Goal: Task Accomplishment & Management: Manage account settings

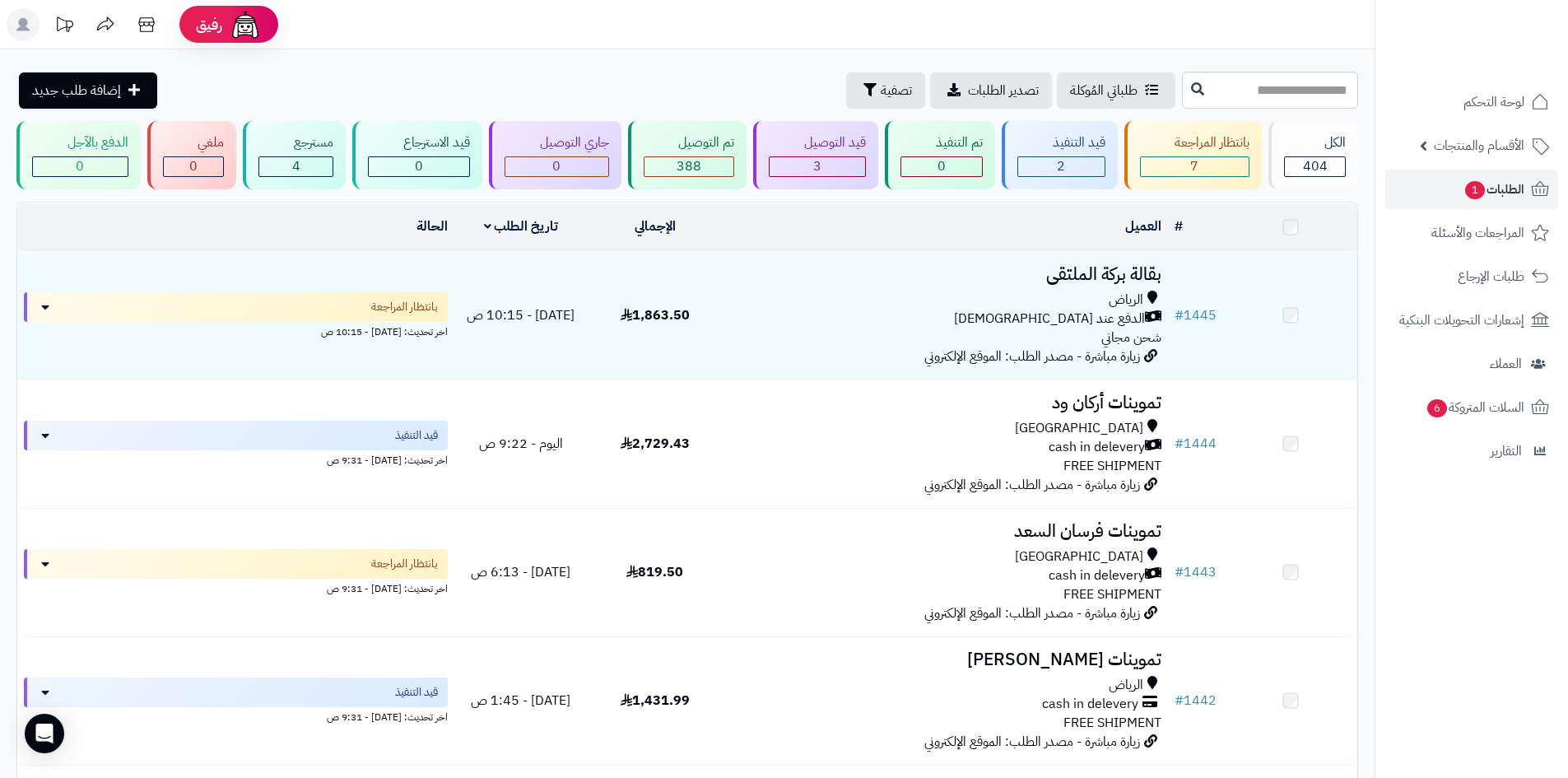
scroll to position [4856, 0]
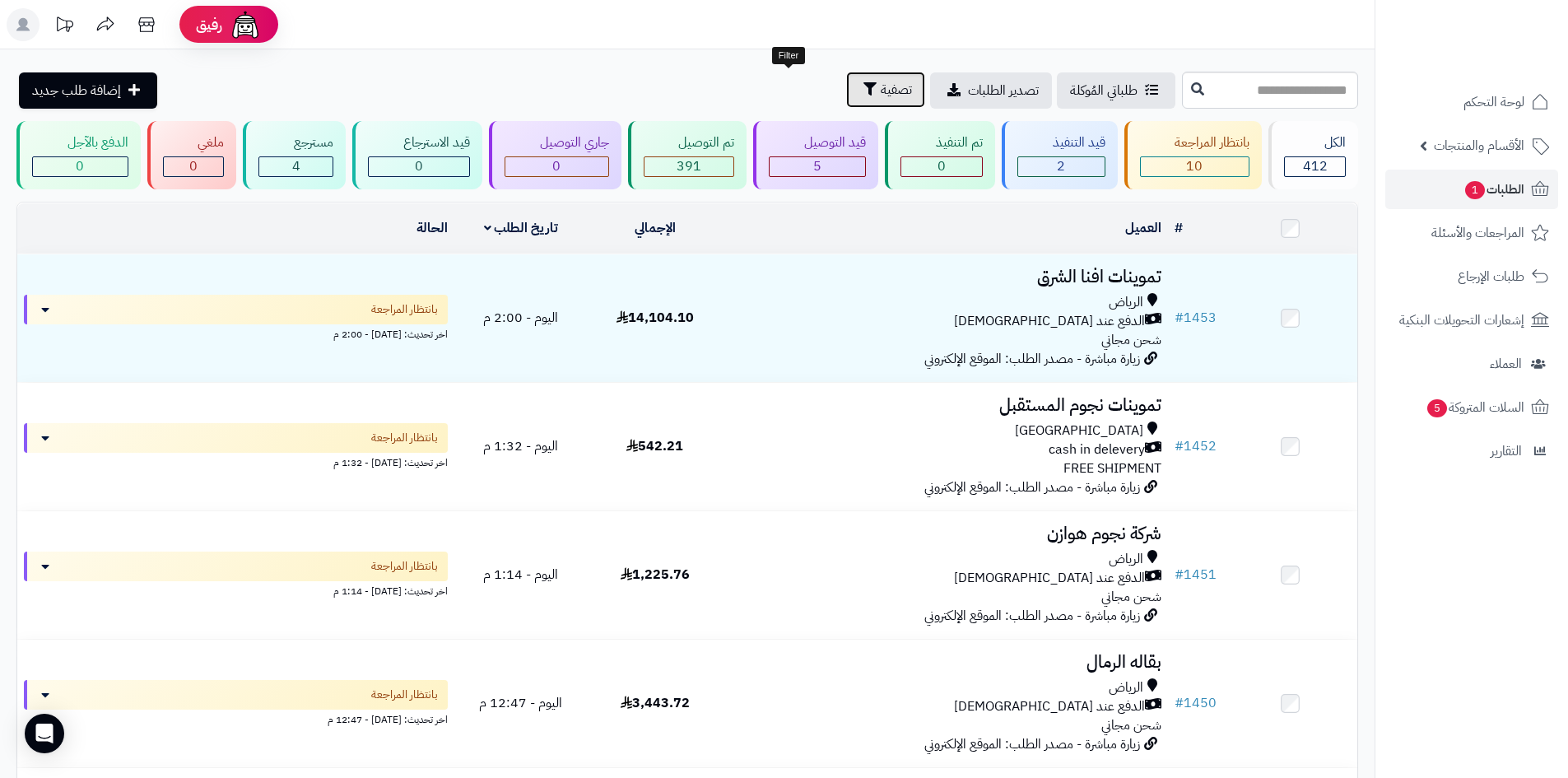
click at [846, 93] on button "تصفية" at bounding box center [886, 90] width 79 height 36
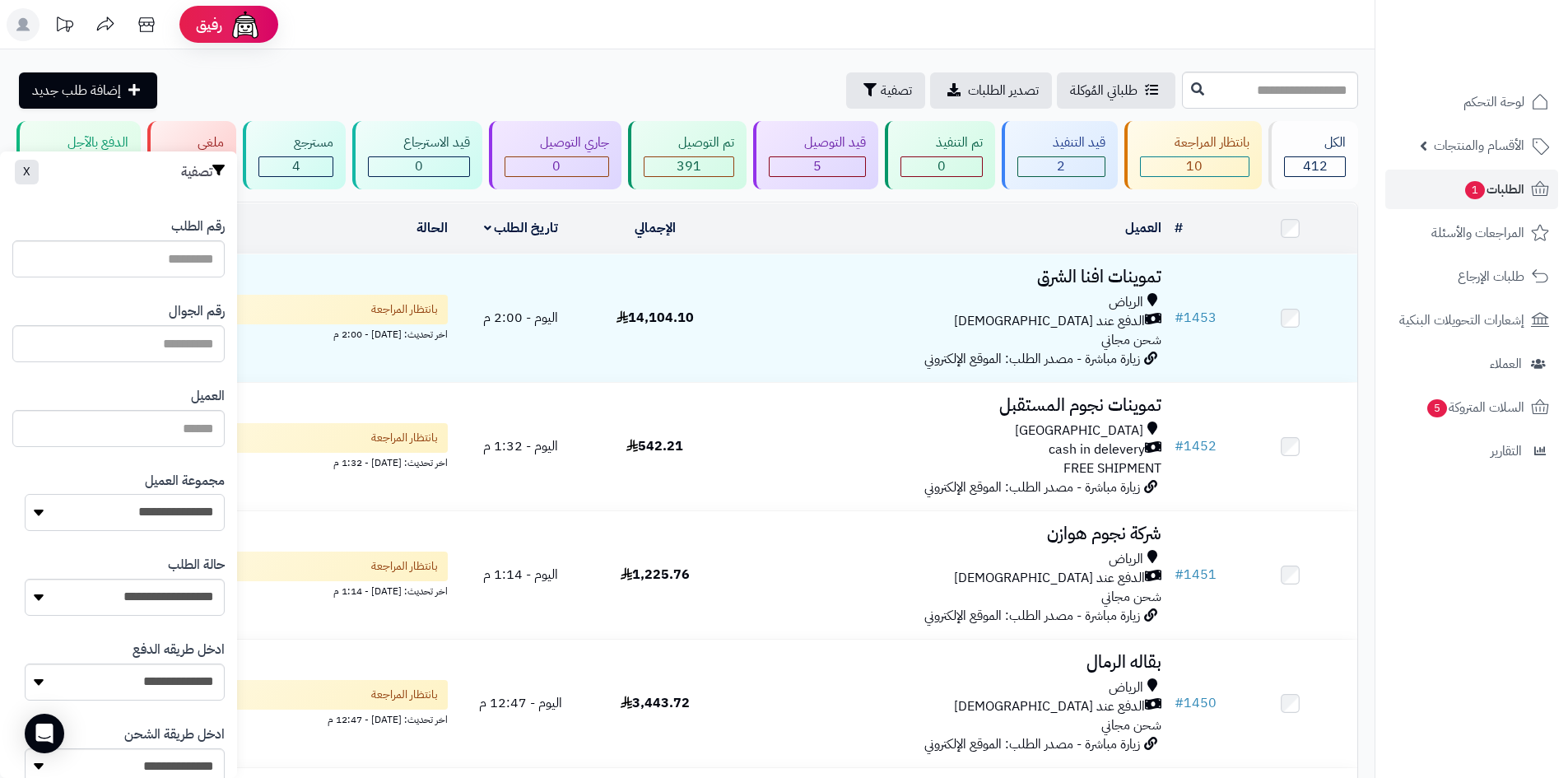
click at [146, 514] on select "**********" at bounding box center [125, 512] width 200 height 37
select select "*"
click at [25, 494] on select "**********" at bounding box center [125, 512] width 200 height 37
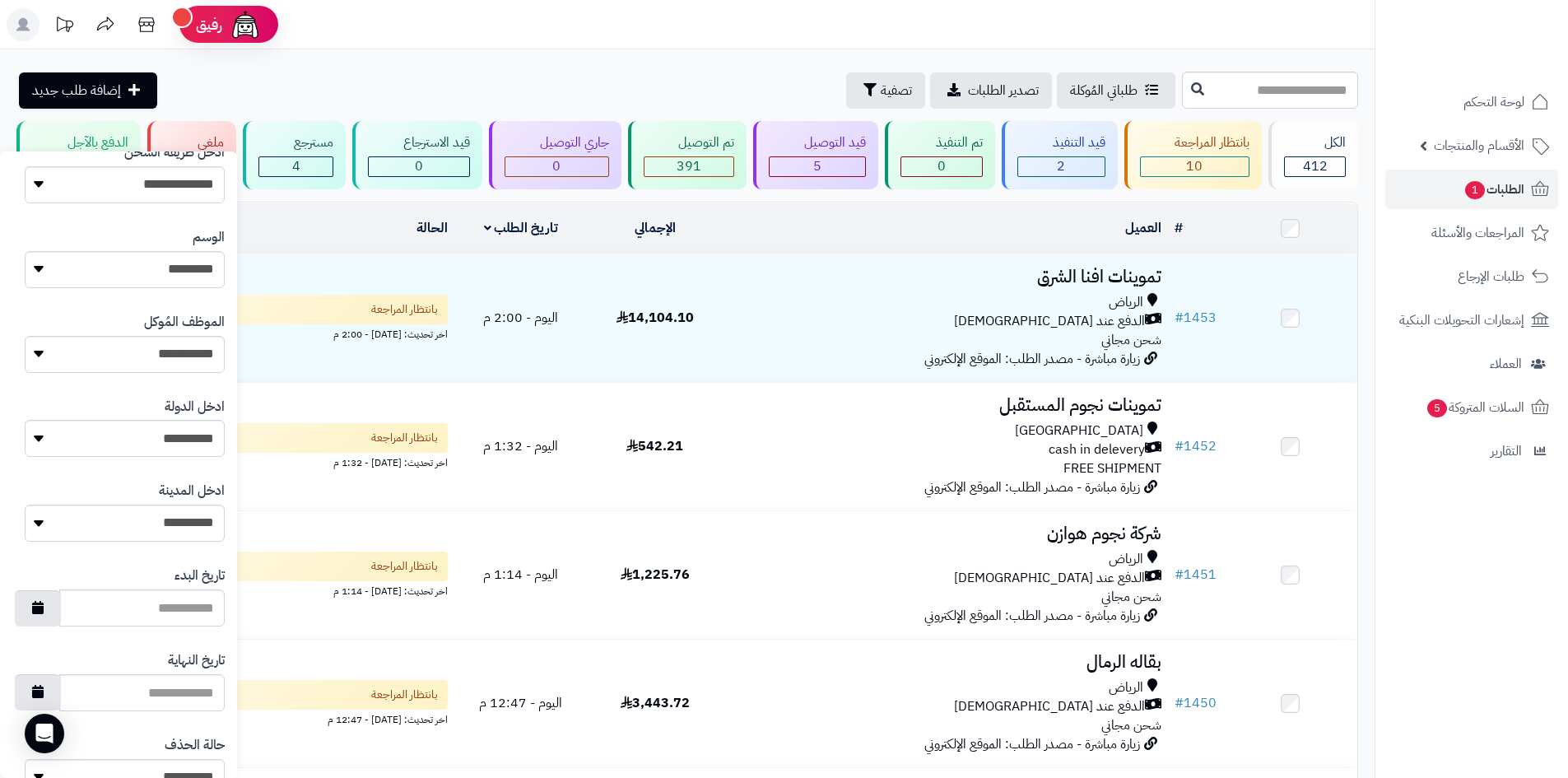
scroll to position [700, 0]
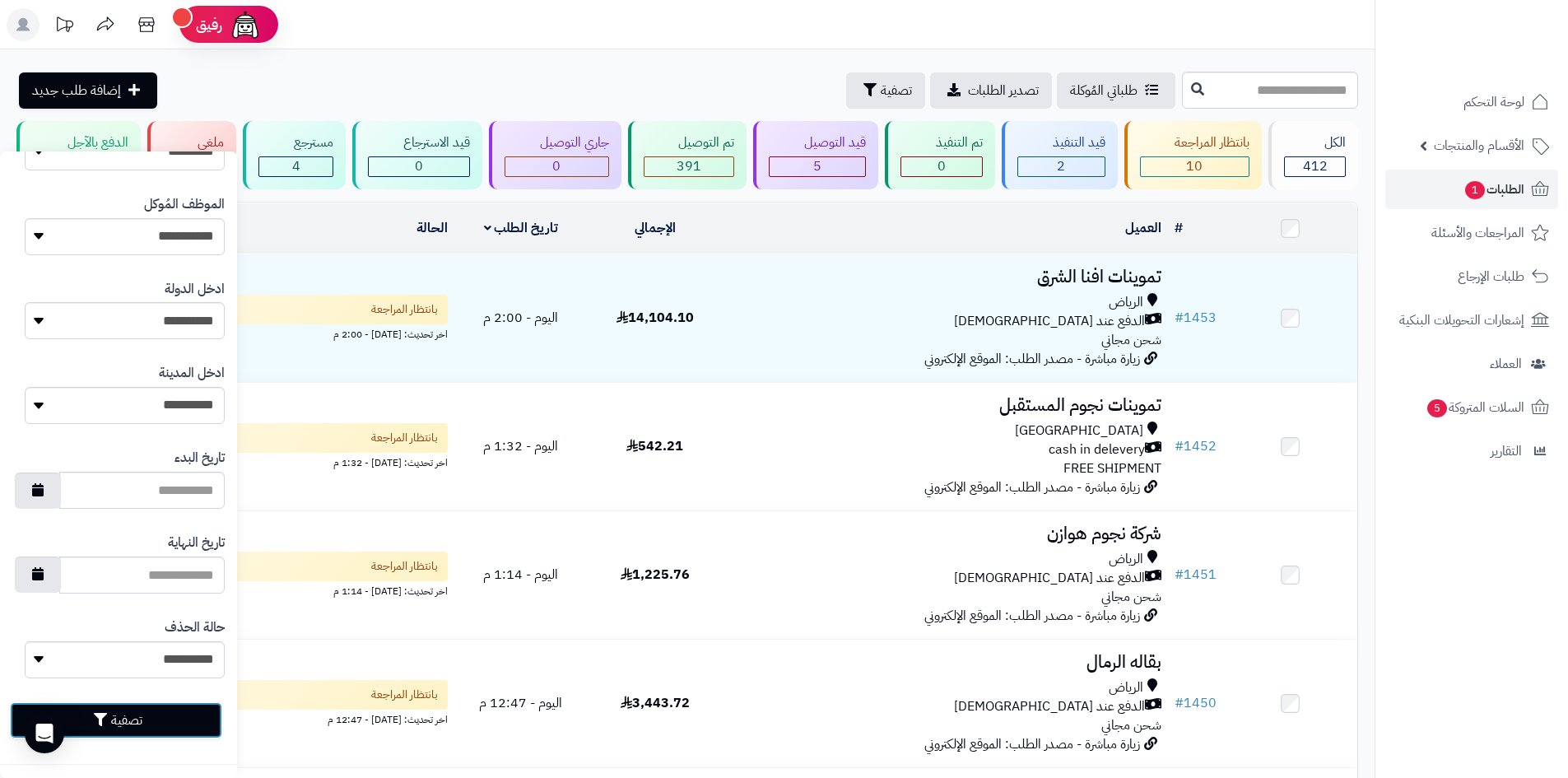
click at [186, 723] on button "تصفية" at bounding box center [116, 720] width 212 height 36
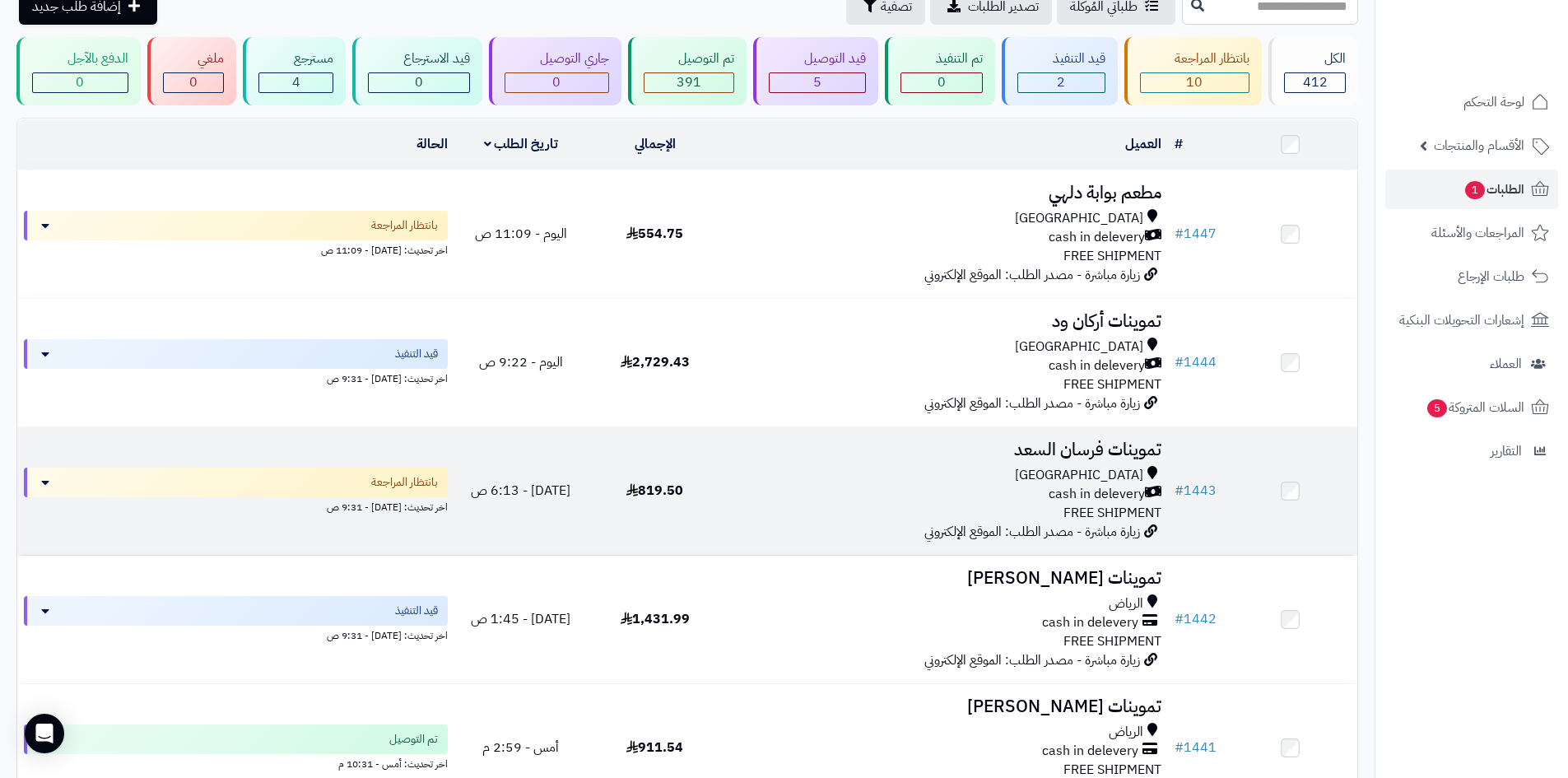
scroll to position [165, 0]
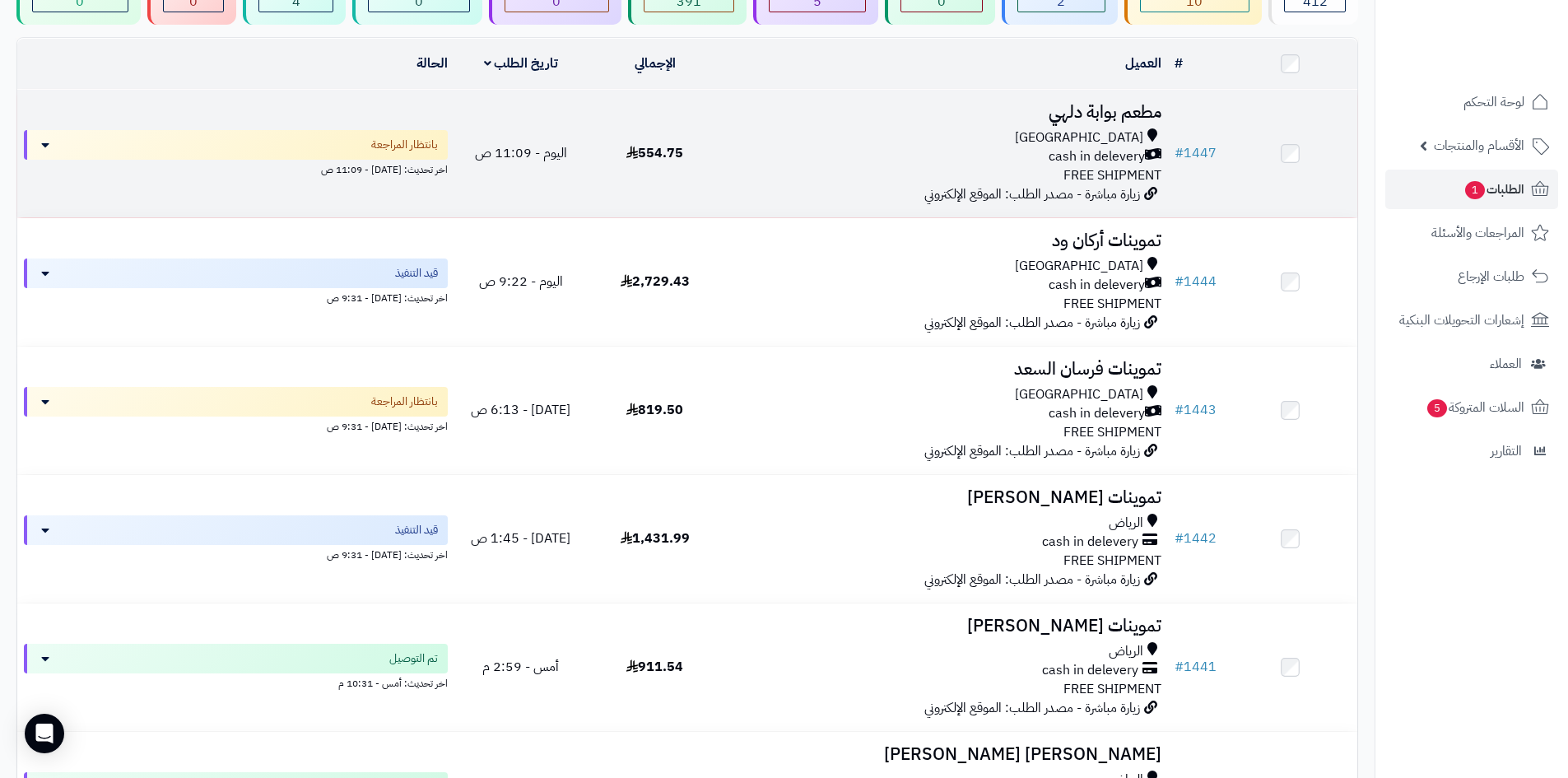
click at [792, 183] on td "مطعم بوابة دلهي Riyadh cash in delevery FREE SHIPMENT زيارة مباشرة - مصدر الطلب…" at bounding box center [945, 153] width 446 height 127
click at [774, 182] on td "مطعم بوابة دلهي Riyadh cash in delevery FREE SHIPMENT زيارة مباشرة - مصدر الطلب…" at bounding box center [945, 153] width 446 height 127
click at [770, 160] on div "cash in delevery" at bounding box center [945, 156] width 433 height 19
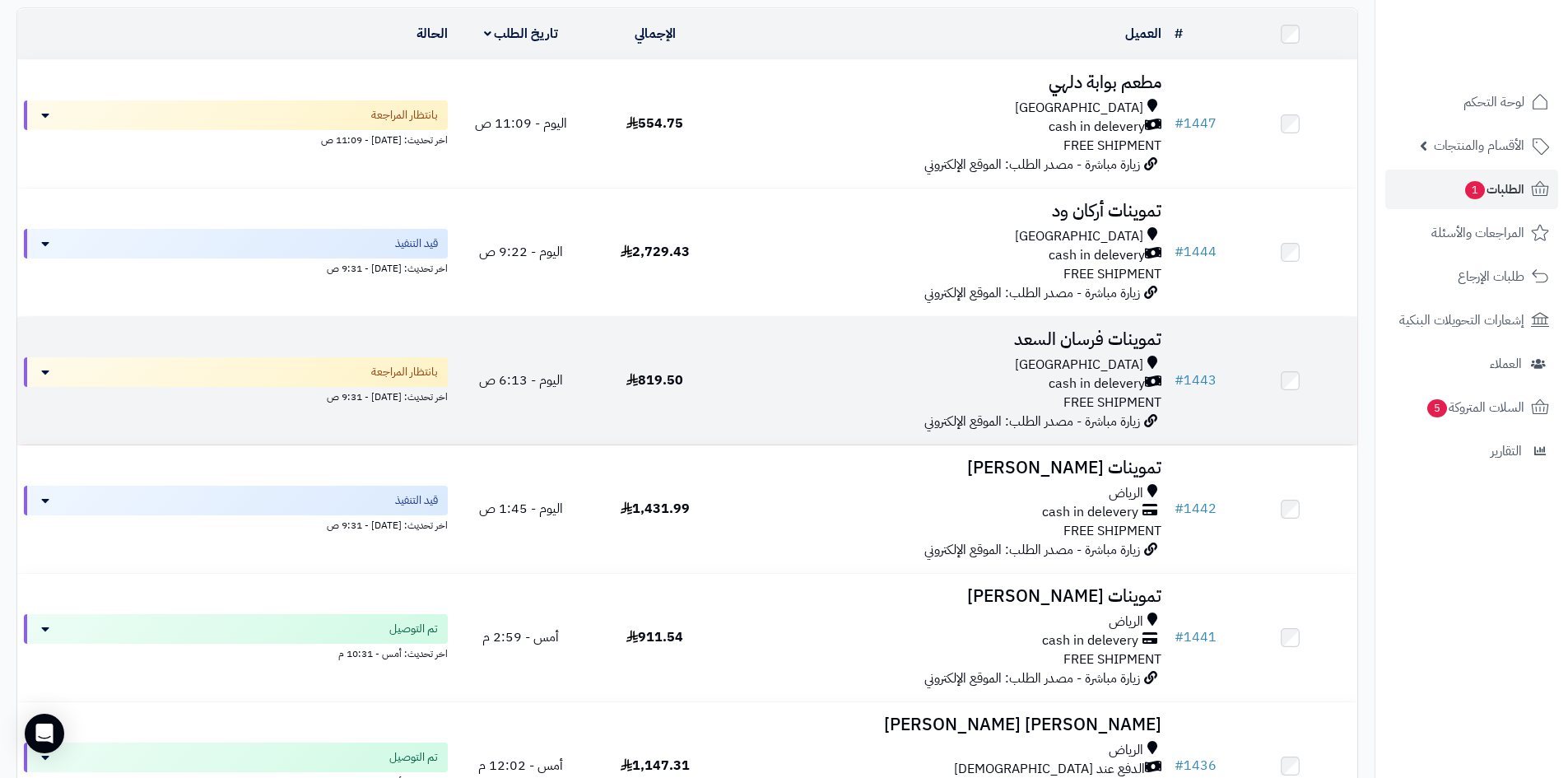
scroll to position [247, 0]
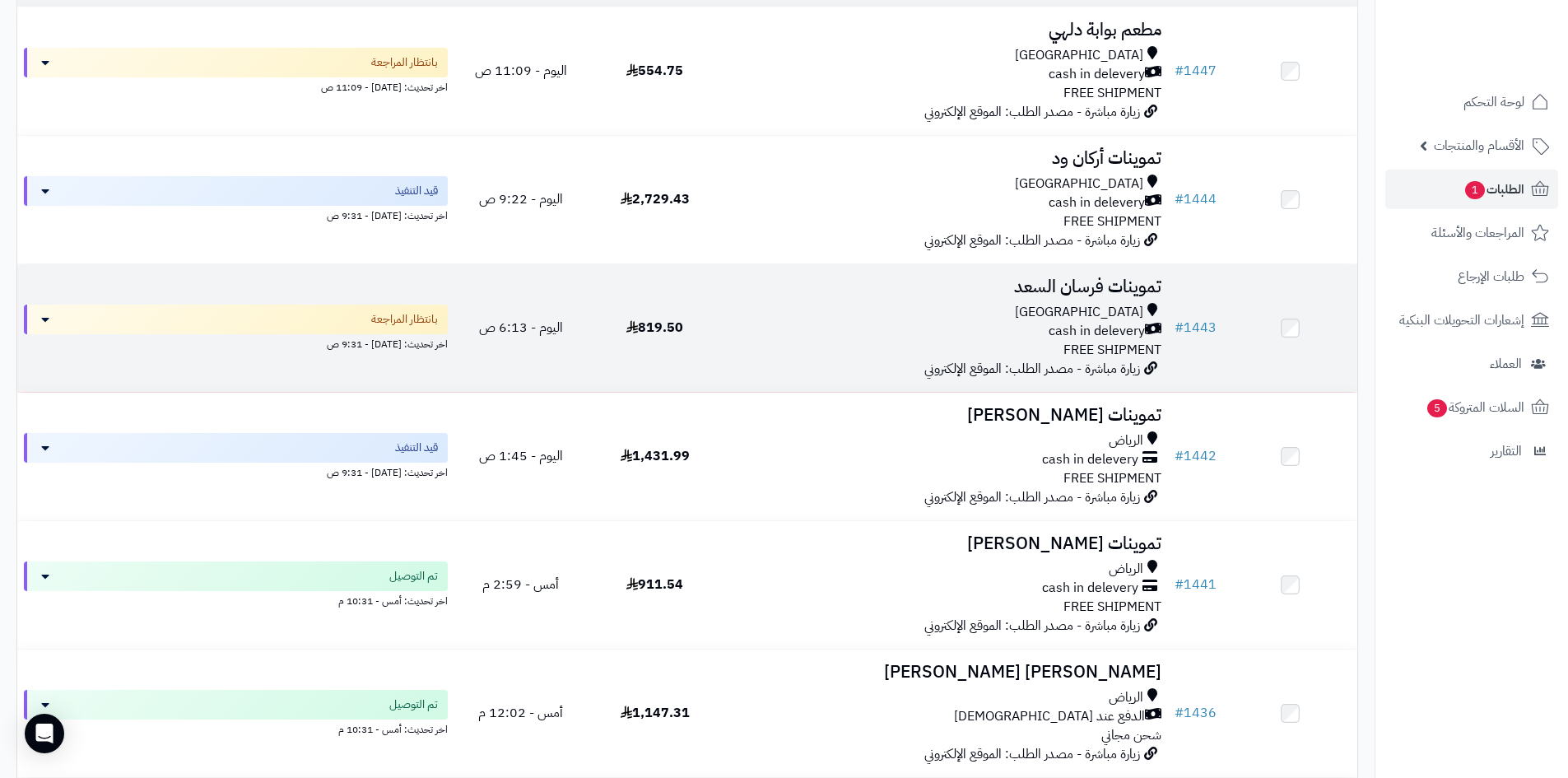
click at [839, 322] on div "cash in delevery" at bounding box center [945, 331] width 433 height 19
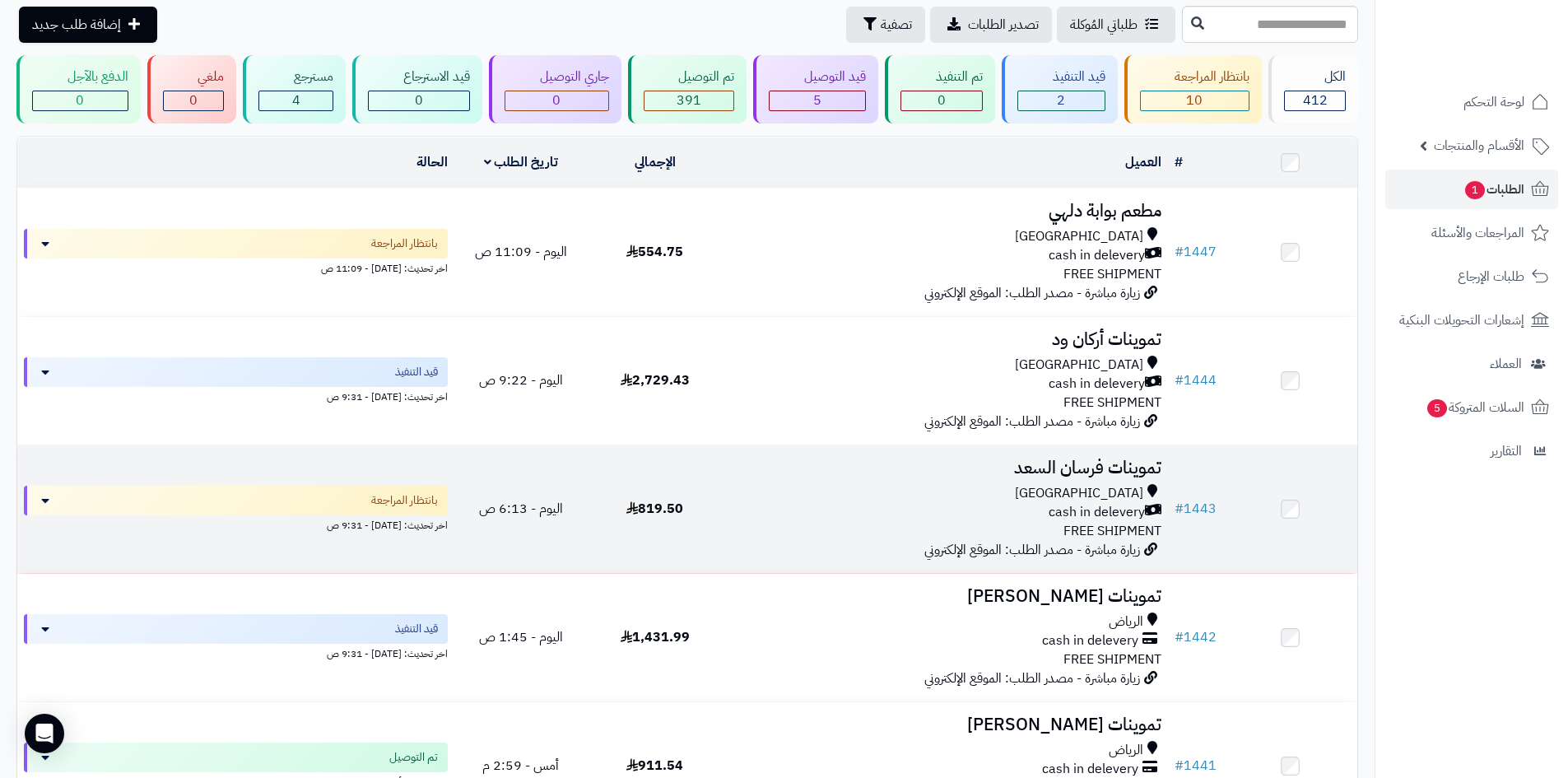
scroll to position [65, 0]
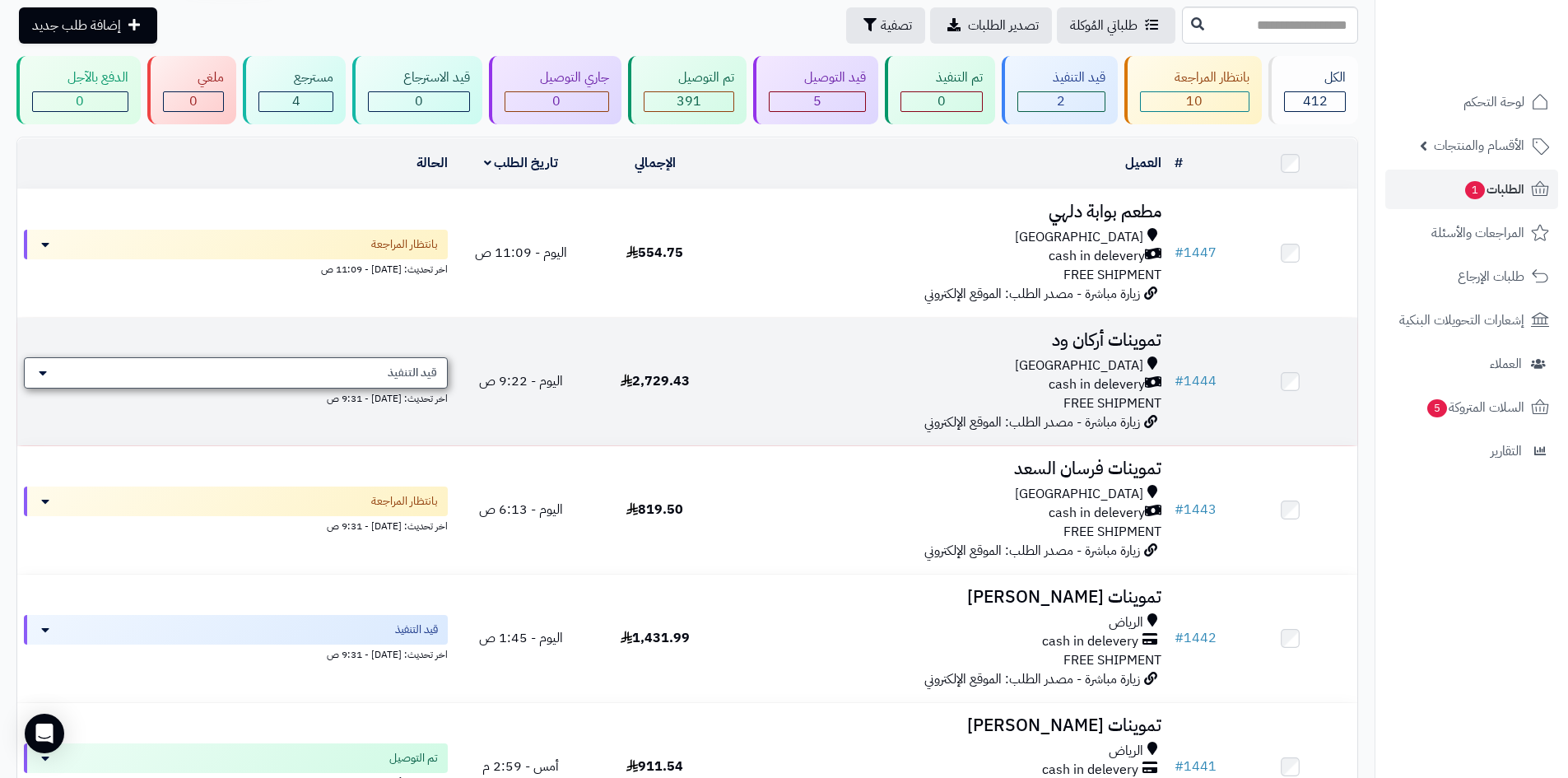
click at [420, 367] on span "قيد التنفيذ" at bounding box center [412, 373] width 49 height 16
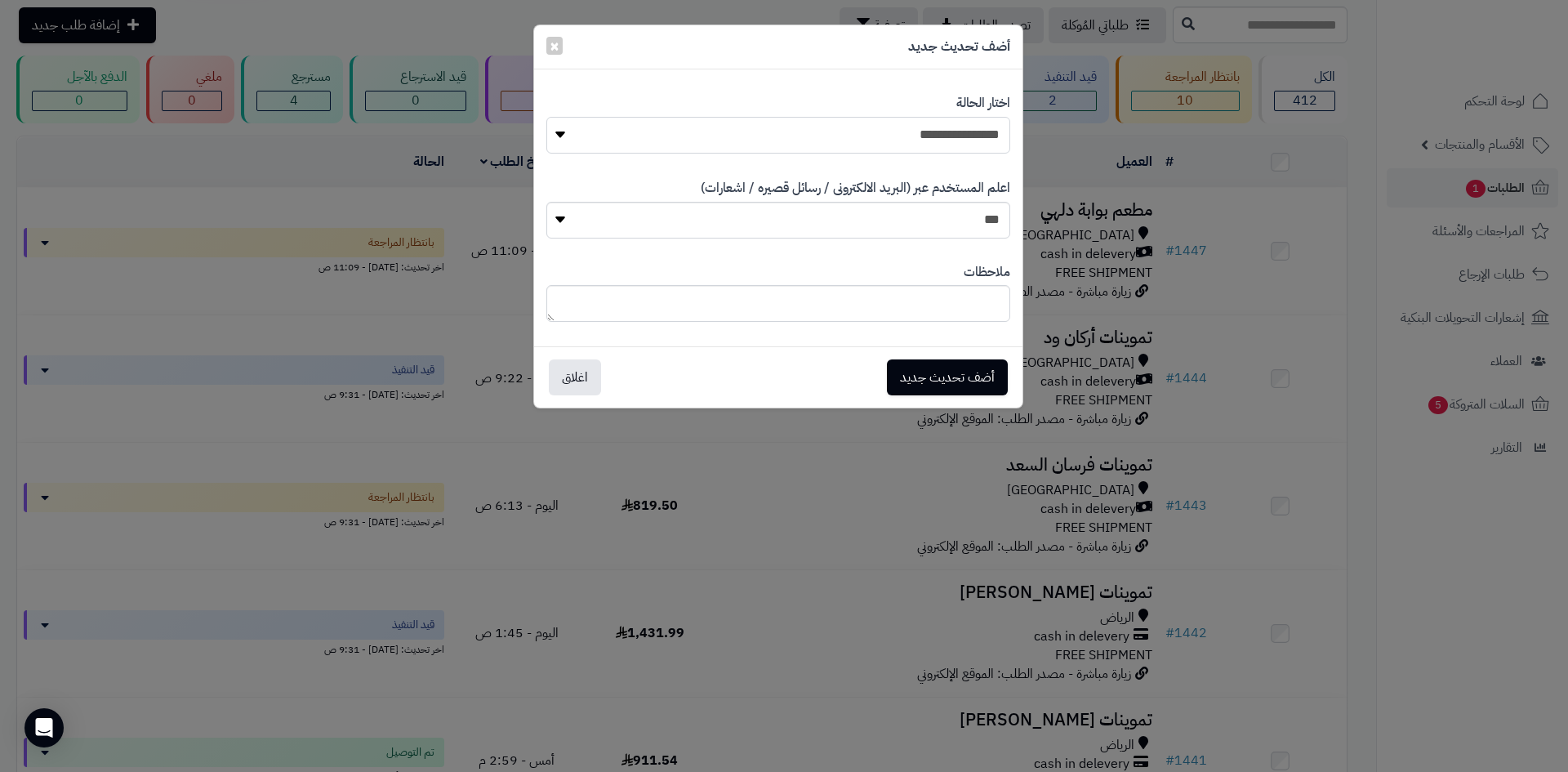
click at [922, 143] on select "**********" at bounding box center [778, 134] width 464 height 36
select select "**"
click at [546, 117] on select "**********" at bounding box center [778, 134] width 464 height 36
click at [968, 366] on button "أضف تحديث جديد" at bounding box center [947, 376] width 121 height 36
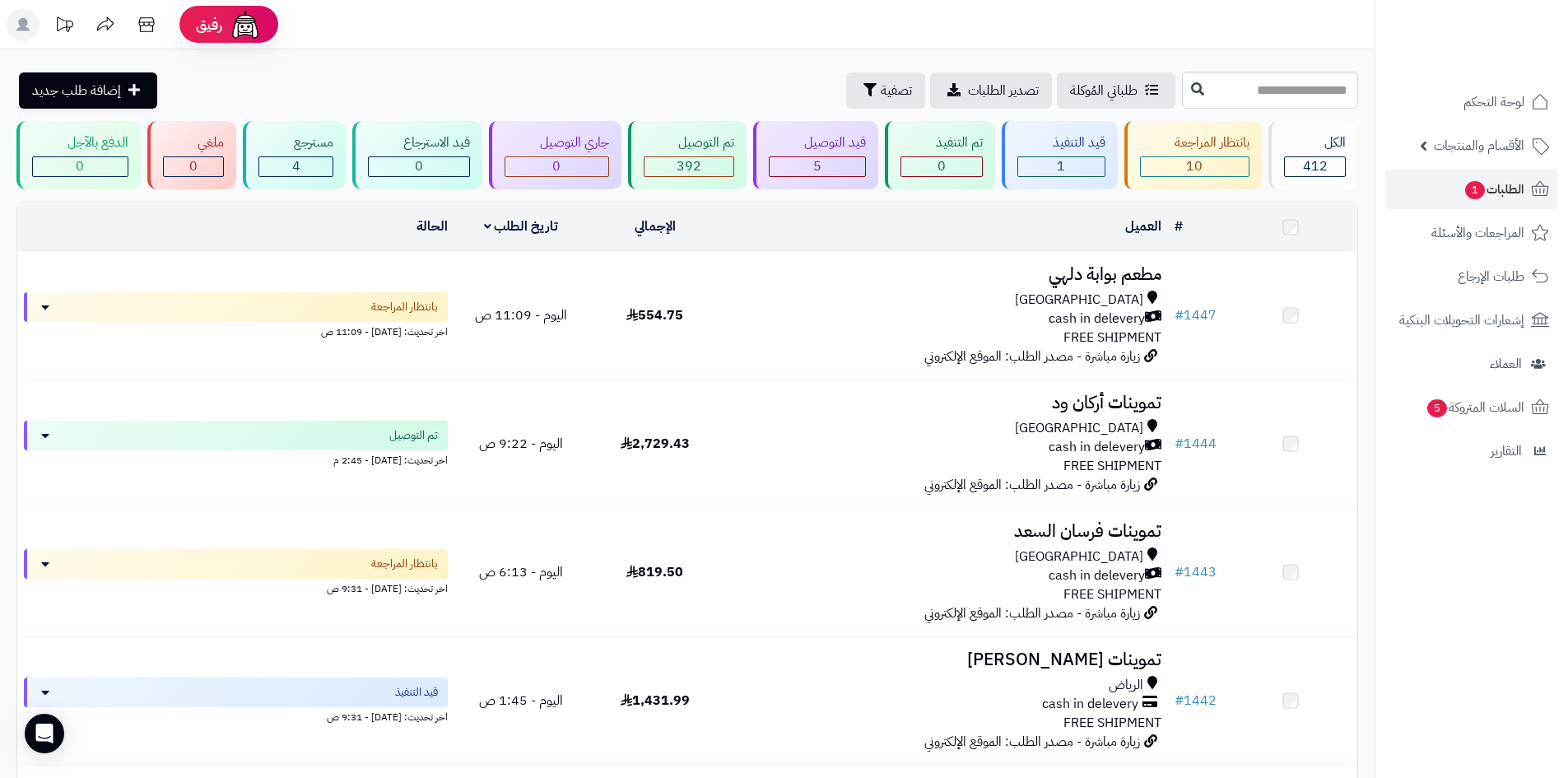
scroll to position [65, 0]
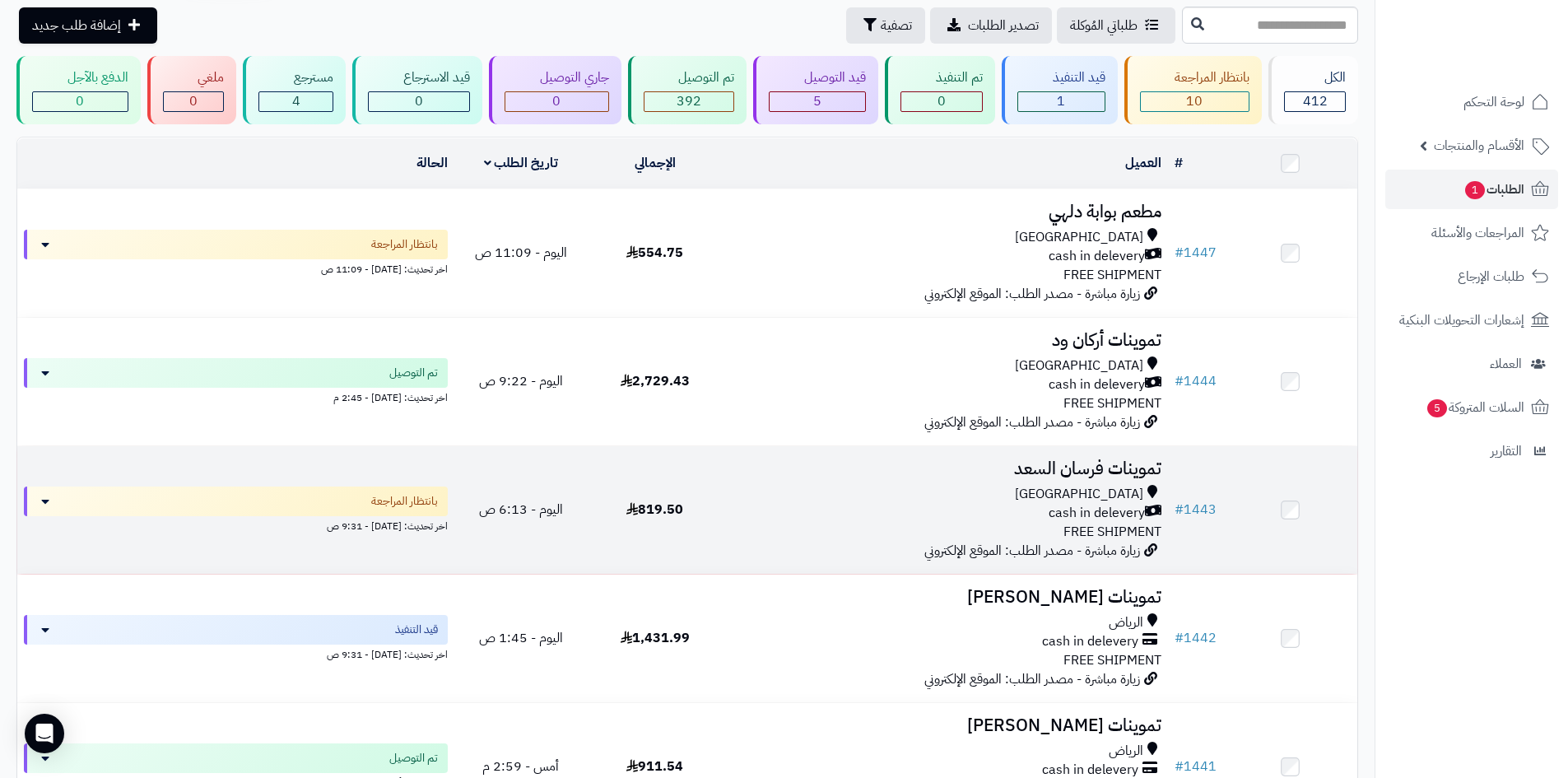
click at [989, 509] on div "cash in delevery" at bounding box center [945, 513] width 433 height 19
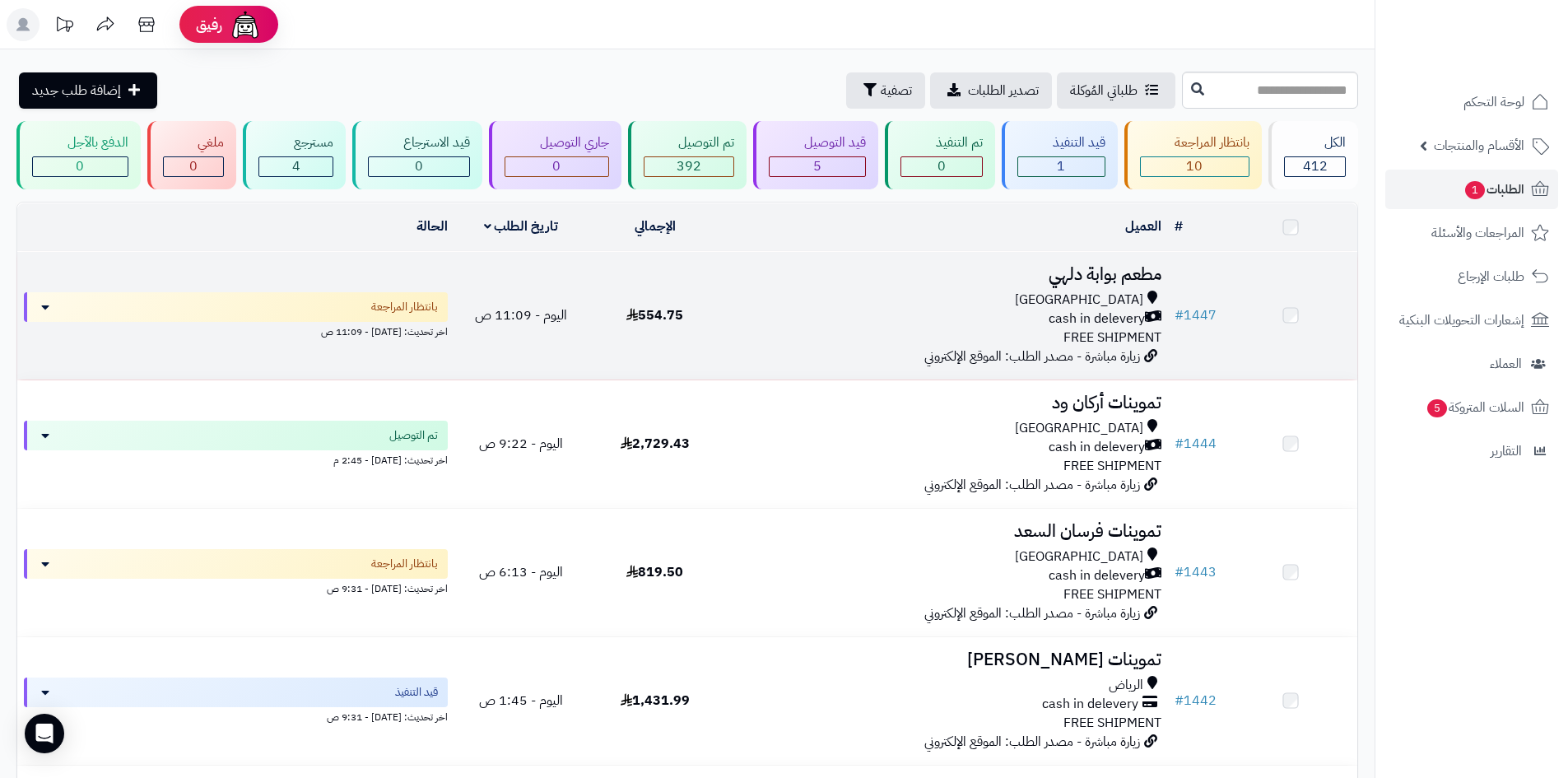
scroll to position [65, 0]
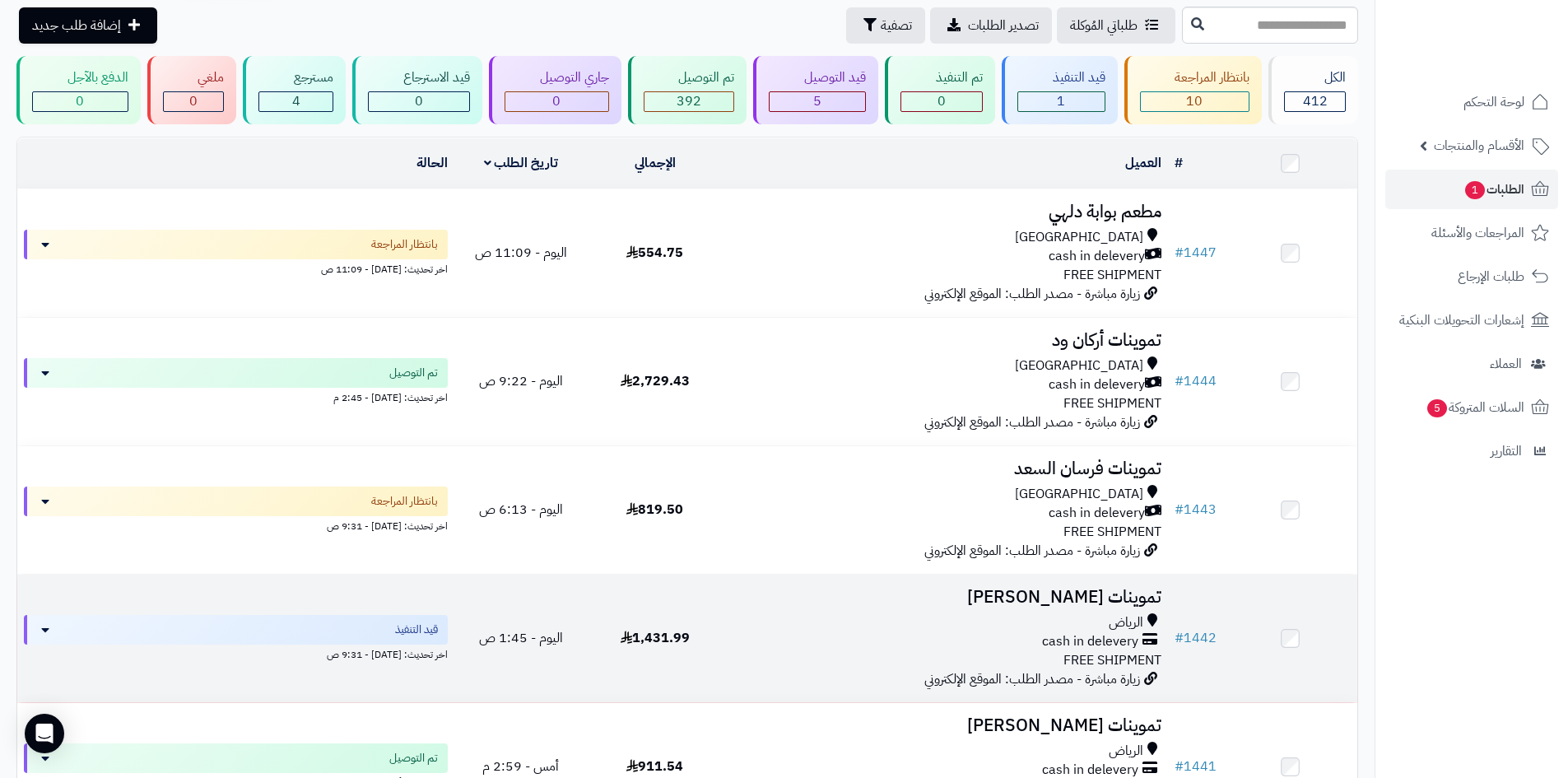
click at [845, 623] on div "الرياض" at bounding box center [945, 622] width 433 height 19
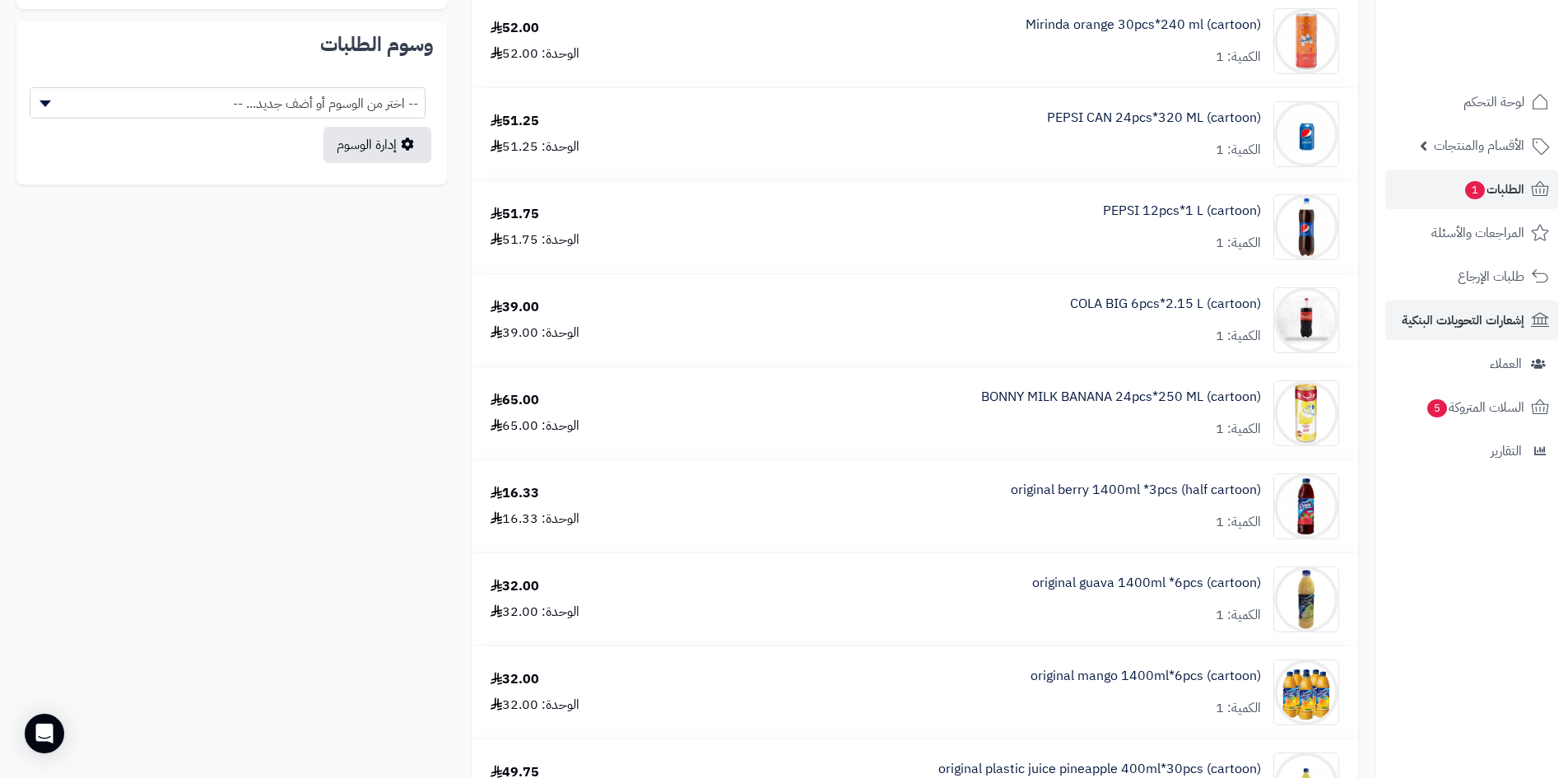
scroll to position [741, 0]
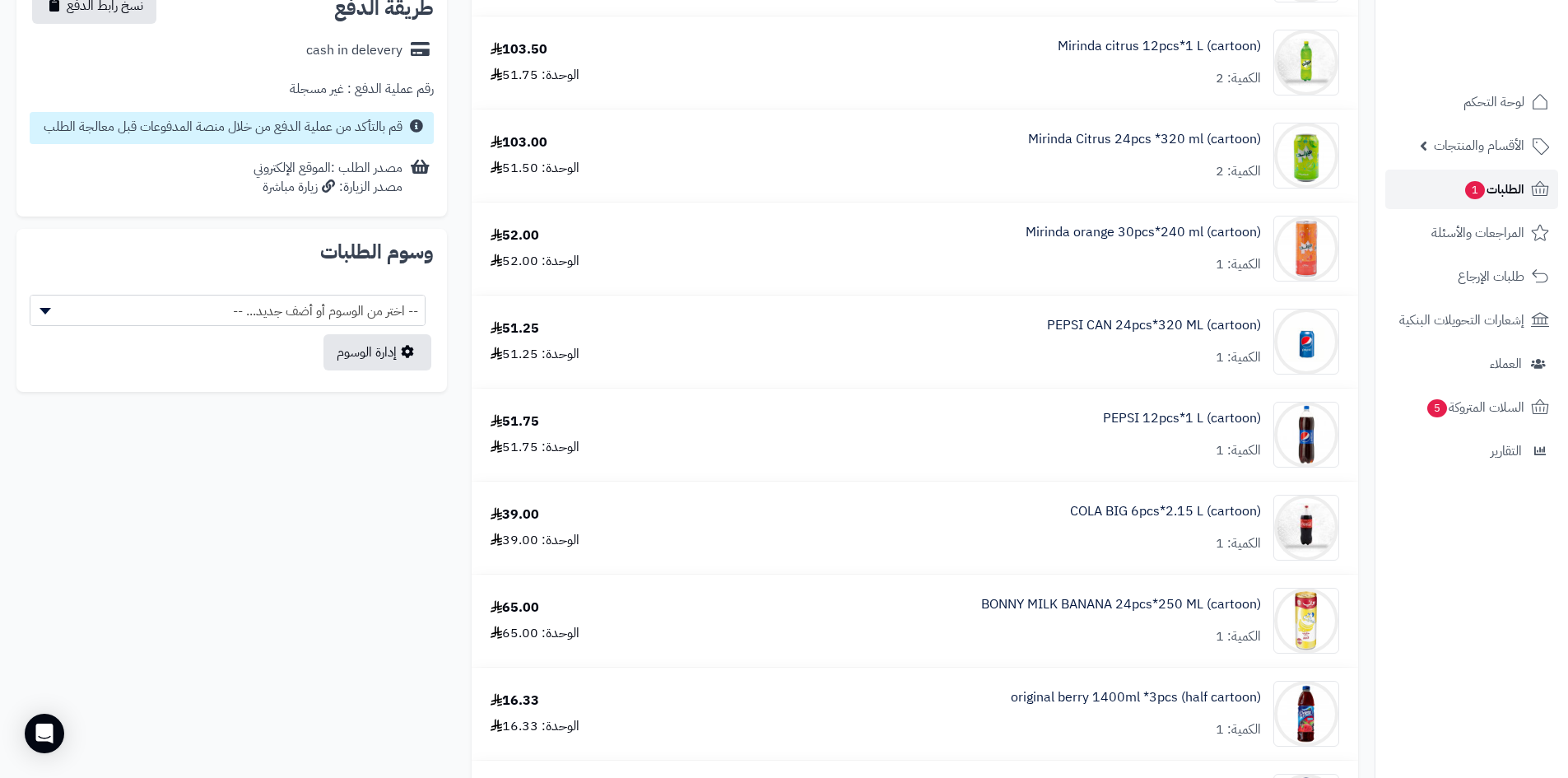
click at [1521, 194] on span "الطلبات 1" at bounding box center [1494, 189] width 61 height 23
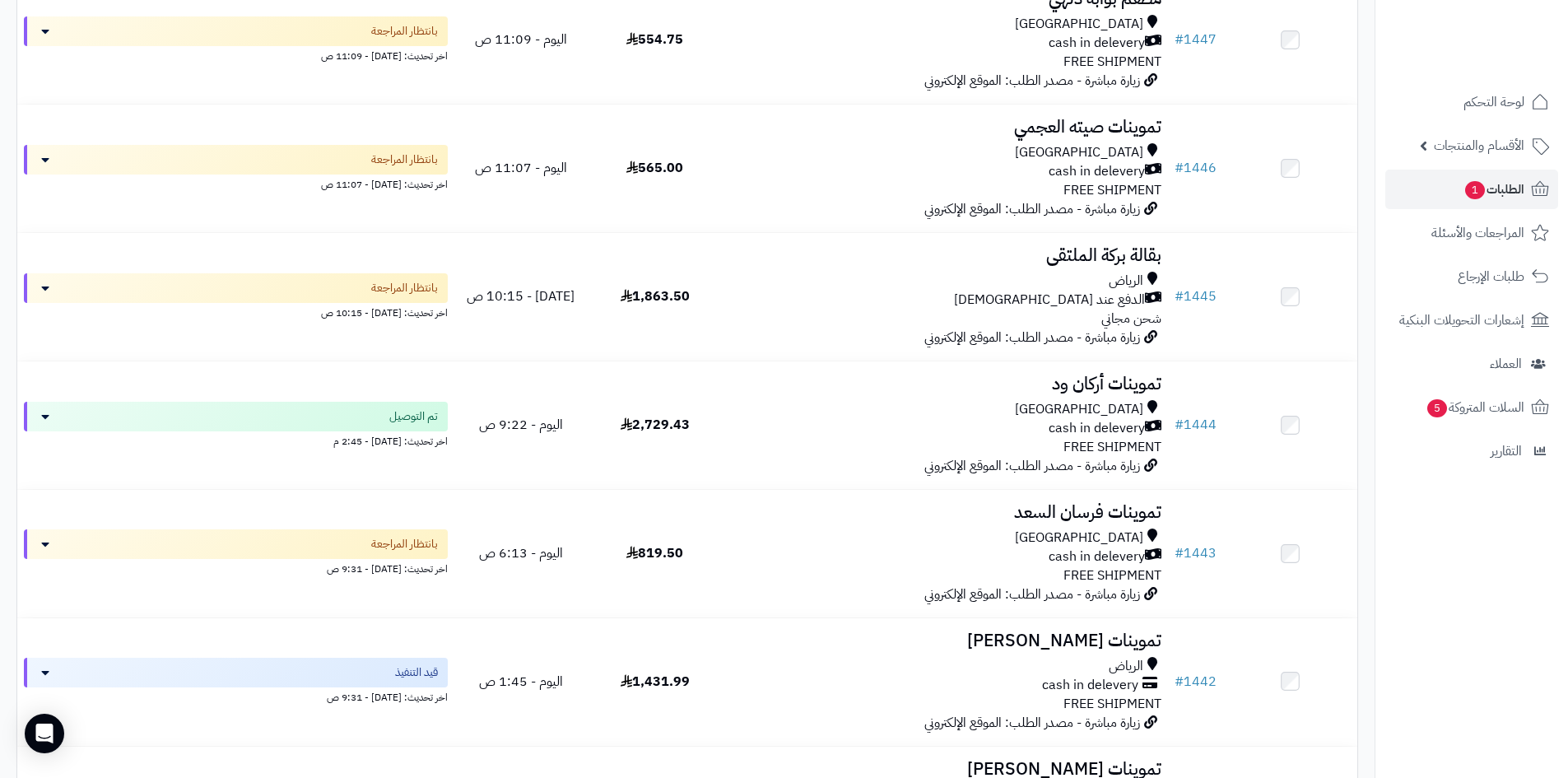
scroll to position [1070, 0]
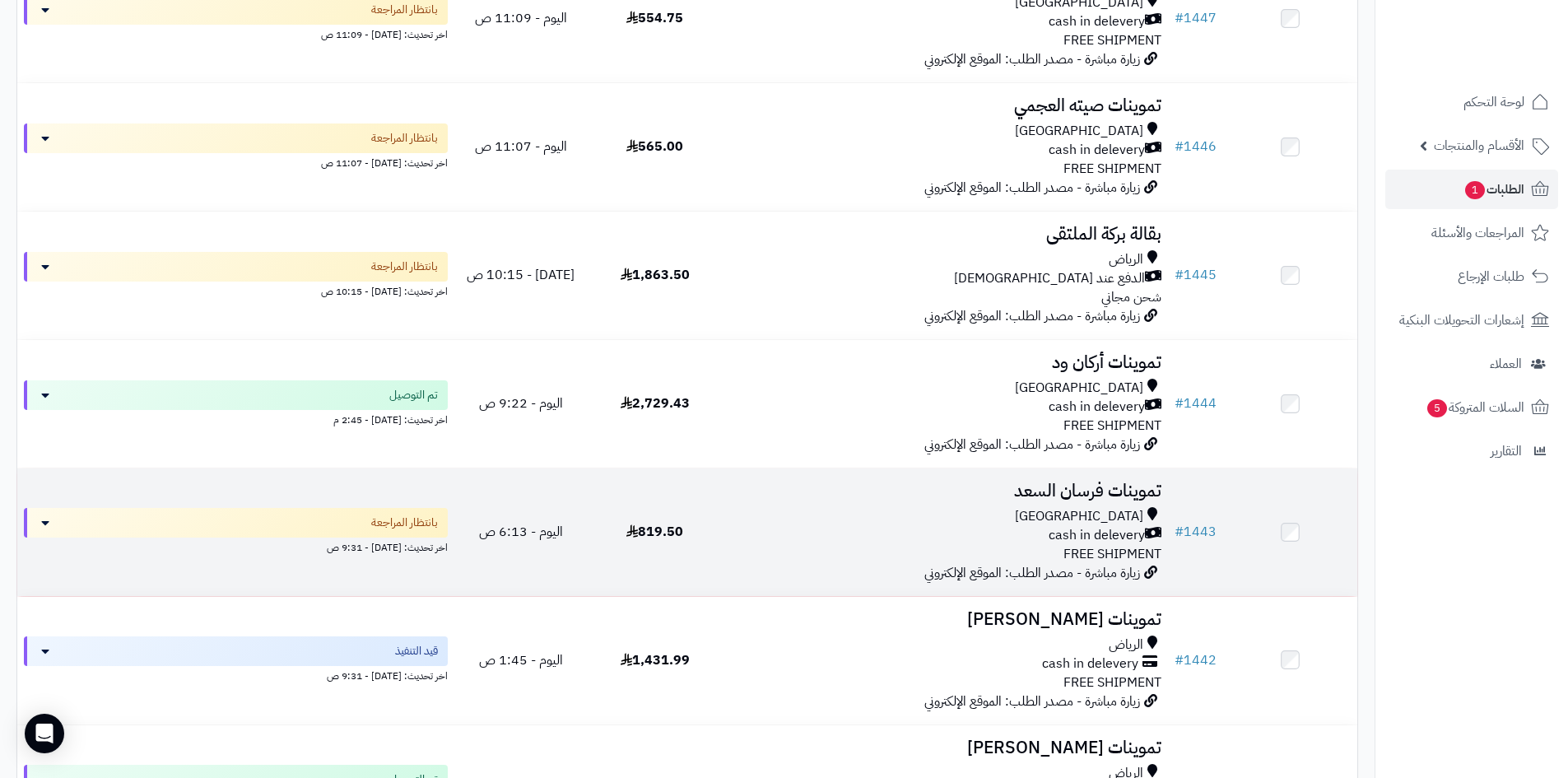
click at [901, 497] on h3 "تموينات فرسان السعد" at bounding box center [945, 490] width 433 height 19
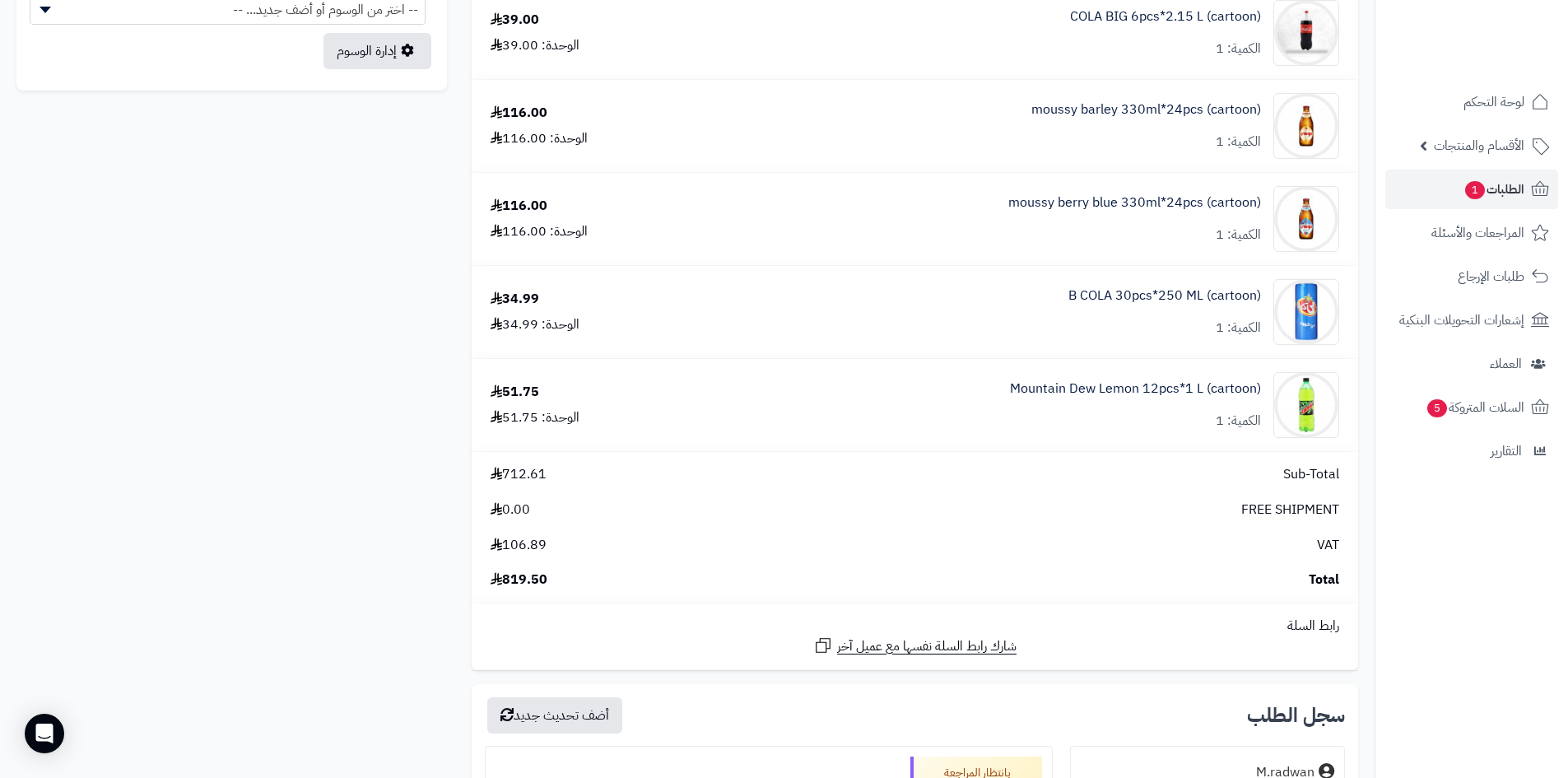
scroll to position [988, 0]
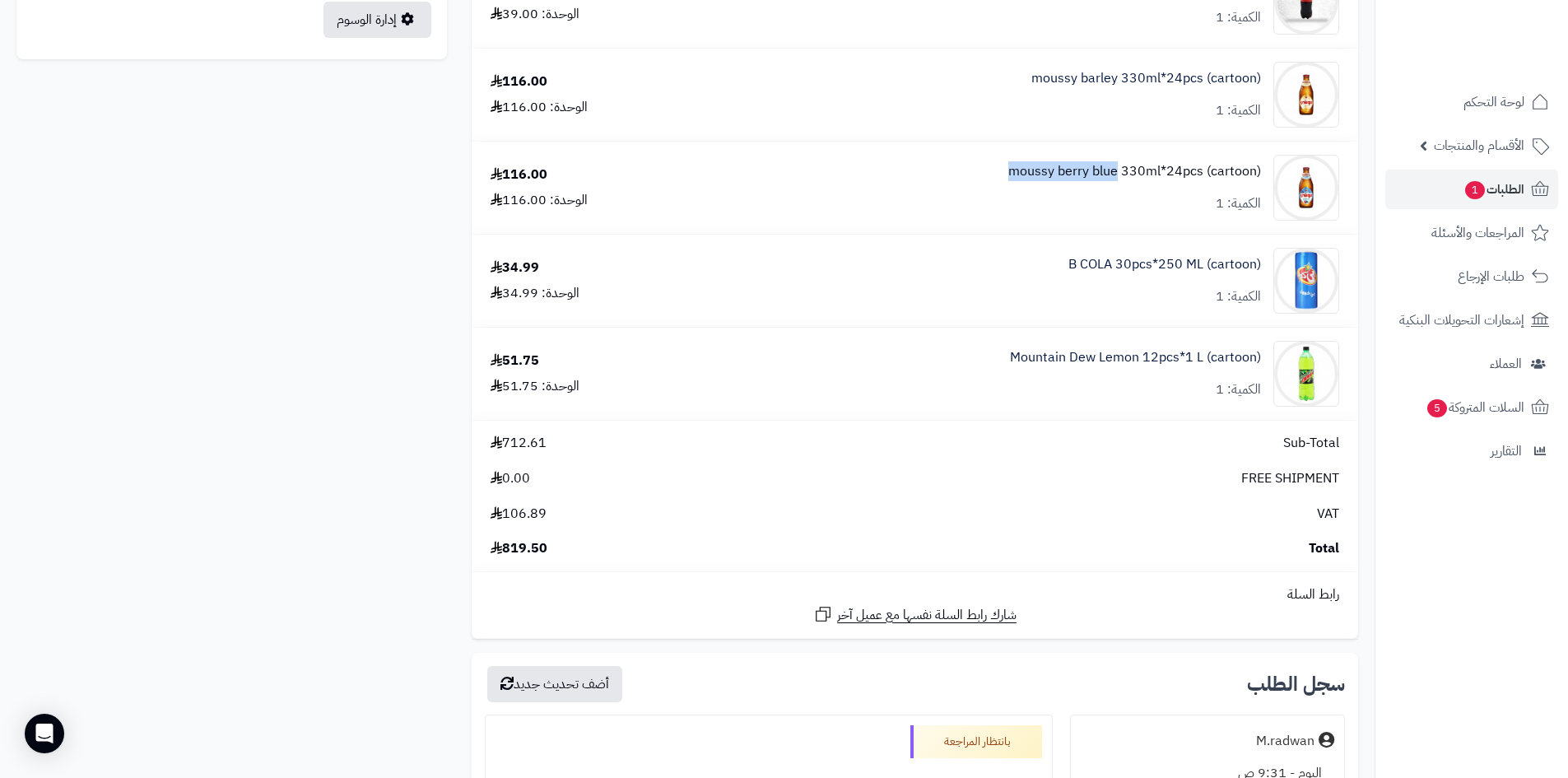
drag, startPoint x: 999, startPoint y: 167, endPoint x: 1116, endPoint y: 168, distance: 117.0
click at [1116, 168] on div "moussy berry blue 330ml*24pcs (cartoon) الكمية: 1" at bounding box center [1028, 187] width 646 height 65
copy link "moussy berry blue"
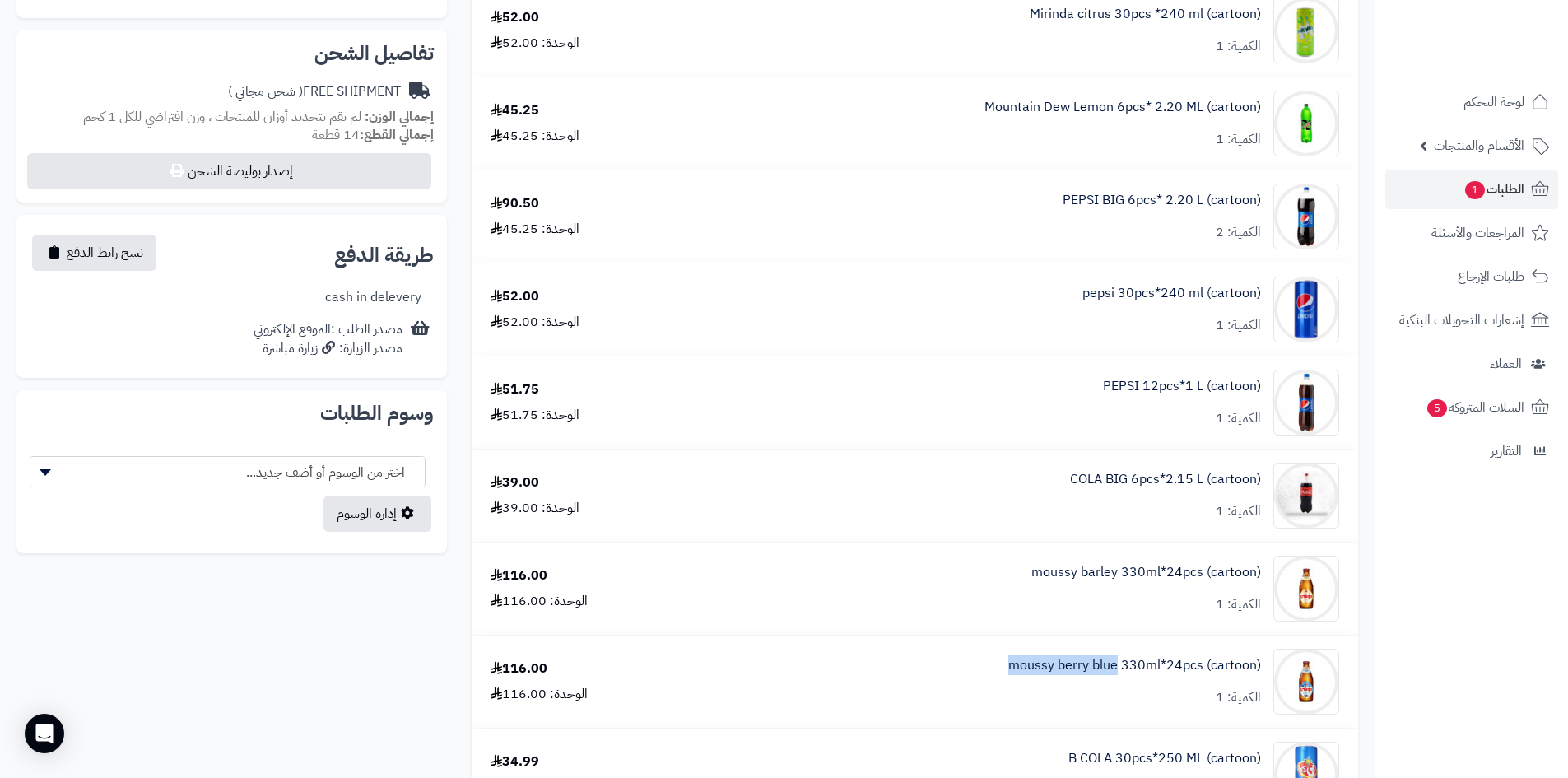
scroll to position [0, 0]
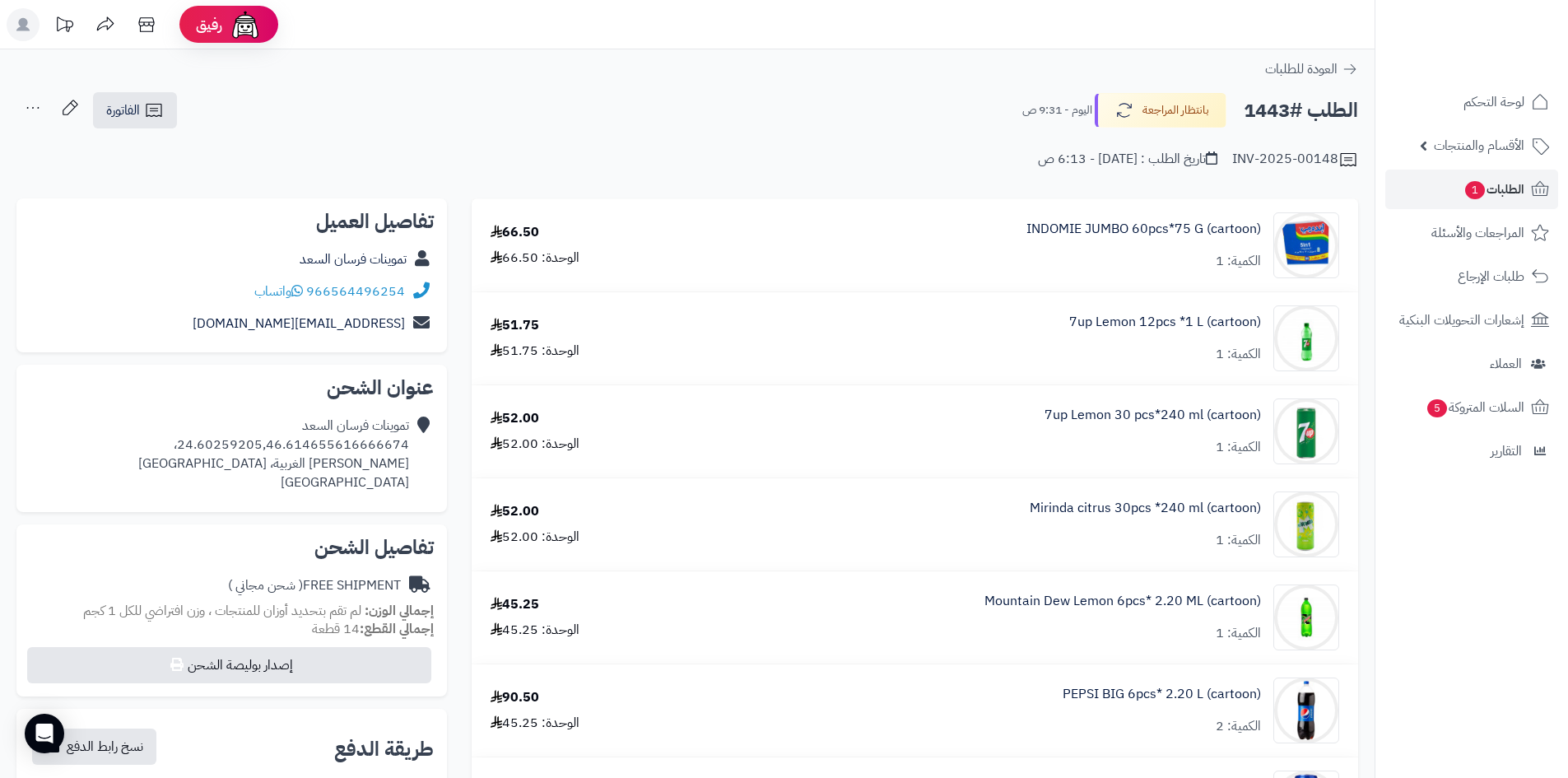
drag, startPoint x: 1477, startPoint y: 213, endPoint x: 1477, endPoint y: 200, distance: 13.0
click at [1477, 207] on ul "لوحة التحكم الأقسام والمنتجات المنتجات الأقسام الماركات مواصفات المنتجات مواصفا…" at bounding box center [1472, 276] width 193 height 388
click at [1481, 188] on span "1" at bounding box center [1476, 190] width 20 height 18
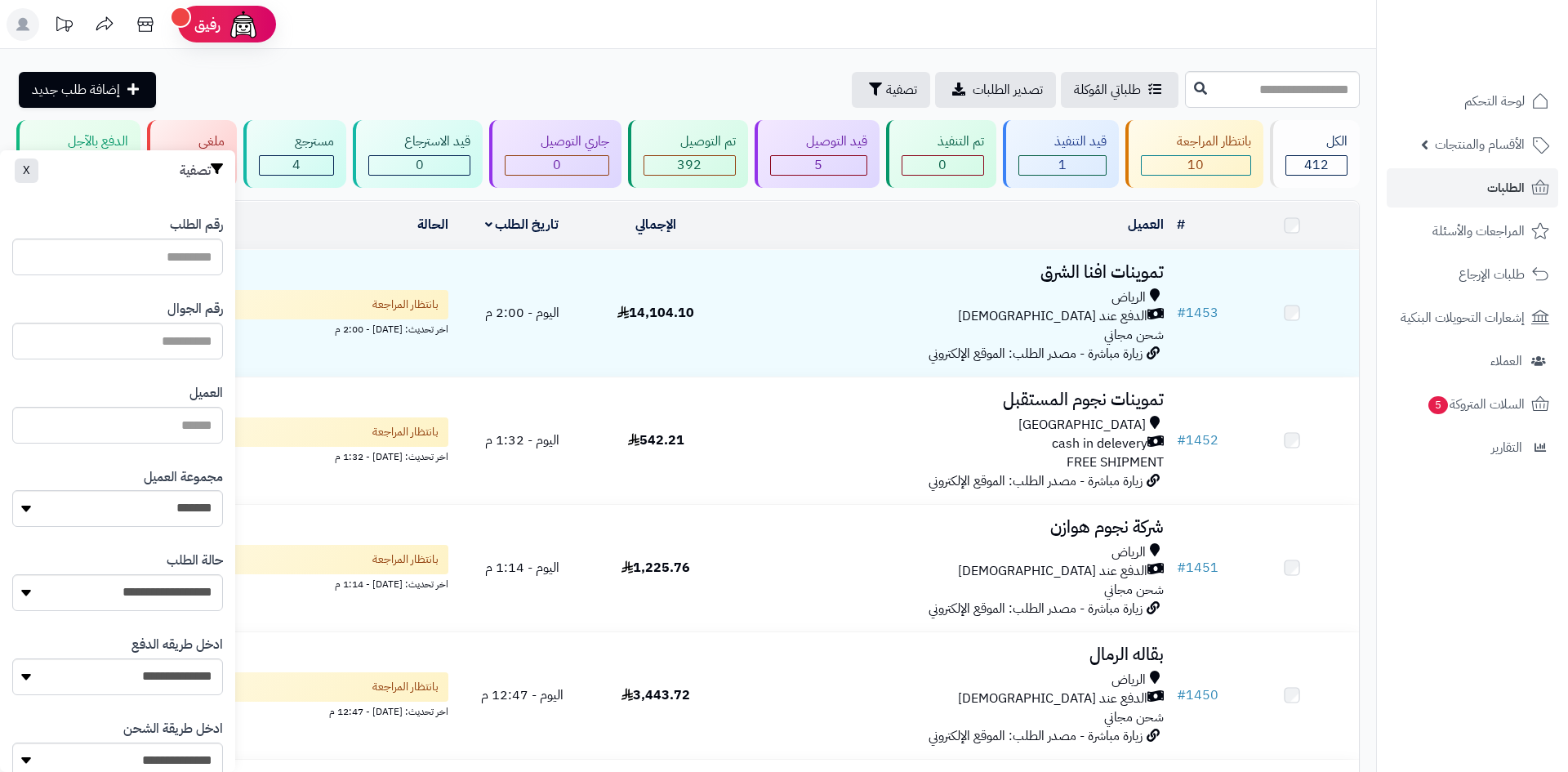
select select "*"
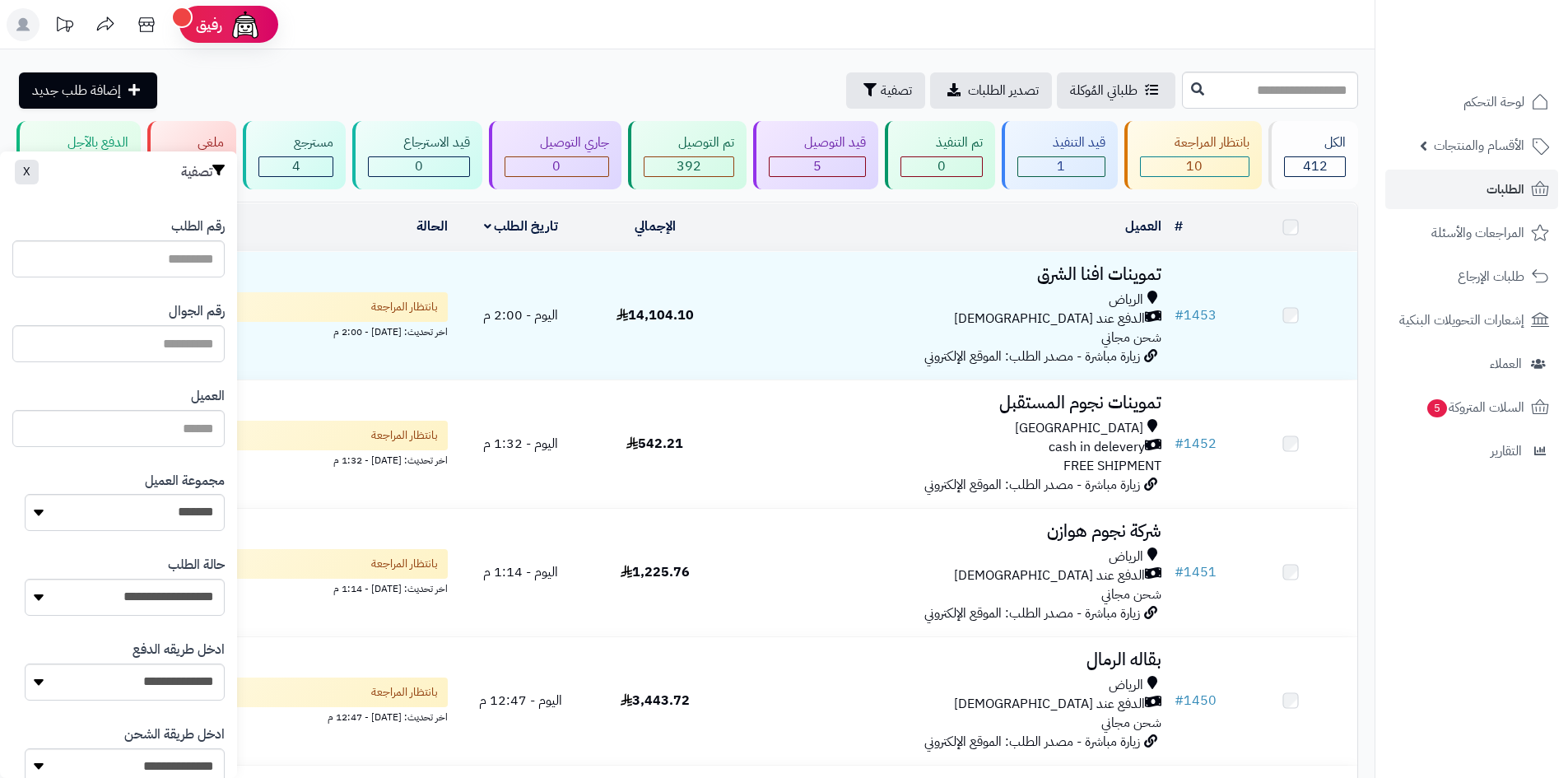
scroll to position [700, 0]
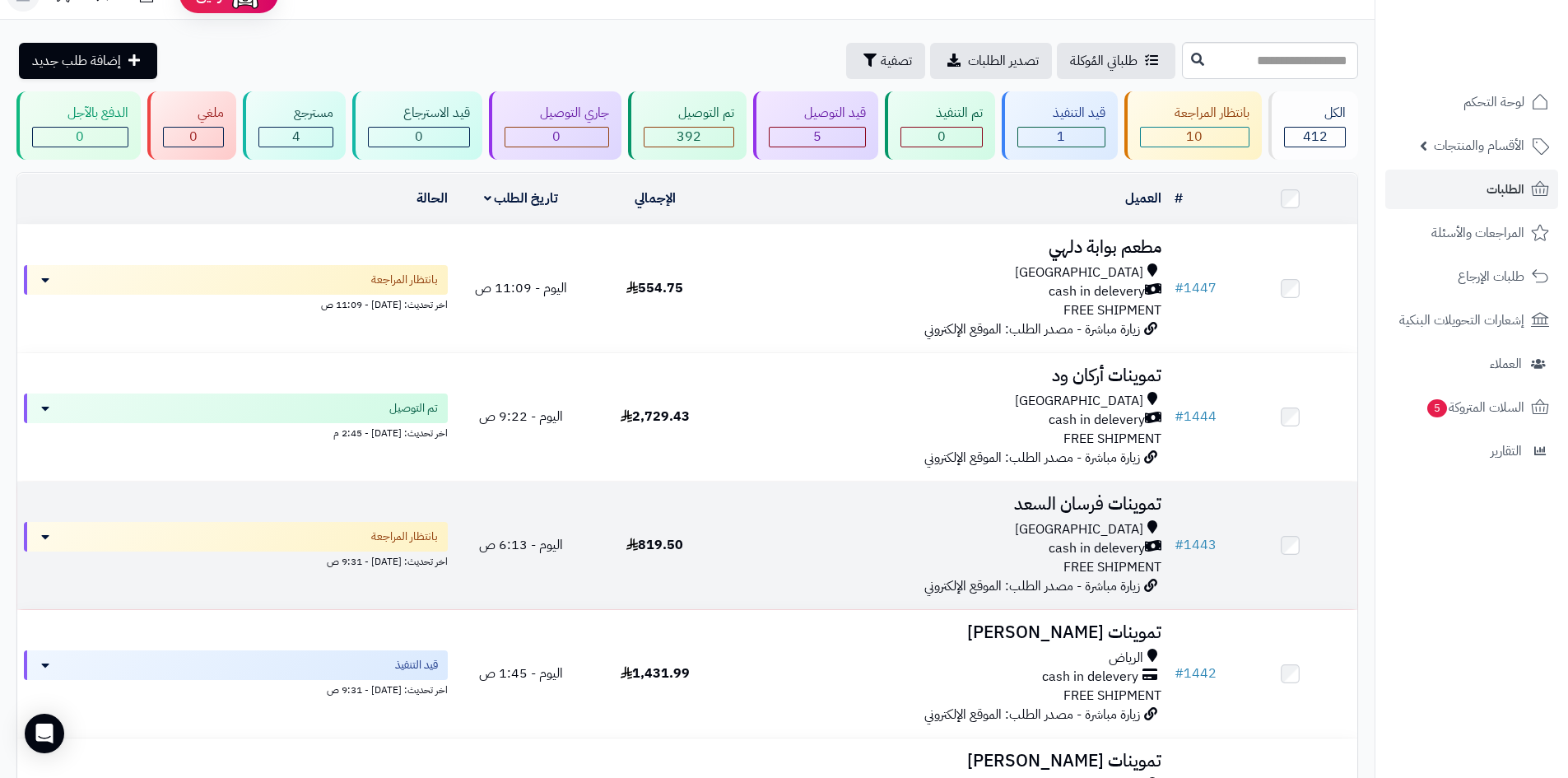
scroll to position [82, 0]
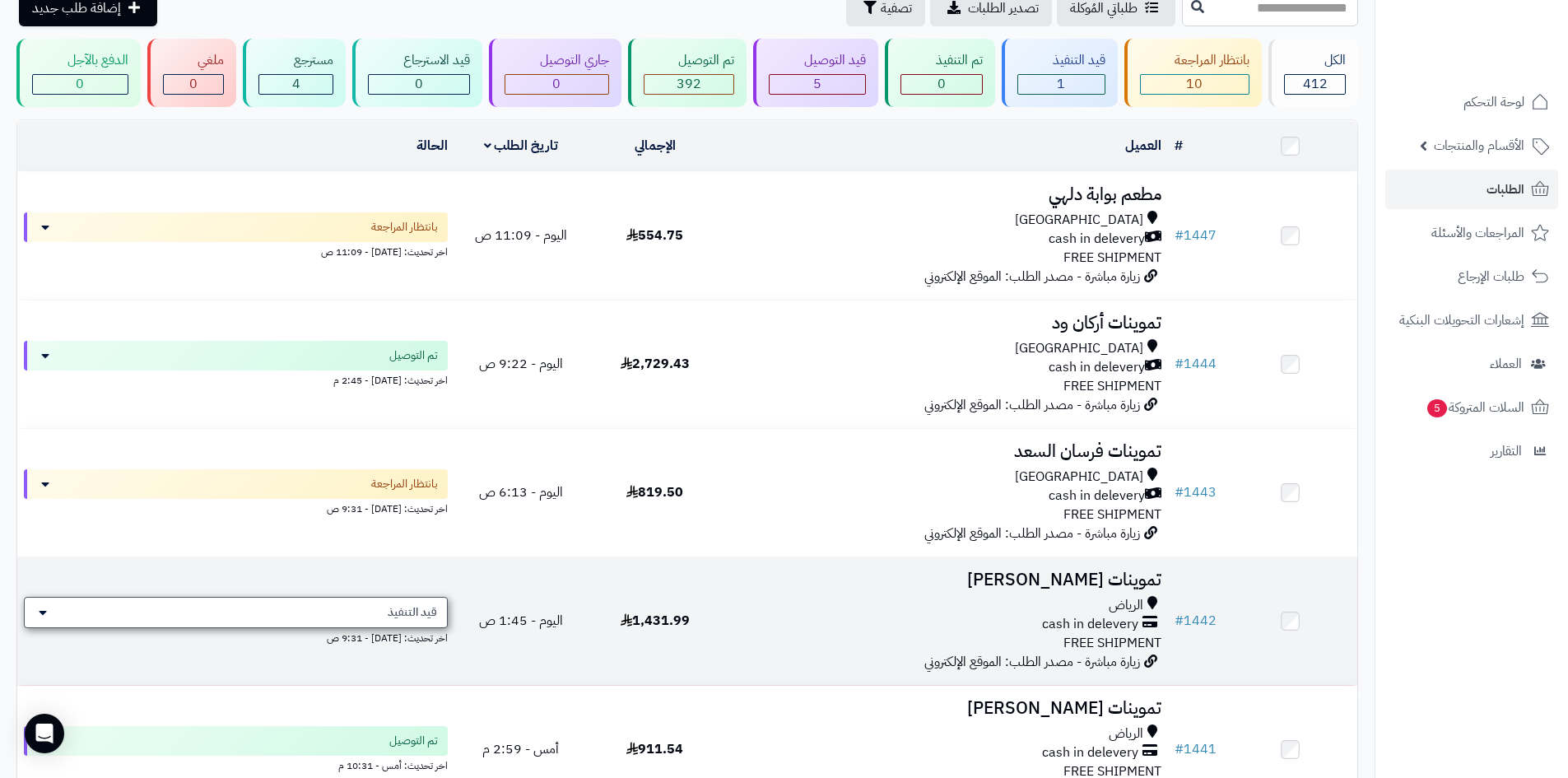
click at [436, 613] on span "قيد التنفيذ" at bounding box center [412, 612] width 49 height 16
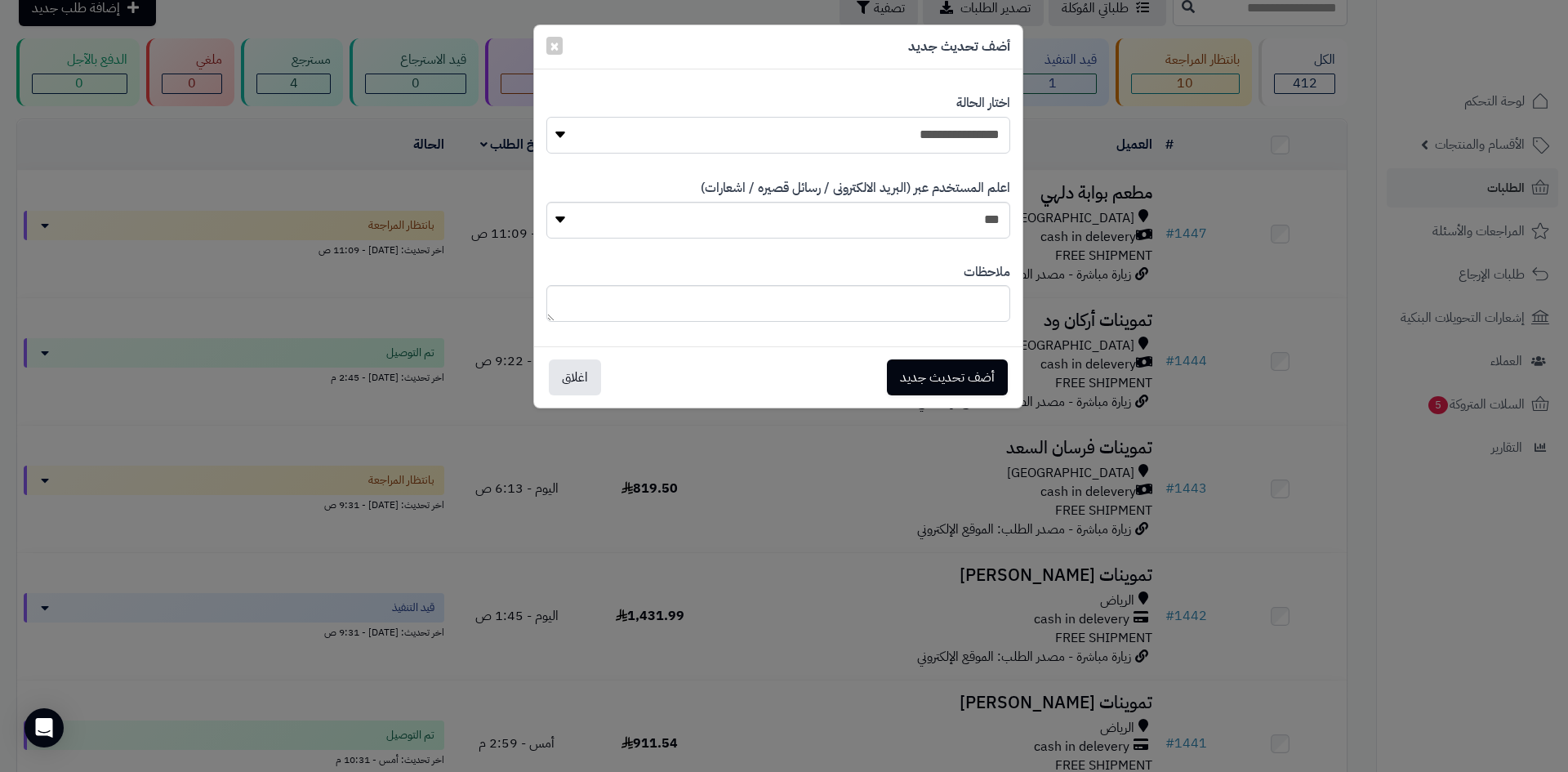
click at [946, 136] on select "**********" at bounding box center [778, 134] width 464 height 36
select select "**"
click at [546, 117] on select "**********" at bounding box center [778, 134] width 464 height 36
click at [957, 374] on button "أضف تحديث جديد" at bounding box center [947, 376] width 121 height 36
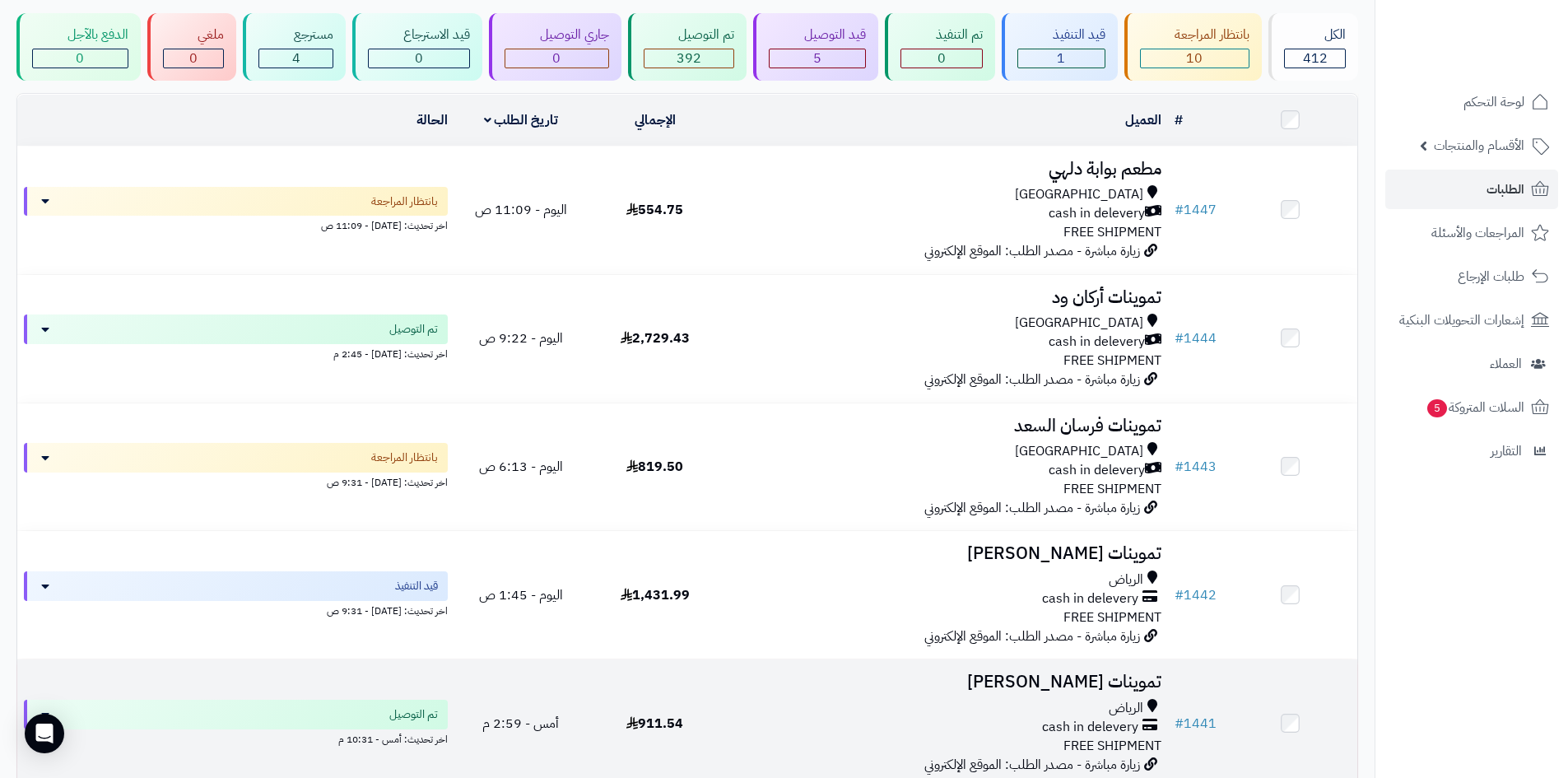
scroll to position [264, 0]
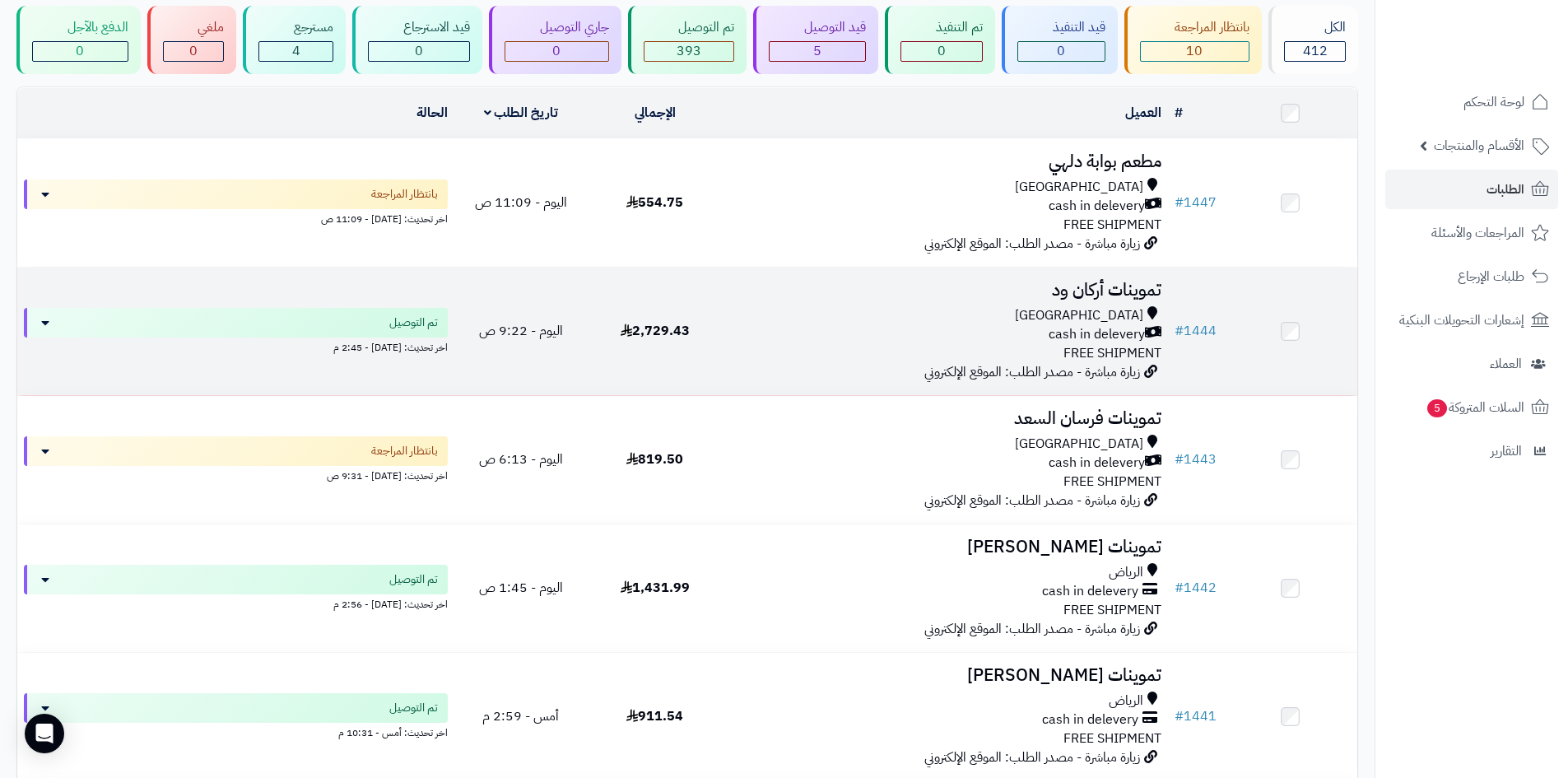
scroll to position [61, 0]
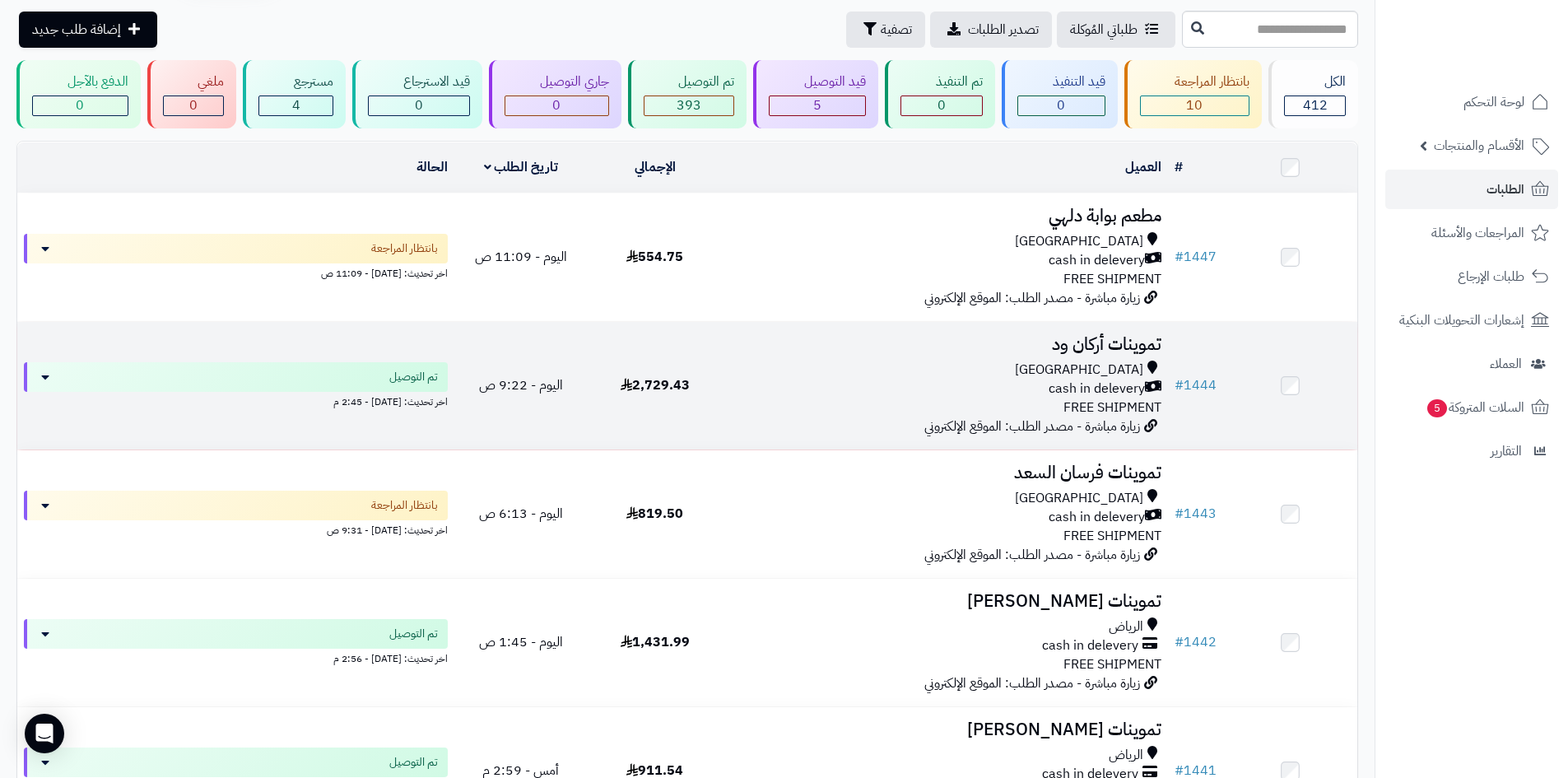
click at [927, 419] on span "زيارة مباشرة - مصدر الطلب: الموقع الإلكتروني" at bounding box center [1032, 427] width 216 height 20
click at [823, 380] on div "cash in delevery" at bounding box center [945, 388] width 433 height 19
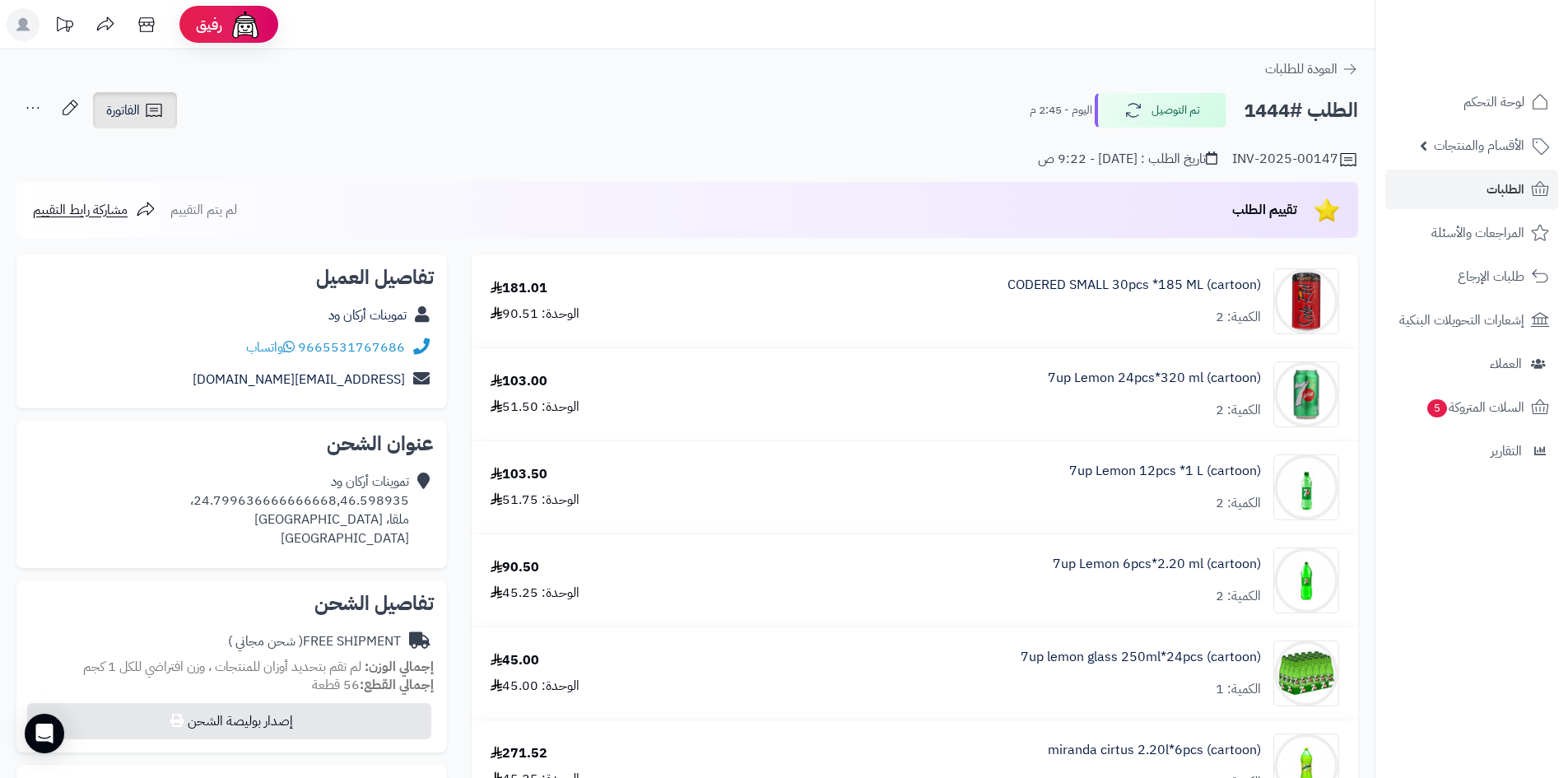
drag, startPoint x: 148, startPoint y: 117, endPoint x: 181, endPoint y: 148, distance: 45.3
click at [148, 117] on icon at bounding box center [154, 110] width 20 height 20
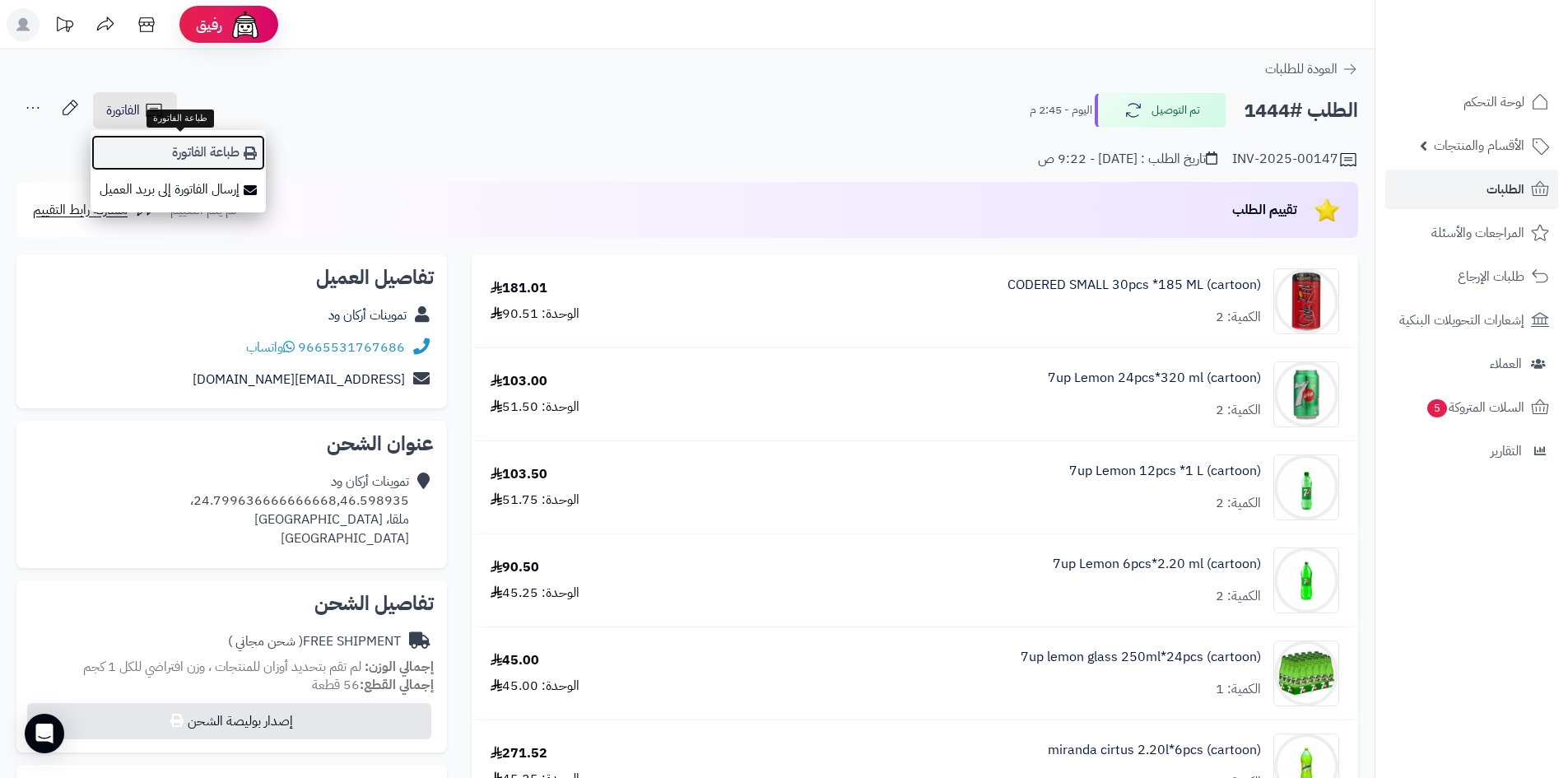
click at [211, 160] on link "طباعة الفاتورة" at bounding box center [178, 152] width 176 height 37
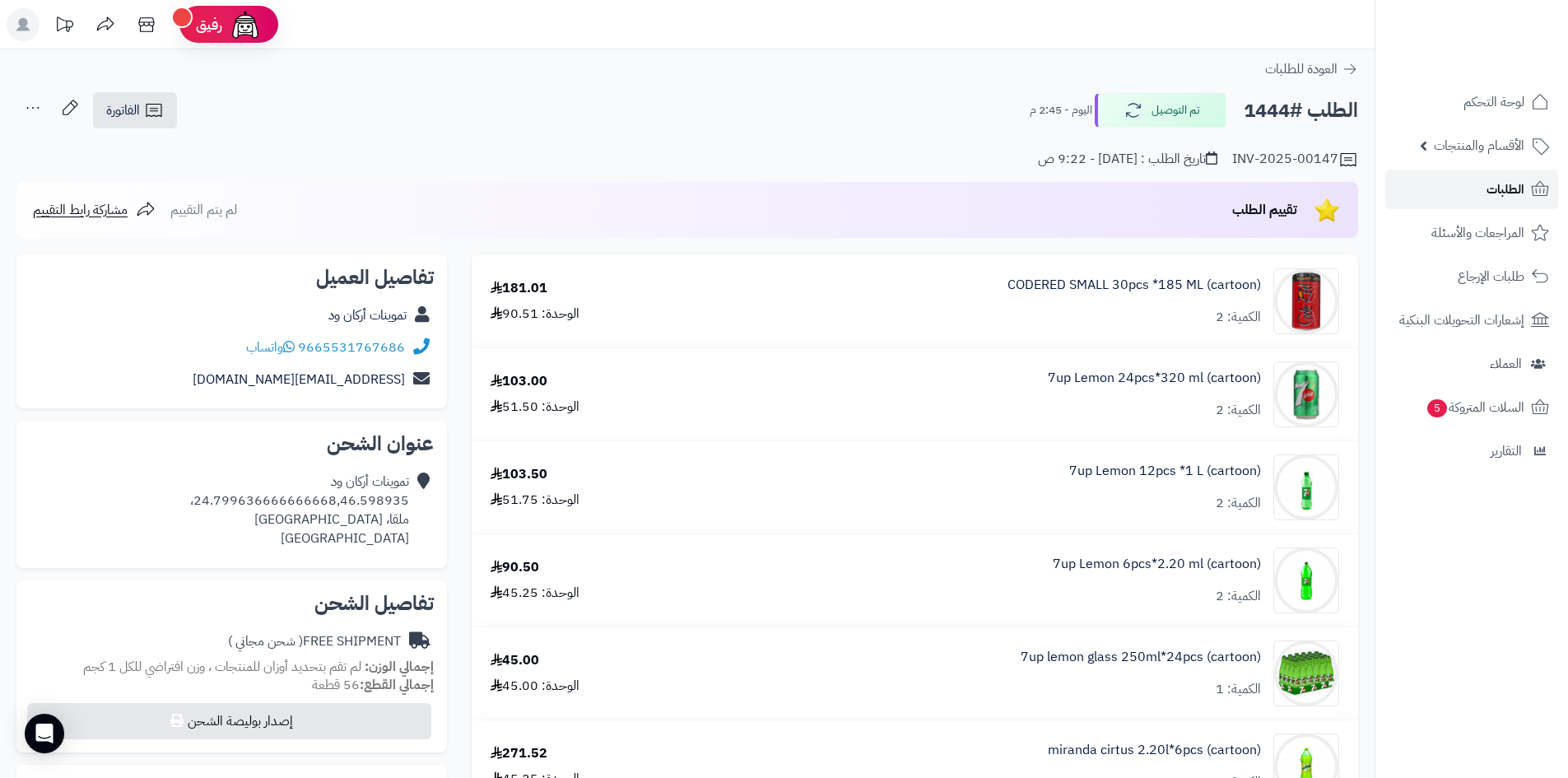
click at [1499, 195] on span "الطلبات" at bounding box center [1506, 189] width 38 height 23
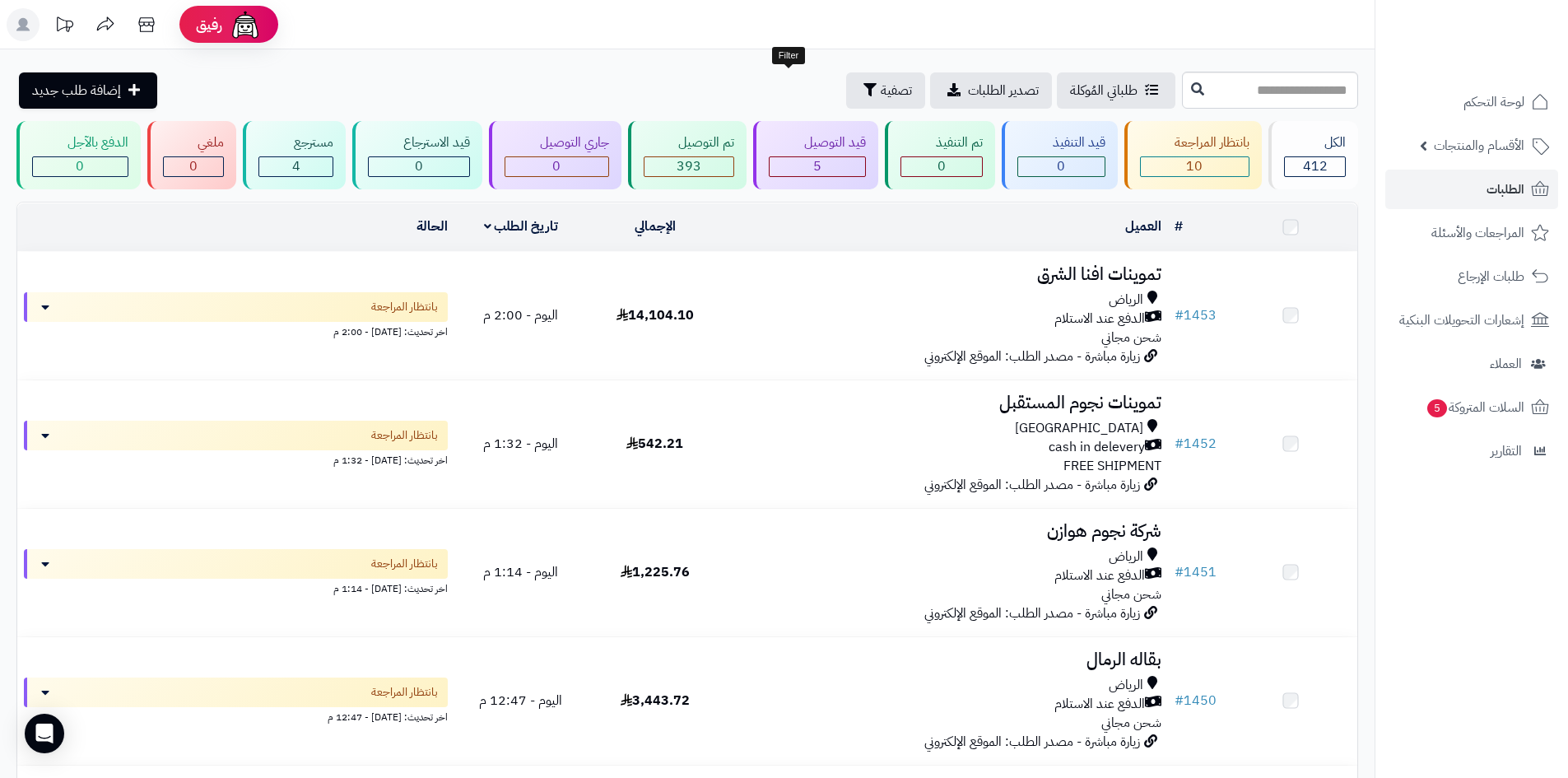
click at [881, 90] on span "تصفية" at bounding box center [897, 91] width 31 height 20
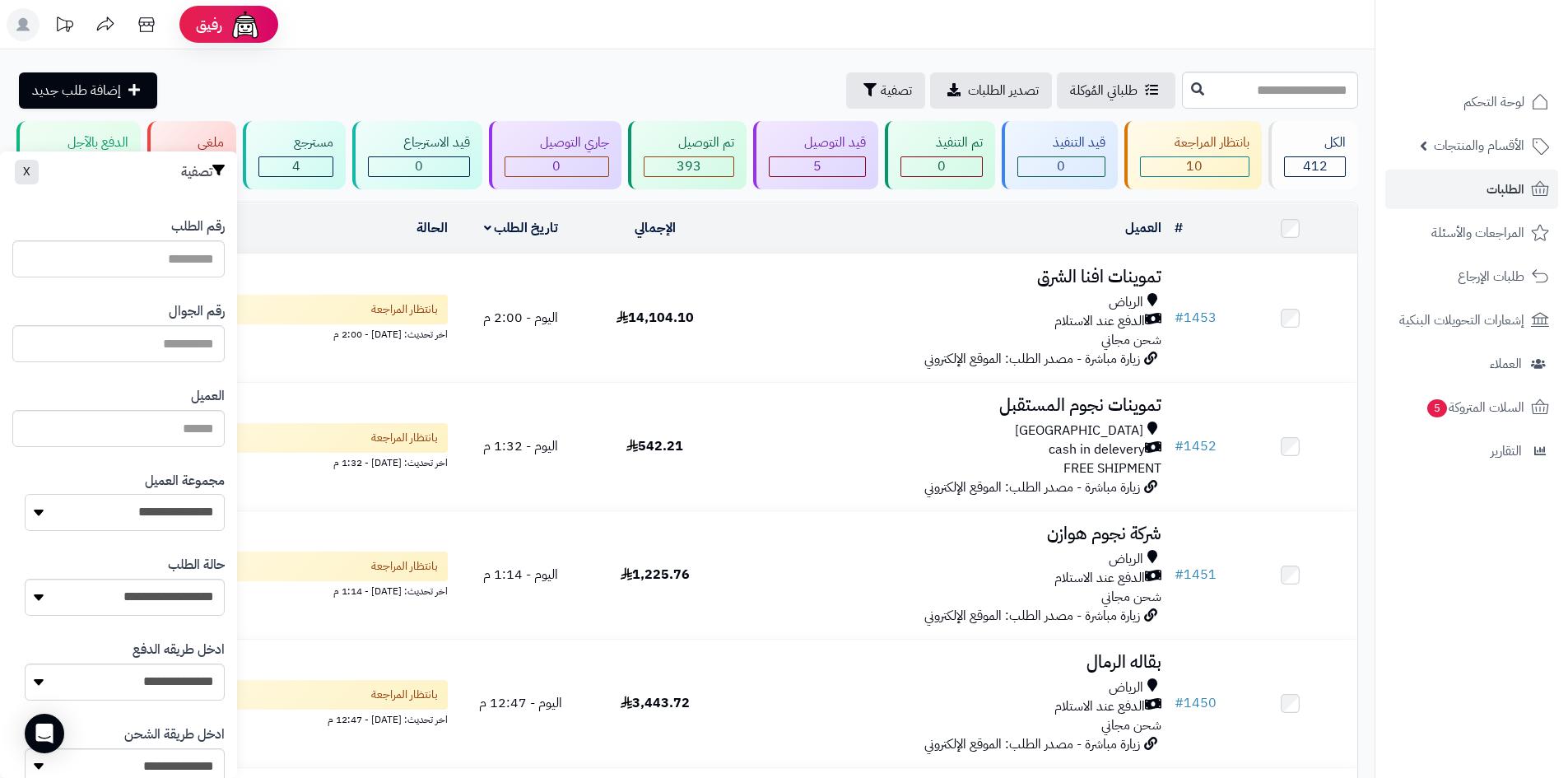
click at [126, 520] on select "**********" at bounding box center [125, 512] width 200 height 37
select select "*"
click at [25, 494] on select "**********" at bounding box center [125, 512] width 200 height 37
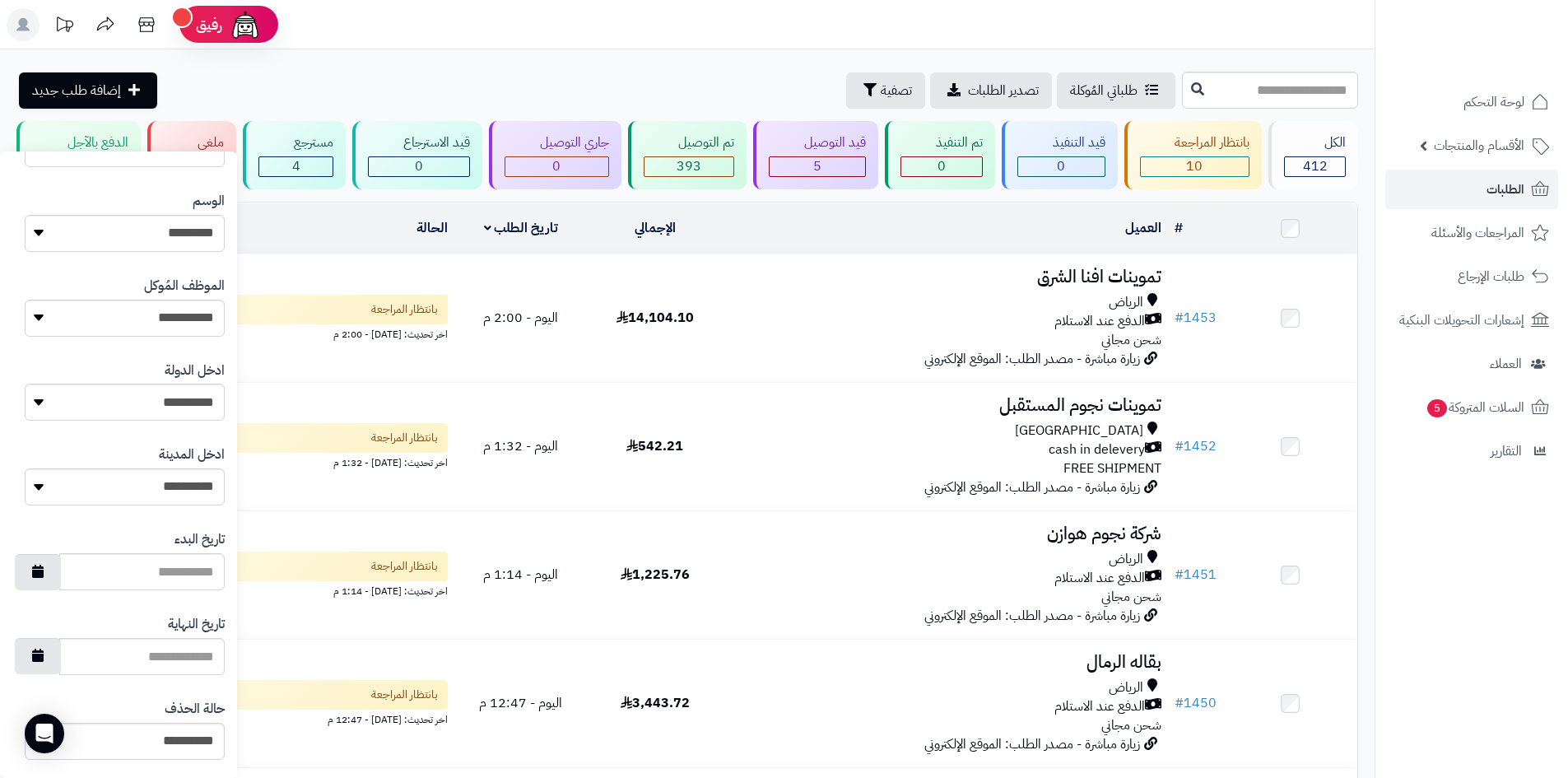
scroll to position [700, 0]
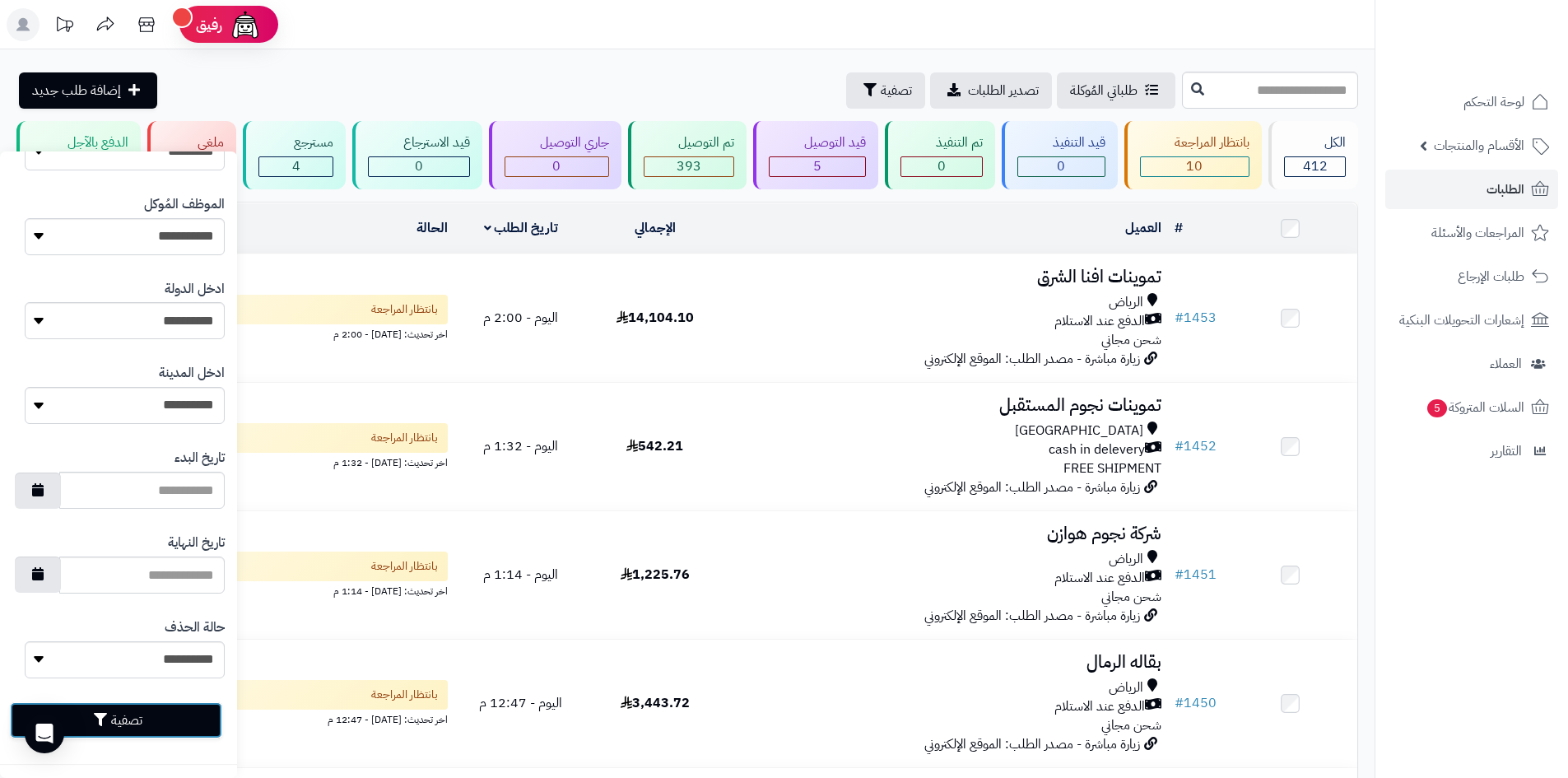
click at [174, 718] on button "تصفية" at bounding box center [116, 720] width 212 height 36
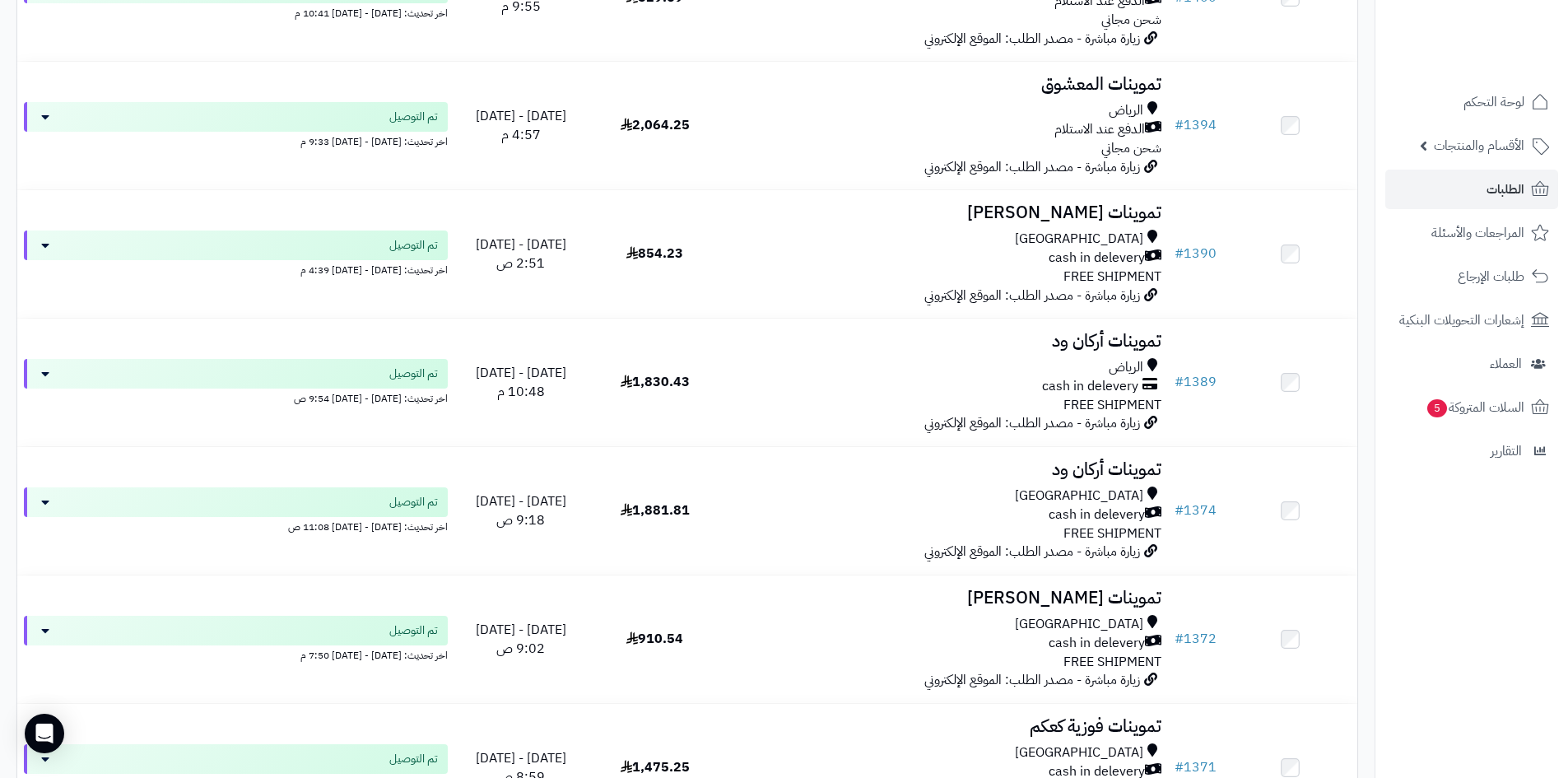
scroll to position [1893, 0]
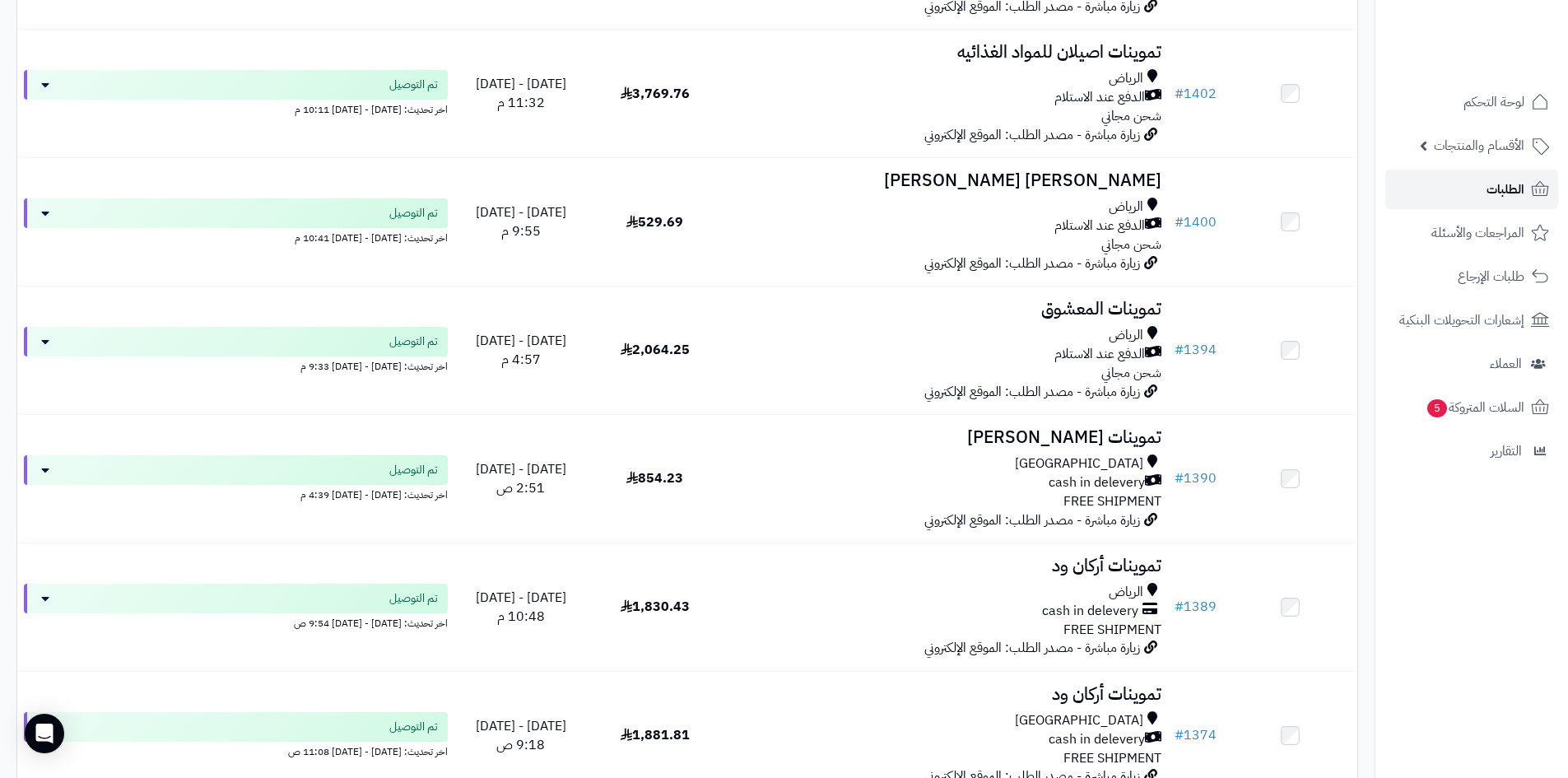
click at [1489, 198] on span "الطلبات" at bounding box center [1506, 189] width 38 height 23
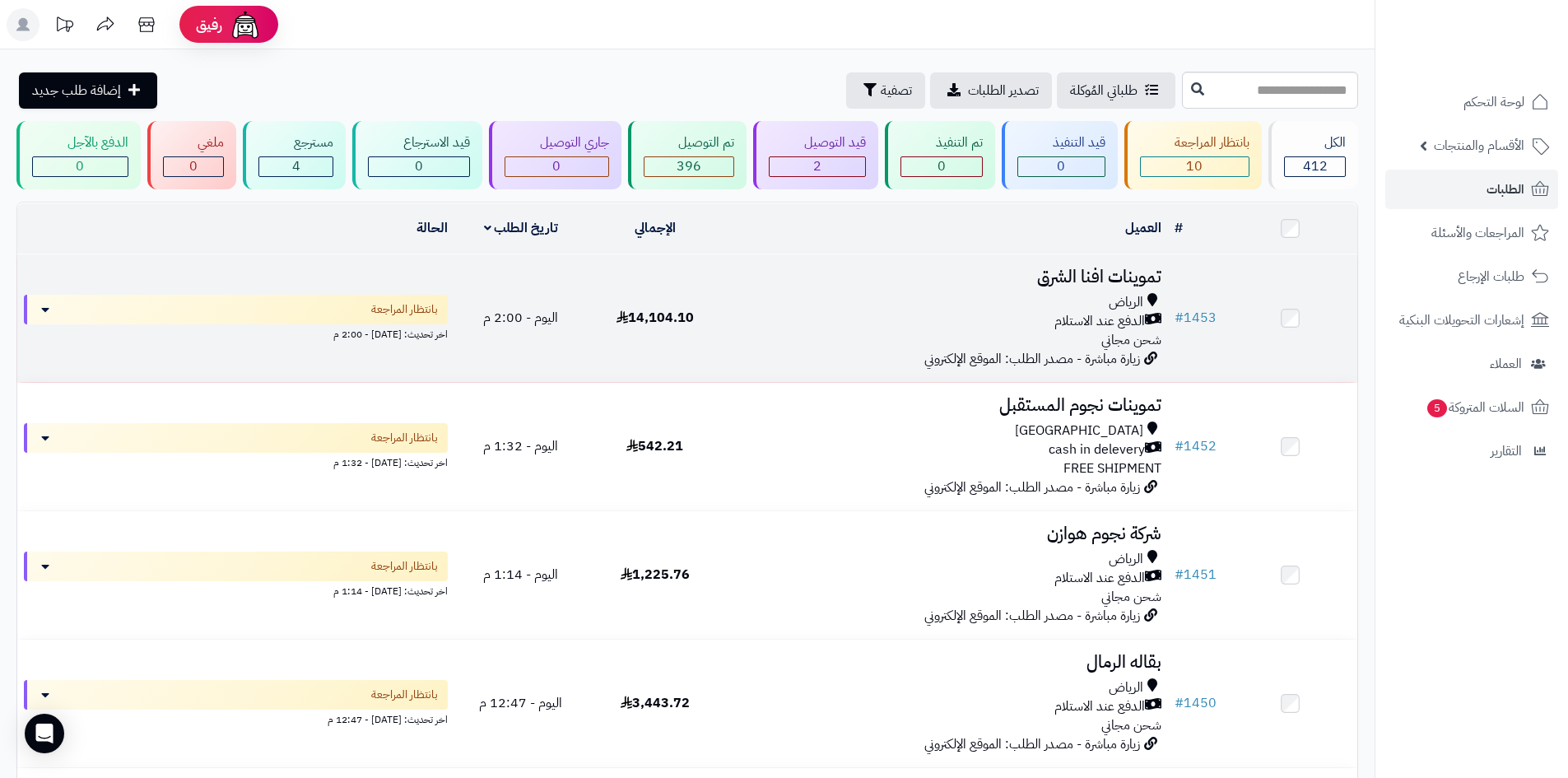
click at [818, 339] on div "[PERSON_NAME] عند الاستلام شحن مجاني" at bounding box center [945, 321] width 433 height 56
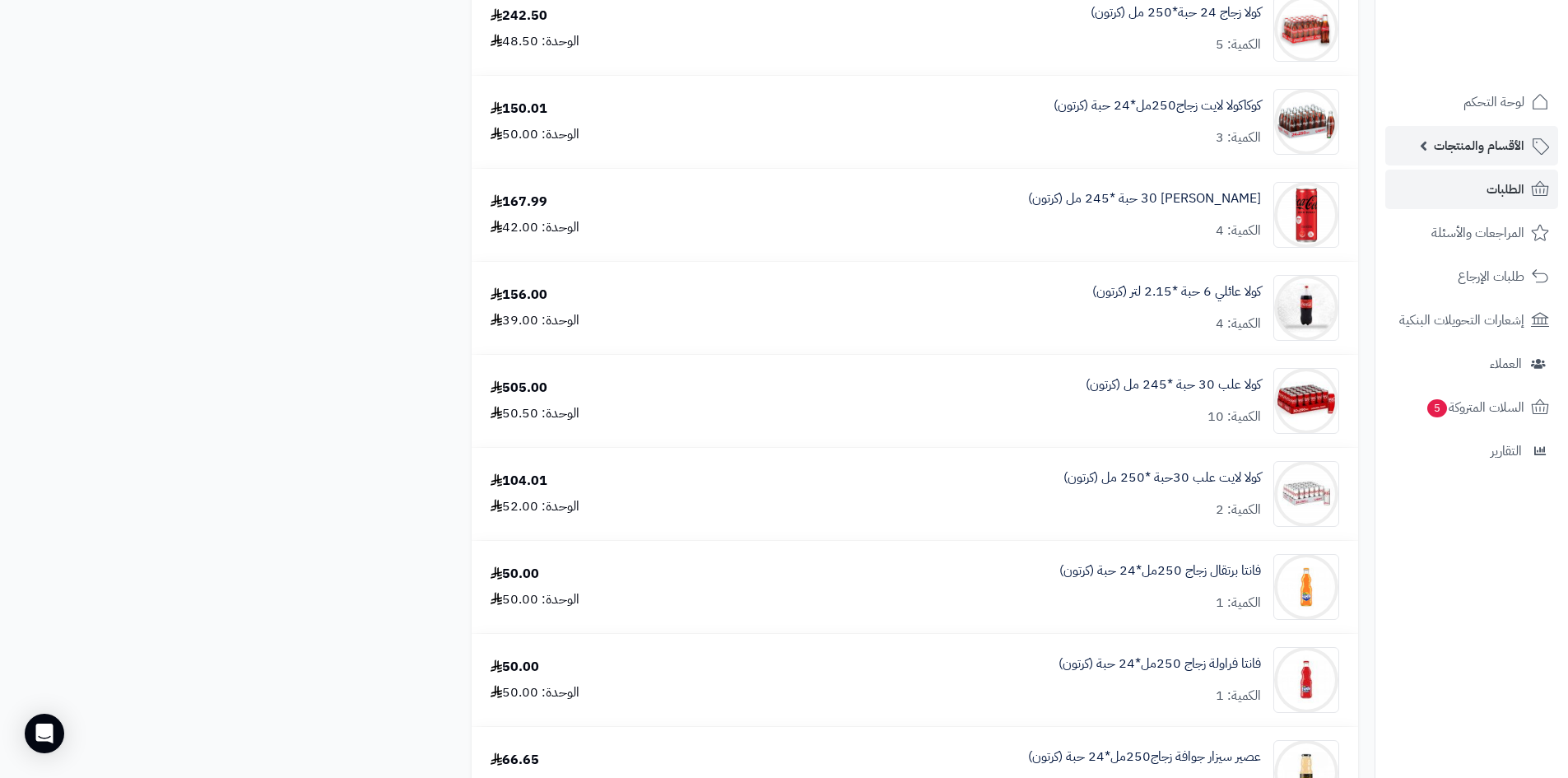
scroll to position [3868, 0]
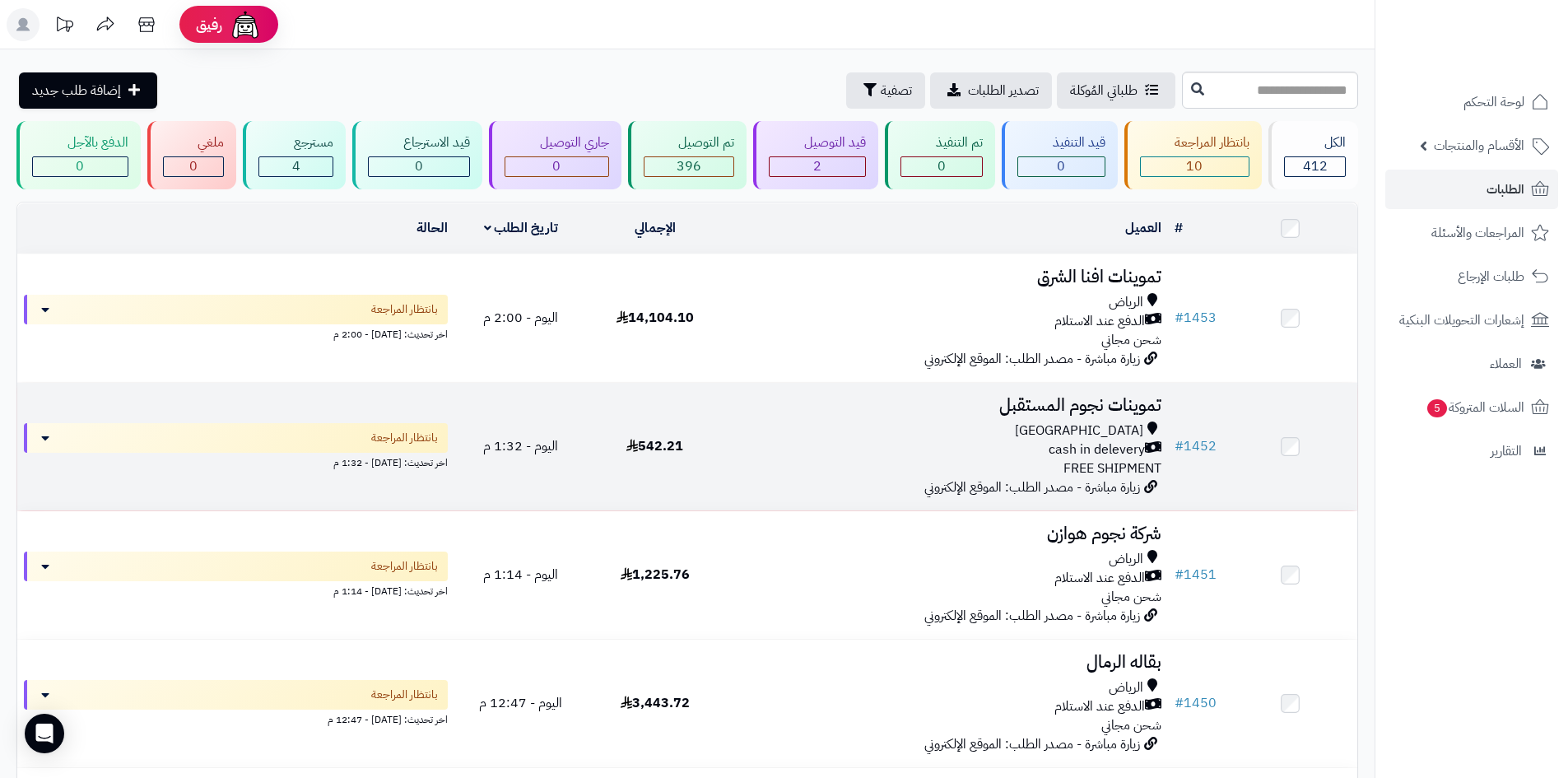
click at [905, 442] on div "cash in delevery" at bounding box center [945, 449] width 433 height 19
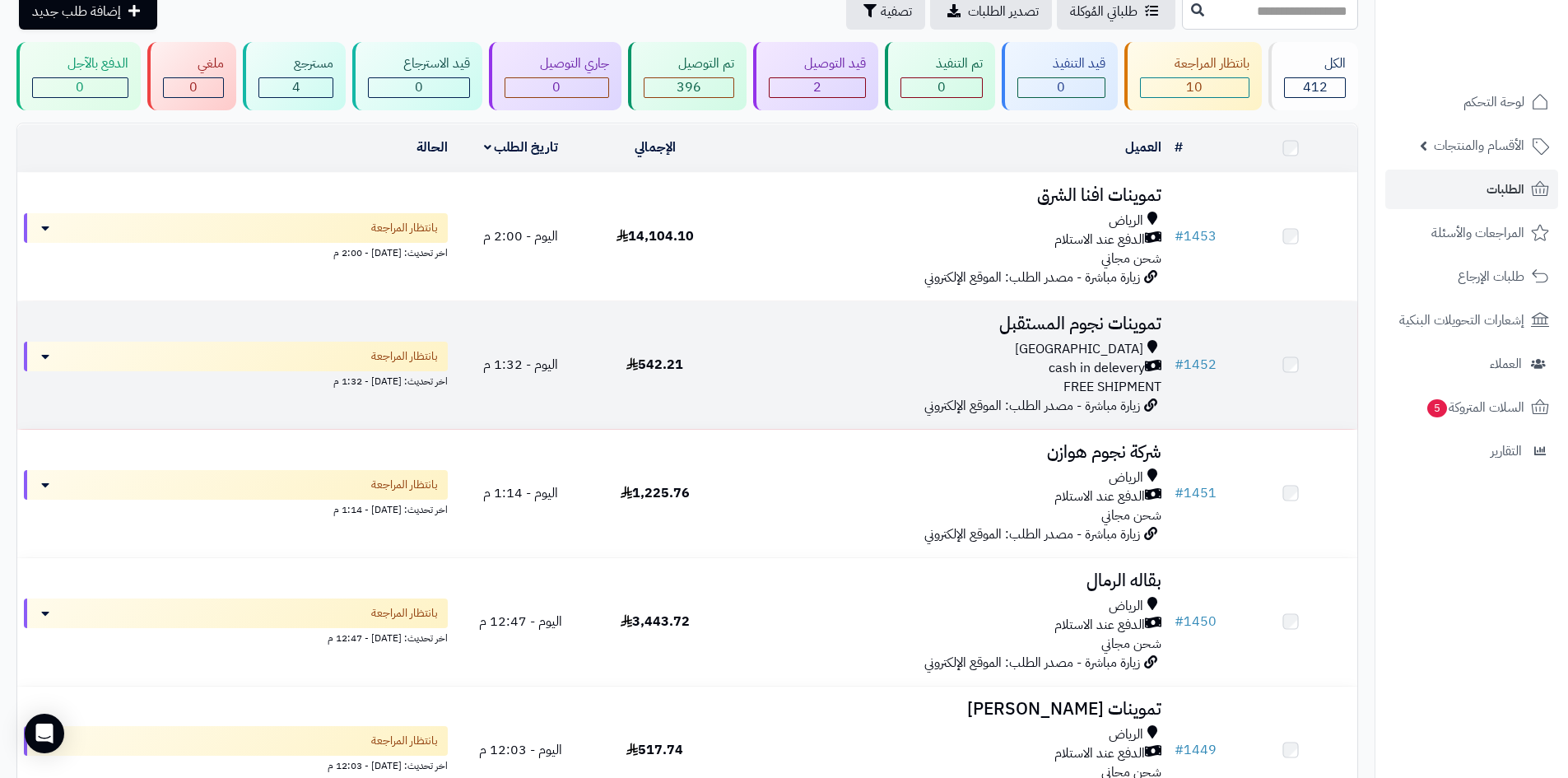
scroll to position [165, 0]
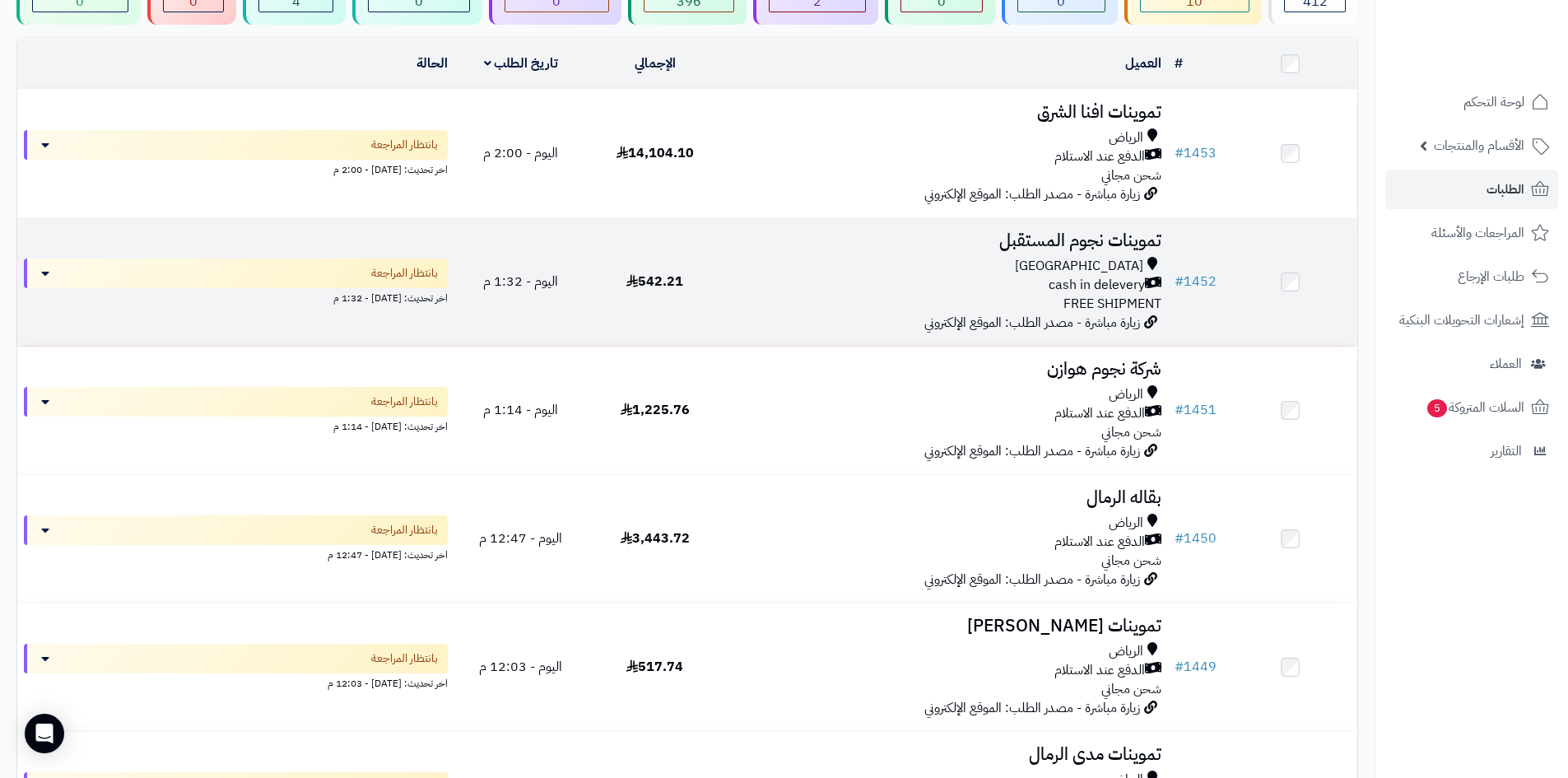
click at [949, 297] on div "Riyadh cash in delevery FREE SHIPMENT" at bounding box center [945, 285] width 433 height 56
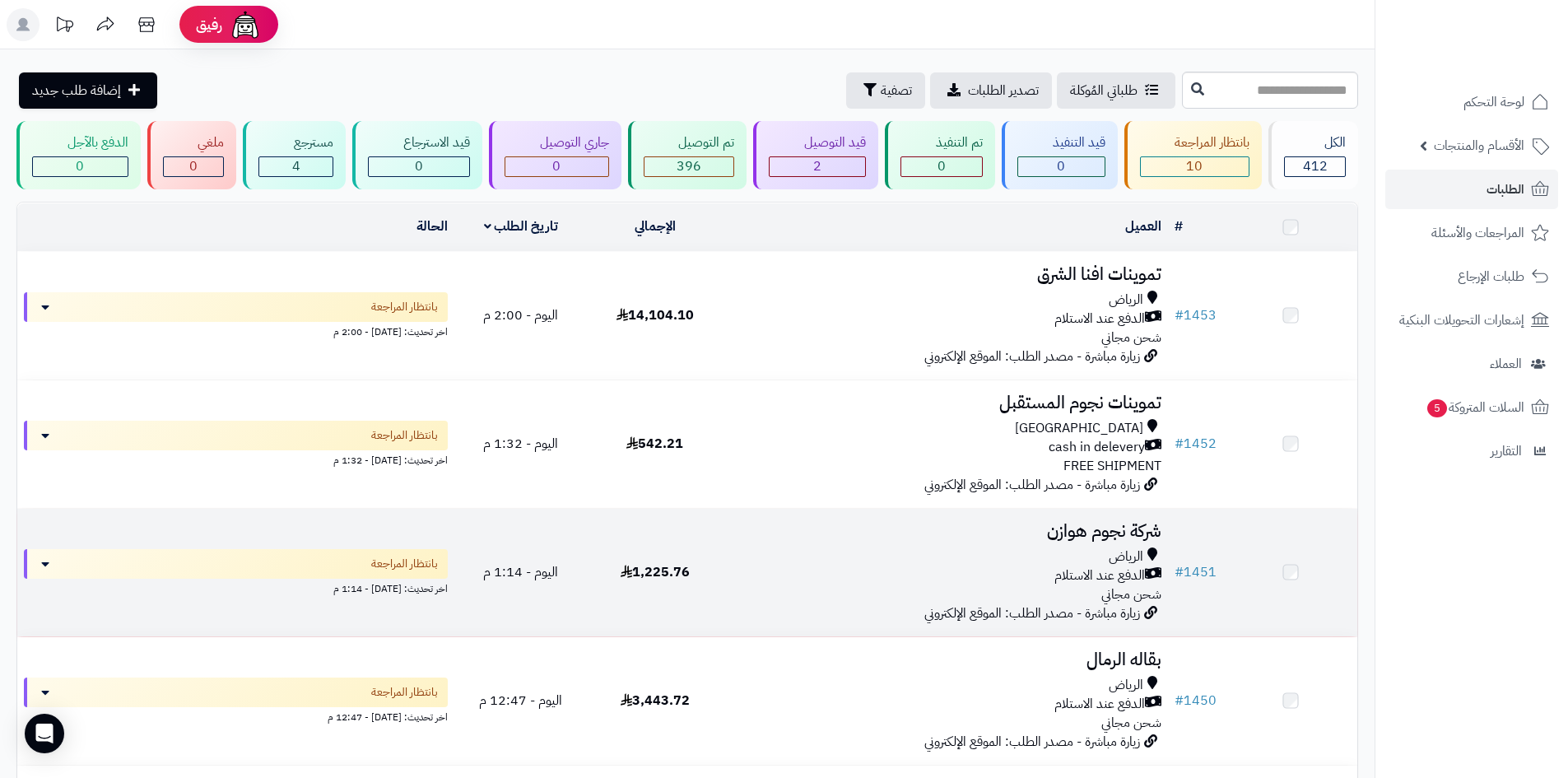
scroll to position [165, 0]
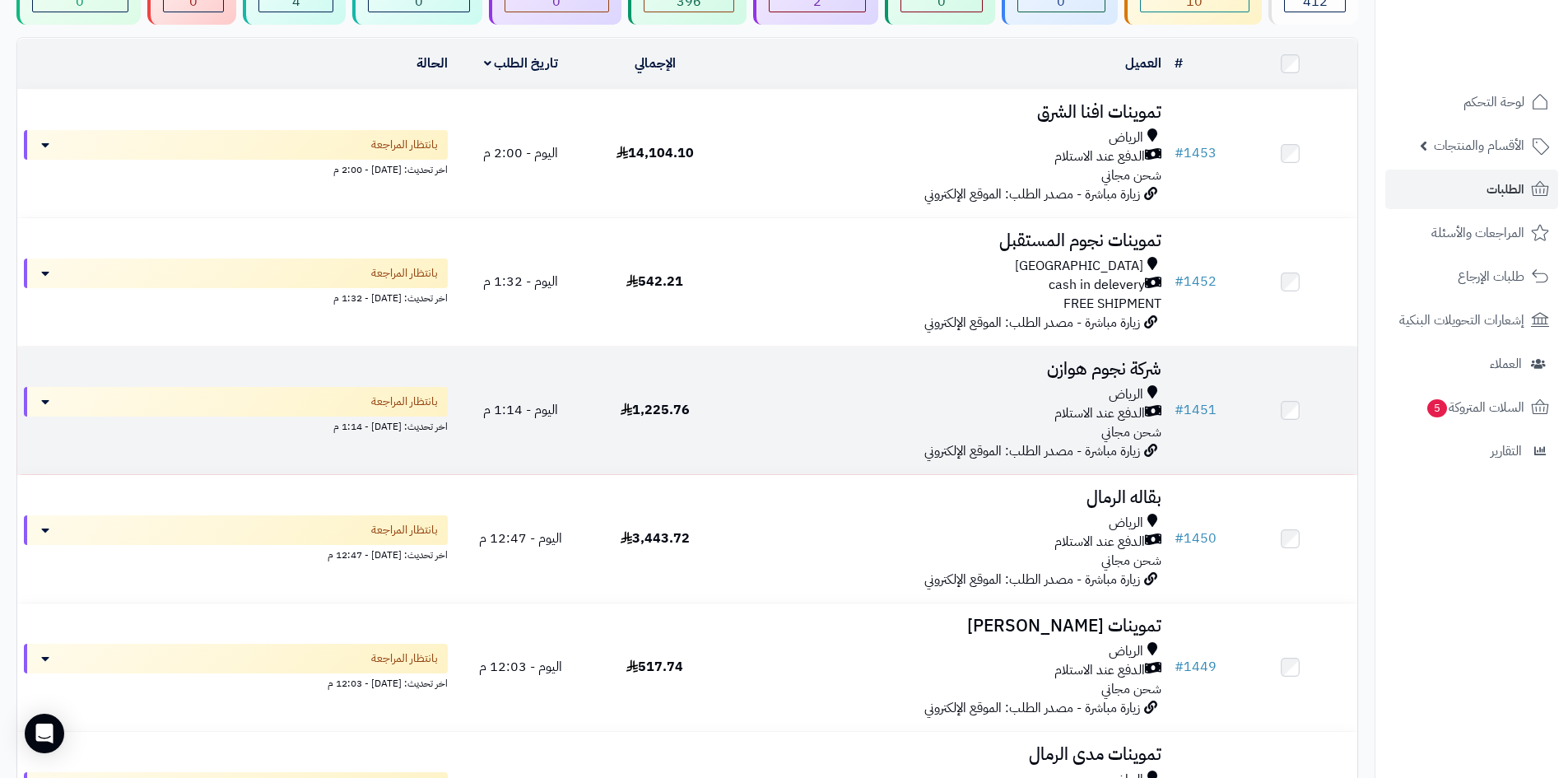
click at [879, 395] on div "الرياض" at bounding box center [945, 394] width 433 height 19
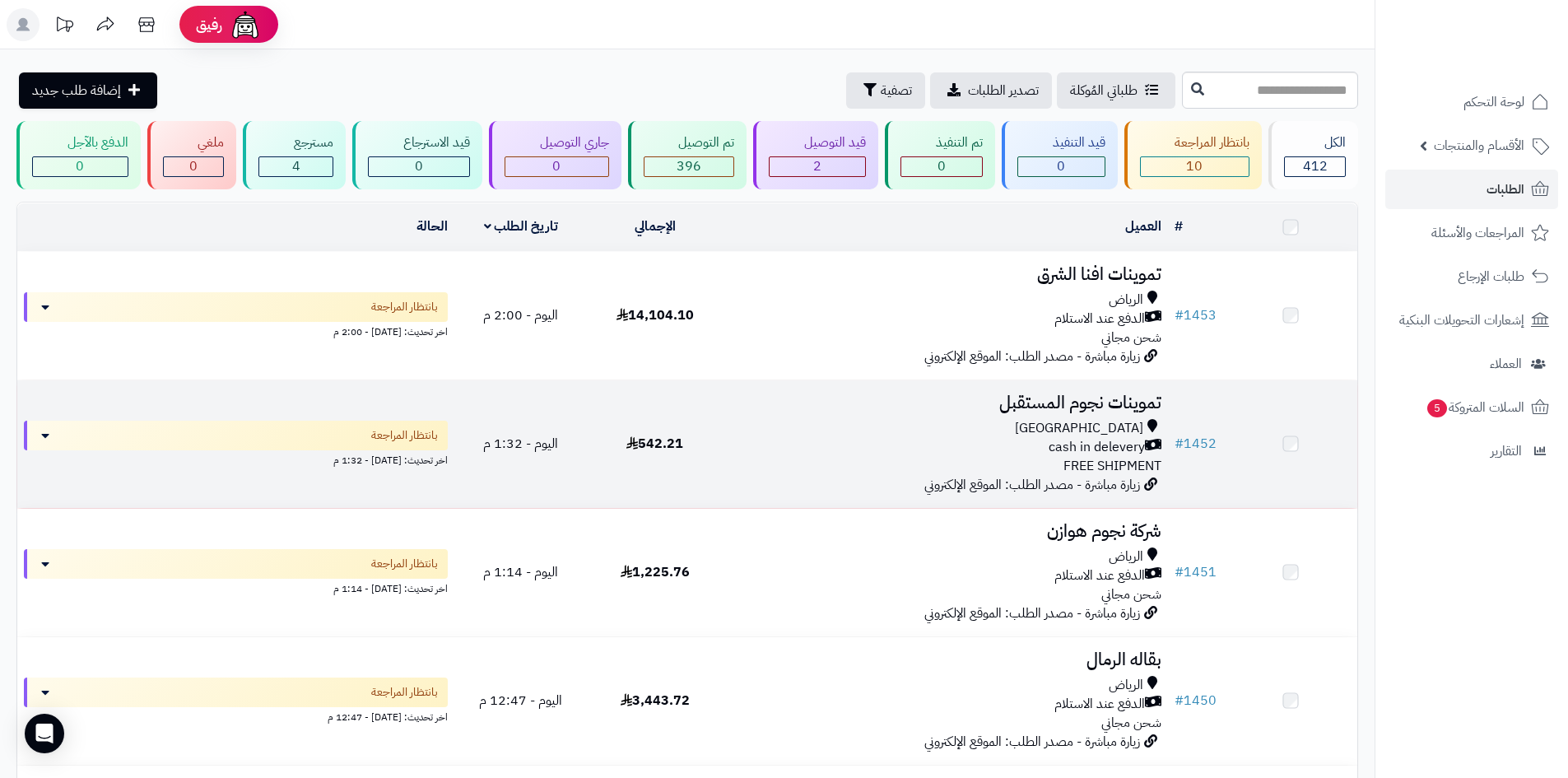
scroll to position [165, 0]
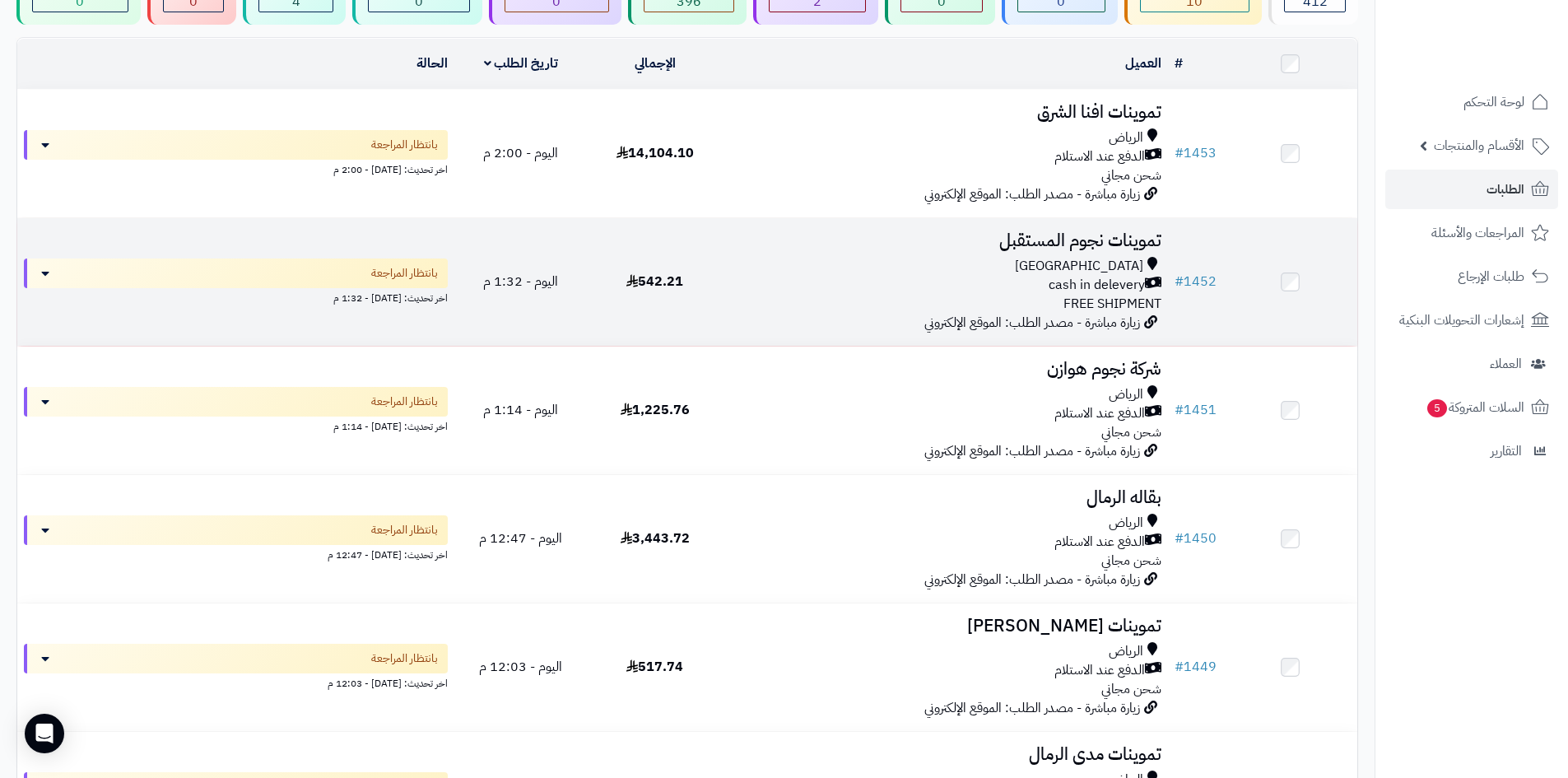
click at [840, 281] on div "cash in delevery" at bounding box center [945, 285] width 433 height 19
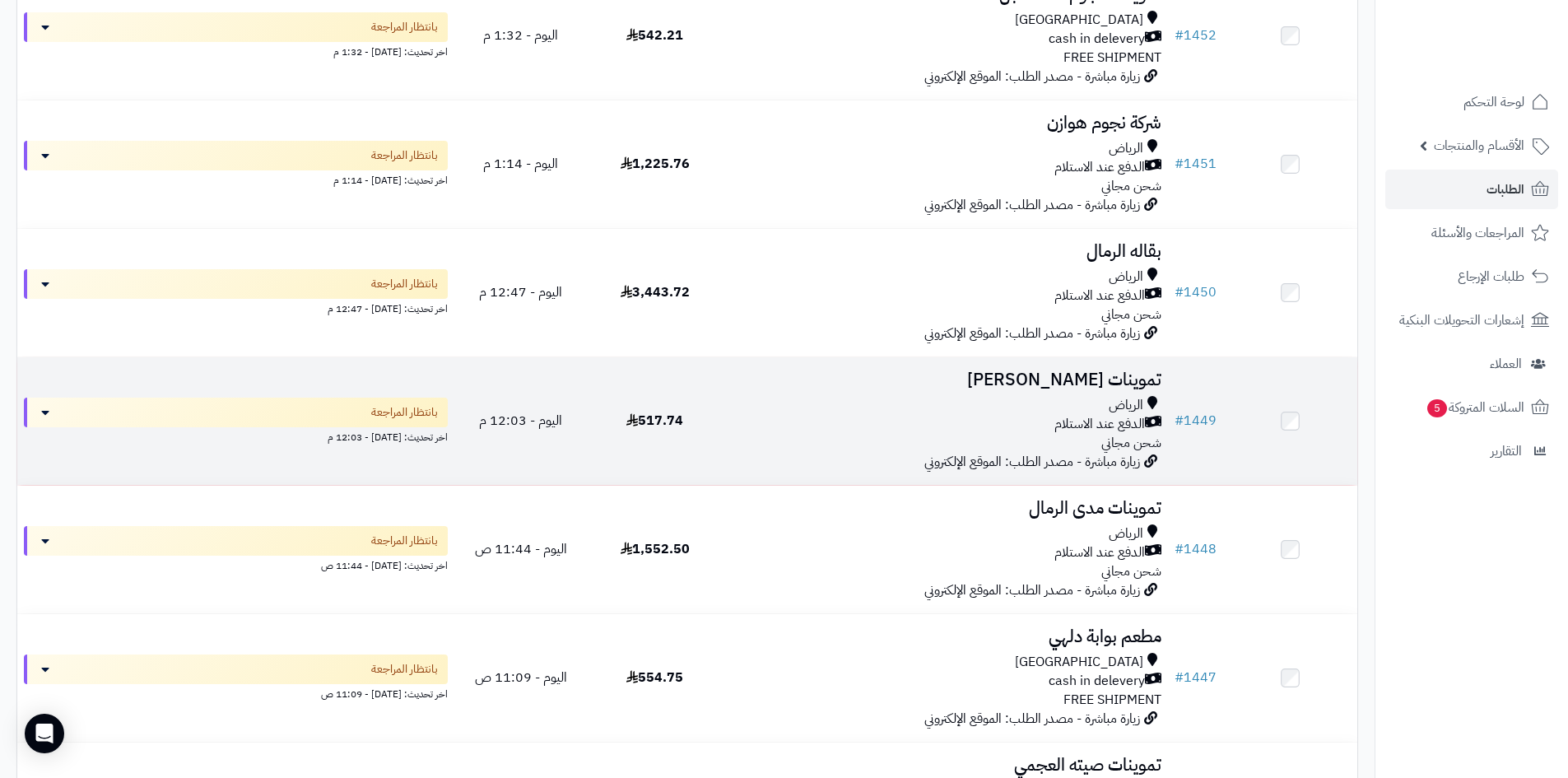
scroll to position [411, 0]
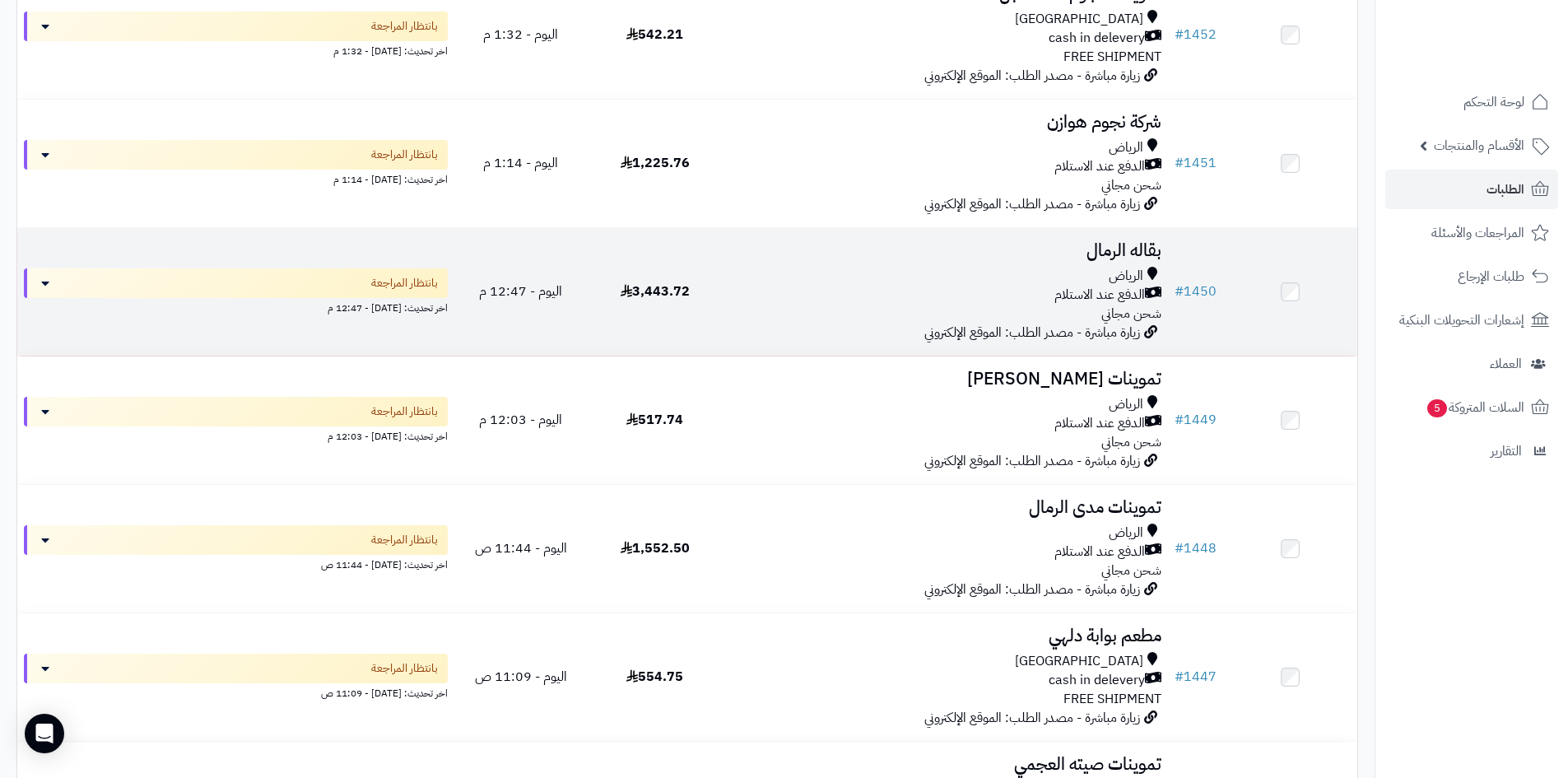
click at [776, 304] on div "[PERSON_NAME] عند الاستلام شحن مجاني" at bounding box center [945, 295] width 433 height 56
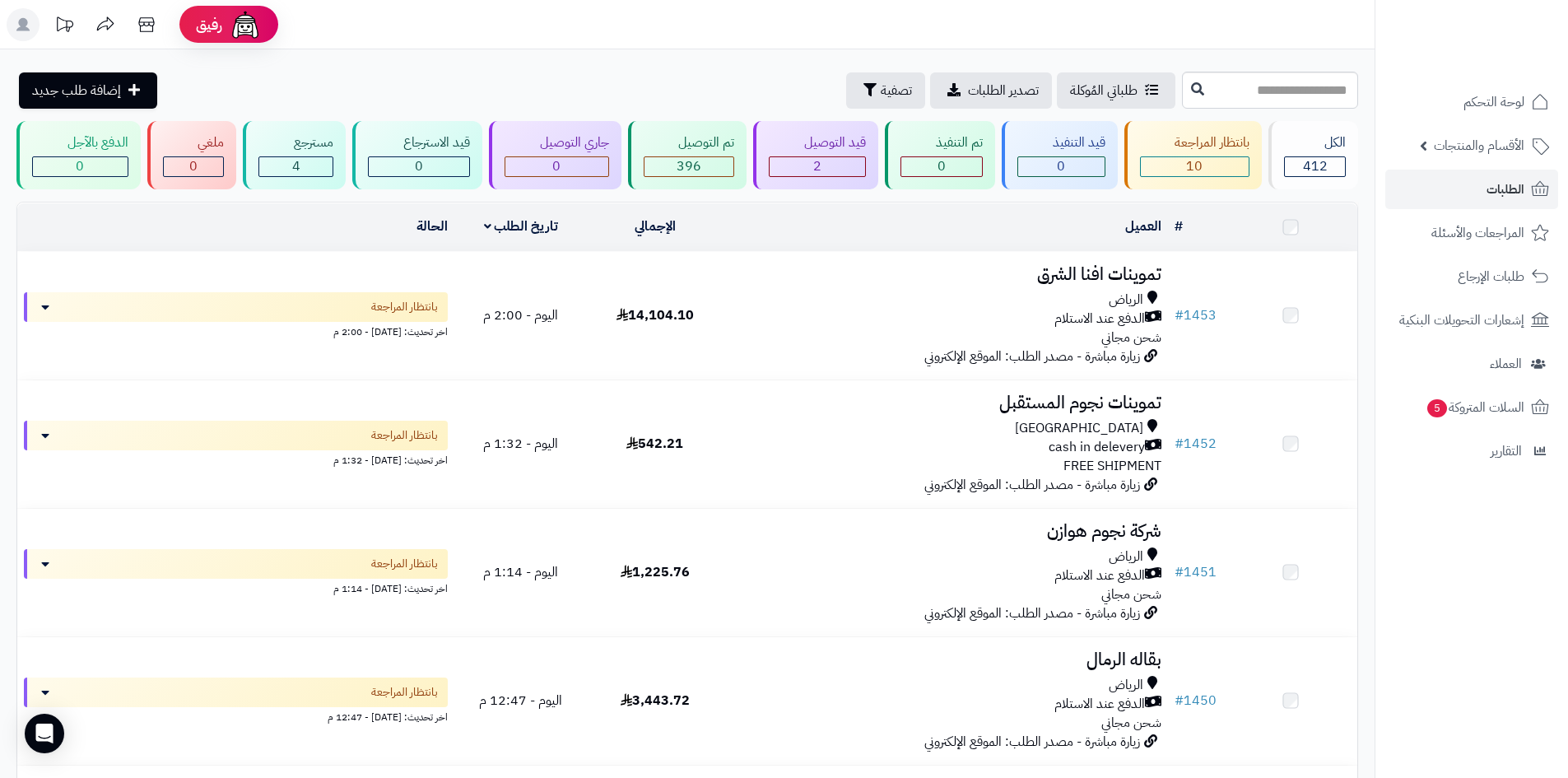
scroll to position [411, 0]
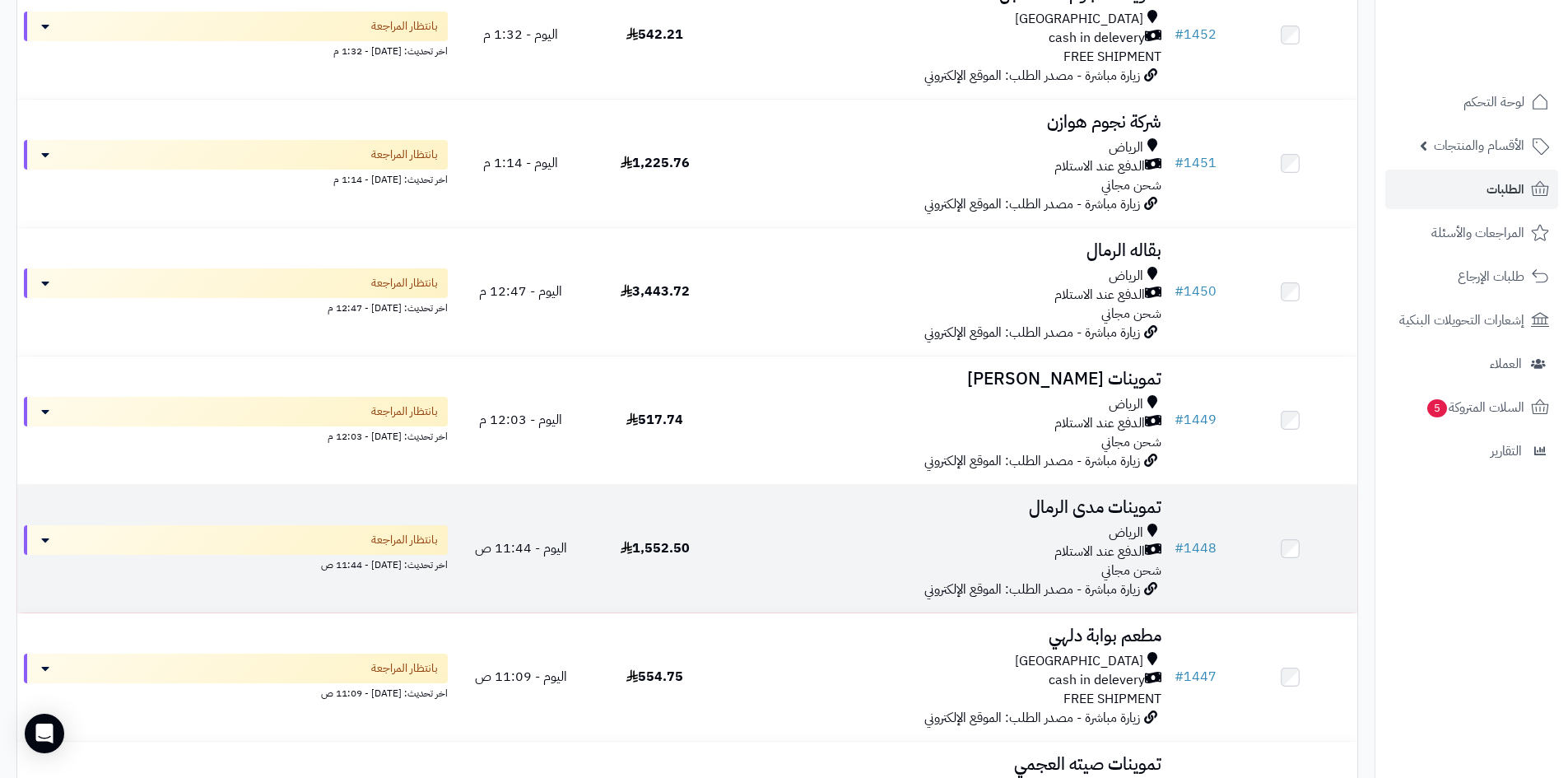
click at [829, 523] on div "الرياض" at bounding box center [945, 532] width 433 height 19
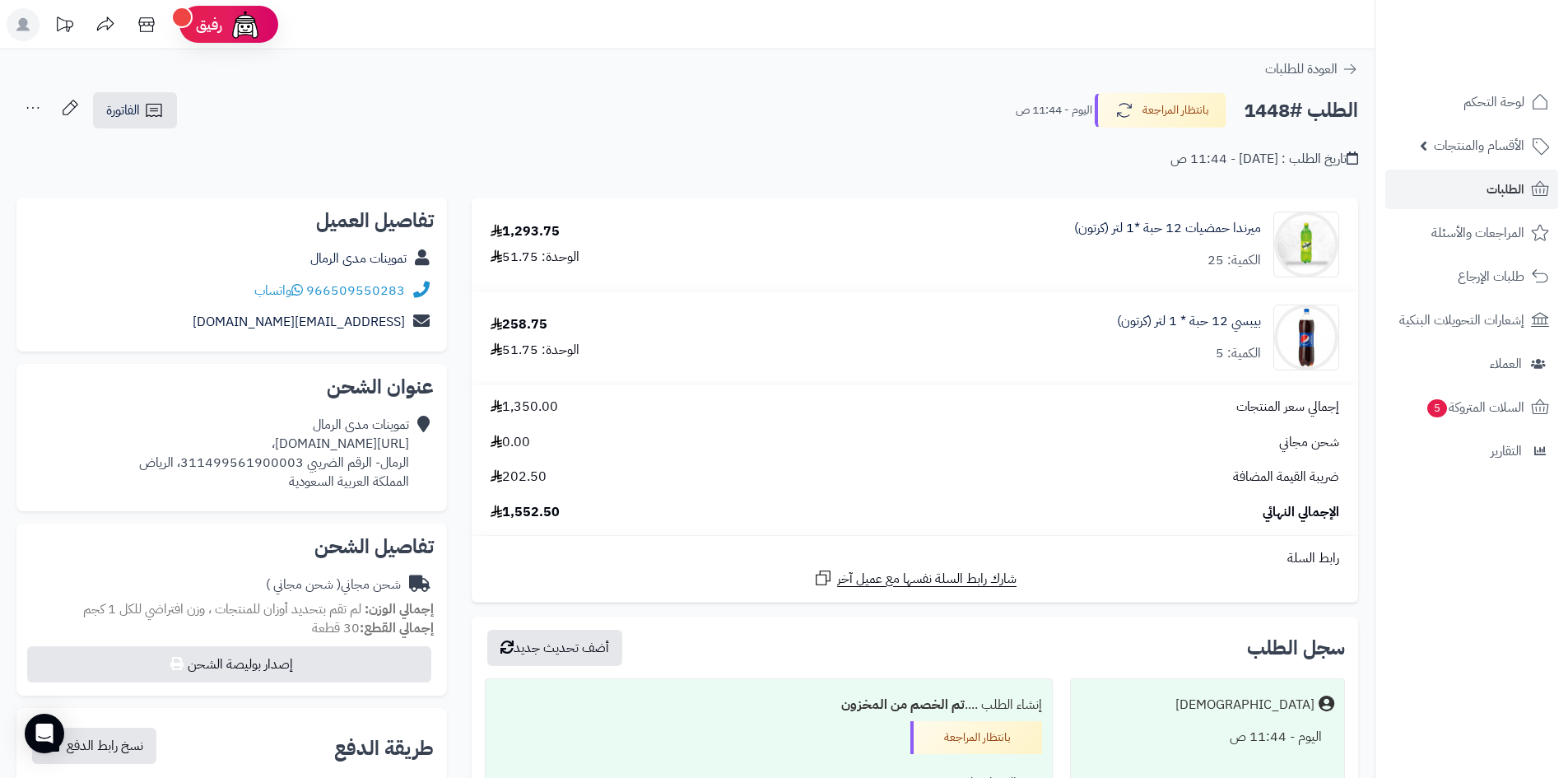
drag, startPoint x: 484, startPoint y: 217, endPoint x: 1037, endPoint y: 177, distance: 554.4
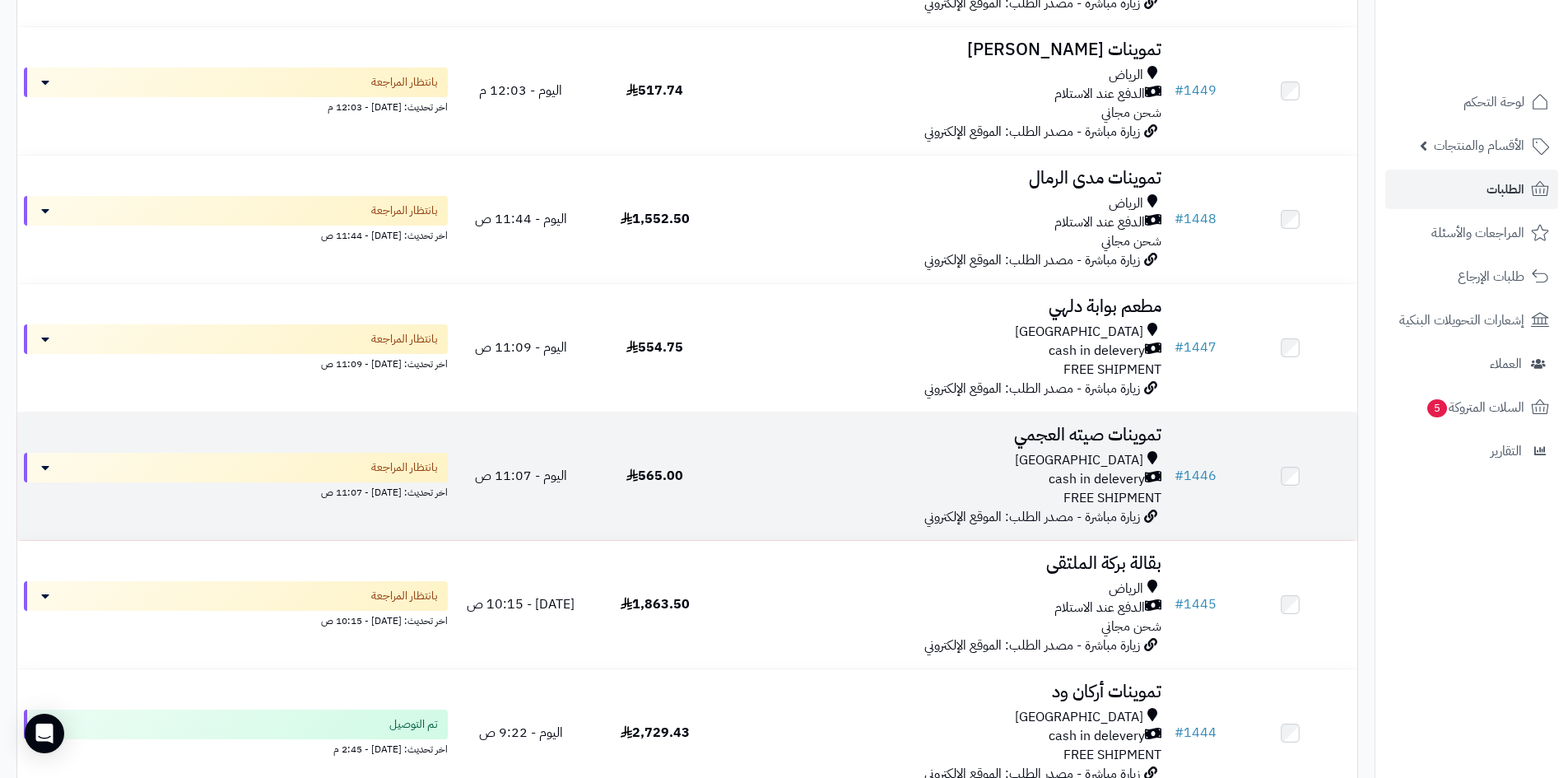
scroll to position [823, 0]
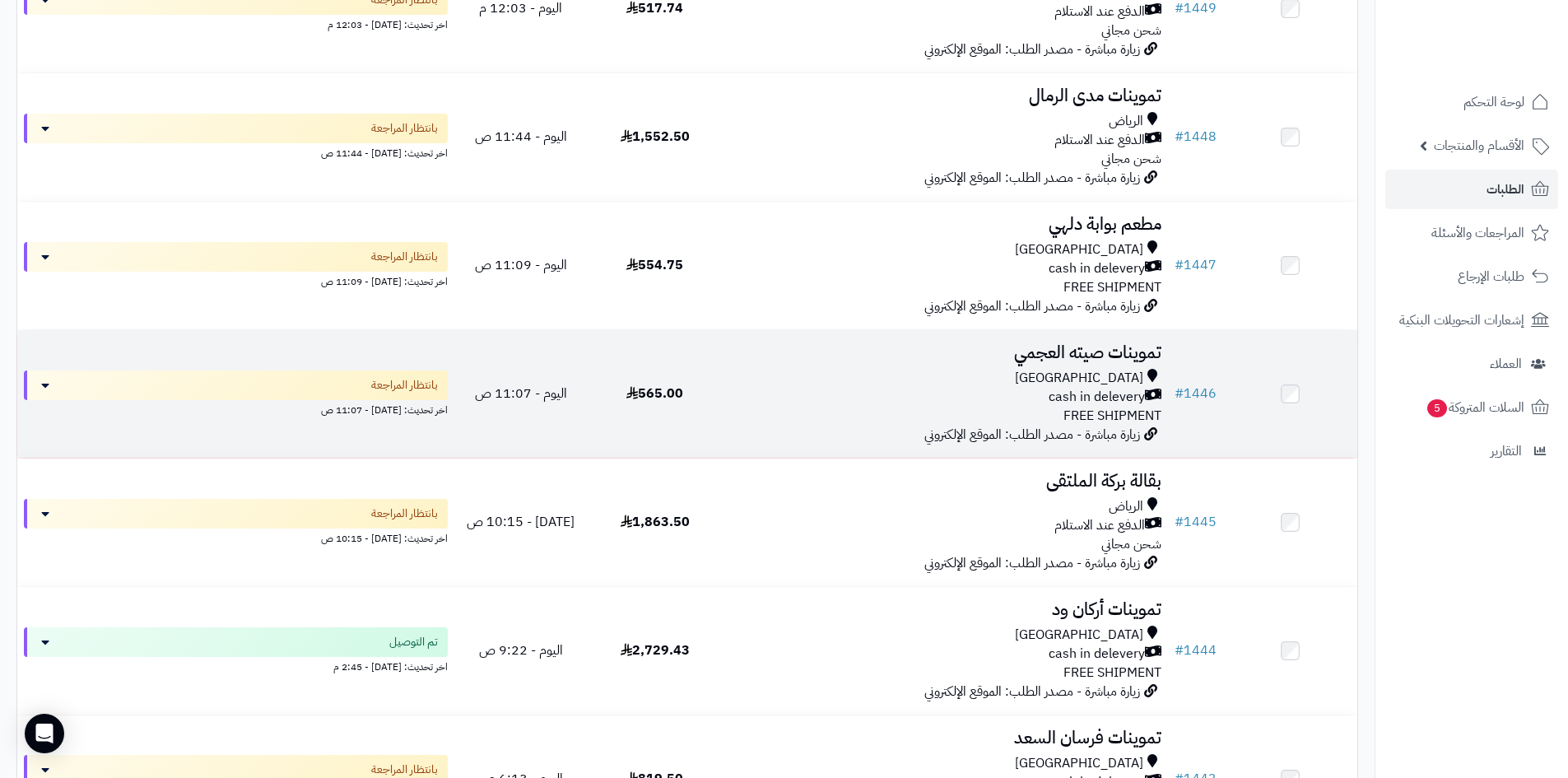
click at [917, 390] on div "cash in delevery" at bounding box center [945, 397] width 433 height 19
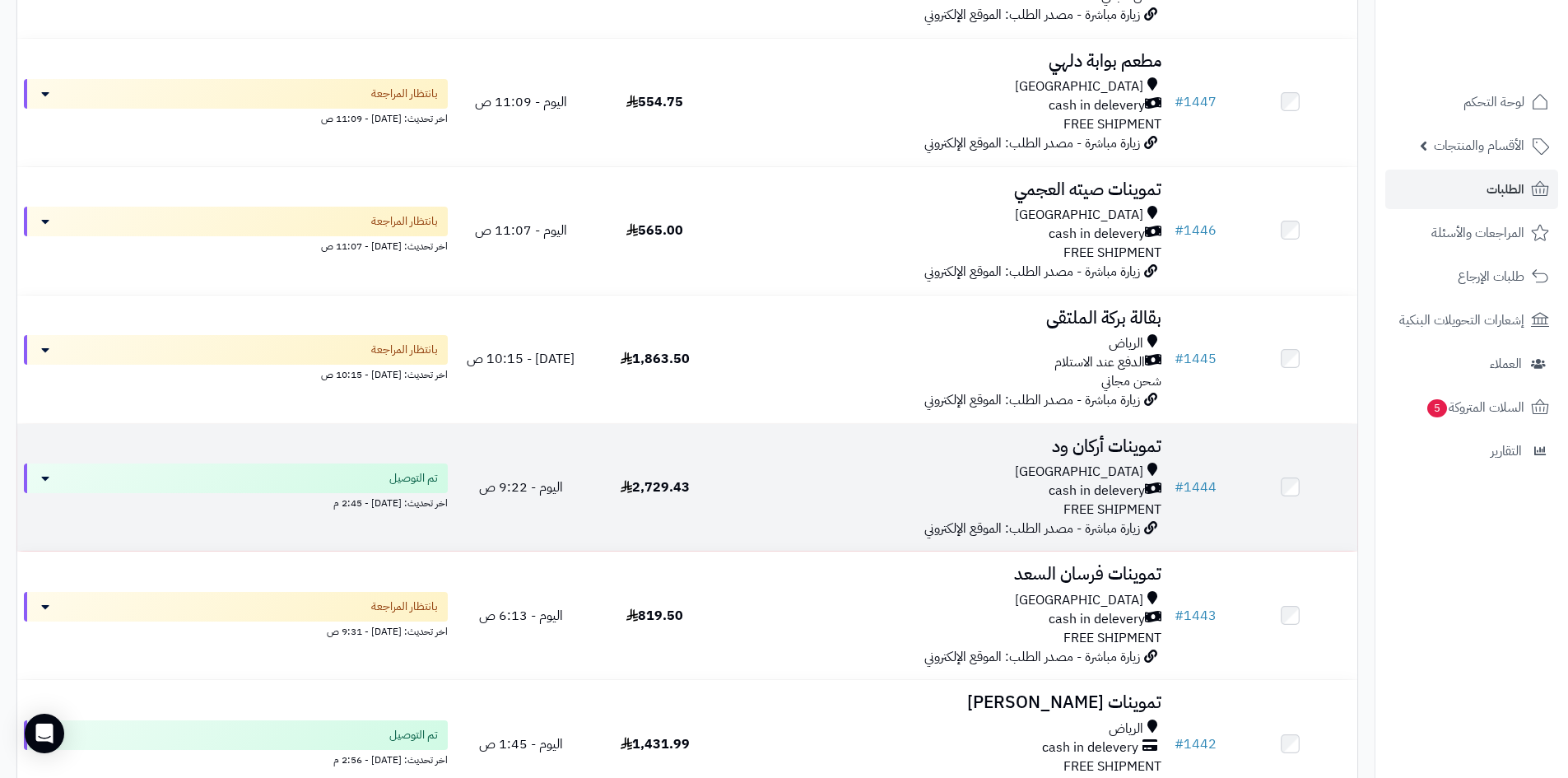
scroll to position [988, 0]
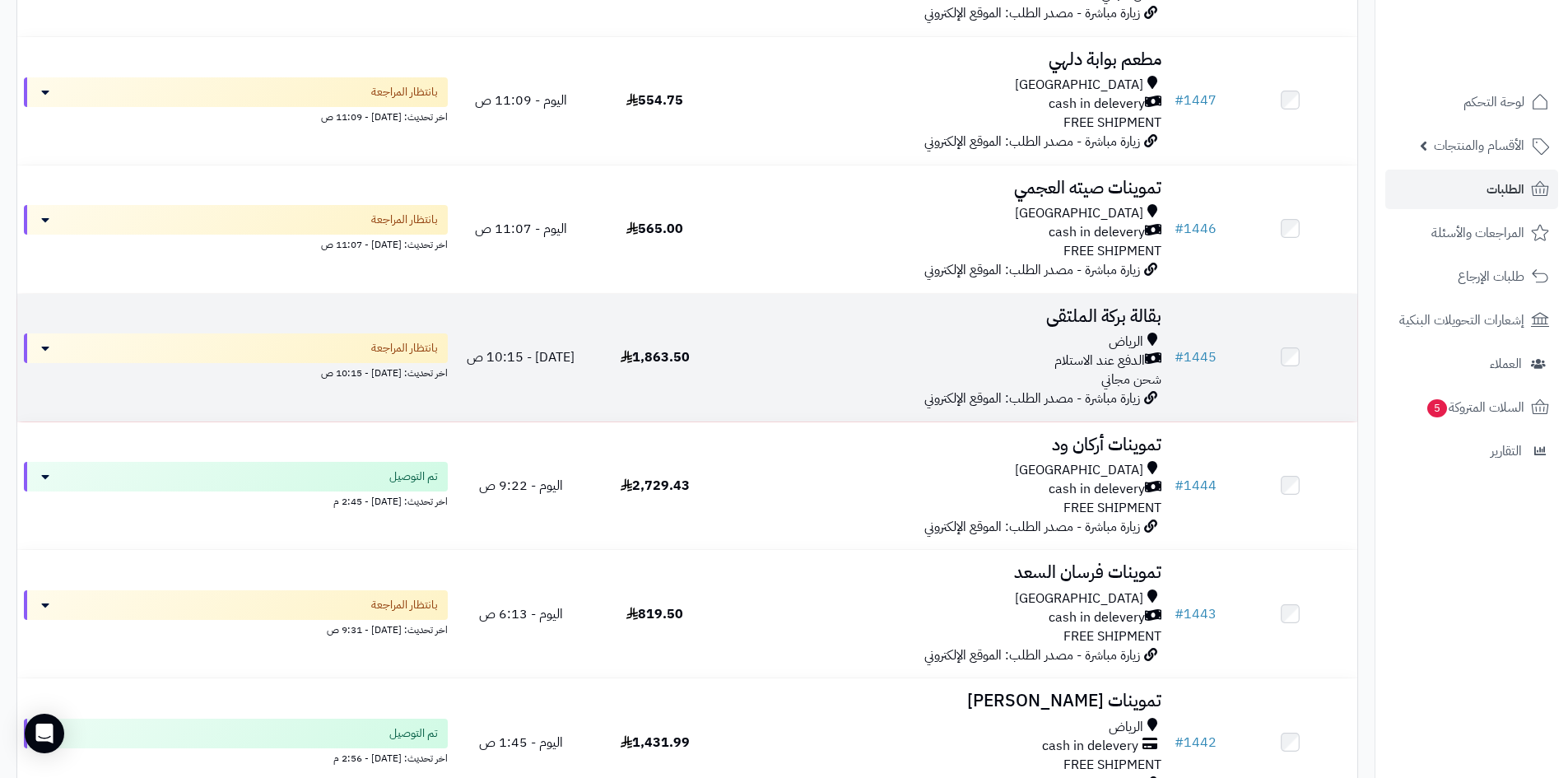
click at [793, 382] on div "الرياض الدفع عند الاستلام شحن مجاني" at bounding box center [945, 360] width 433 height 56
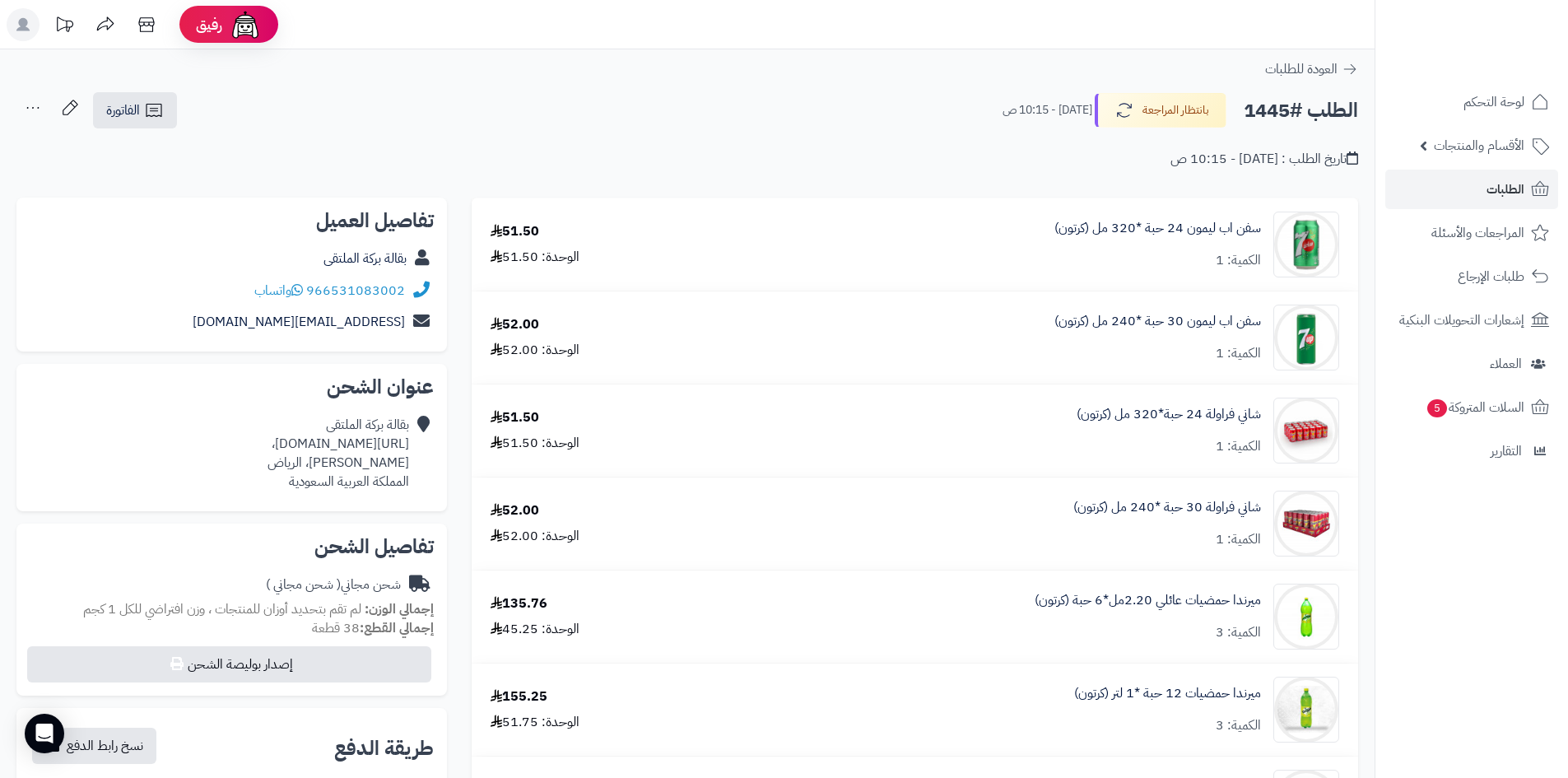
scroll to position [172, 0]
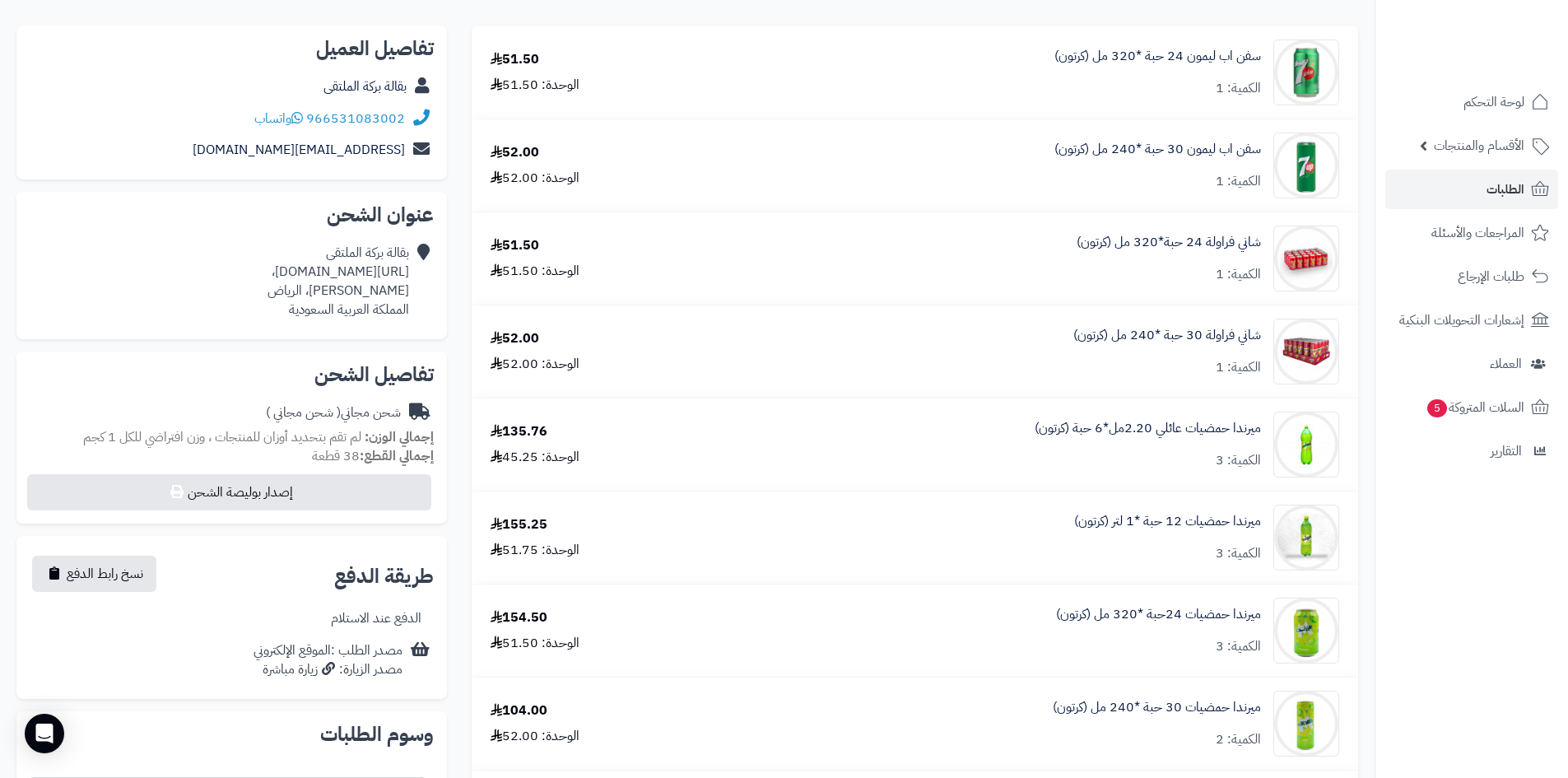
drag, startPoint x: 502, startPoint y: 162, endPoint x: 1408, endPoint y: 731, distance: 1069.9
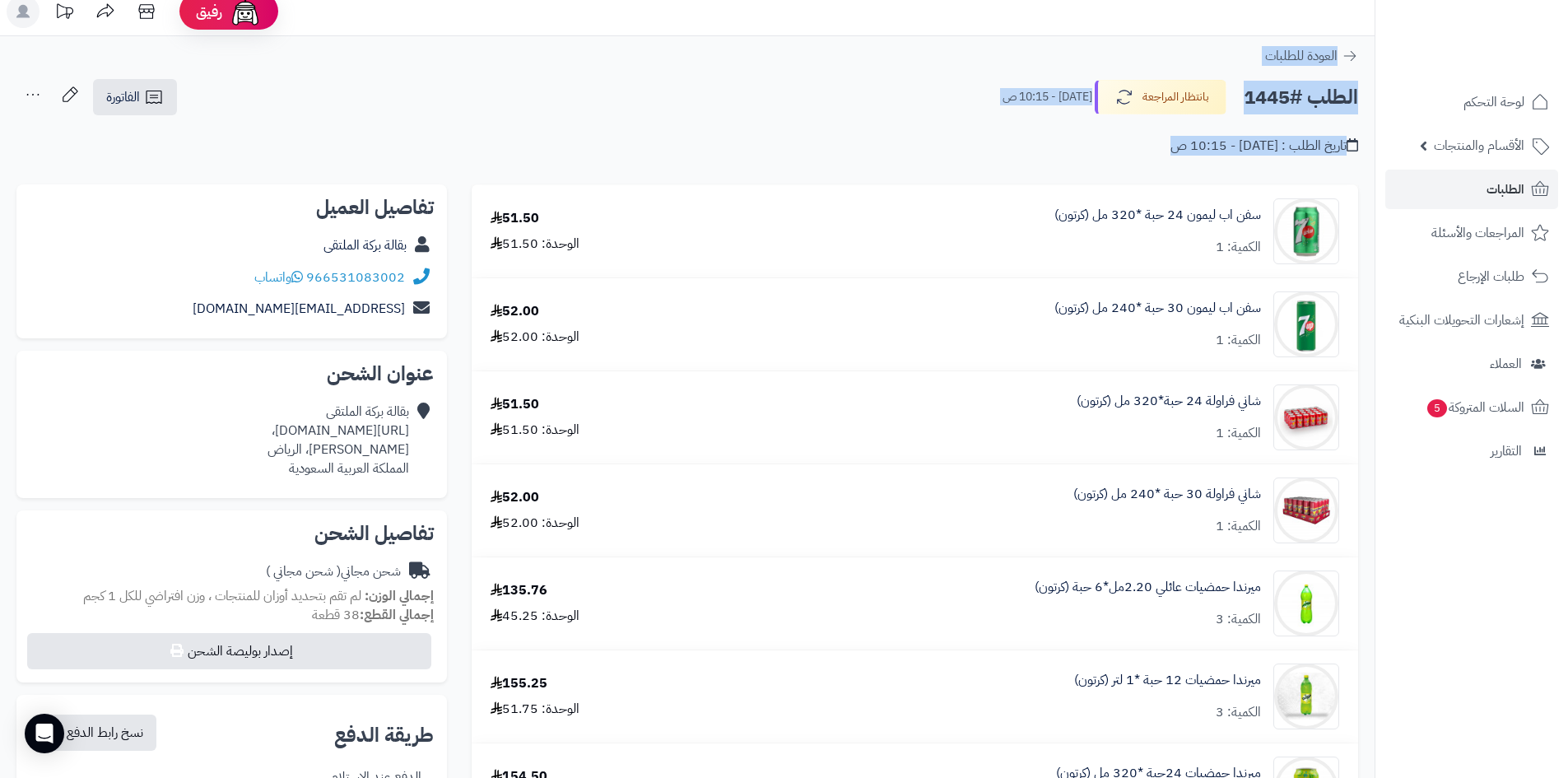
scroll to position [0, 0]
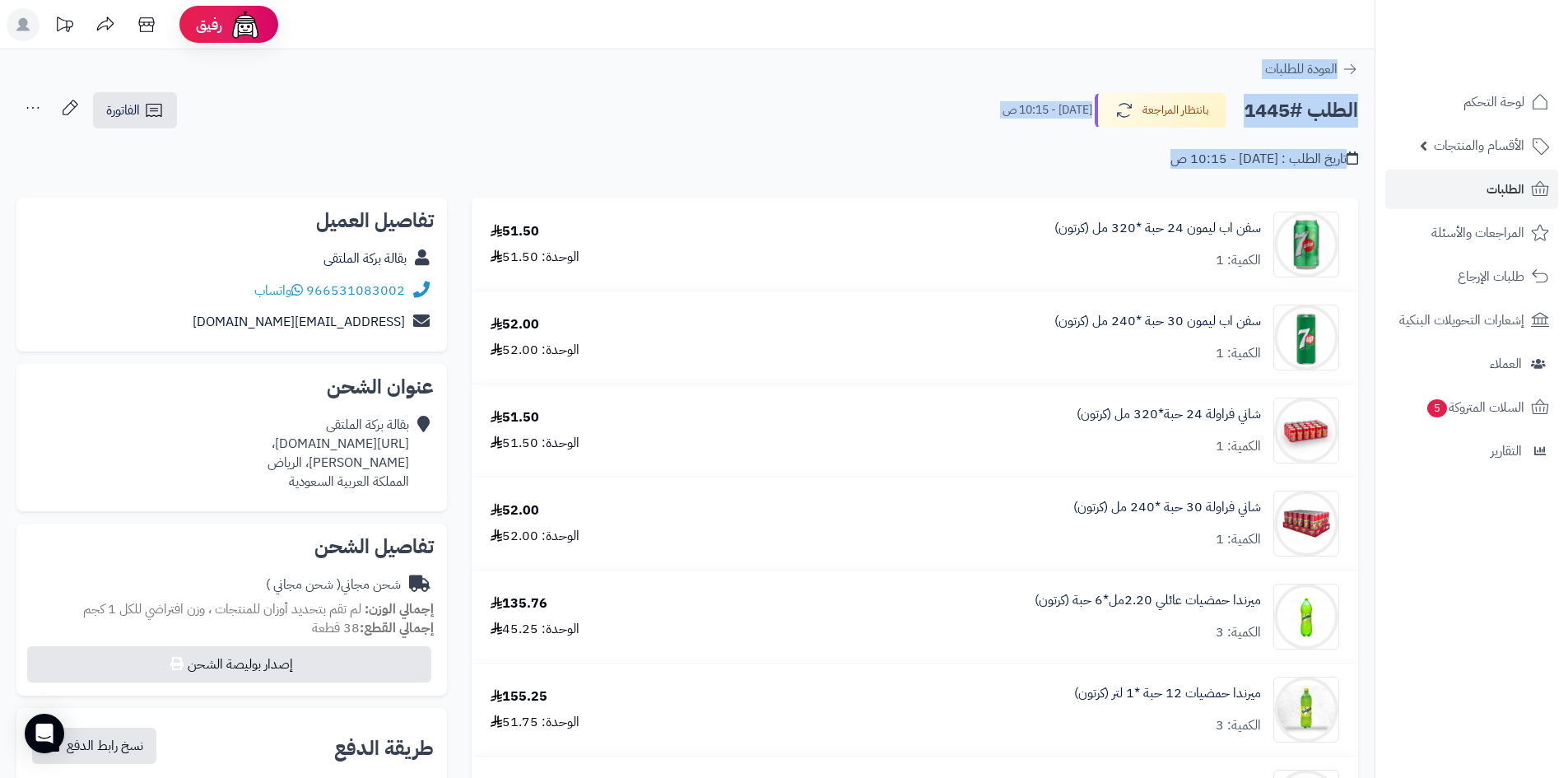
click at [461, 156] on div "تاريخ الطلب : [DATE] - 10:15 ص" at bounding box center [687, 149] width 1342 height 39
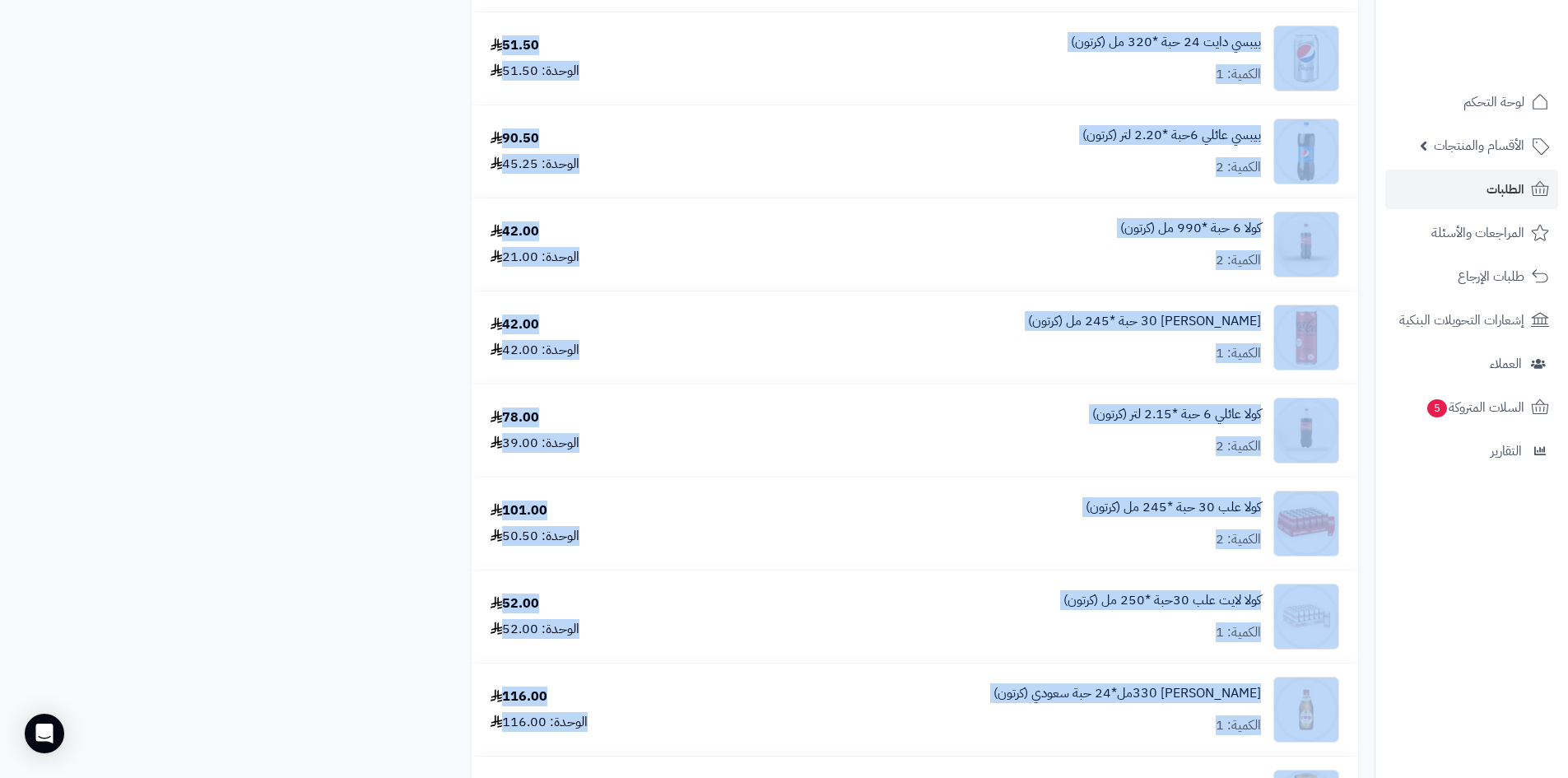
scroll to position [1930, 0]
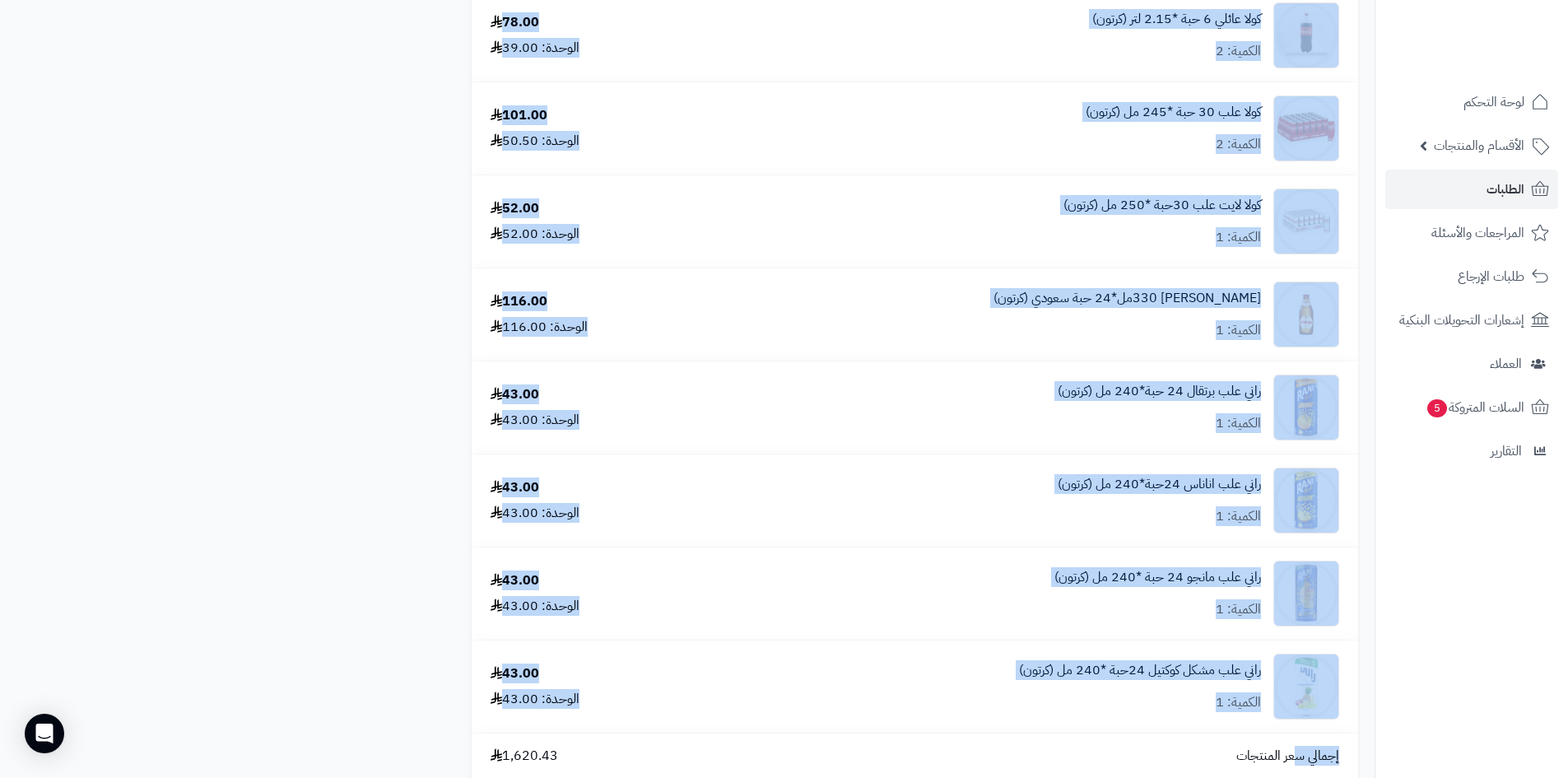
drag, startPoint x: 468, startPoint y: 156, endPoint x: 1297, endPoint y: 808, distance: 1054.7
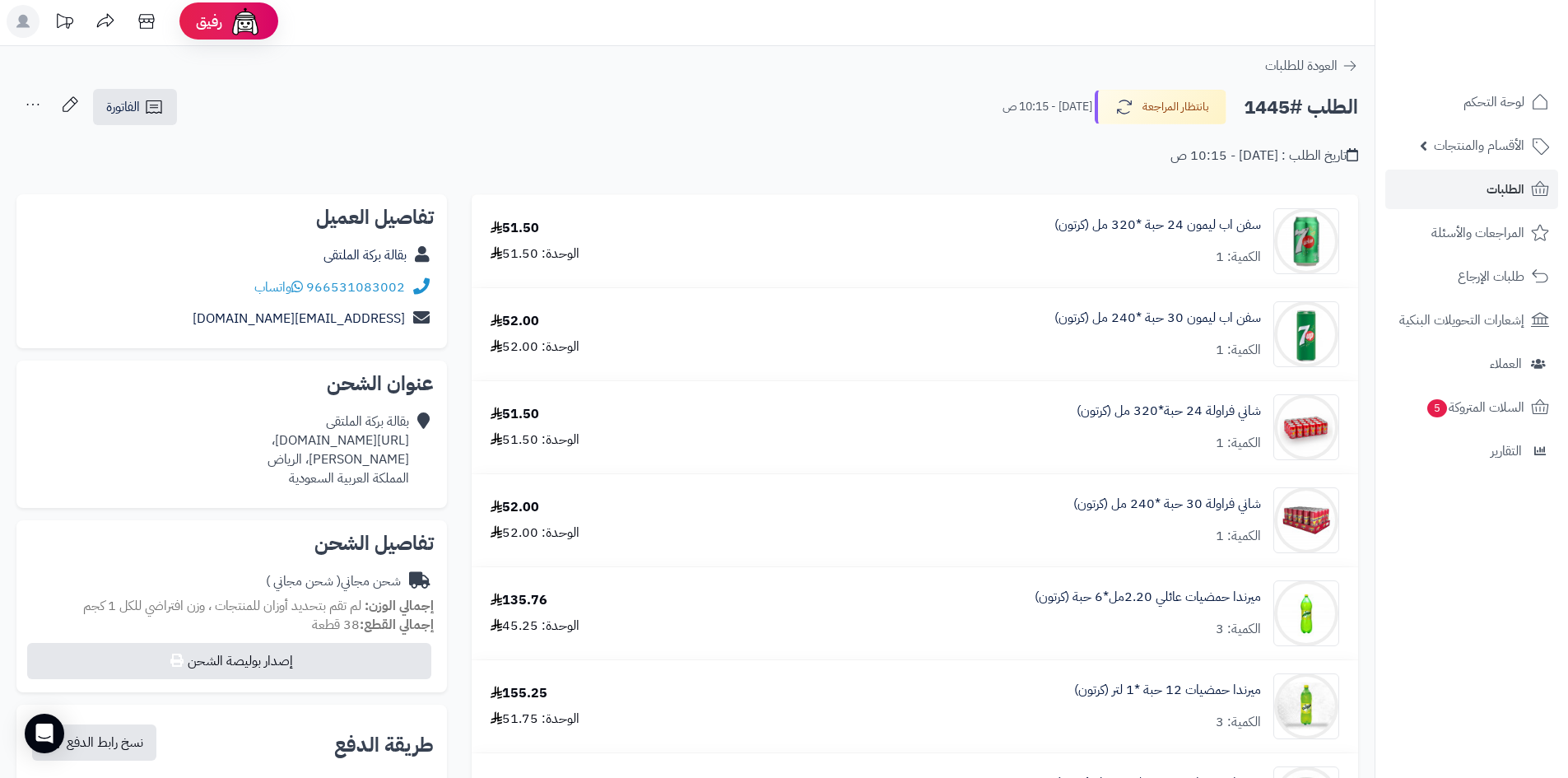
scroll to position [0, 0]
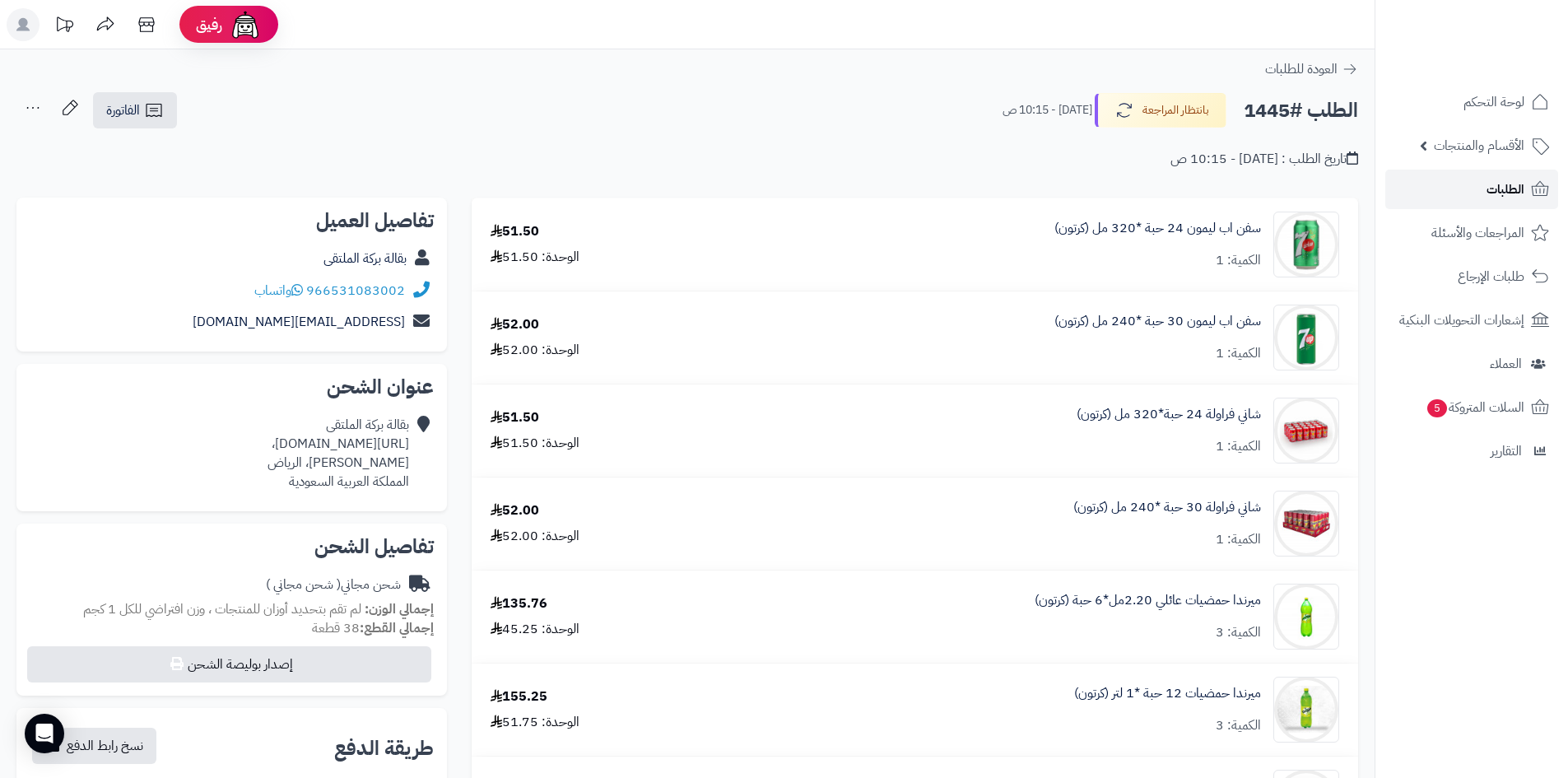
click at [1536, 193] on icon at bounding box center [1540, 189] width 20 height 20
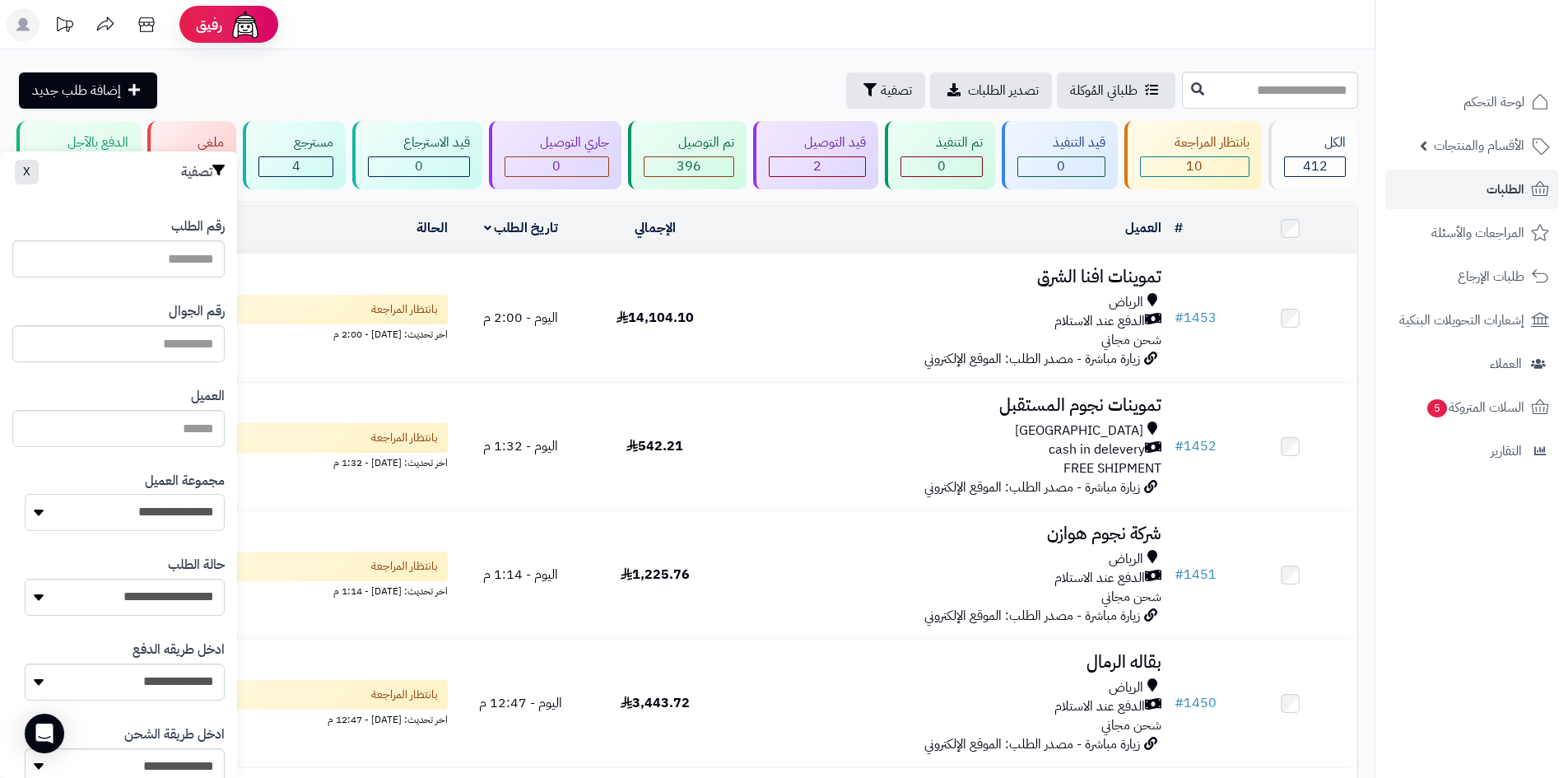
click at [181, 501] on select "**********" at bounding box center [125, 512] width 200 height 37
select select "*"
click at [25, 494] on select "**********" at bounding box center [125, 512] width 200 height 37
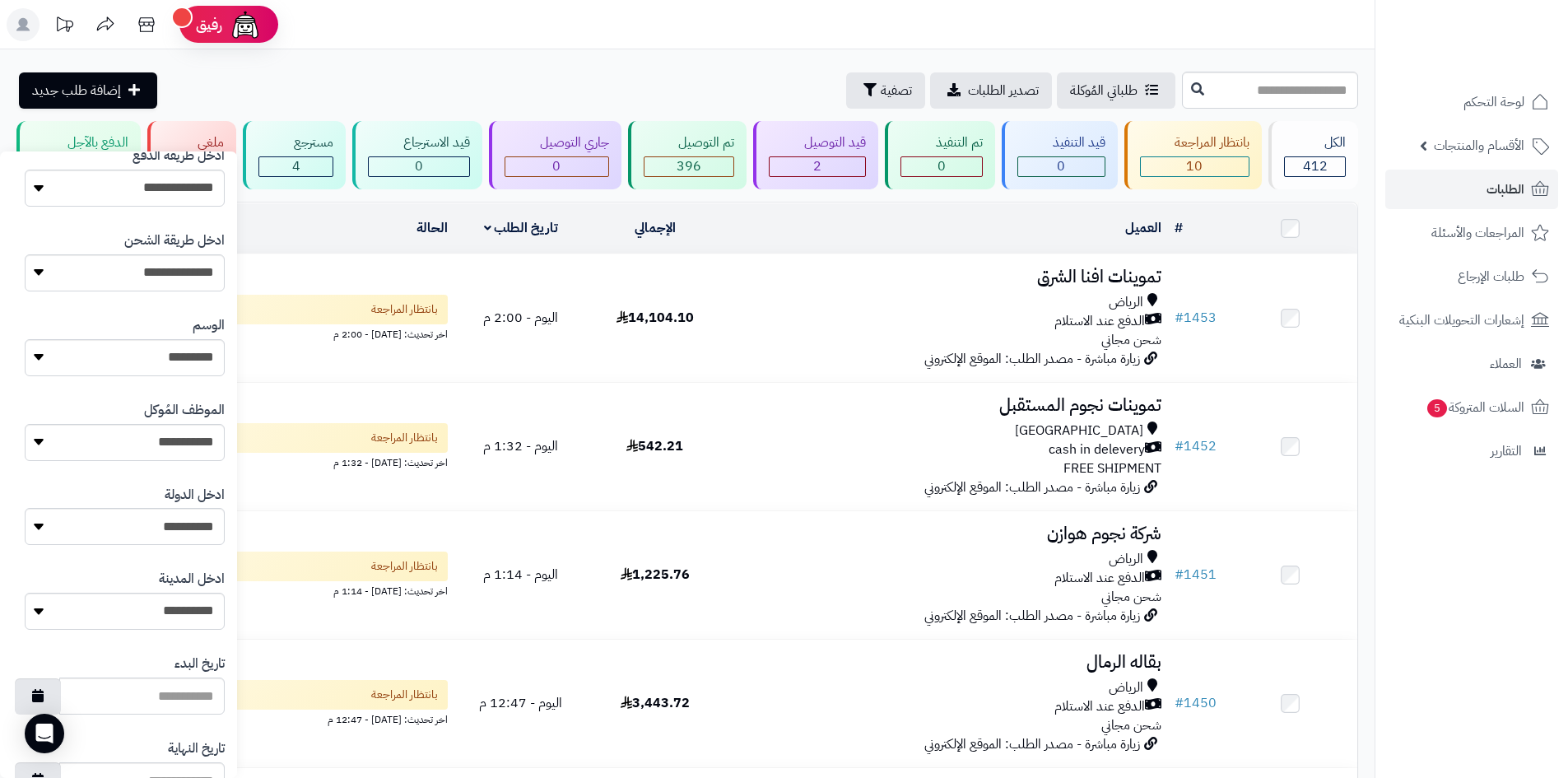
scroll to position [700, 0]
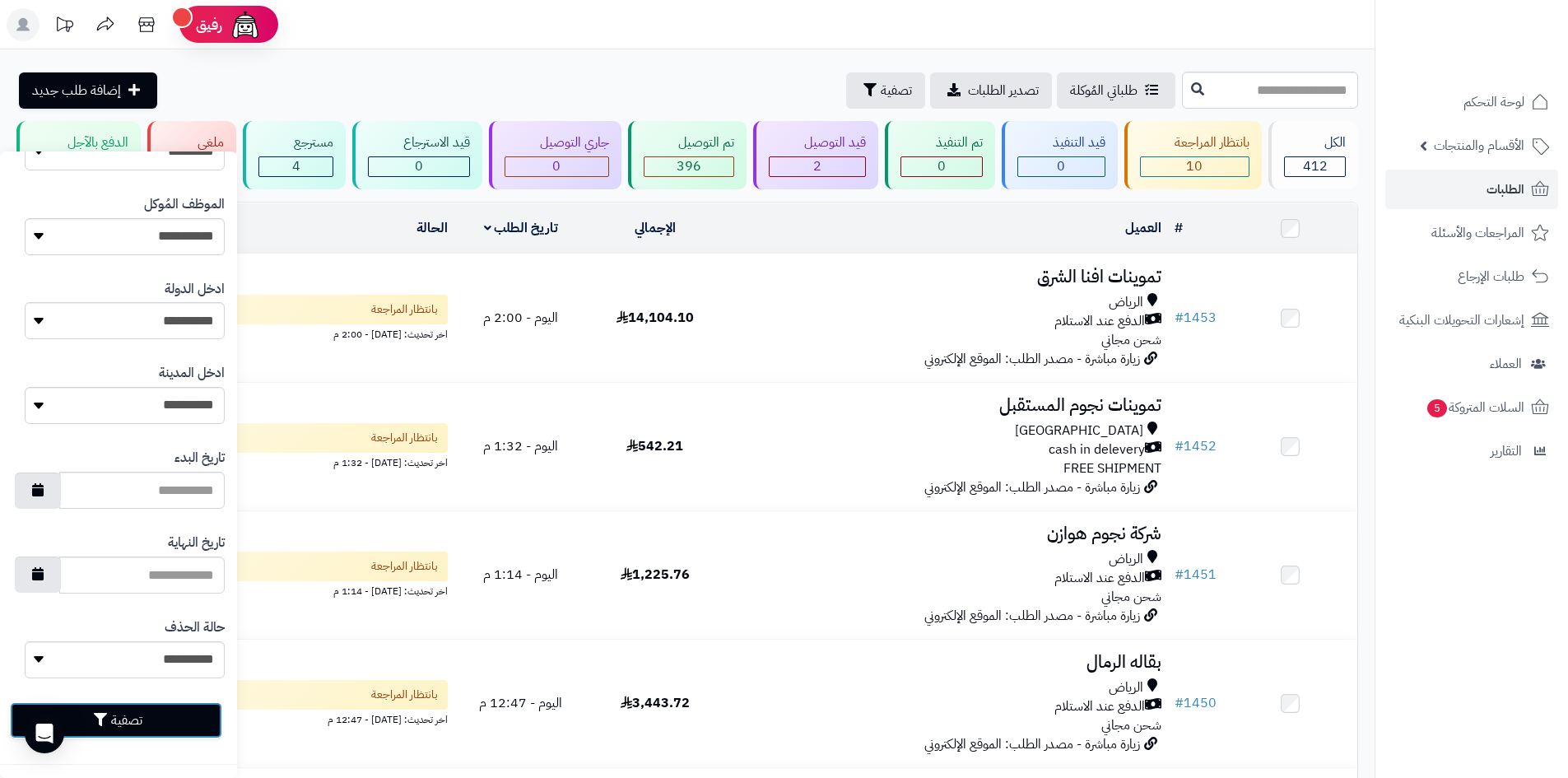
click at [146, 726] on button "تصفية" at bounding box center [116, 720] width 212 height 36
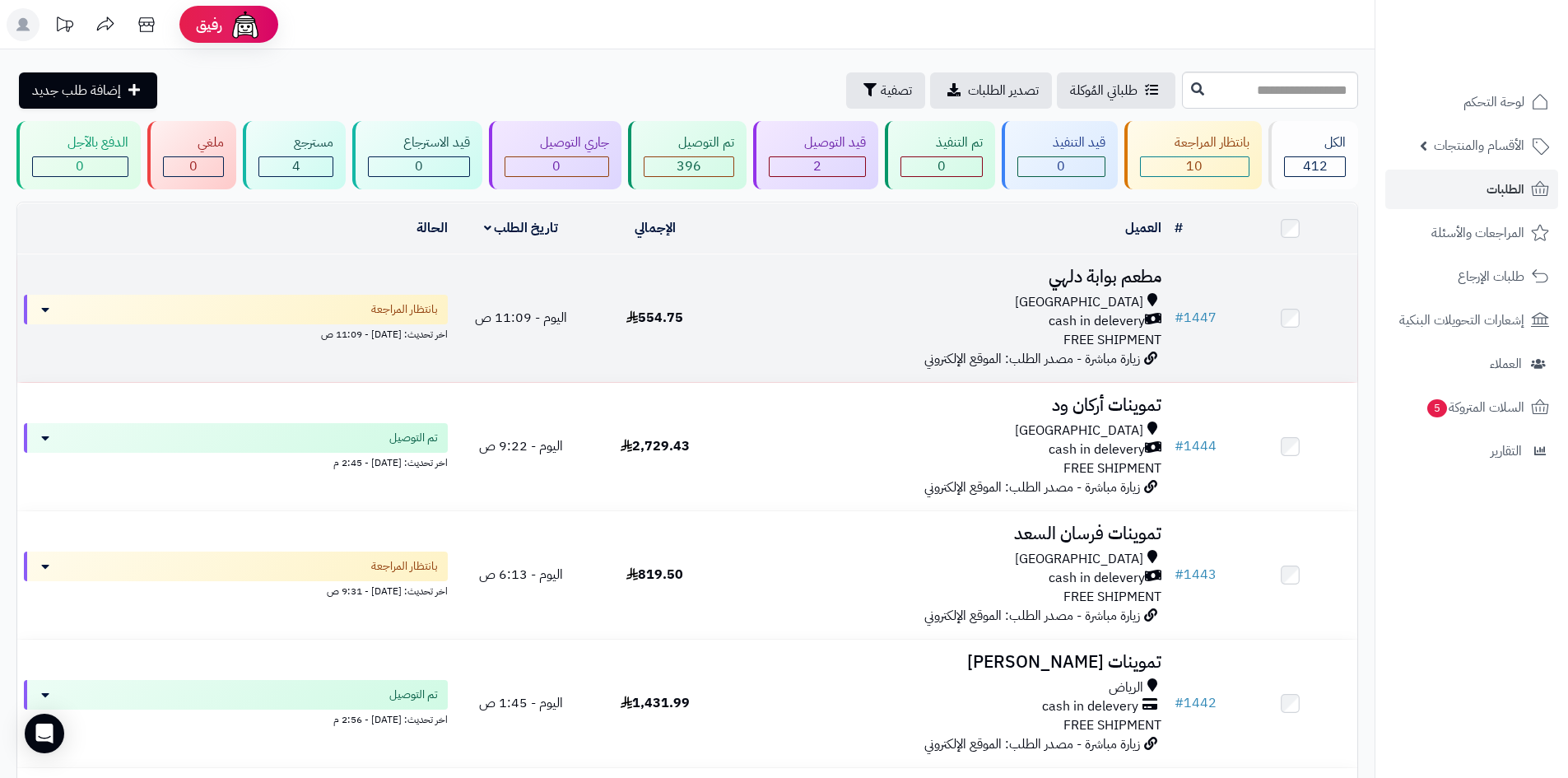
click at [872, 307] on div "[GEOGRAPHIC_DATA]" at bounding box center [945, 302] width 433 height 19
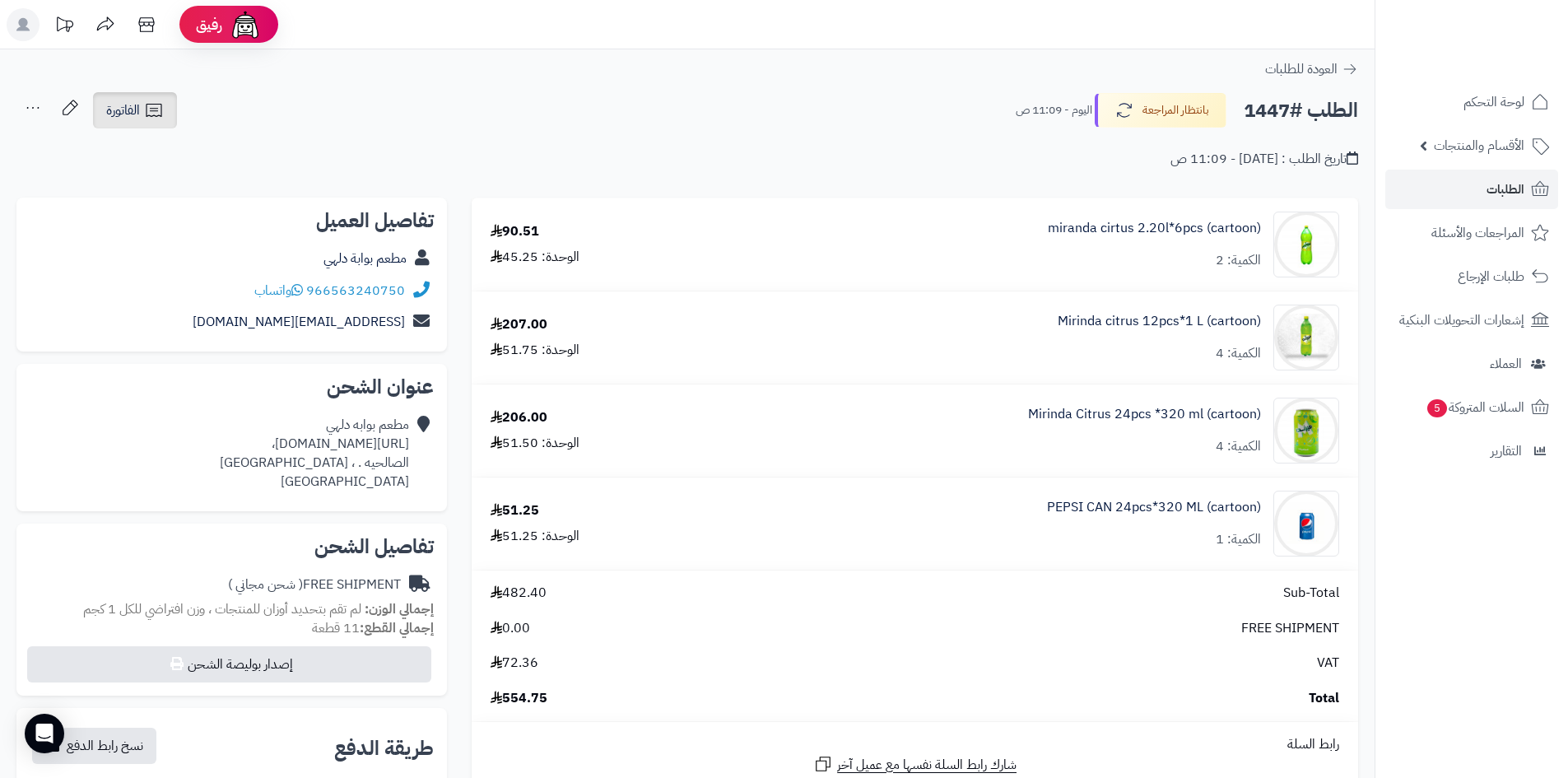
click at [163, 114] on icon at bounding box center [154, 110] width 20 height 20
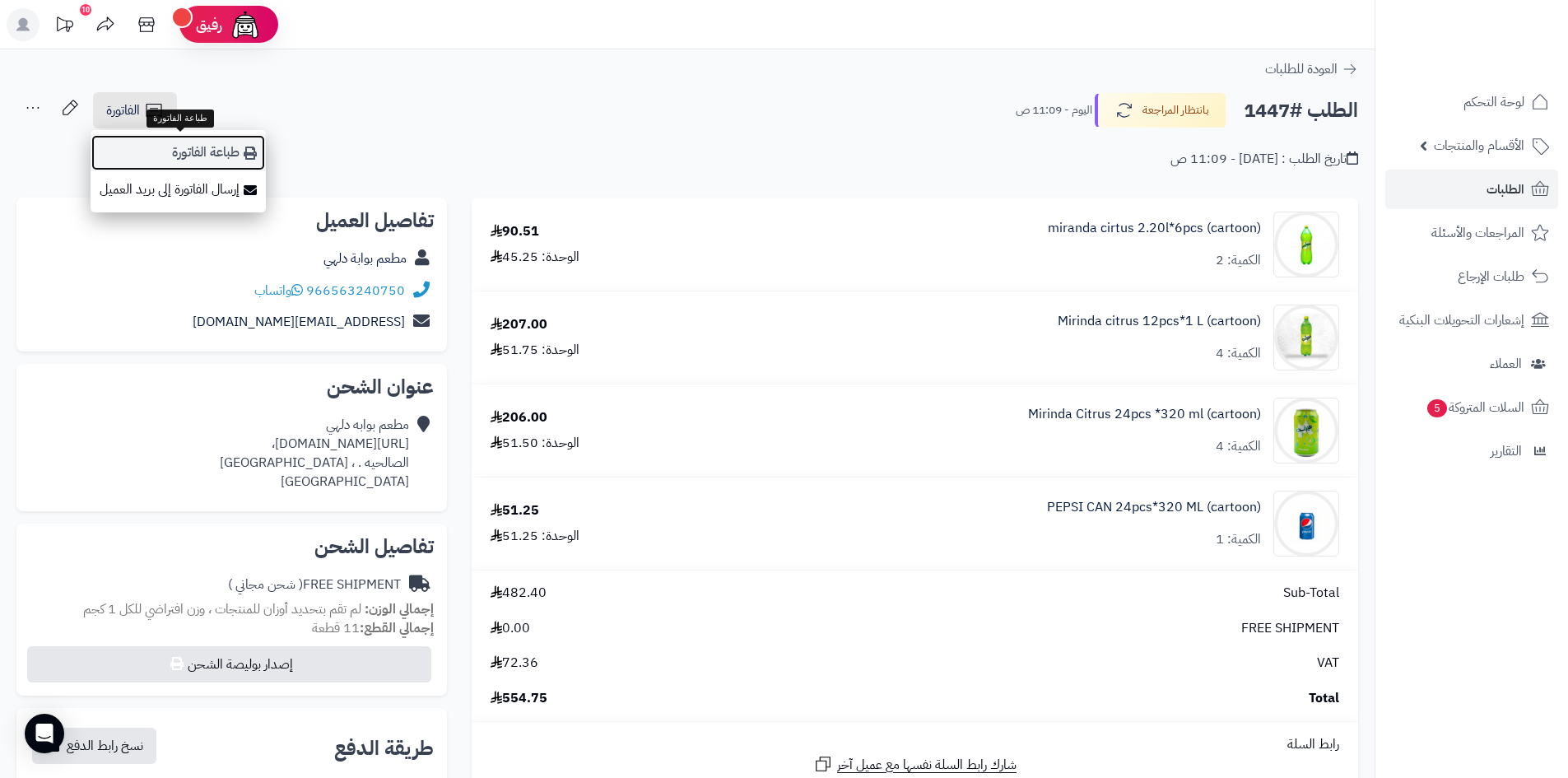
click at [237, 160] on link "طباعة الفاتورة" at bounding box center [178, 152] width 176 height 37
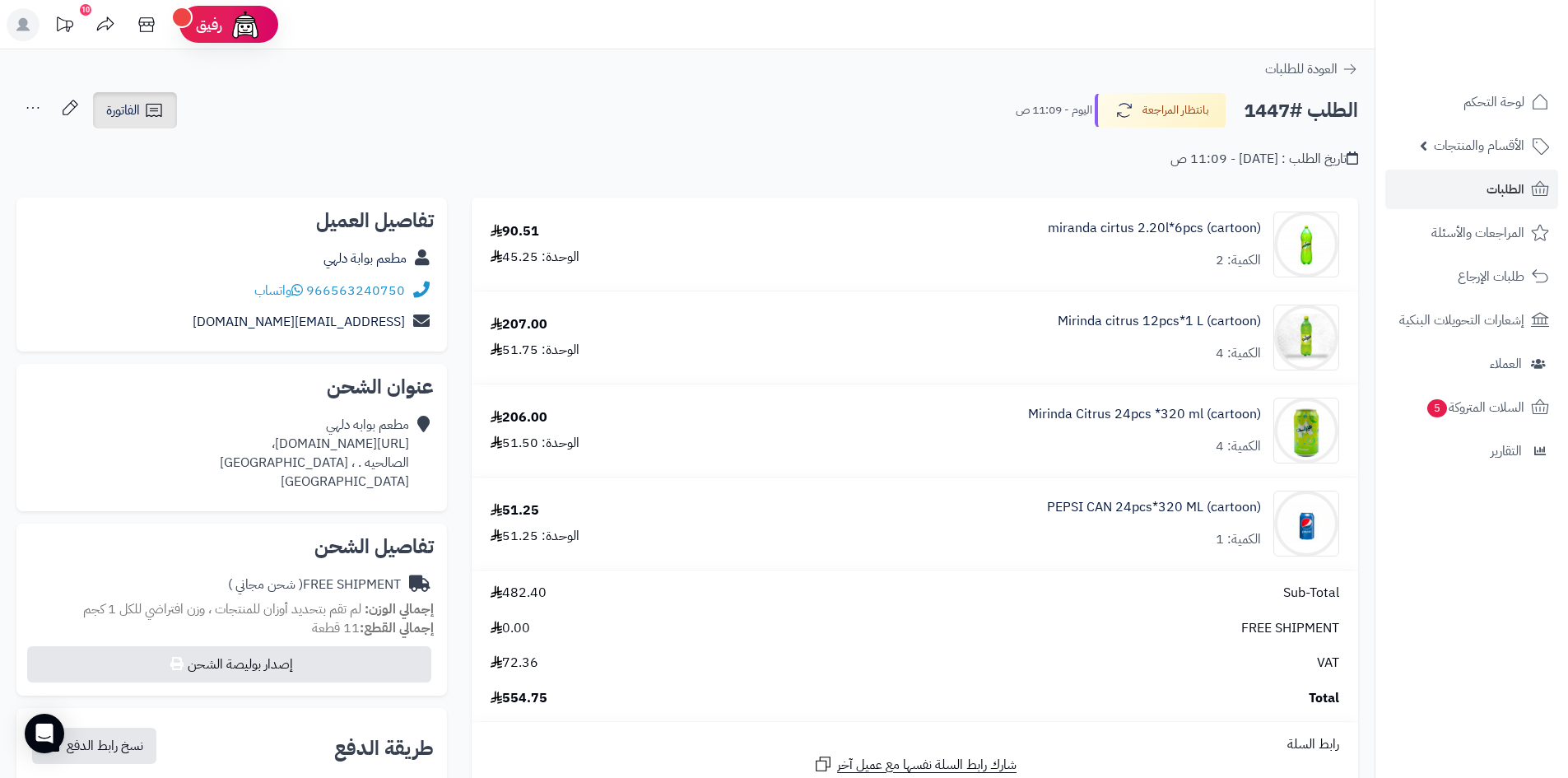
click at [142, 107] on link "الفاتورة" at bounding box center [135, 110] width 84 height 36
click at [539, 96] on div "الطلب #1447 بانتظار المراجعة [DATE] - 11:09 ص الفاتورة طباعة الفاتورة إرسال الف…" at bounding box center [687, 110] width 1342 height 39
click at [1205, 126] on button "بانتظار المراجعة" at bounding box center [1160, 109] width 132 height 35
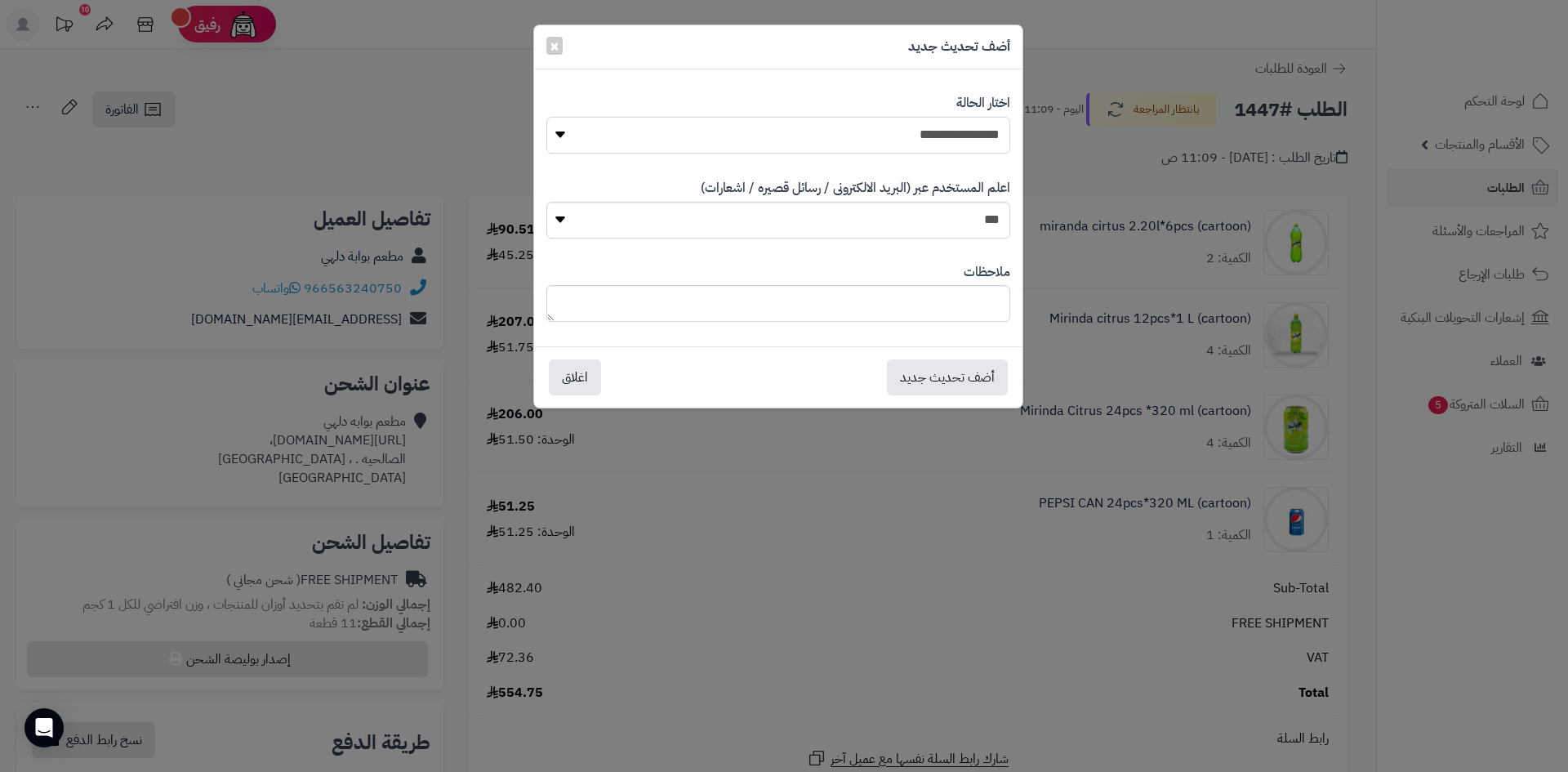
click at [912, 125] on select "**********" at bounding box center [778, 134] width 464 height 36
select select "*"
click at [546, 117] on select "**********" at bounding box center [778, 134] width 464 height 36
click at [966, 380] on button "أضف تحديث جديد" at bounding box center [947, 376] width 121 height 36
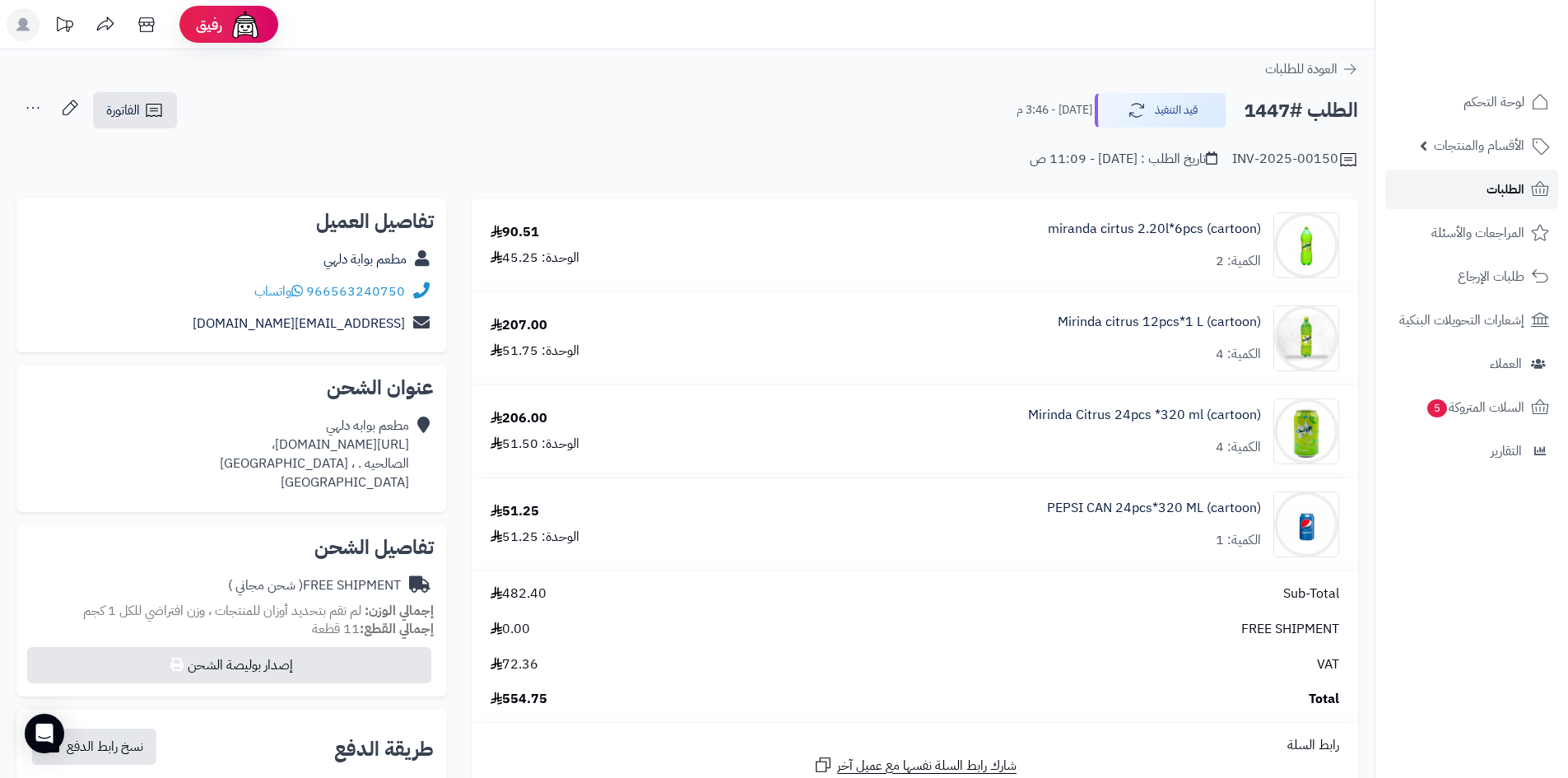
click at [1522, 196] on span "الطلبات" at bounding box center [1506, 189] width 38 height 23
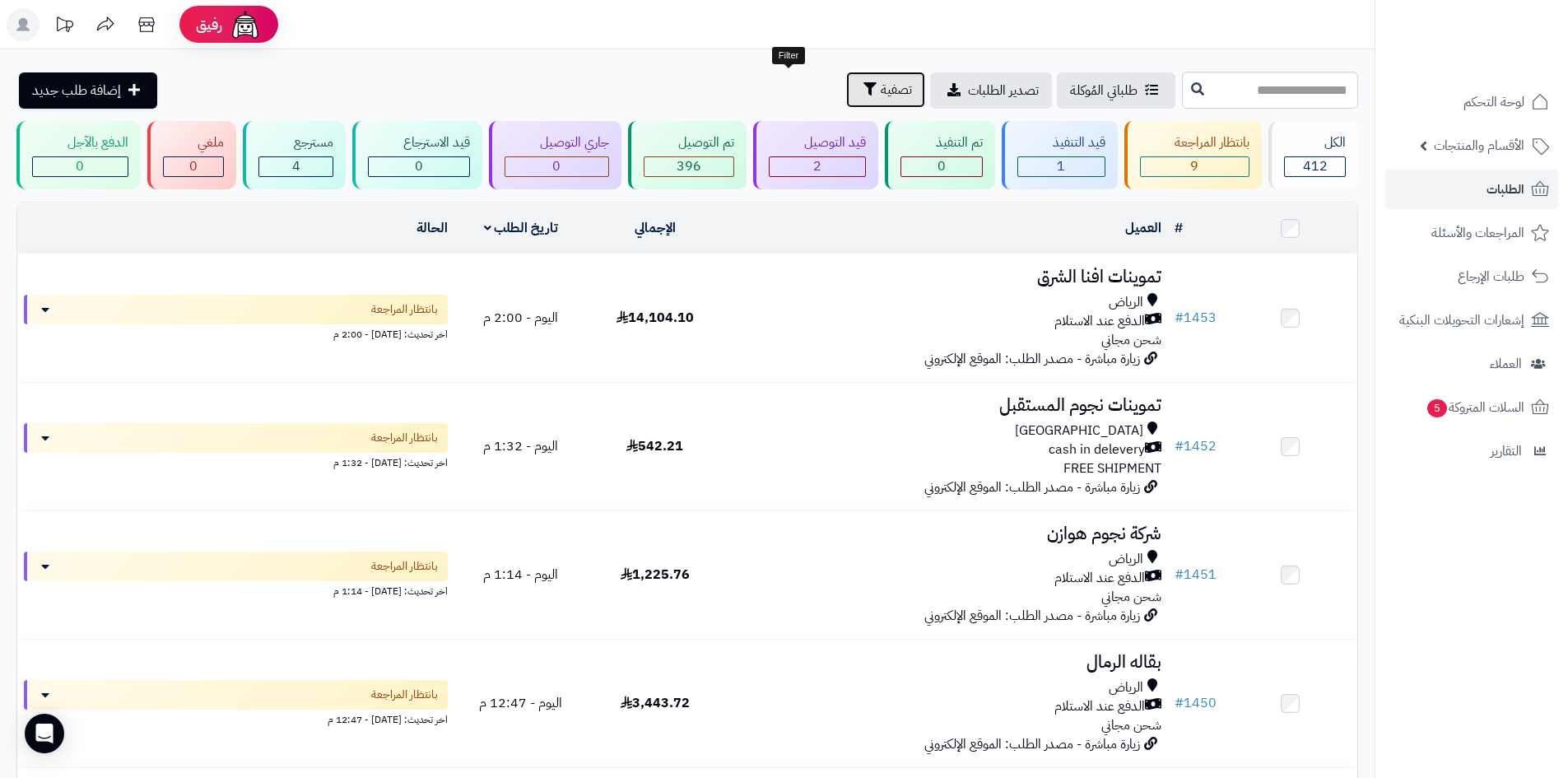
click at [846, 94] on button "تصفية" at bounding box center [886, 90] width 79 height 36
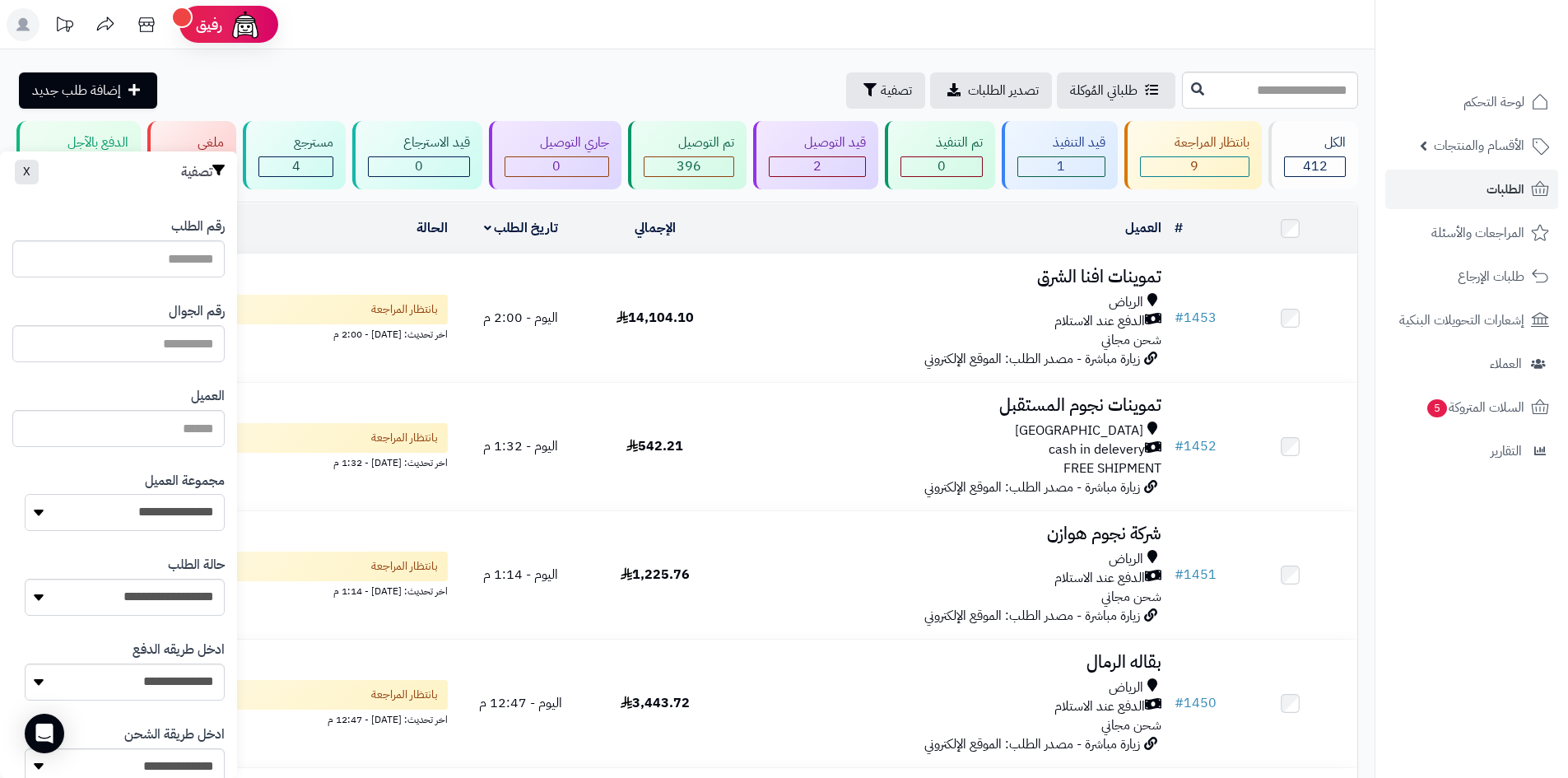
click at [172, 527] on select "**********" at bounding box center [125, 512] width 200 height 37
select select "*"
click at [25, 494] on select "**********" at bounding box center [125, 512] width 200 height 37
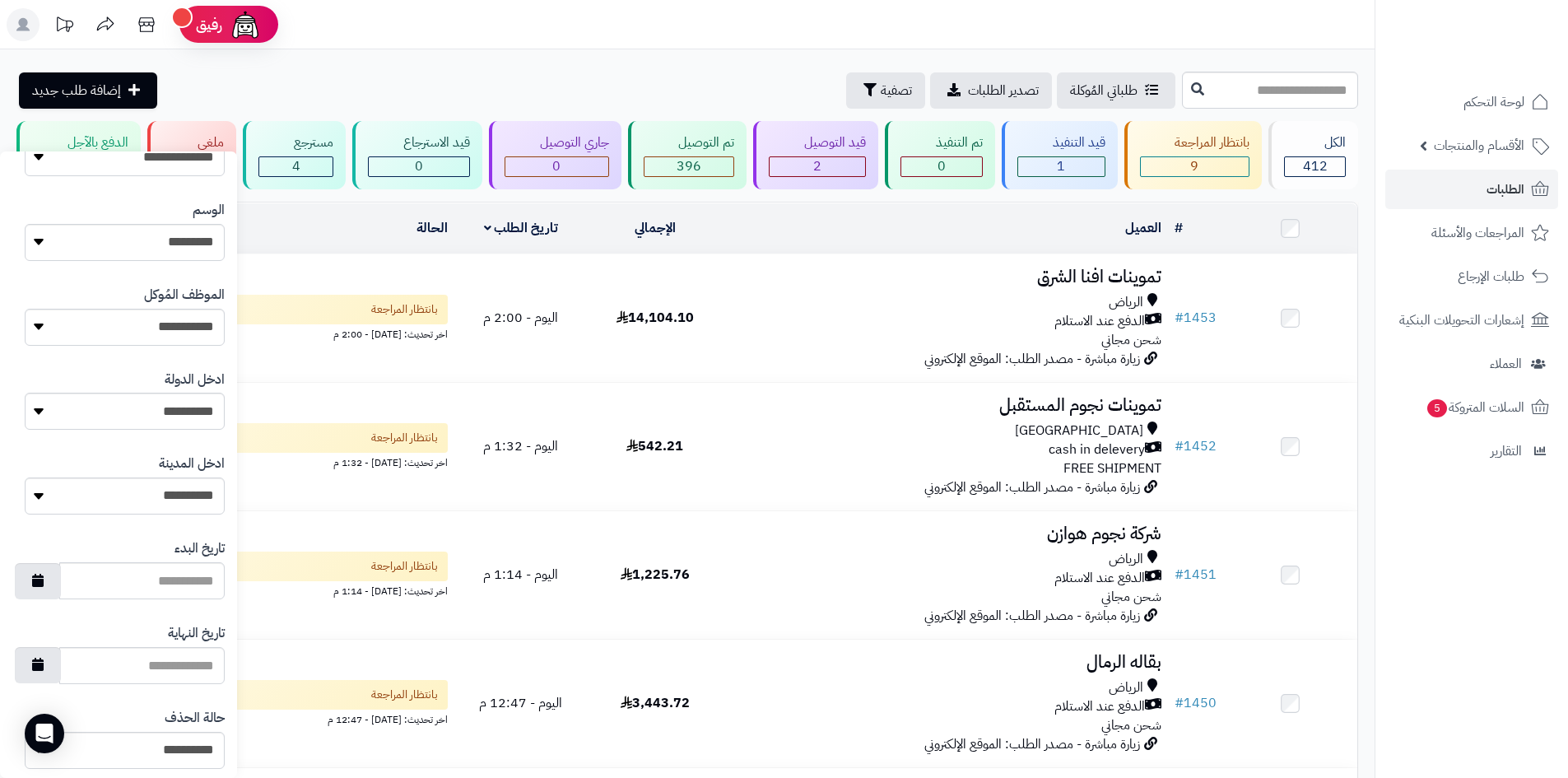
scroll to position [700, 0]
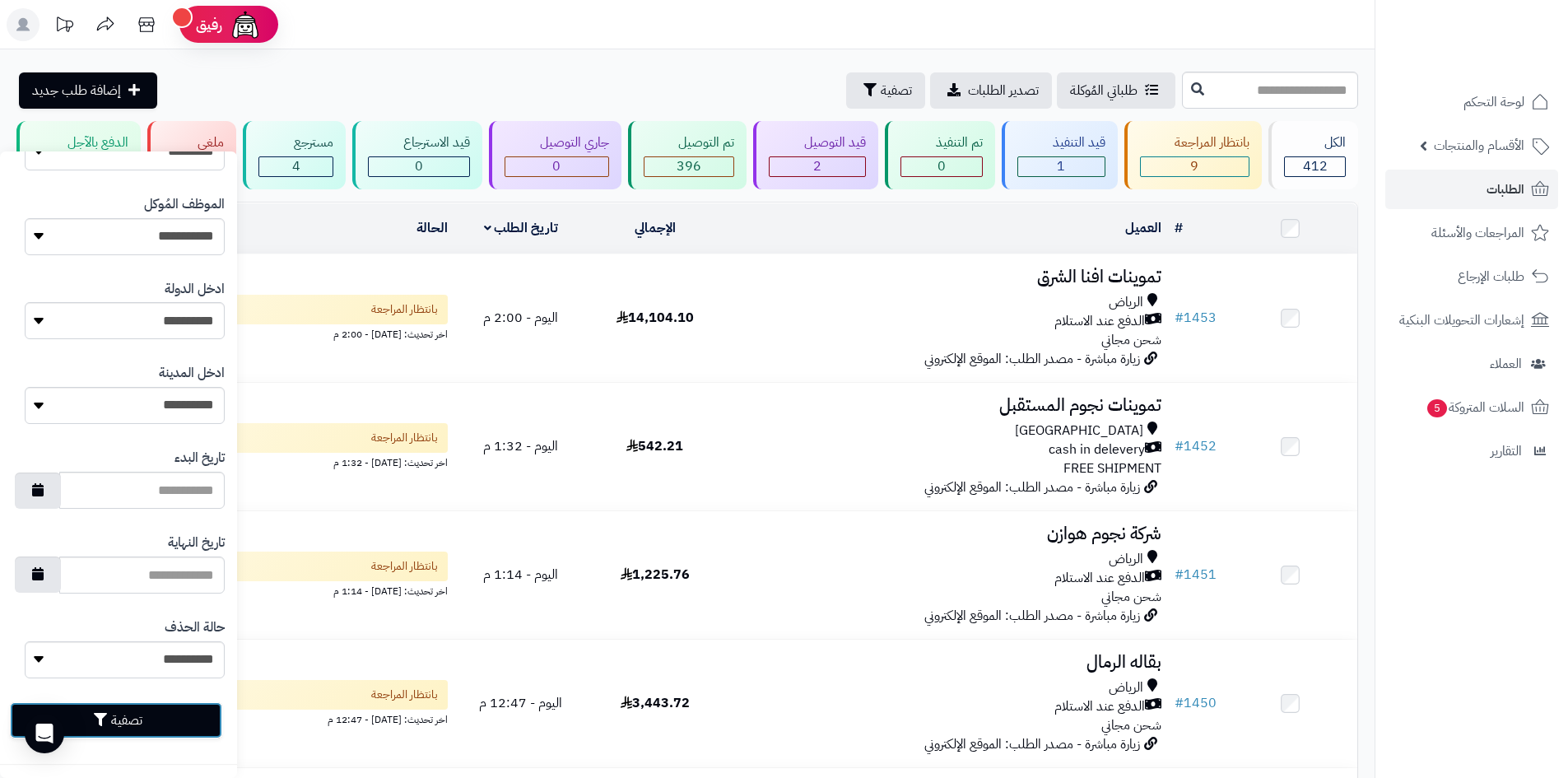
click at [189, 721] on button "تصفية" at bounding box center [116, 720] width 212 height 36
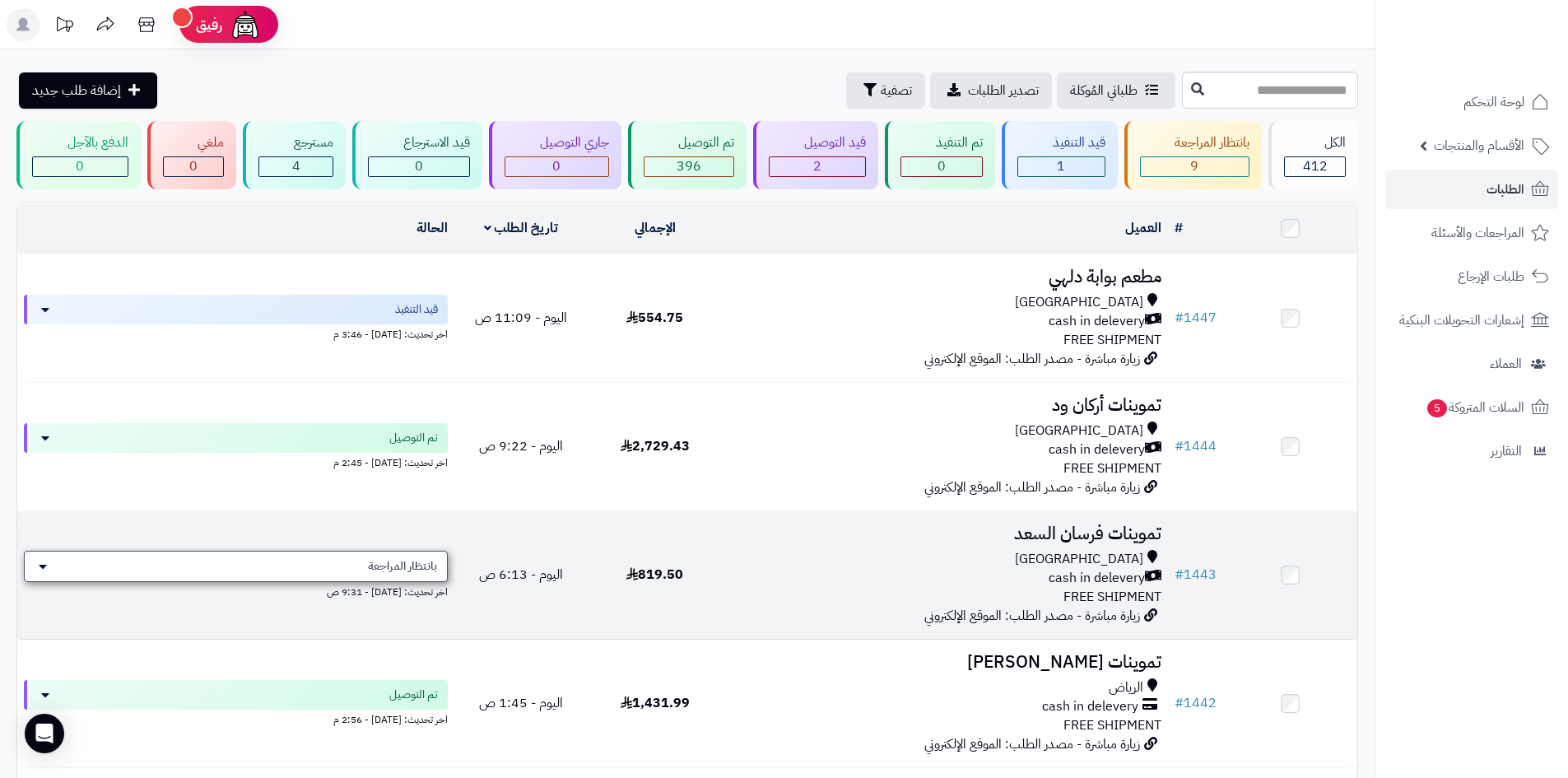
click at [419, 564] on span "بانتظار المراجعة" at bounding box center [403, 566] width 69 height 16
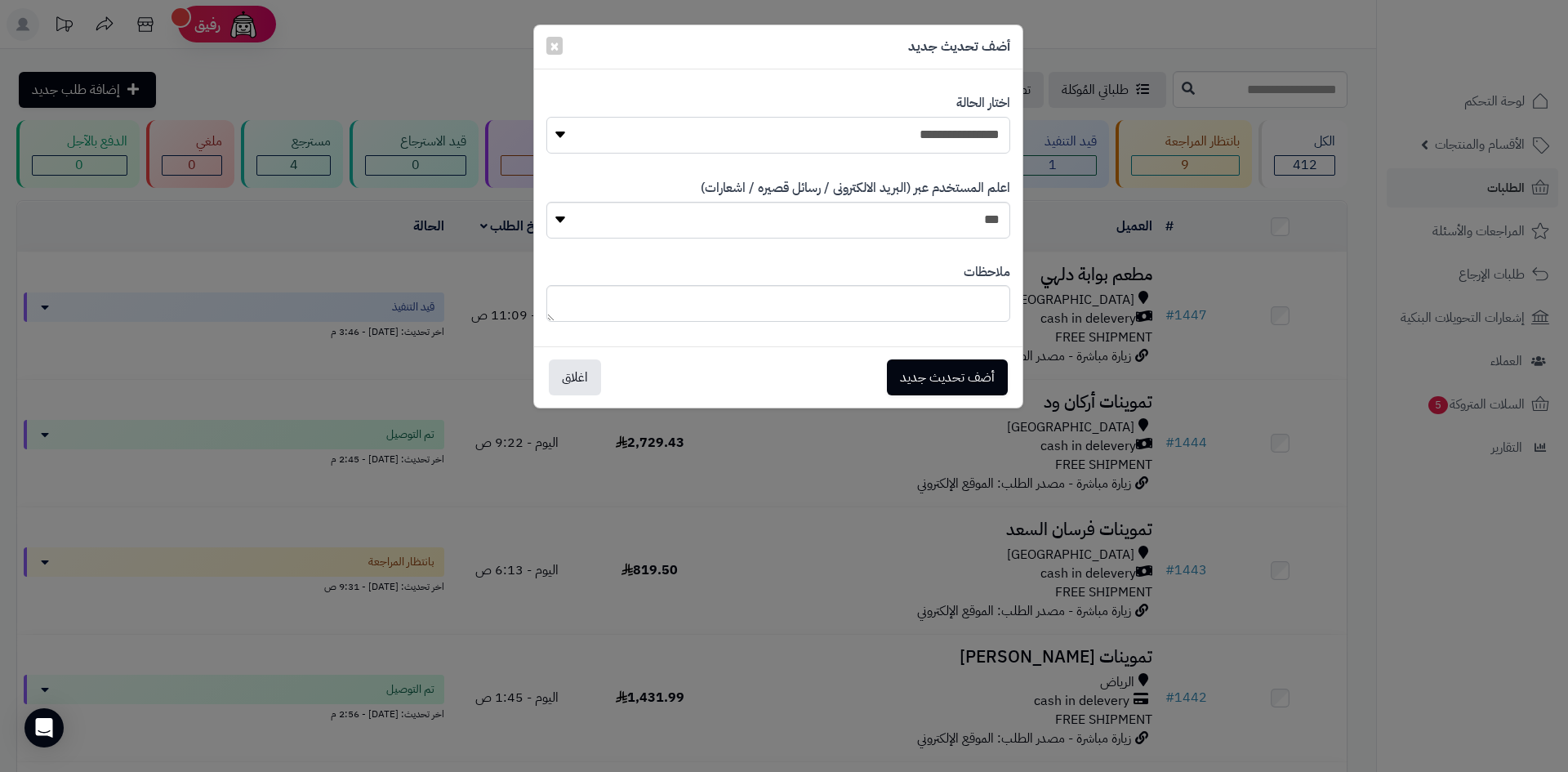
click at [951, 145] on select "**********" at bounding box center [778, 134] width 464 height 36
select select "*"
click at [546, 117] on select "**********" at bounding box center [778, 134] width 464 height 36
click at [958, 361] on button "أضف تحديث جديد" at bounding box center [947, 376] width 121 height 36
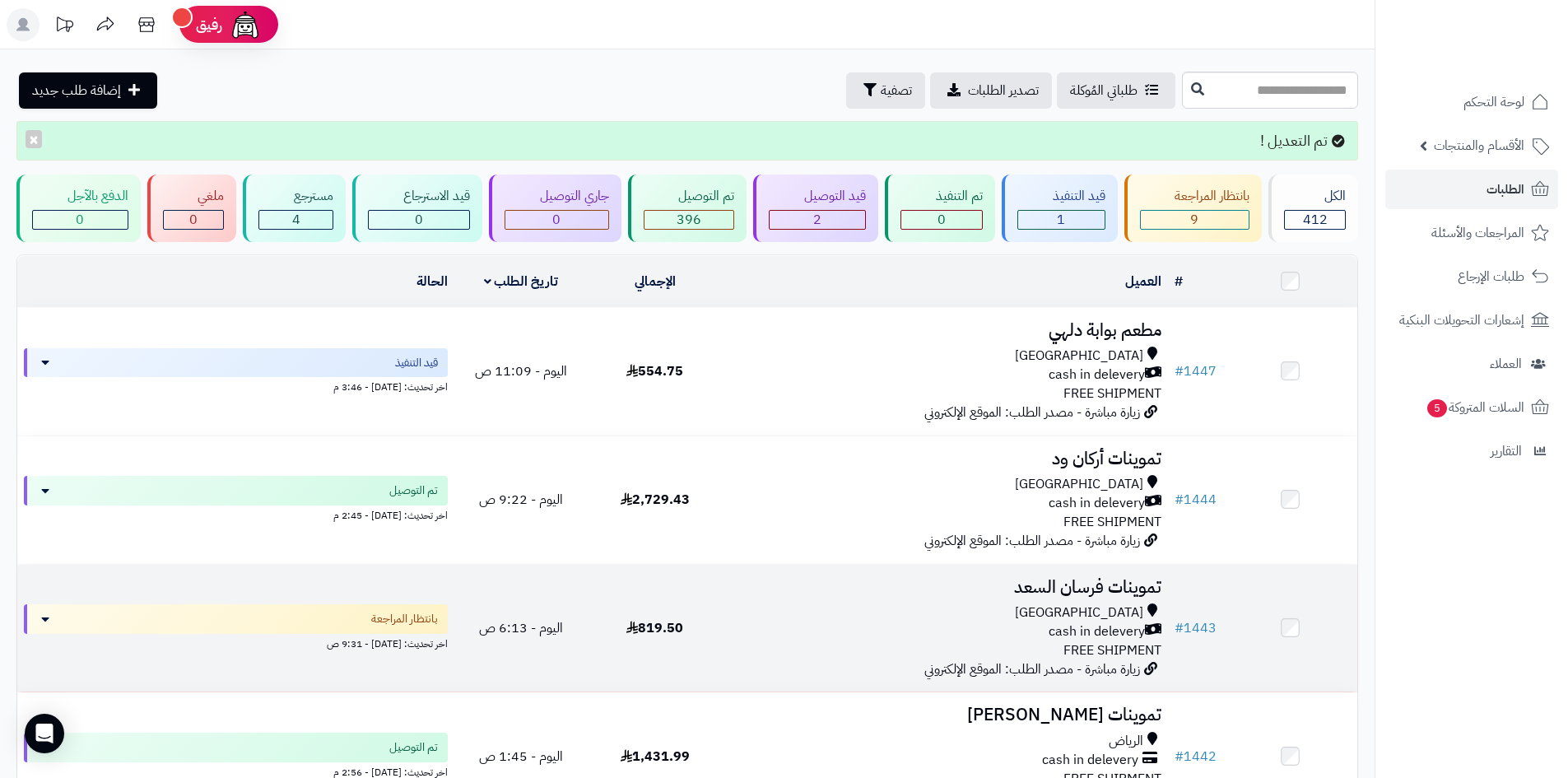
click at [893, 605] on div "[GEOGRAPHIC_DATA]" at bounding box center [945, 612] width 433 height 19
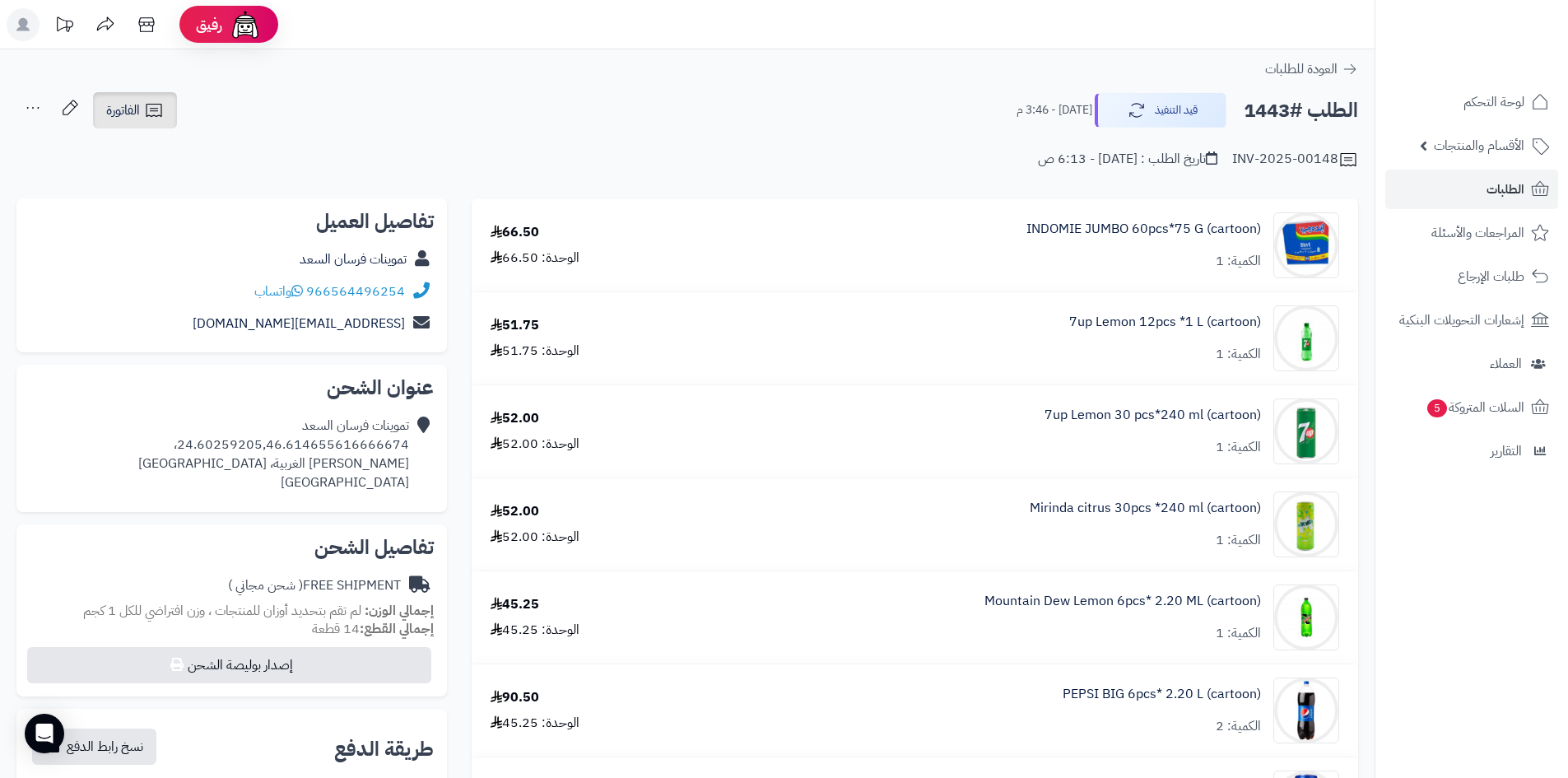
click at [124, 111] on span "الفاتورة" at bounding box center [123, 110] width 34 height 20
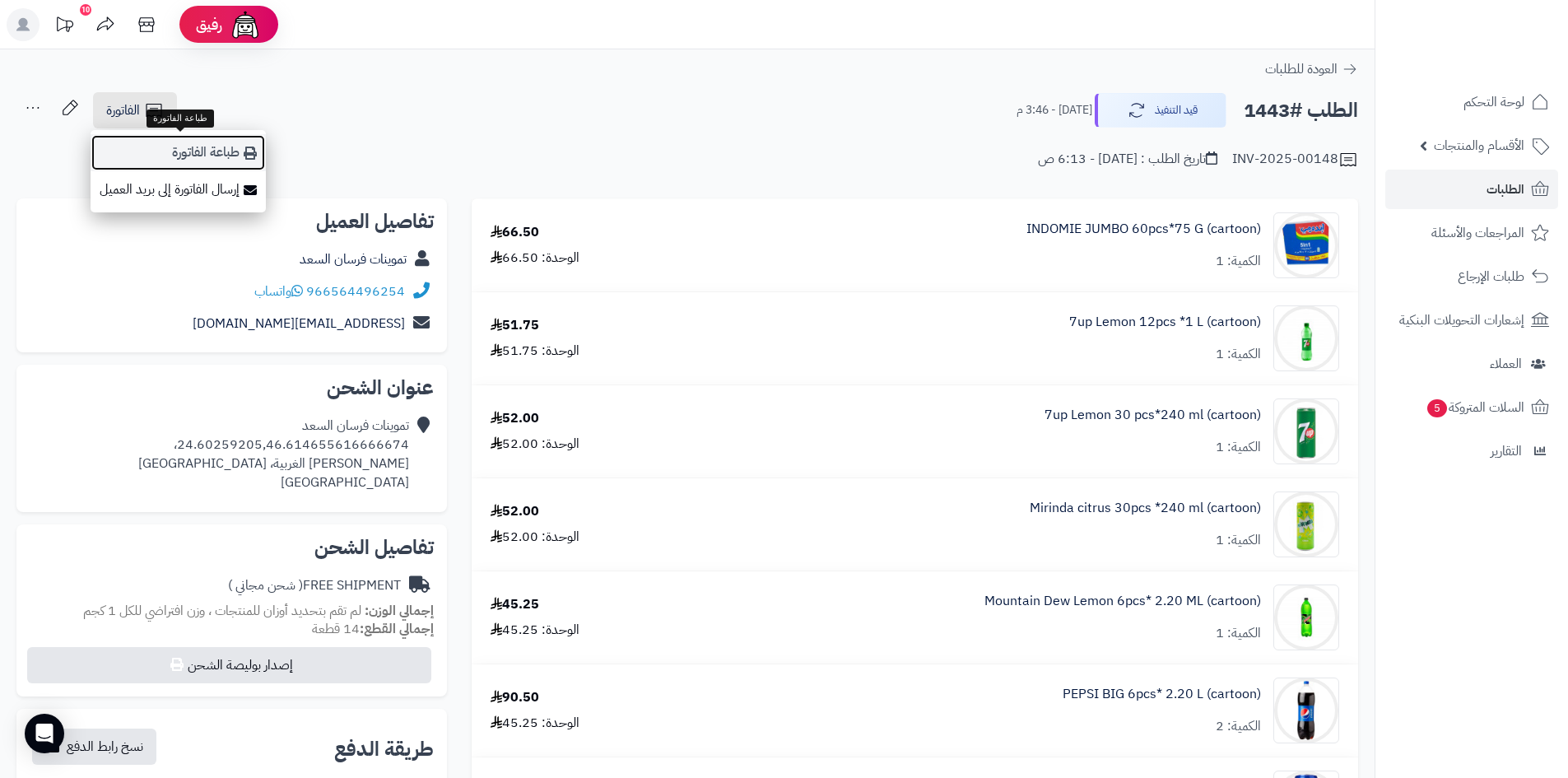
click at [214, 143] on link "طباعة الفاتورة" at bounding box center [178, 152] width 176 height 37
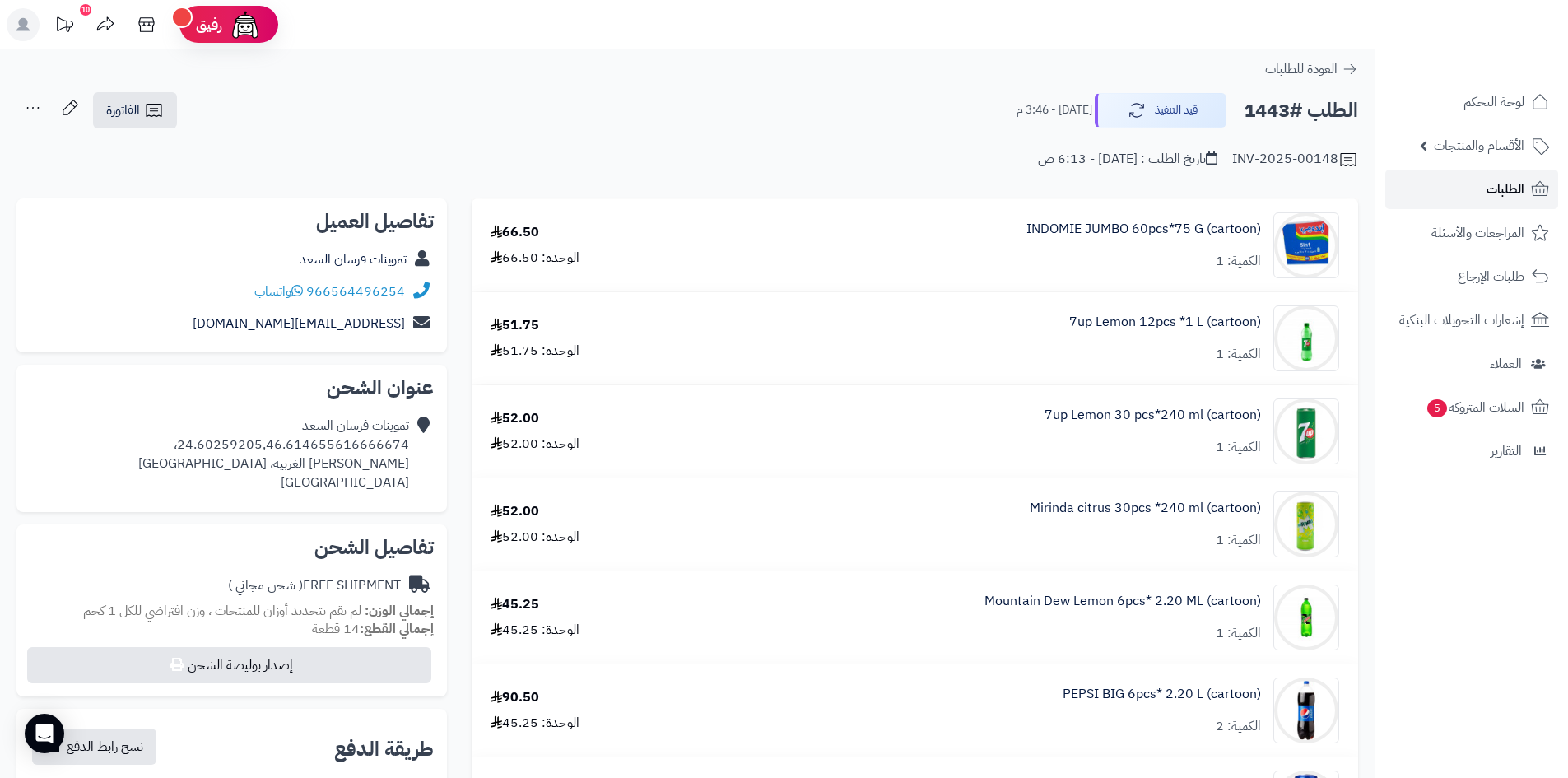
click at [1475, 195] on link "الطلبات" at bounding box center [1472, 189] width 173 height 39
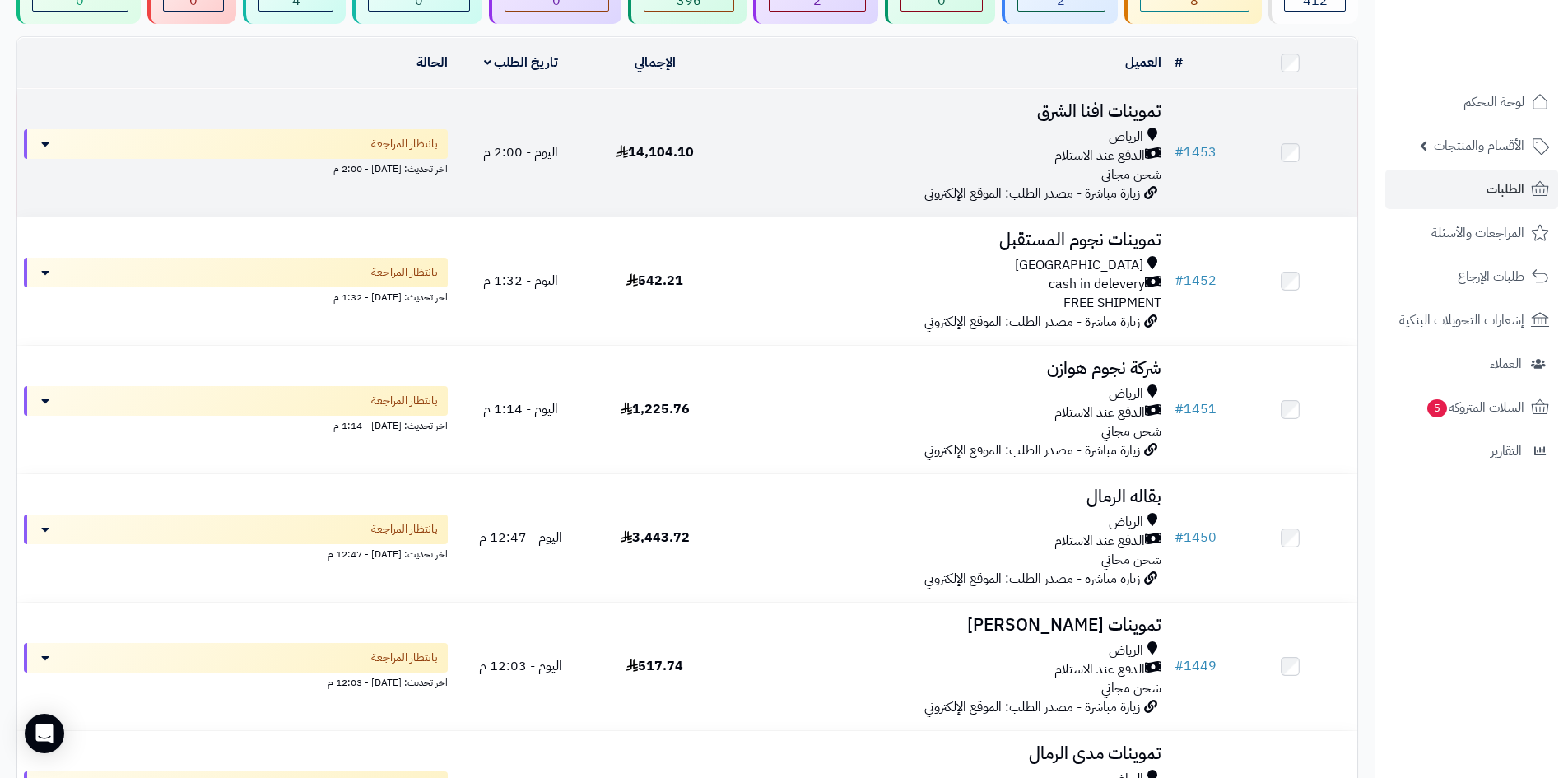
scroll to position [165, 0]
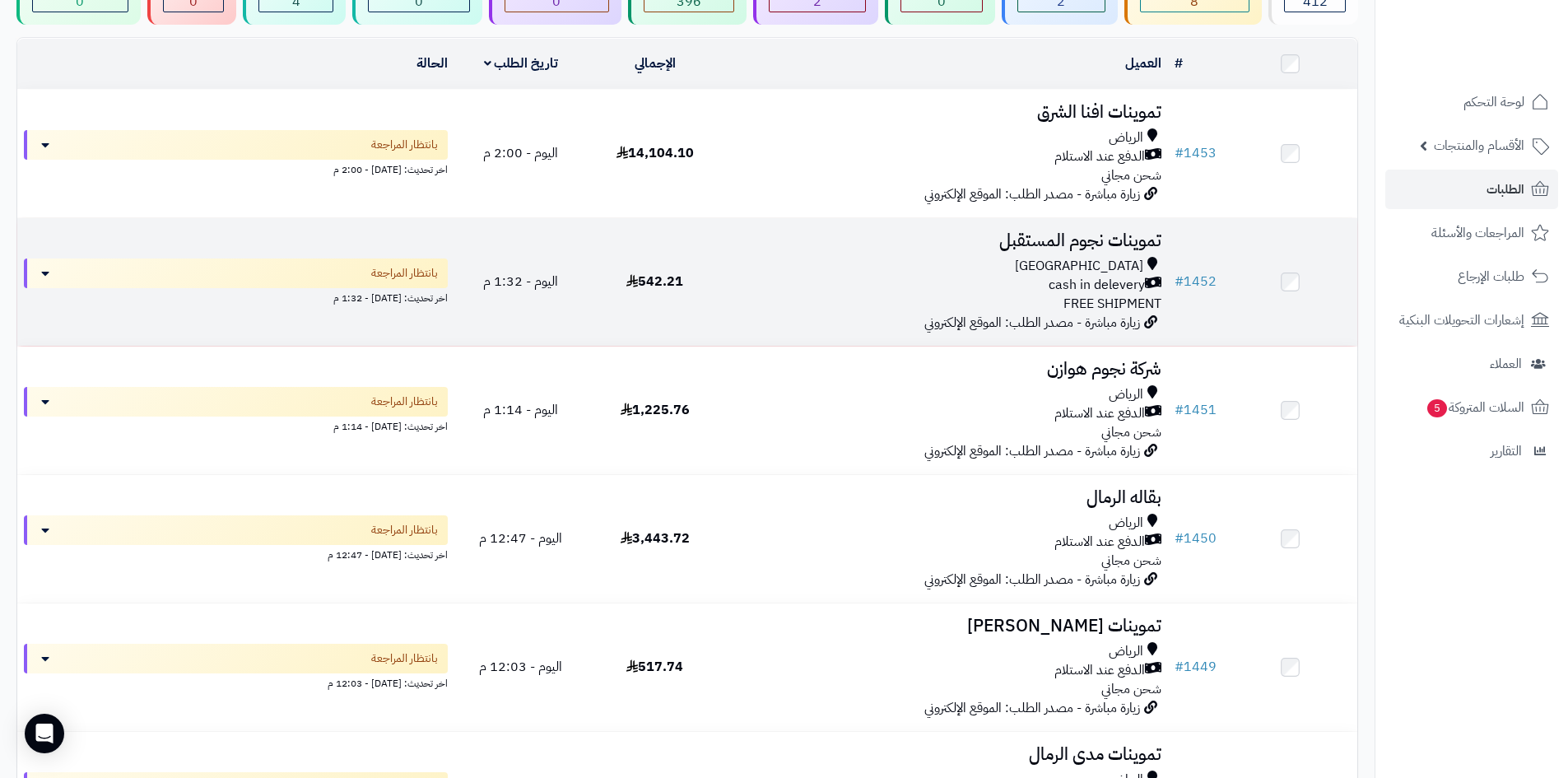
click at [829, 257] on div "[GEOGRAPHIC_DATA]" at bounding box center [945, 266] width 433 height 19
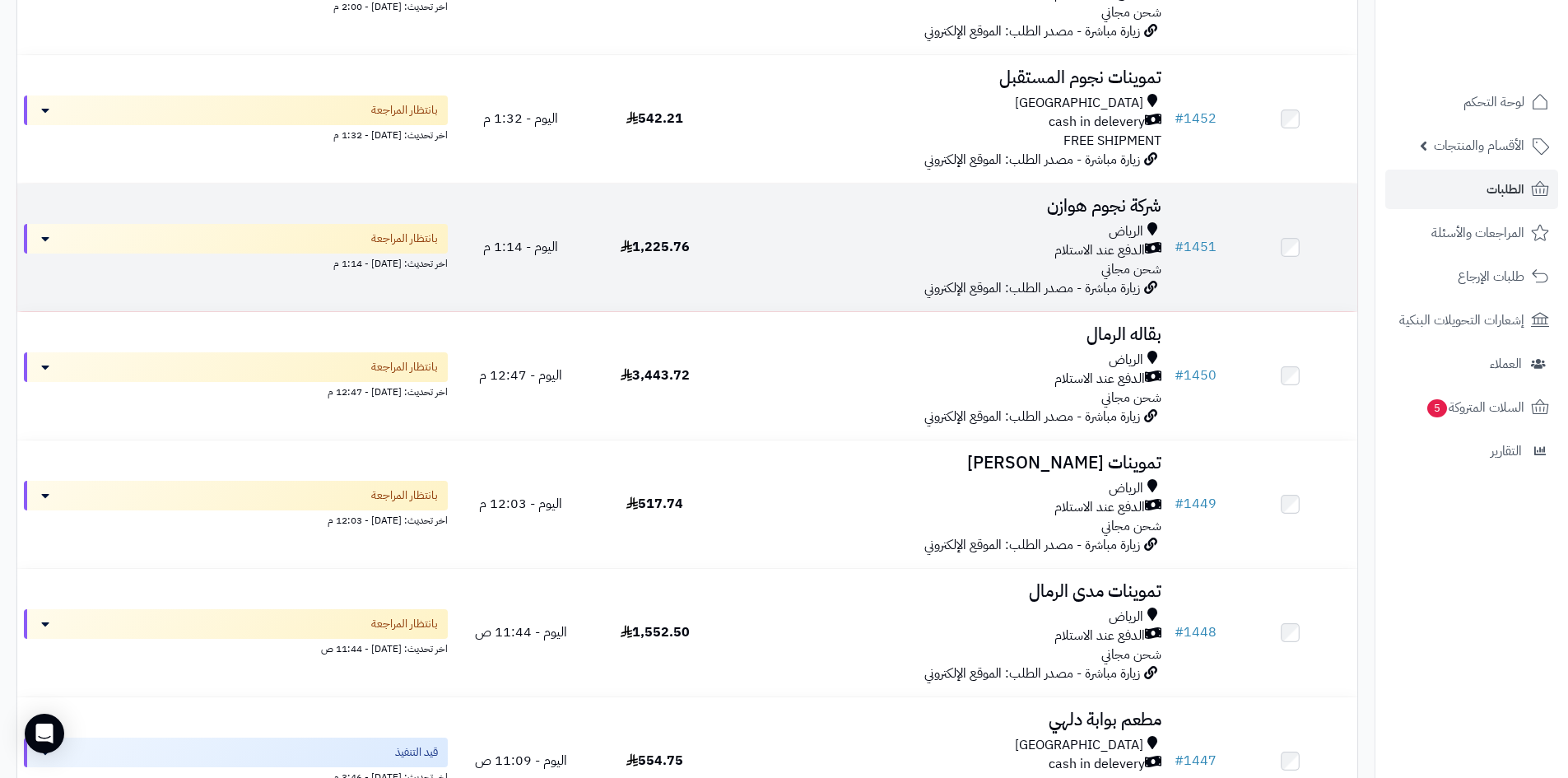
scroll to position [329, 0]
click at [732, 249] on div "الدفع عند الاستلام" at bounding box center [945, 248] width 433 height 19
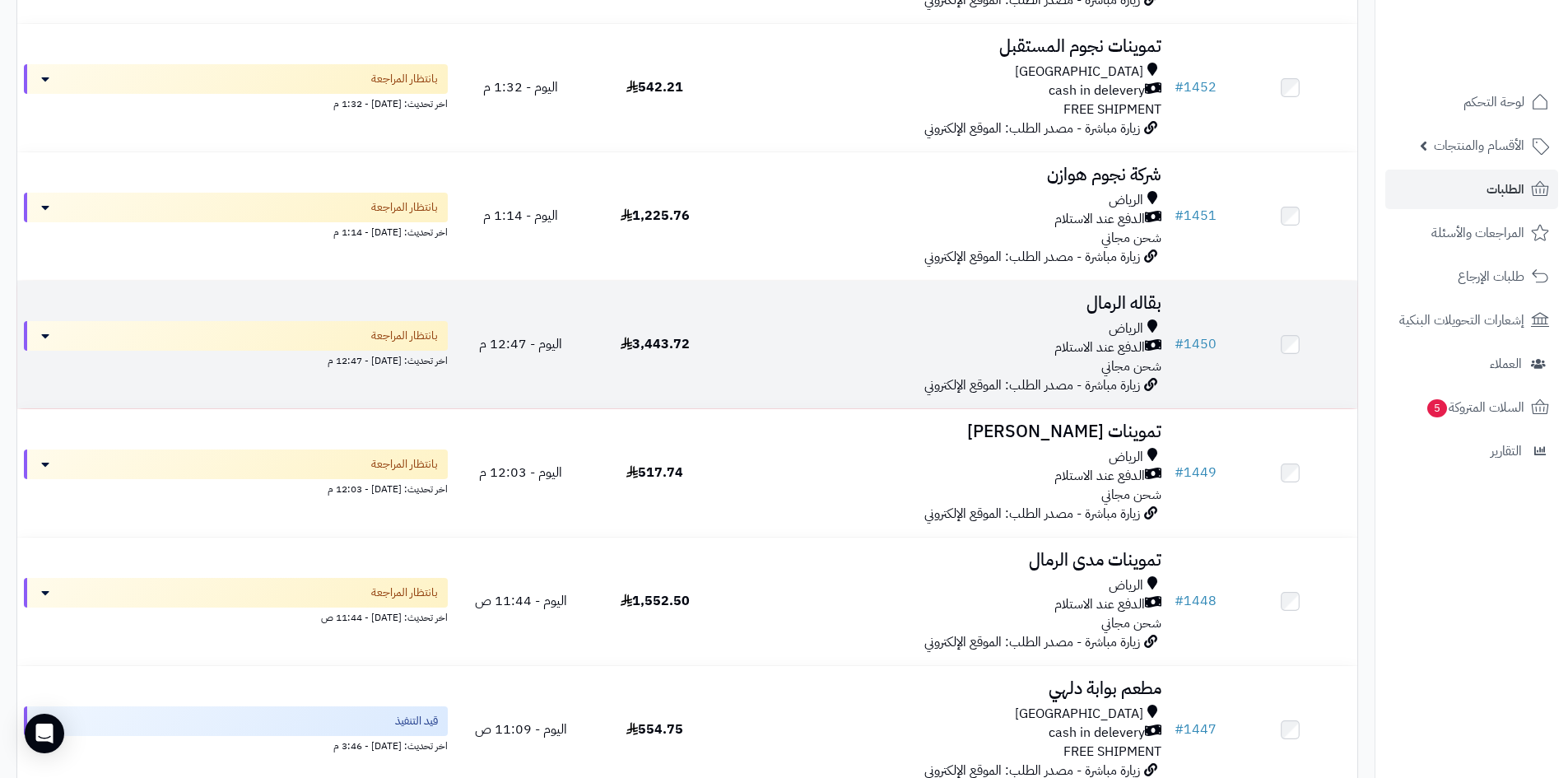
scroll to position [329, 0]
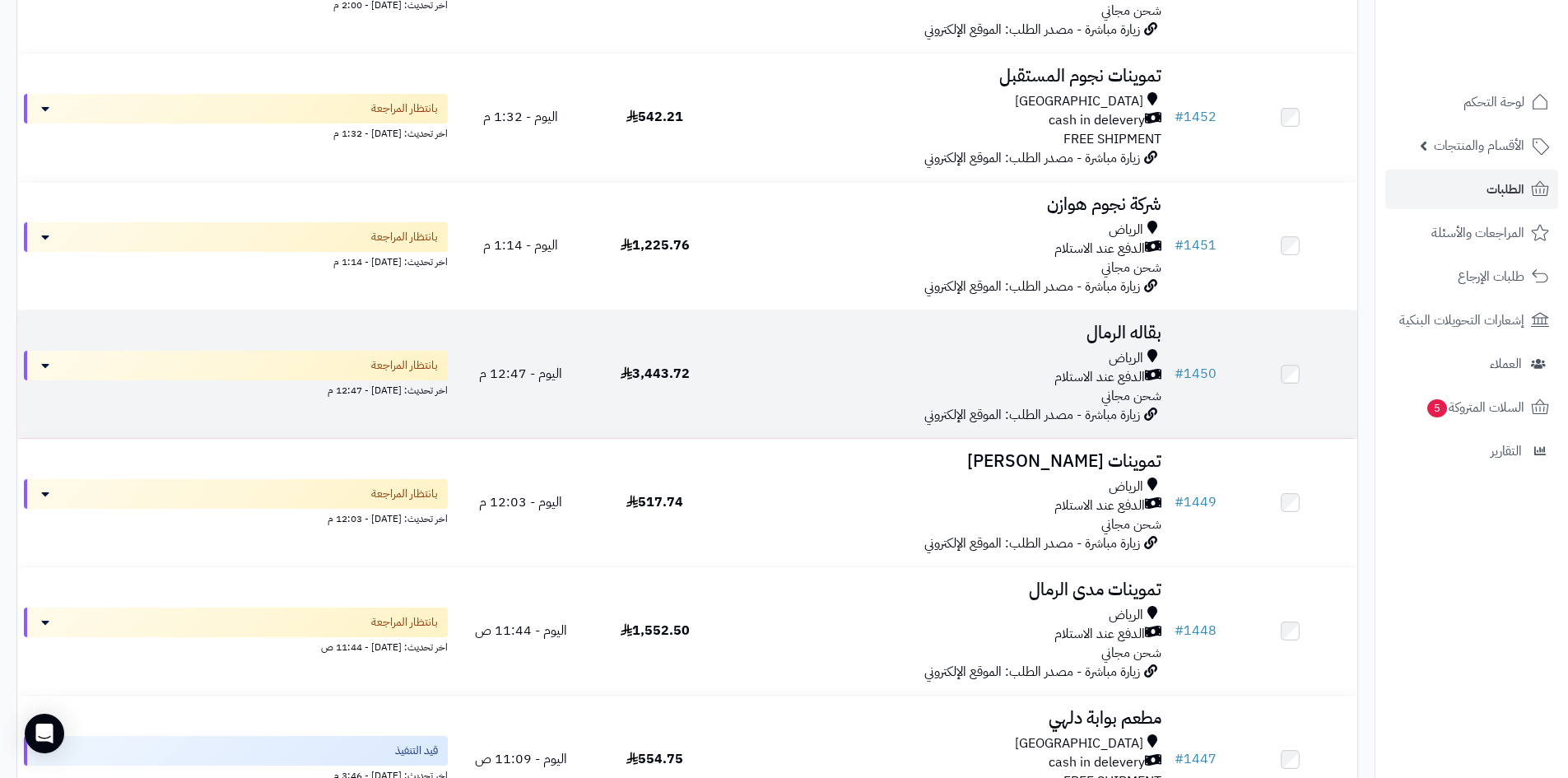
click at [829, 349] on div "الرياض" at bounding box center [945, 358] width 433 height 19
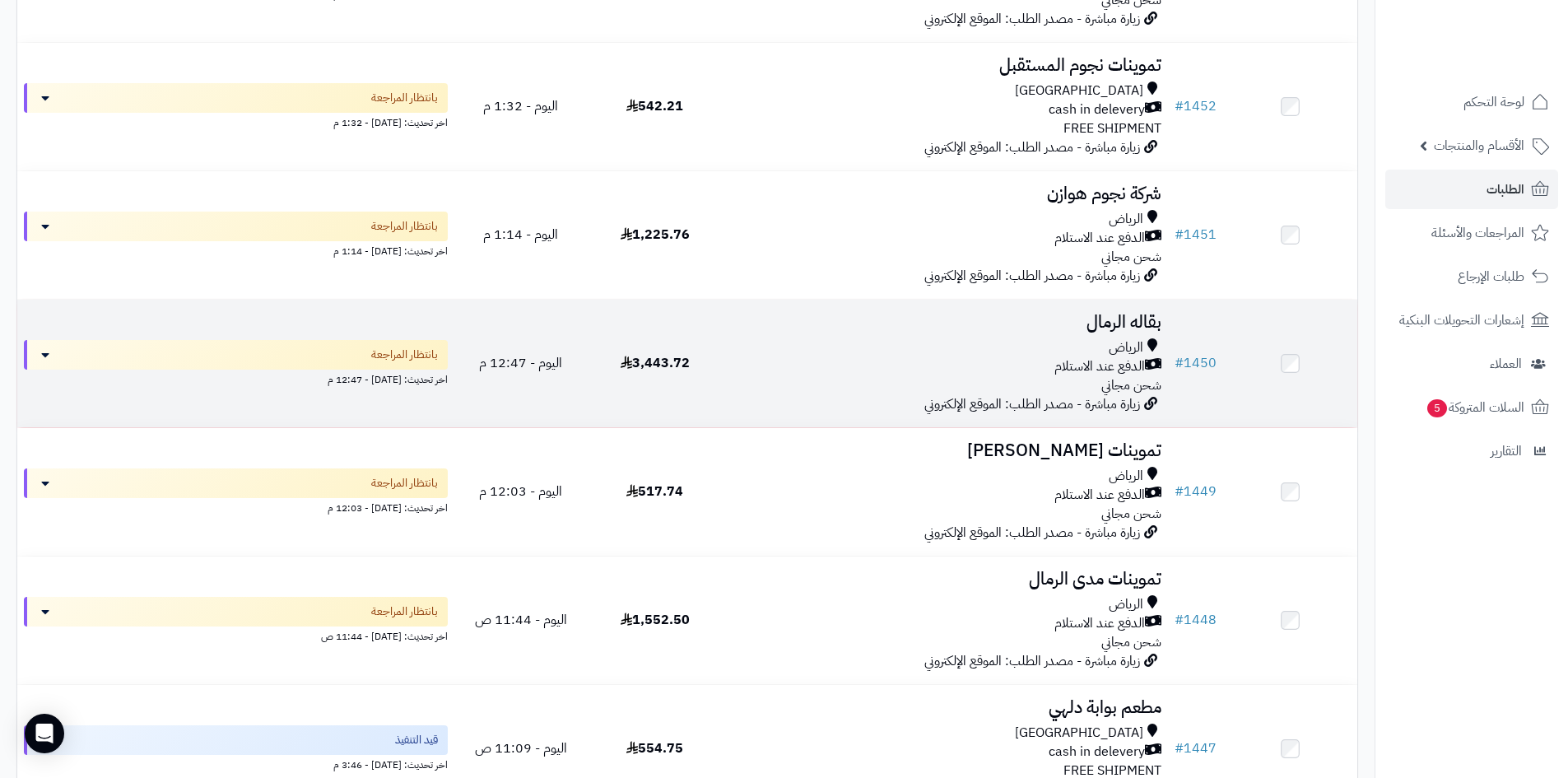
scroll to position [411, 0]
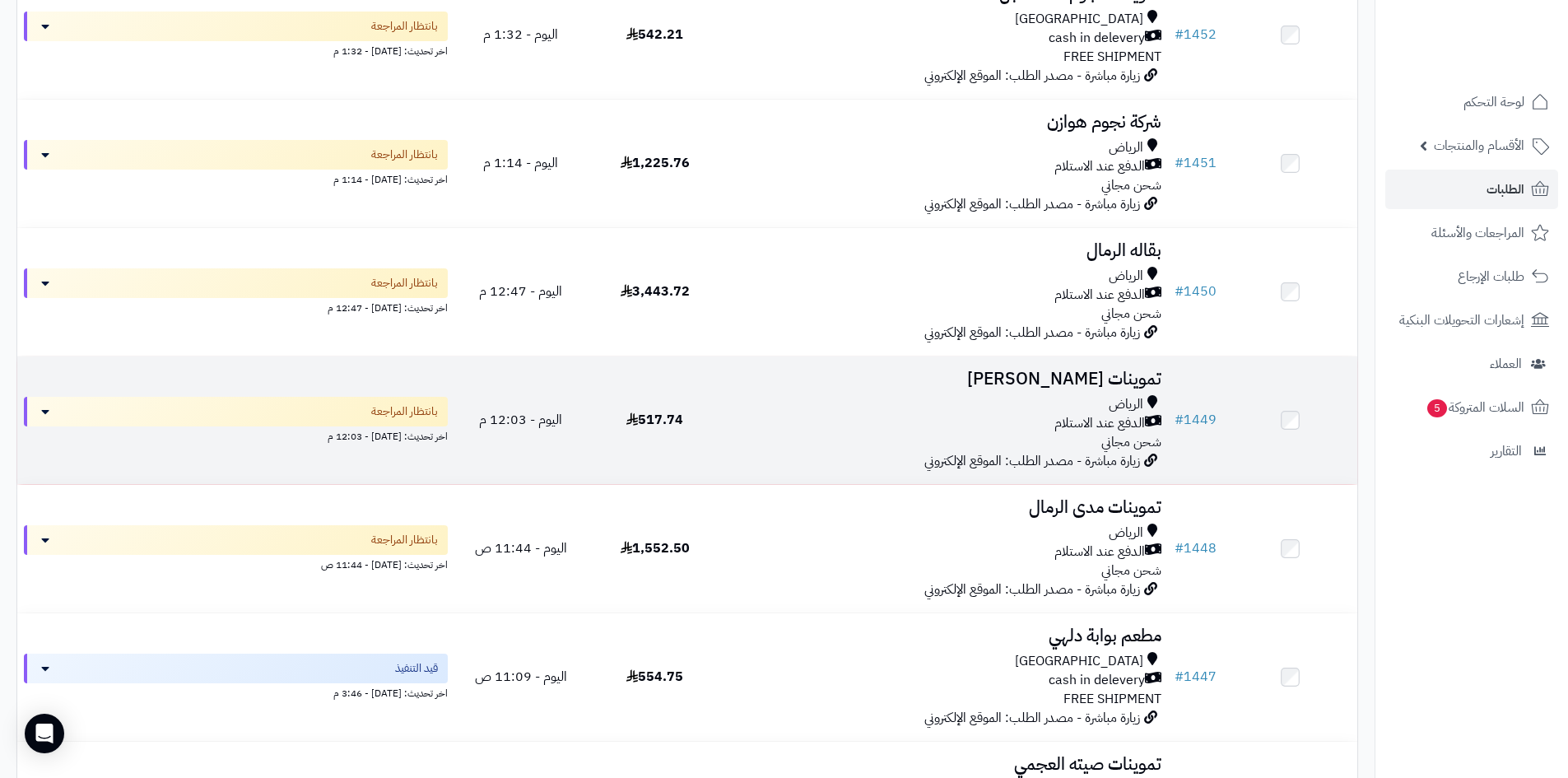
click at [849, 425] on div "الدفع عند الاستلام" at bounding box center [945, 423] width 433 height 19
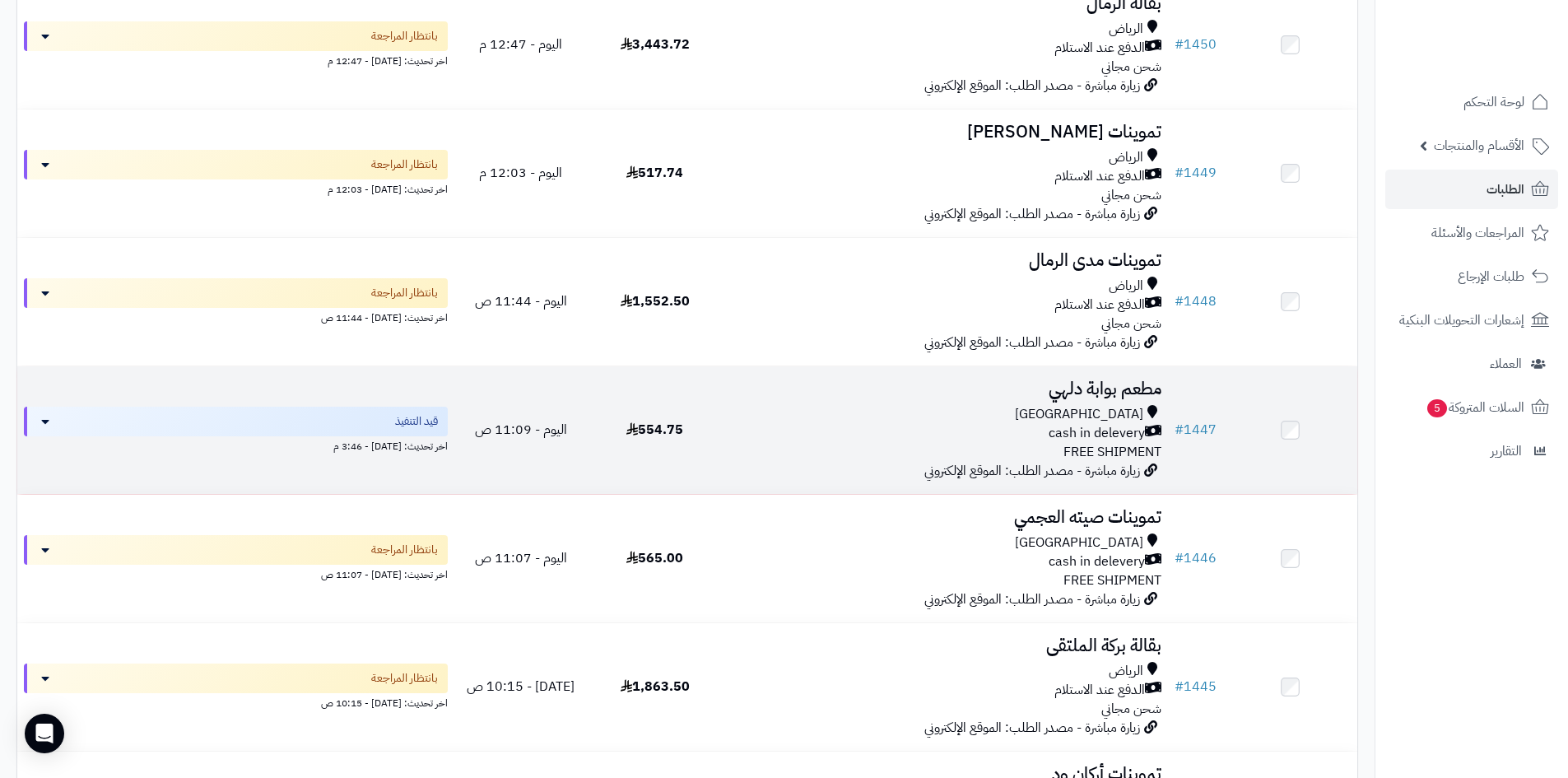
scroll to position [823, 0]
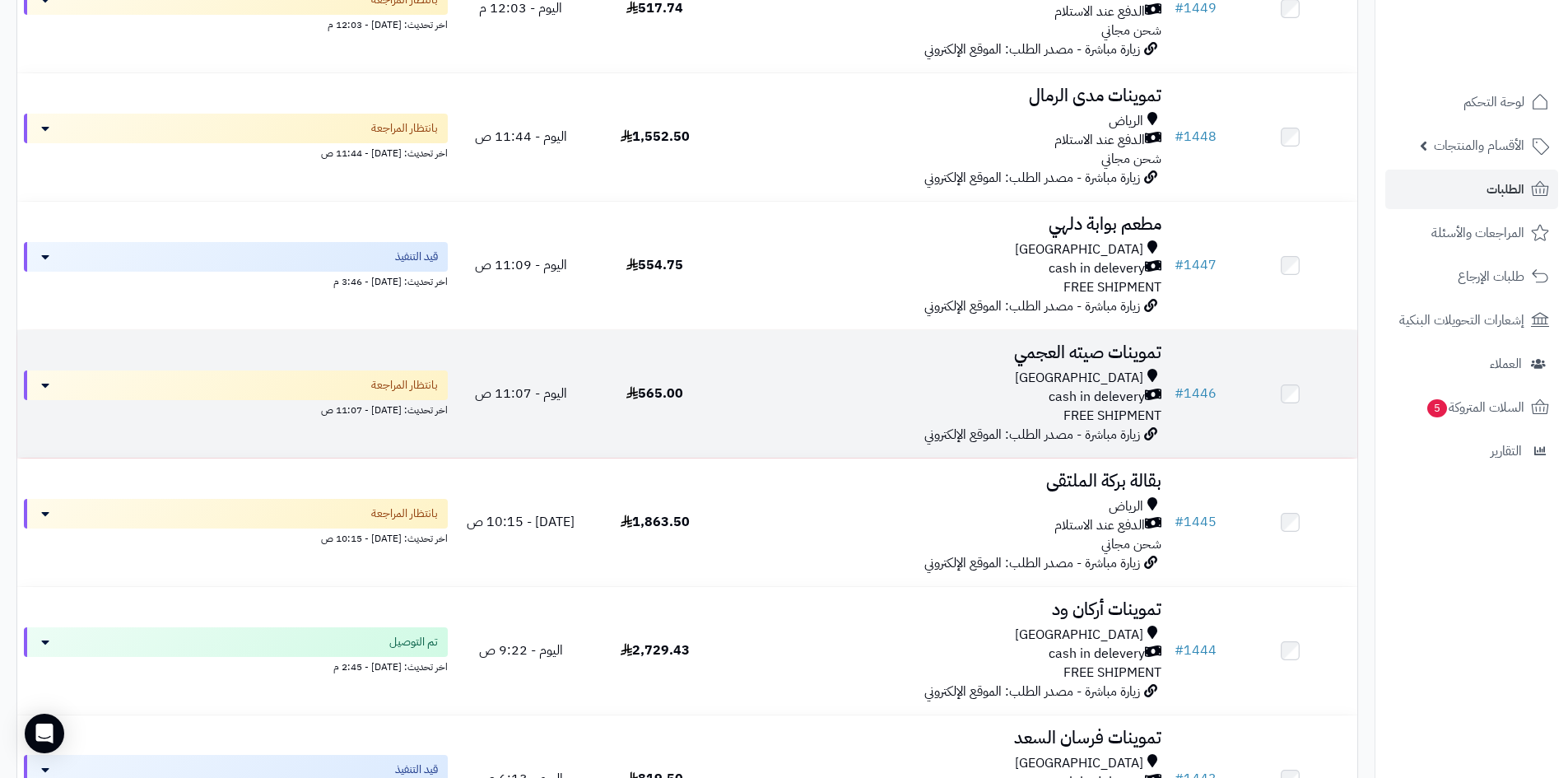
click at [844, 427] on td "تموينات [PERSON_NAME] [GEOGRAPHIC_DATA] cash in delevery FREE SHIPMENT زيارة مب…" at bounding box center [945, 393] width 446 height 127
click at [845, 425] on td "تموينات [PERSON_NAME] [GEOGRAPHIC_DATA] cash in delevery FREE SHIPMENT زيارة مب…" at bounding box center [945, 393] width 446 height 127
click at [780, 411] on div "[GEOGRAPHIC_DATA] cash in delevery FREE SHIPMENT" at bounding box center [945, 396] width 433 height 56
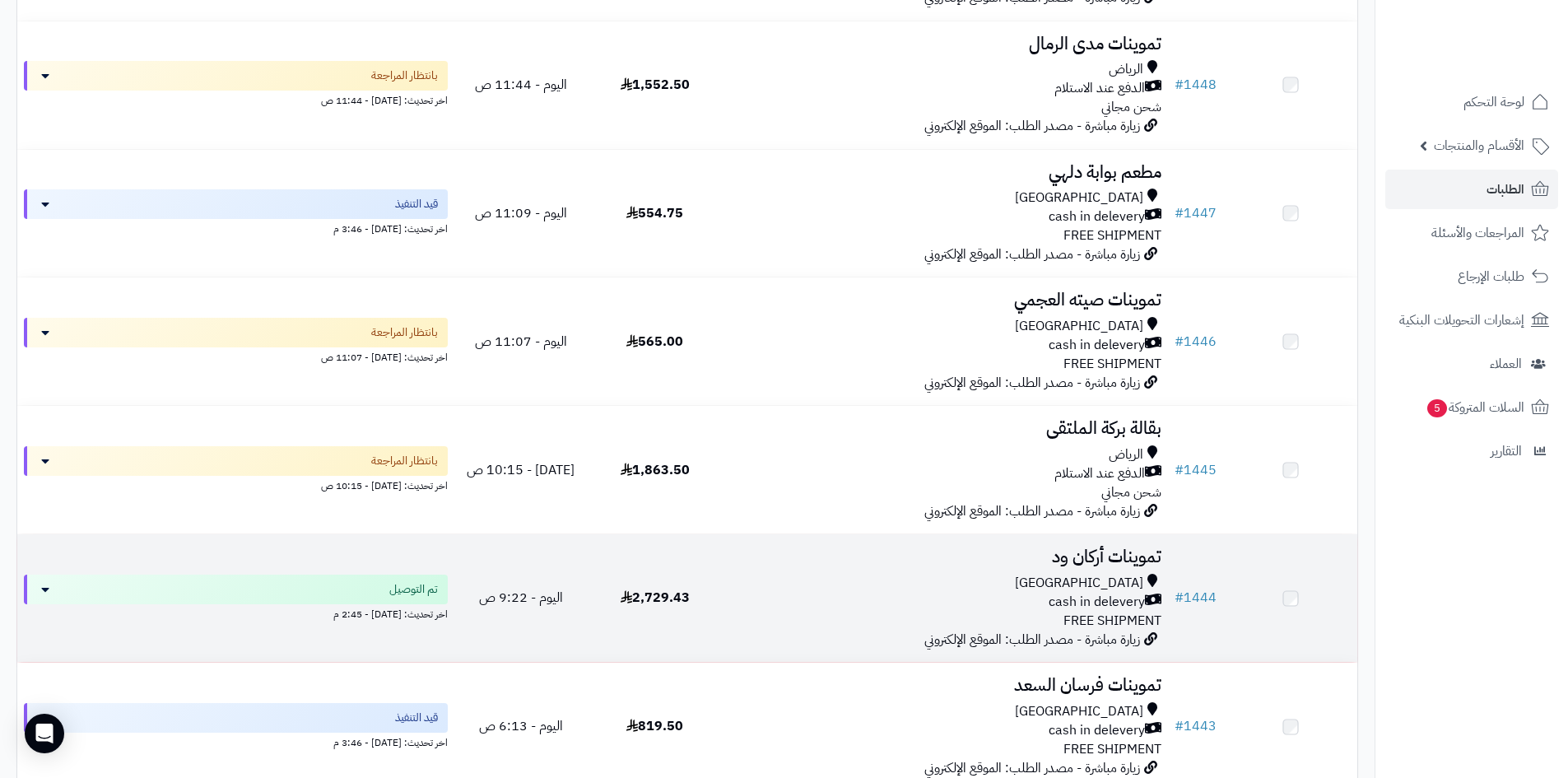
scroll to position [988, 0]
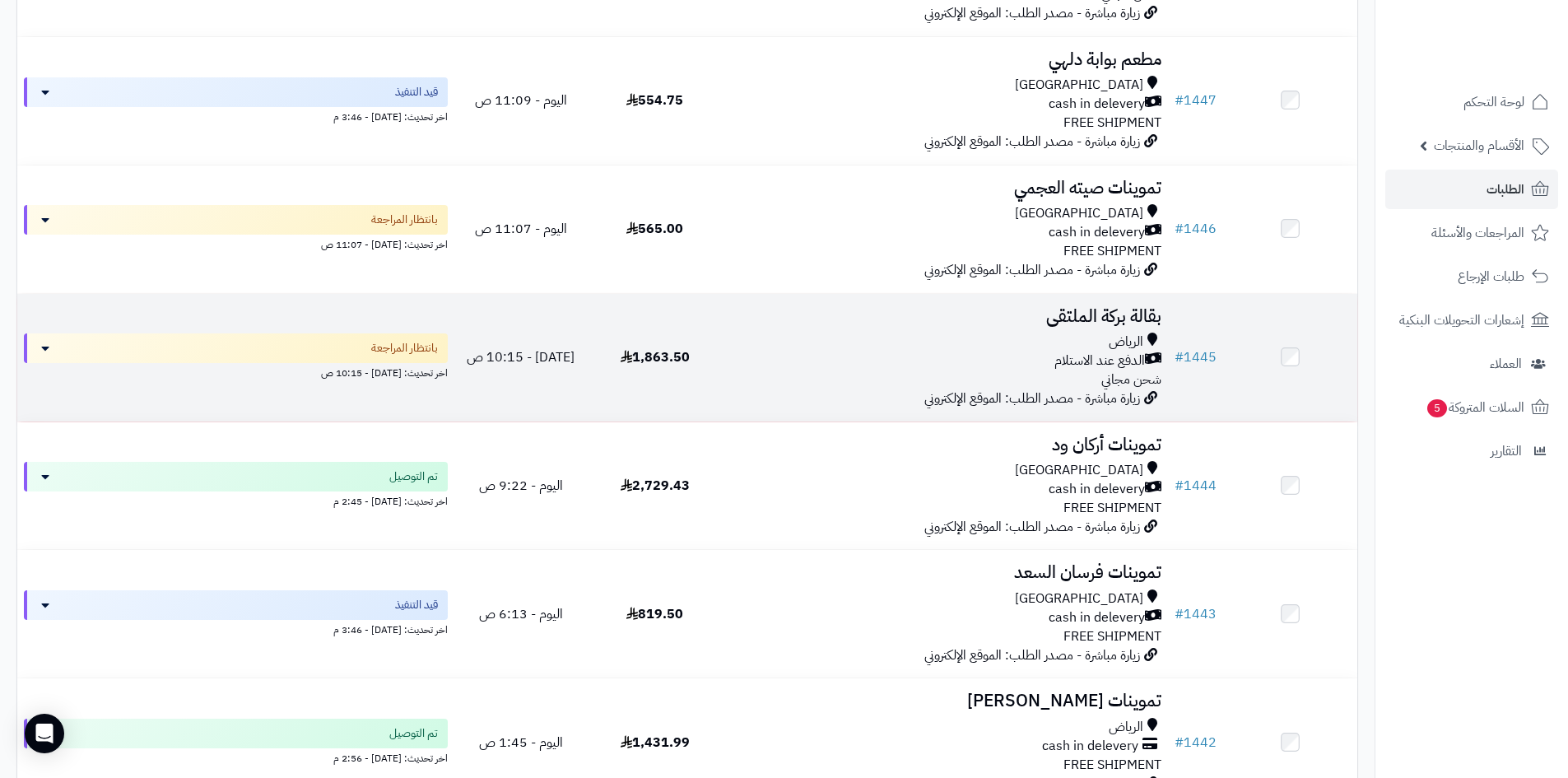
click at [803, 382] on div "الرياض الدفع عند الاستلام شحن مجاني" at bounding box center [945, 360] width 433 height 56
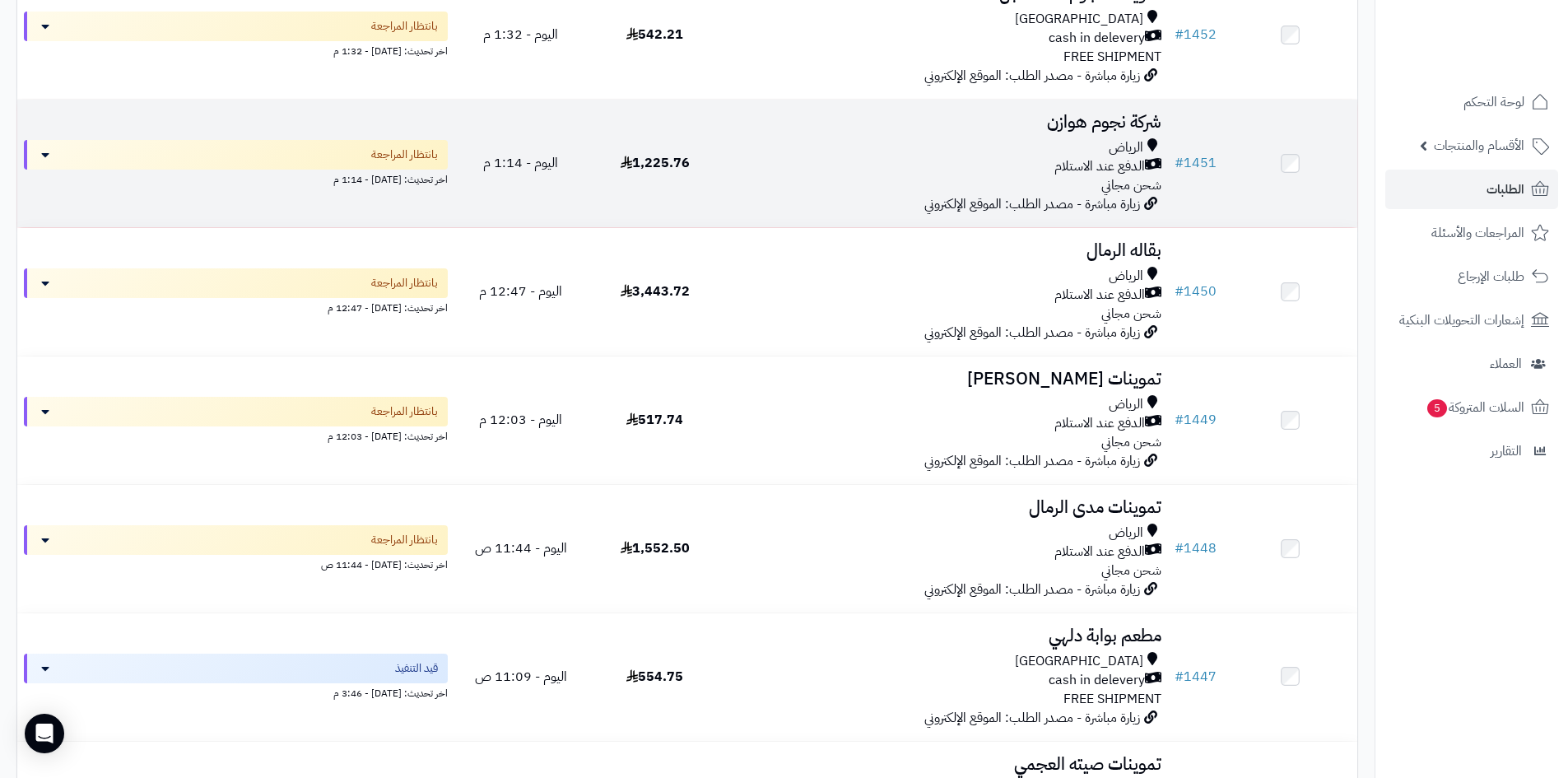
scroll to position [329, 0]
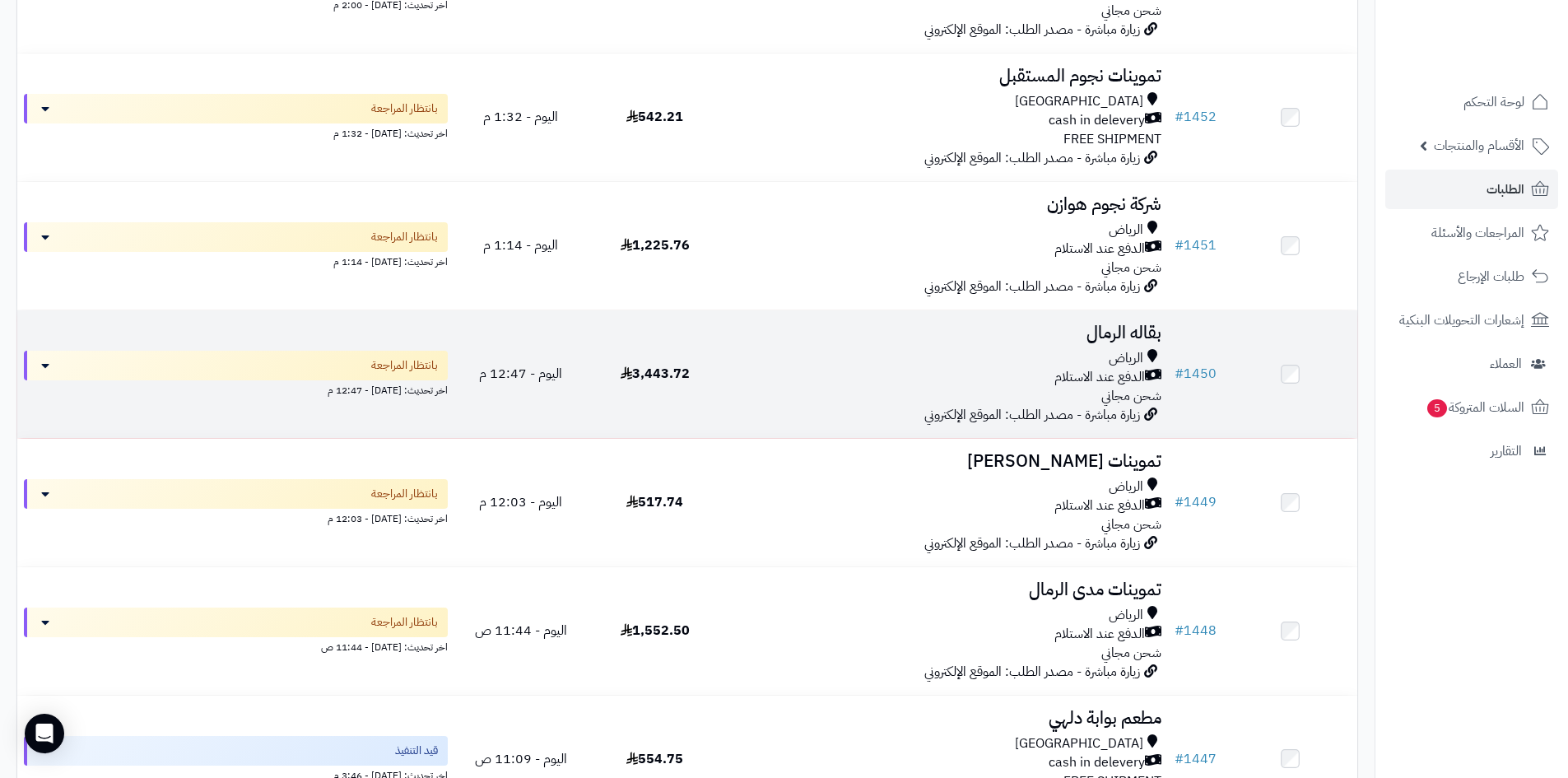
click at [749, 358] on div "الرياض" at bounding box center [945, 358] width 433 height 19
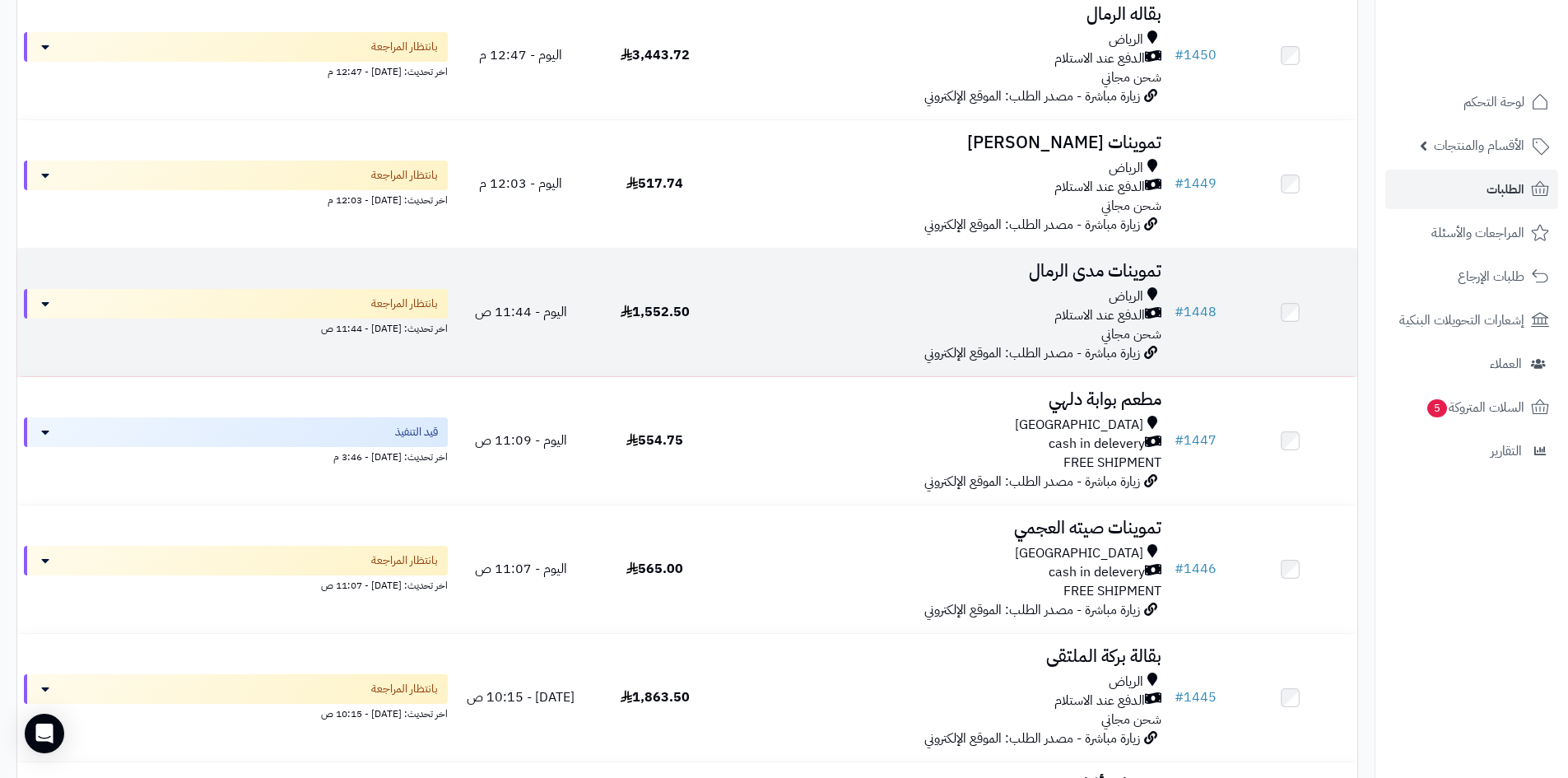
scroll to position [659, 0]
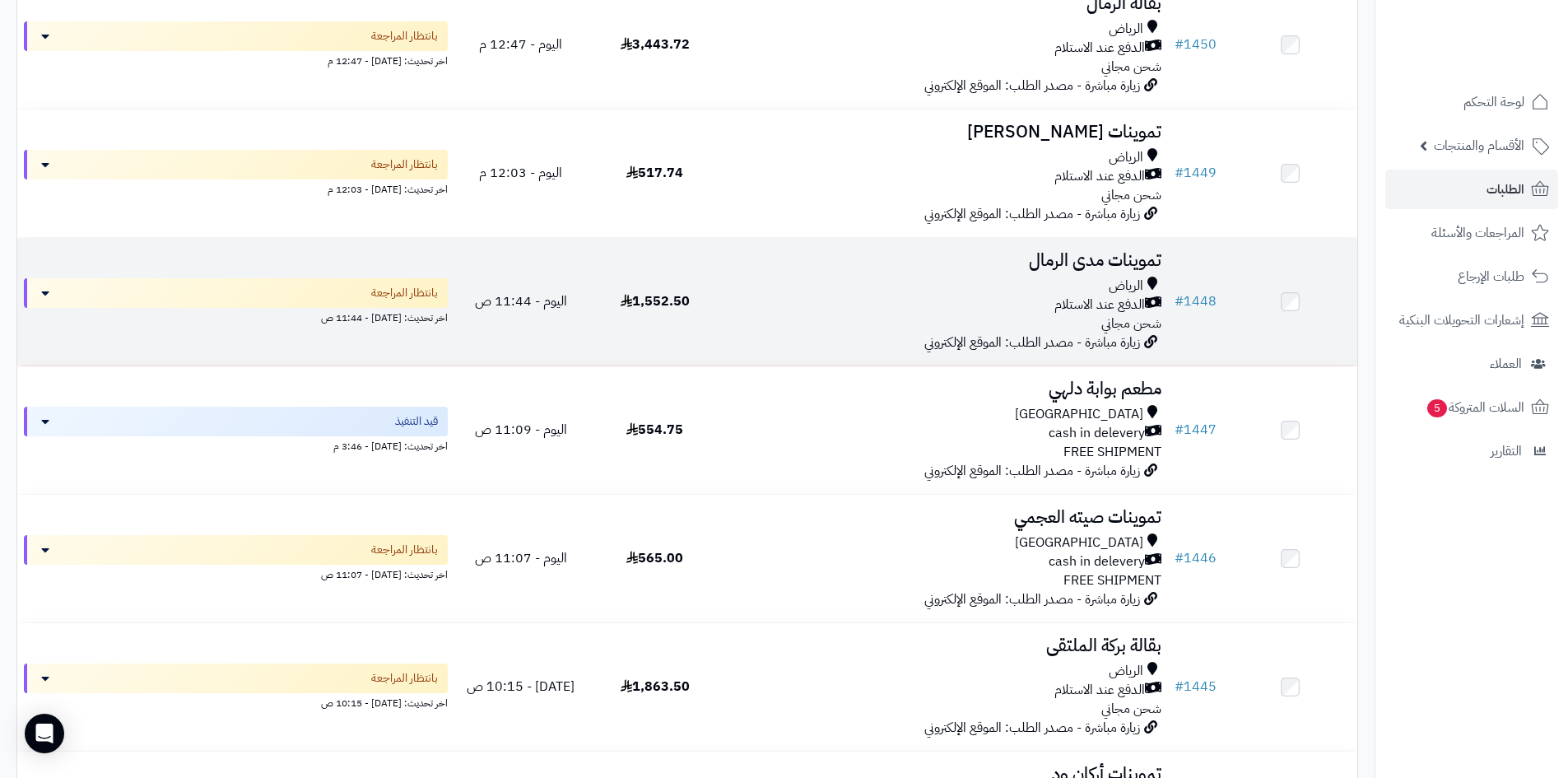
click at [906, 298] on div "الدفع عند الاستلام" at bounding box center [945, 305] width 433 height 19
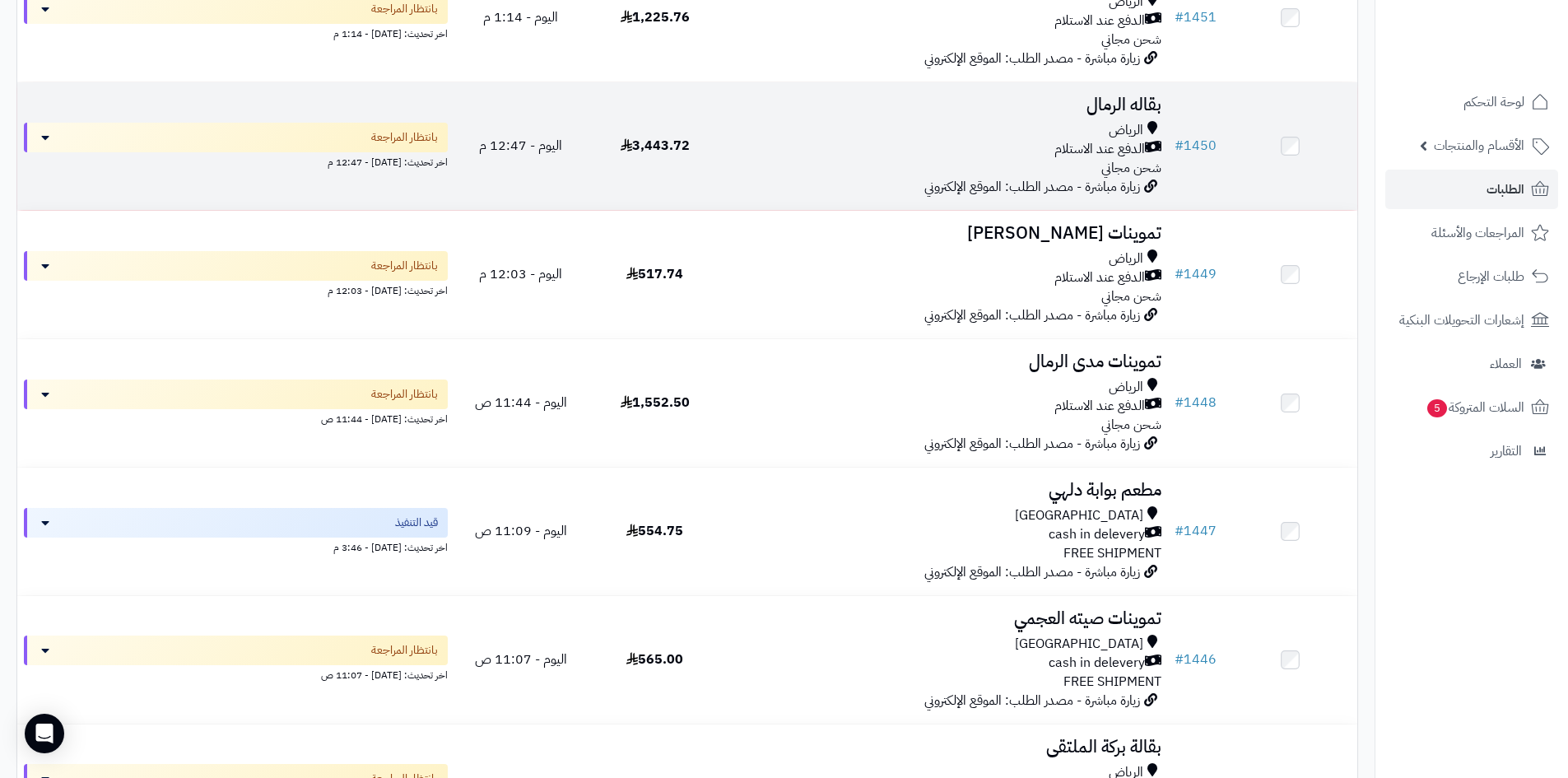
scroll to position [494, 0]
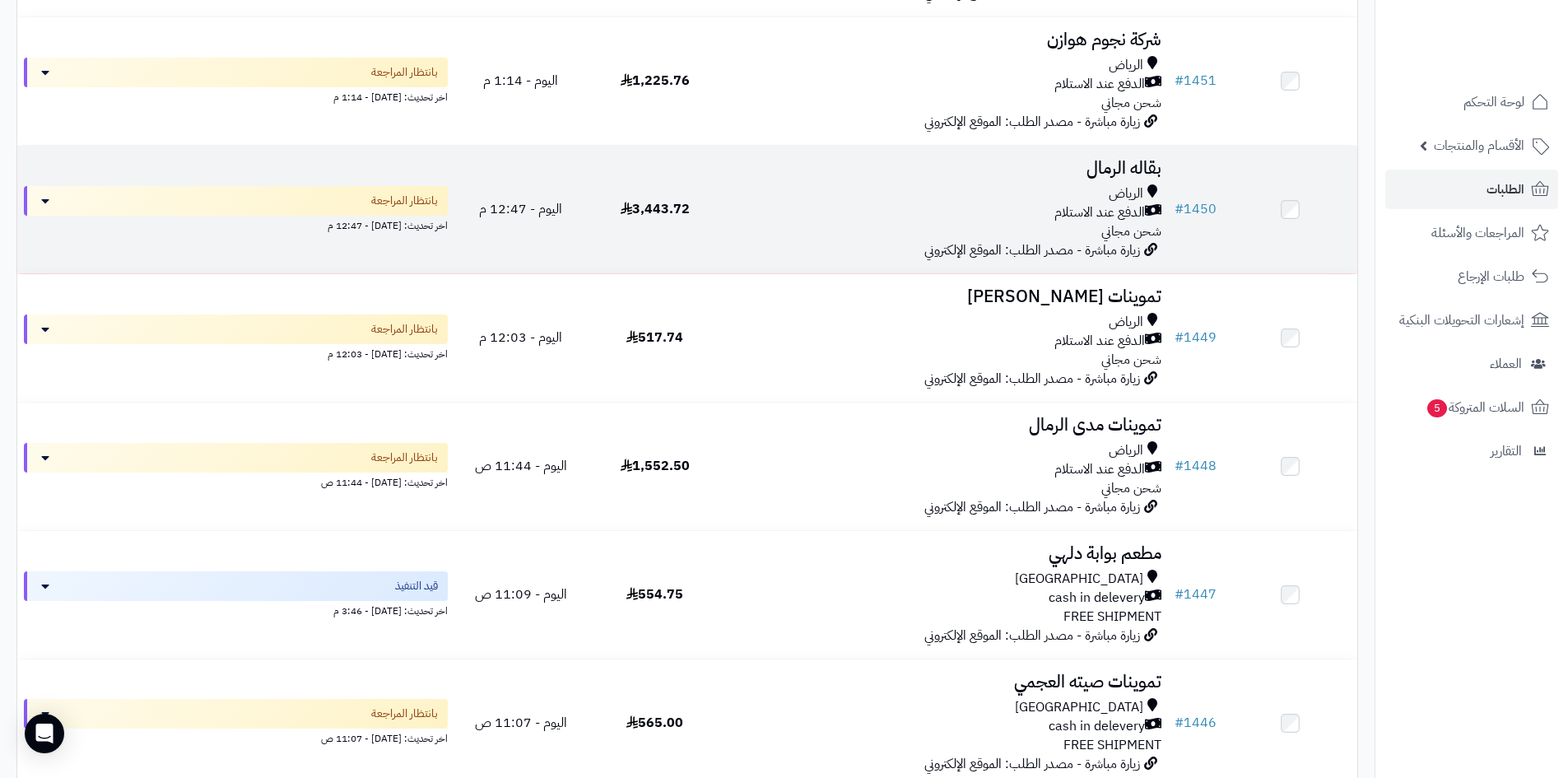
click at [862, 237] on div "[PERSON_NAME] عند الاستلام شحن مجاني" at bounding box center [945, 212] width 433 height 56
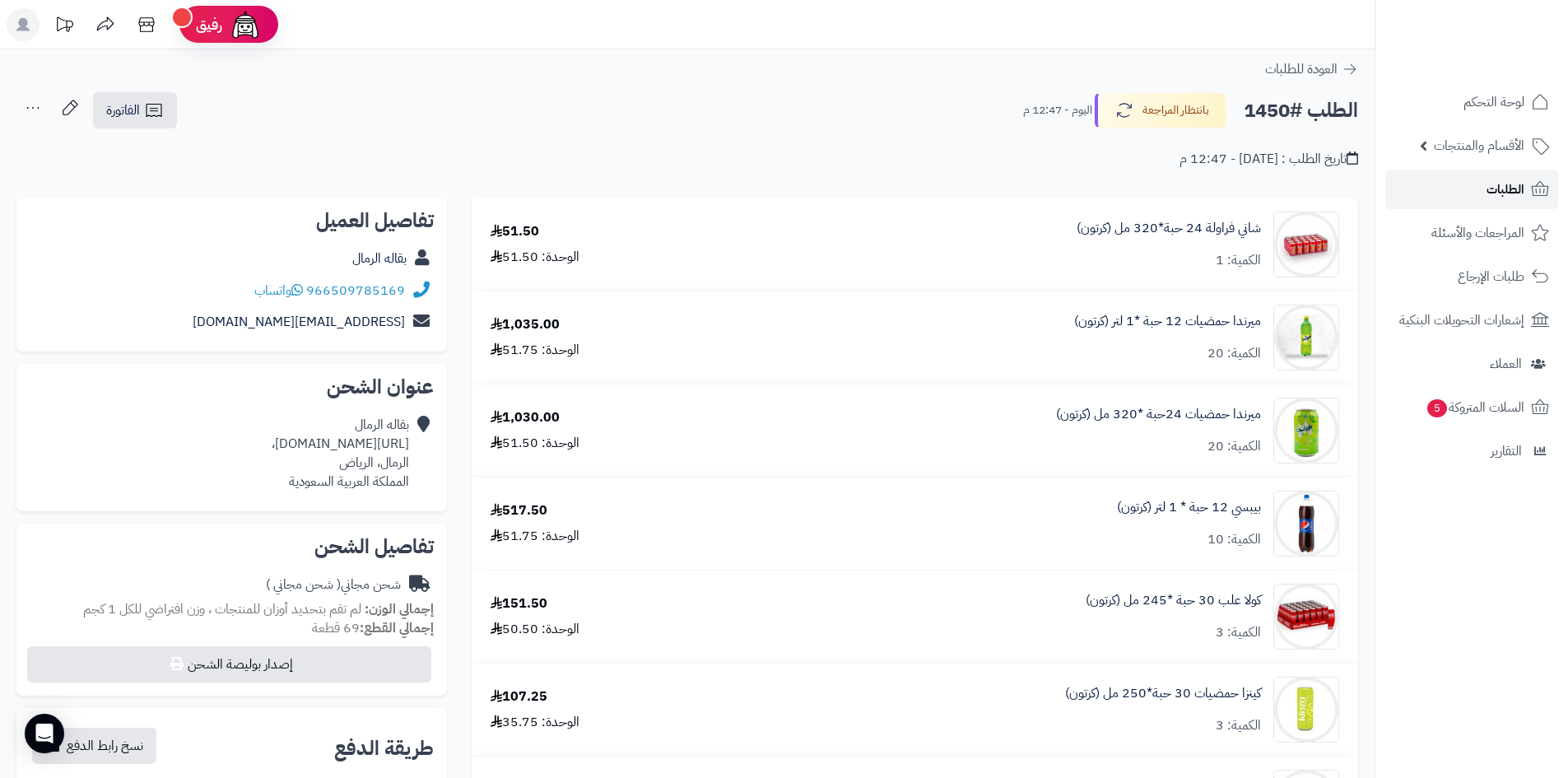
click at [1477, 182] on link "الطلبات" at bounding box center [1472, 189] width 173 height 39
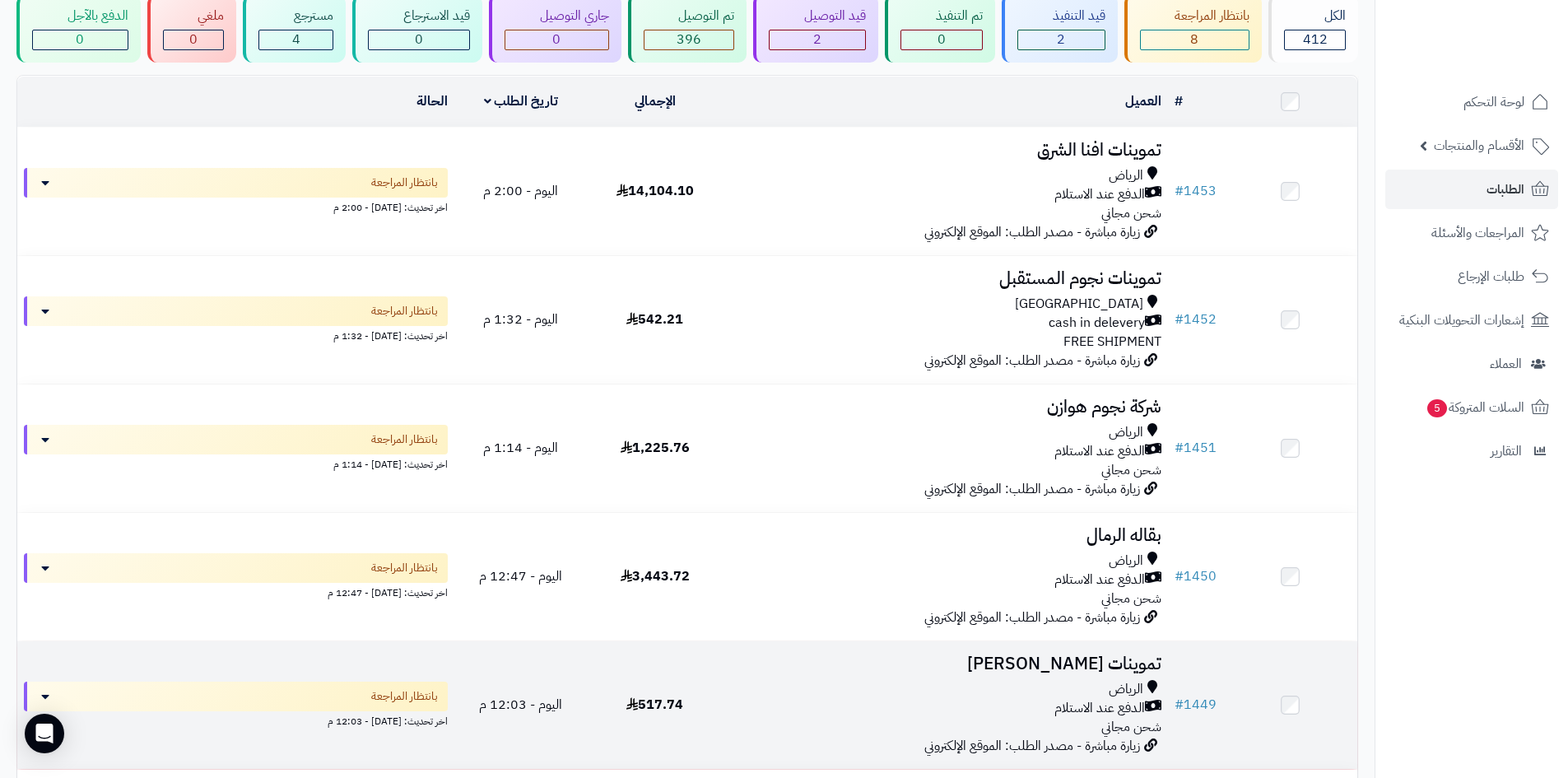
scroll to position [329, 0]
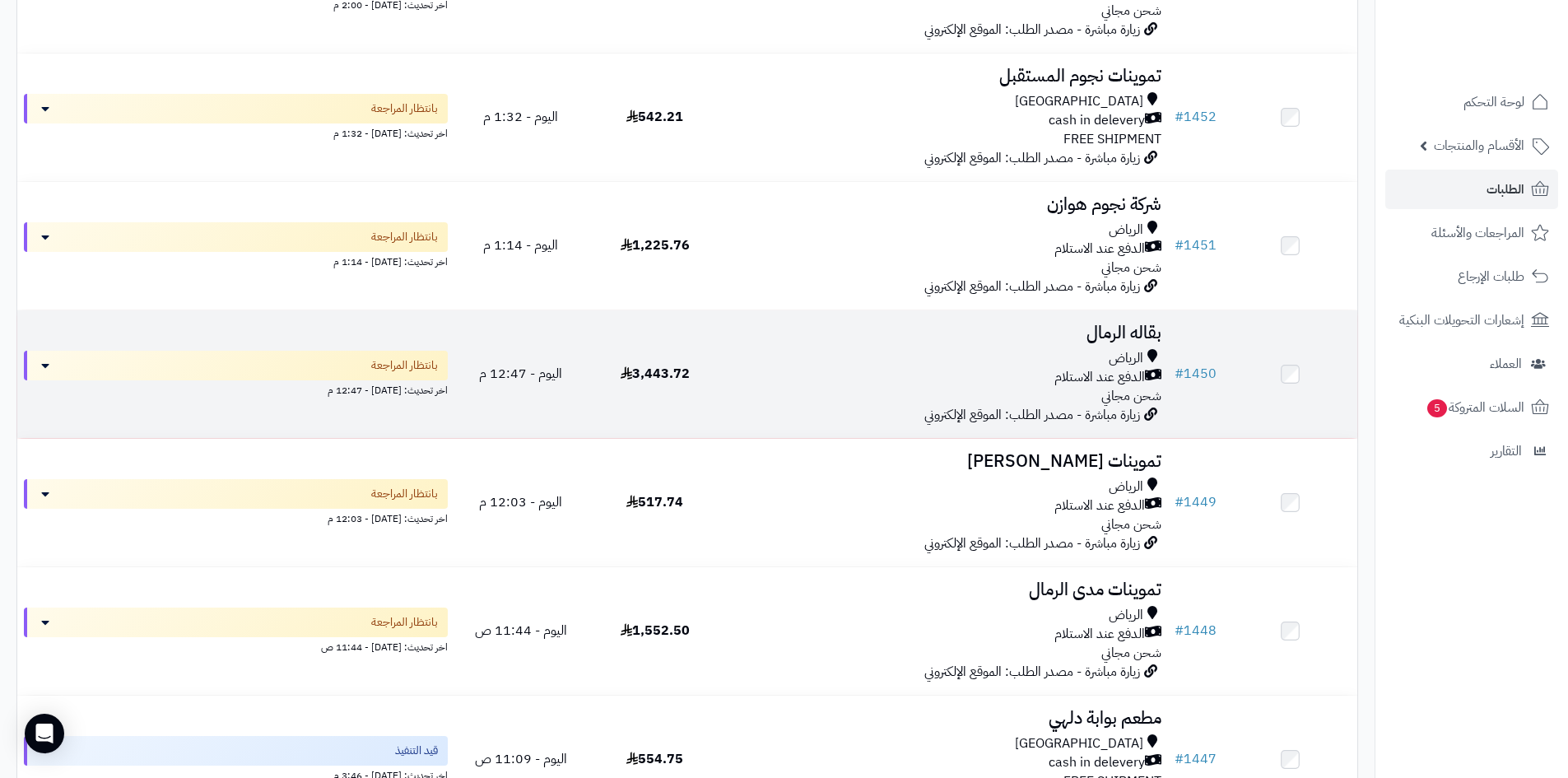
click at [825, 385] on div "الرياض الدفع عند الاستلام شحن مجاني" at bounding box center [945, 376] width 433 height 56
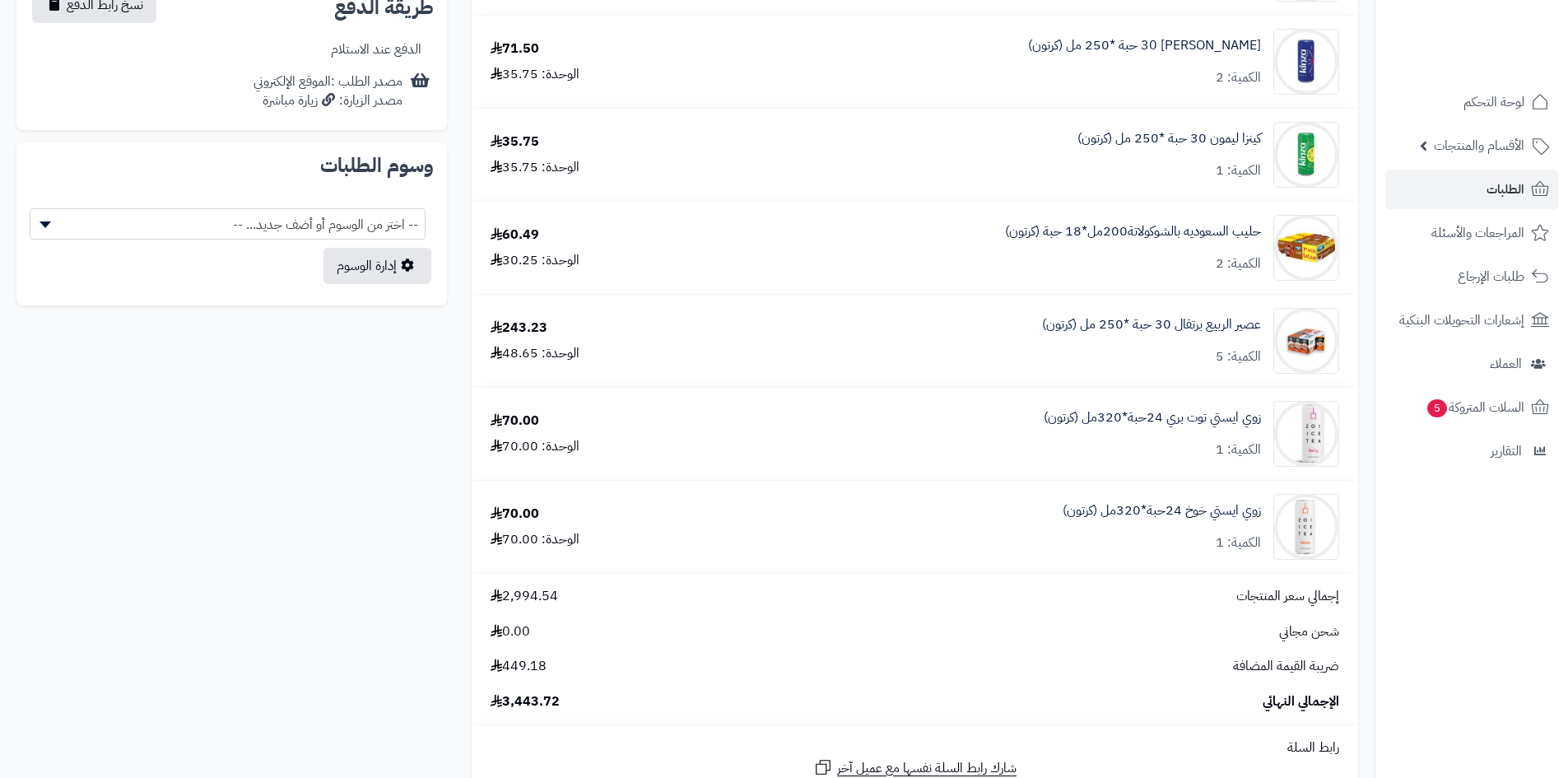
scroll to position [329, 0]
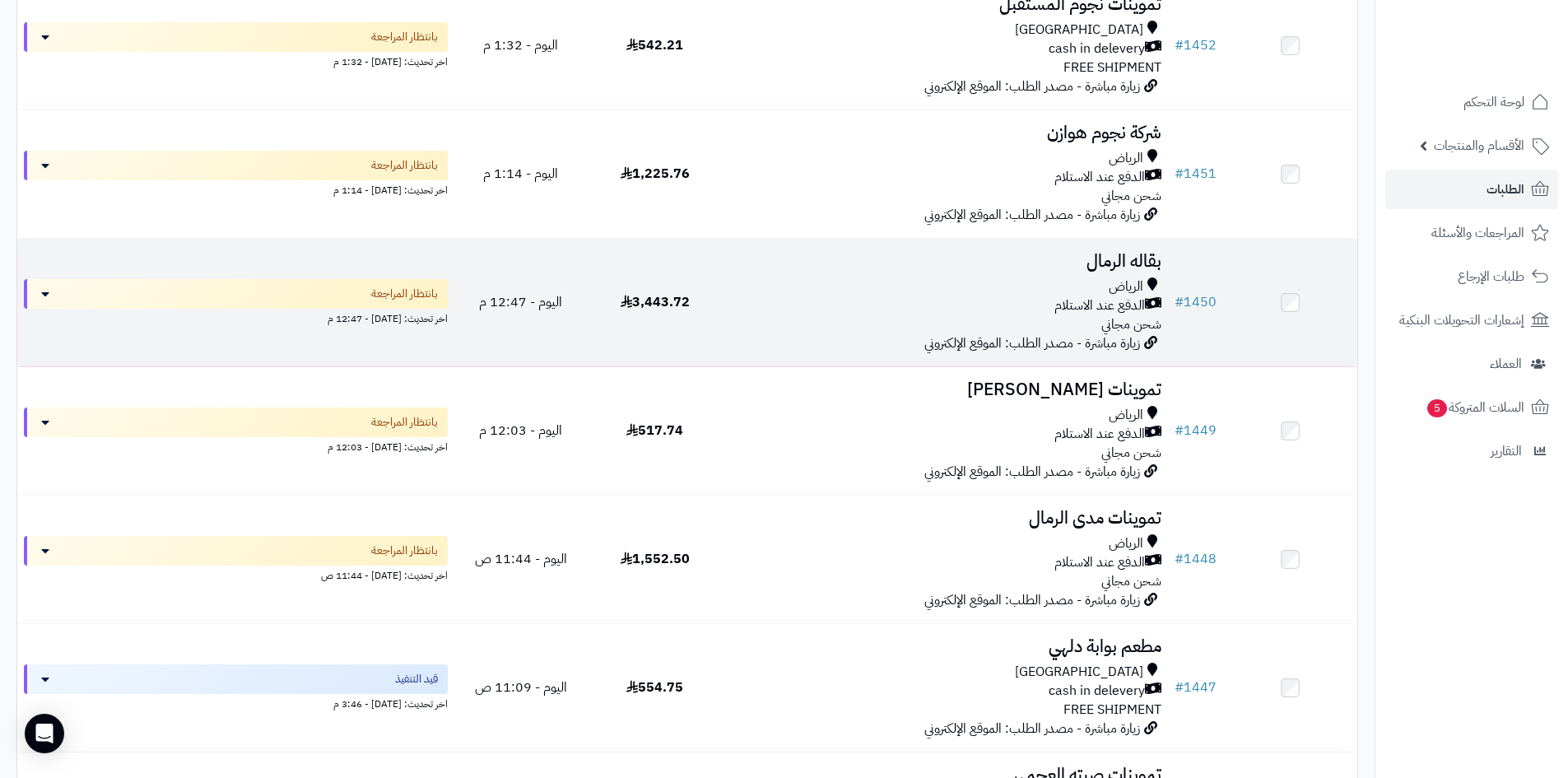
scroll to position [329, 0]
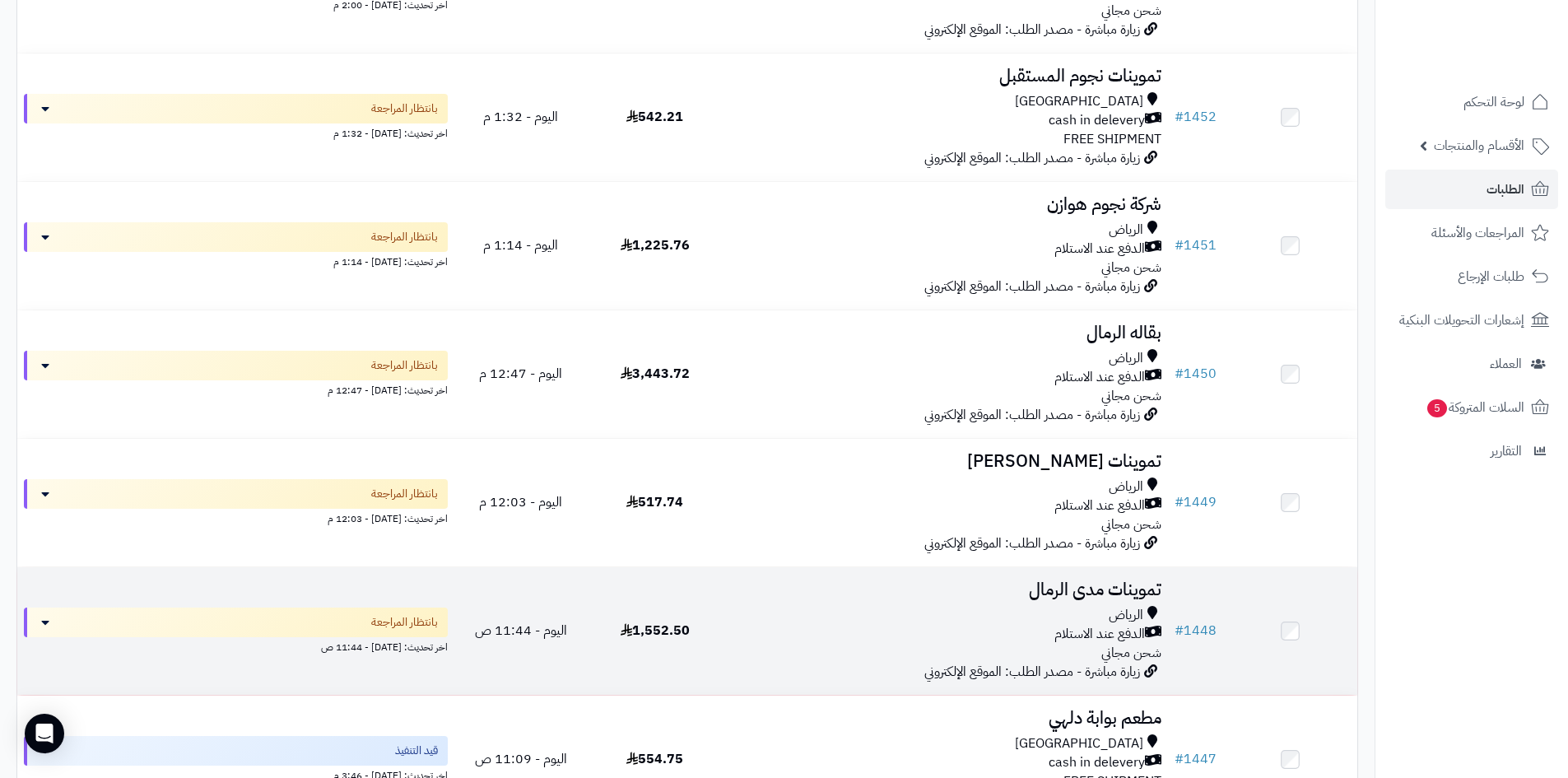
click at [816, 625] on div "الدفع عند الاستلام" at bounding box center [945, 634] width 433 height 19
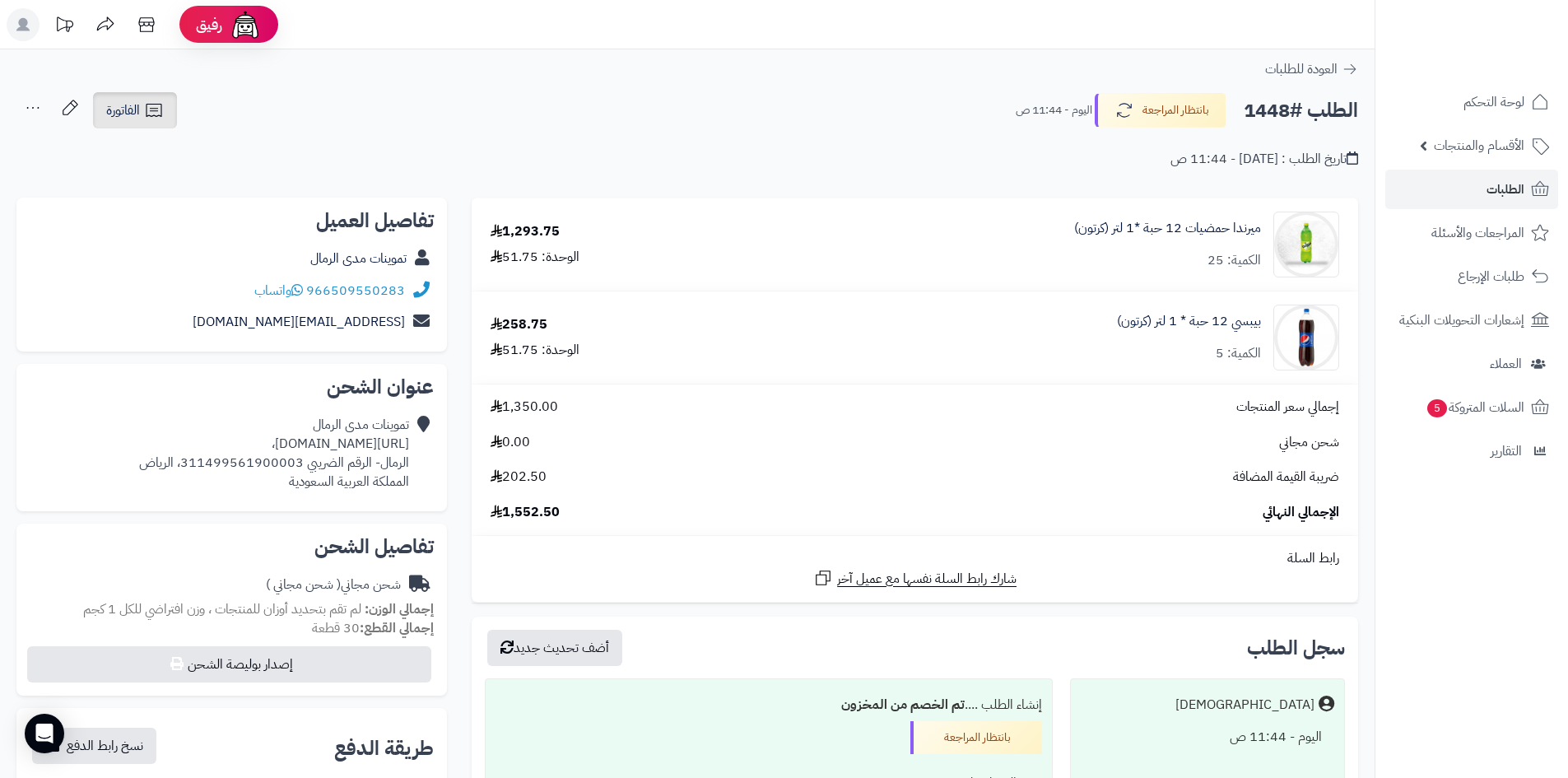
click at [132, 113] on span "الفاتورة" at bounding box center [123, 110] width 34 height 20
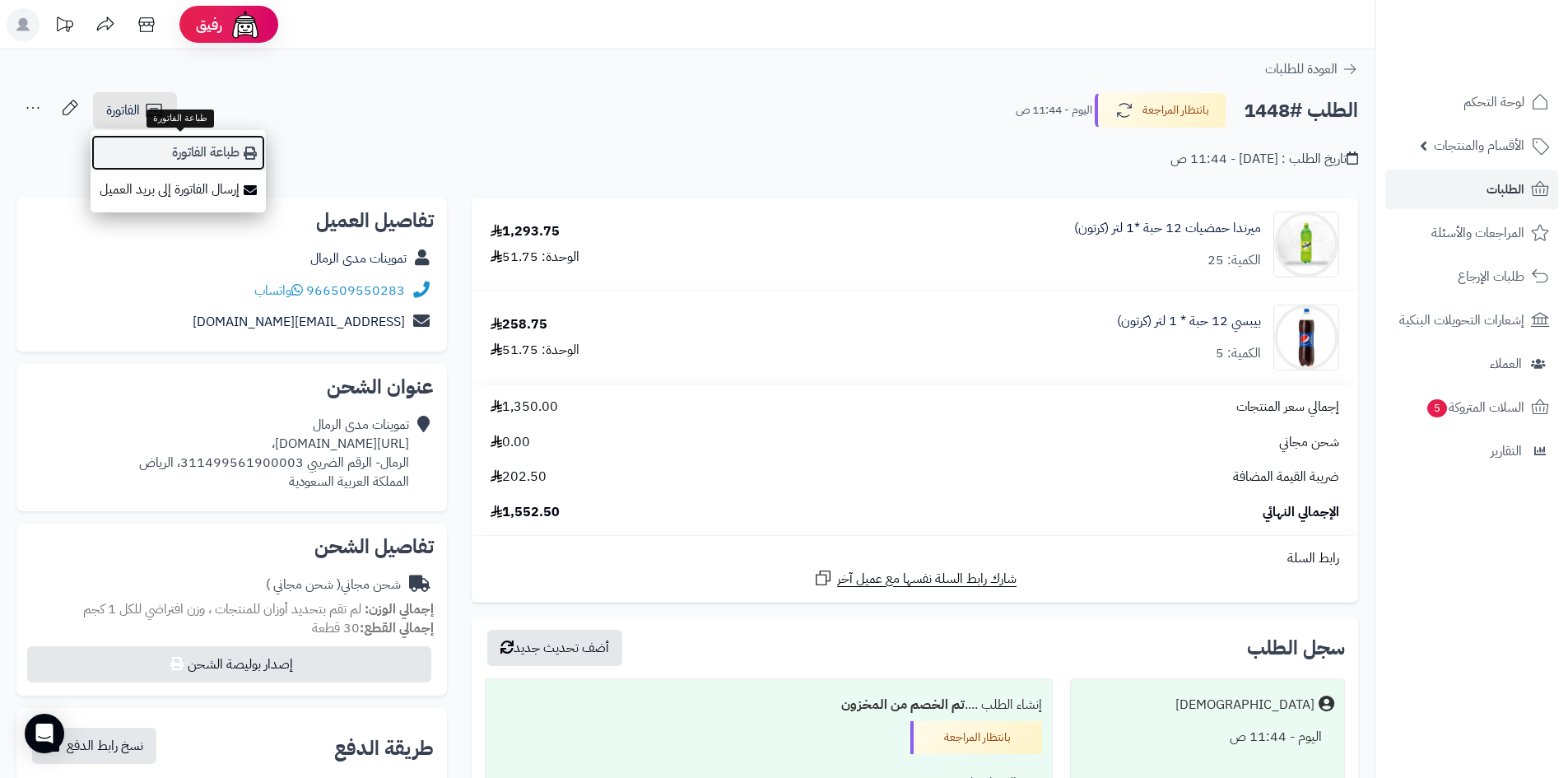
click at [224, 156] on link "طباعة الفاتورة" at bounding box center [178, 152] width 176 height 37
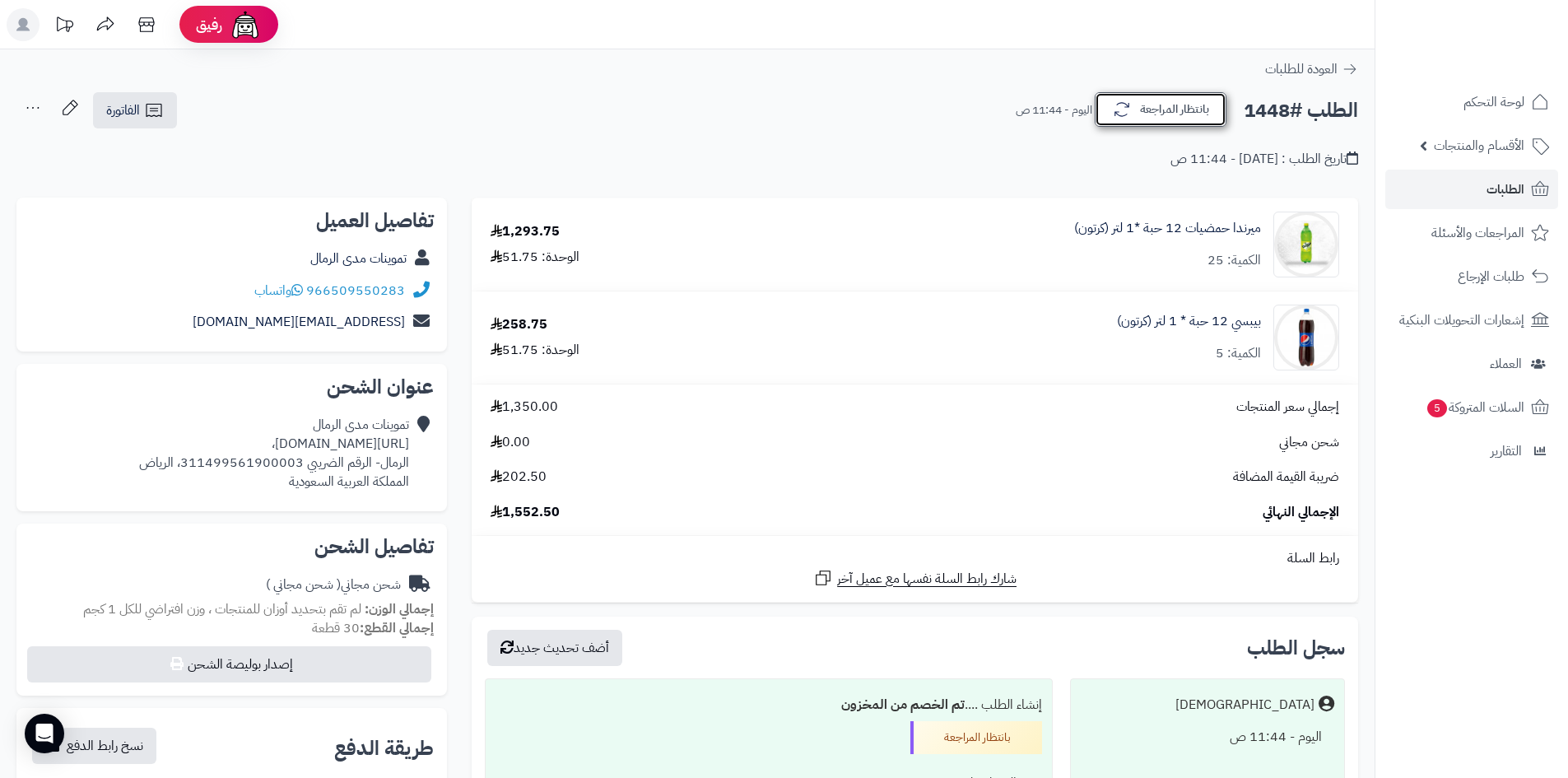
click at [1156, 113] on button "بانتظار المراجعة" at bounding box center [1160, 109] width 132 height 35
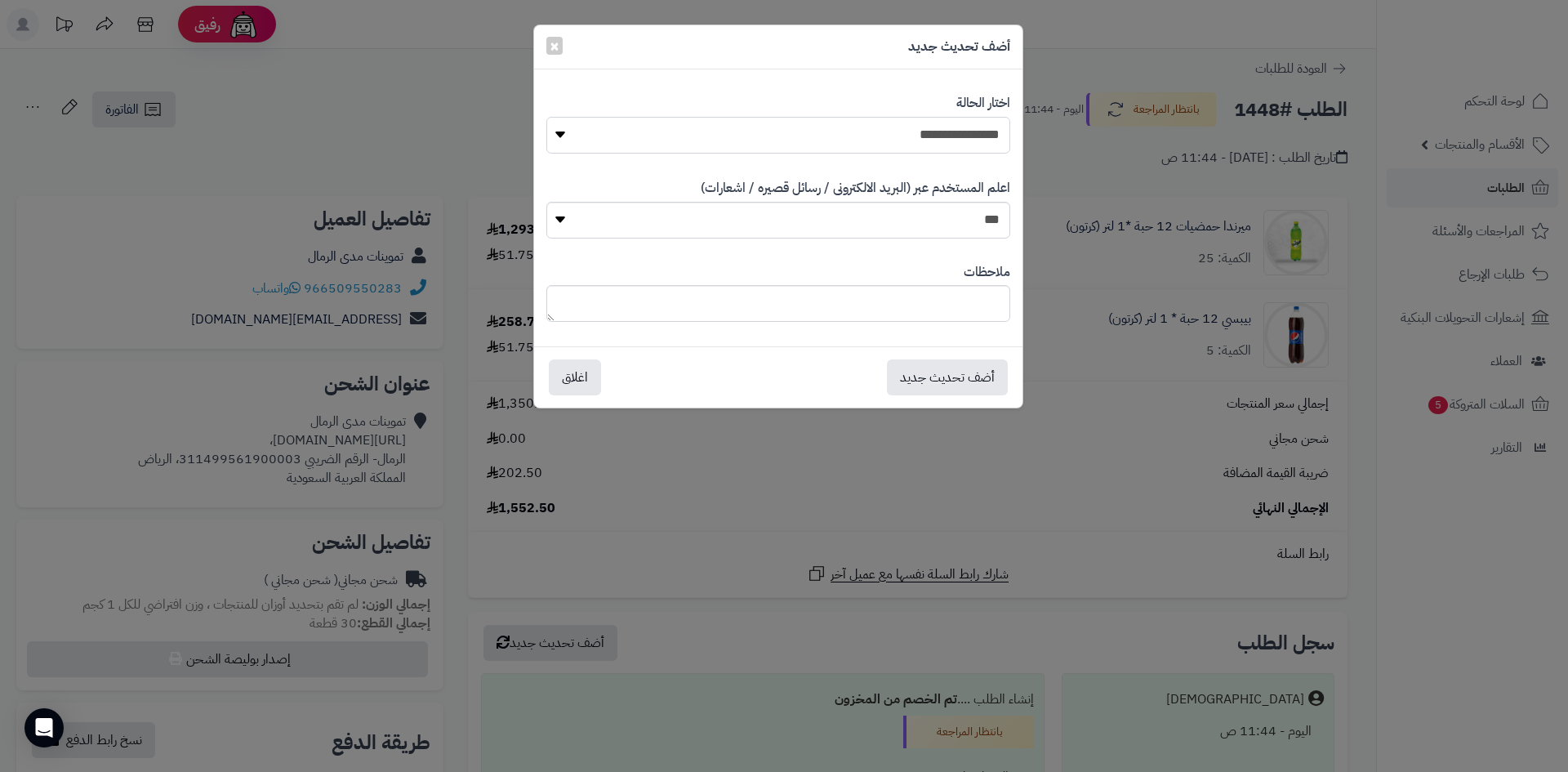
click at [898, 141] on select "**********" at bounding box center [778, 134] width 464 height 36
select select "*"
click at [546, 117] on select "**********" at bounding box center [778, 134] width 464 height 36
click at [981, 369] on button "أضف تحديث جديد" at bounding box center [947, 376] width 121 height 36
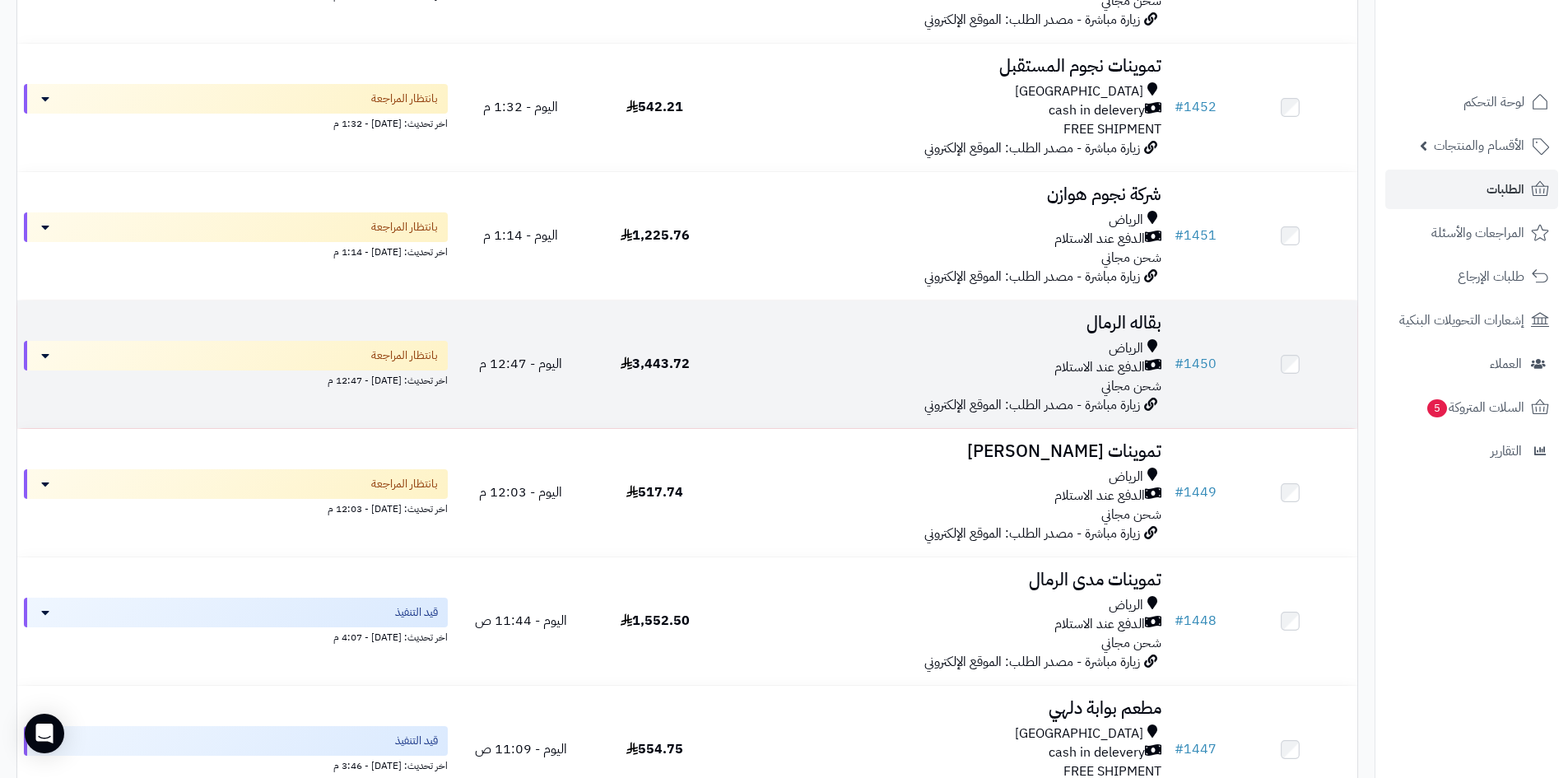
scroll to position [329, 0]
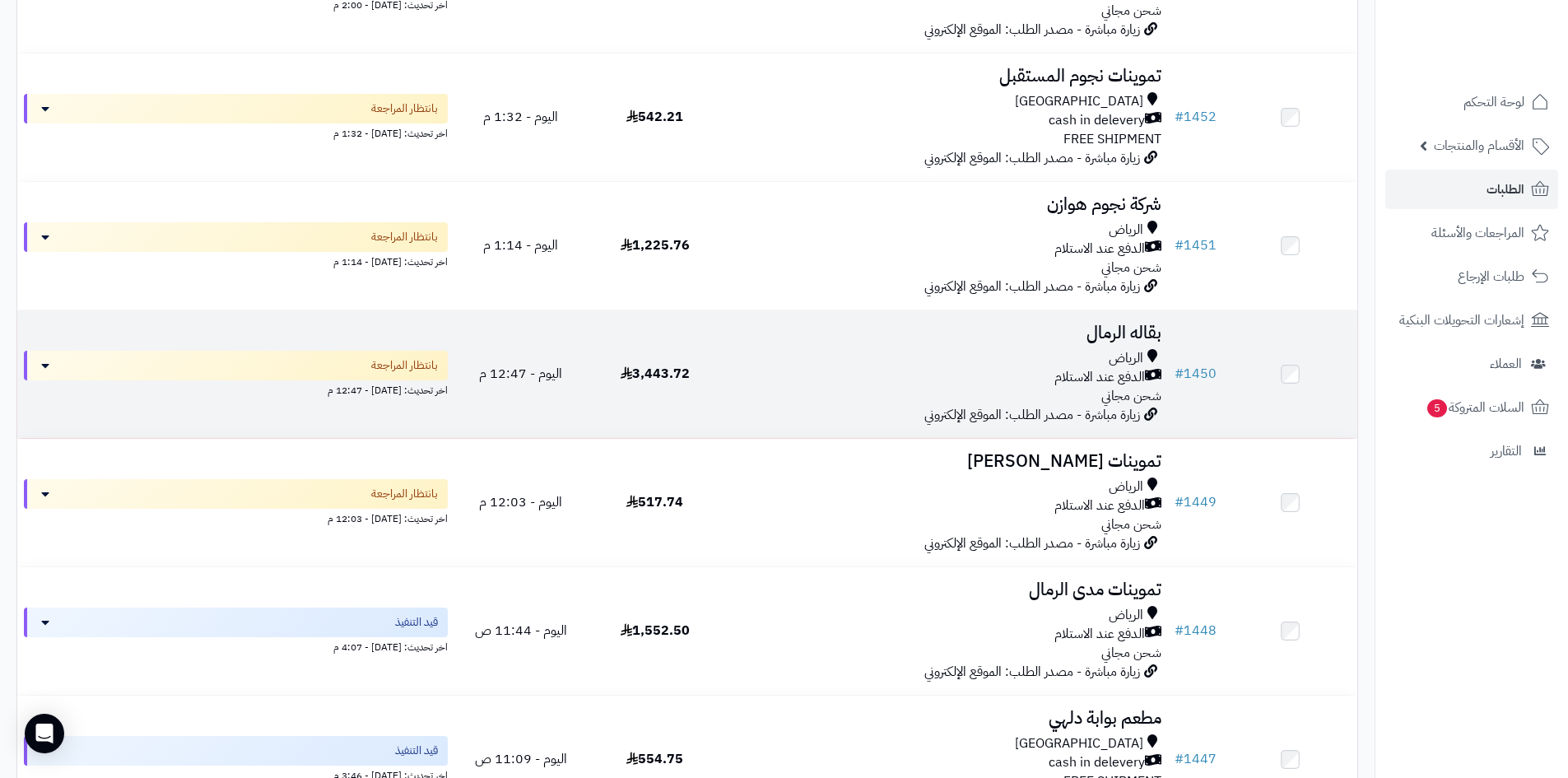
click at [893, 368] on div "الدفع عند الاستلام" at bounding box center [945, 377] width 433 height 19
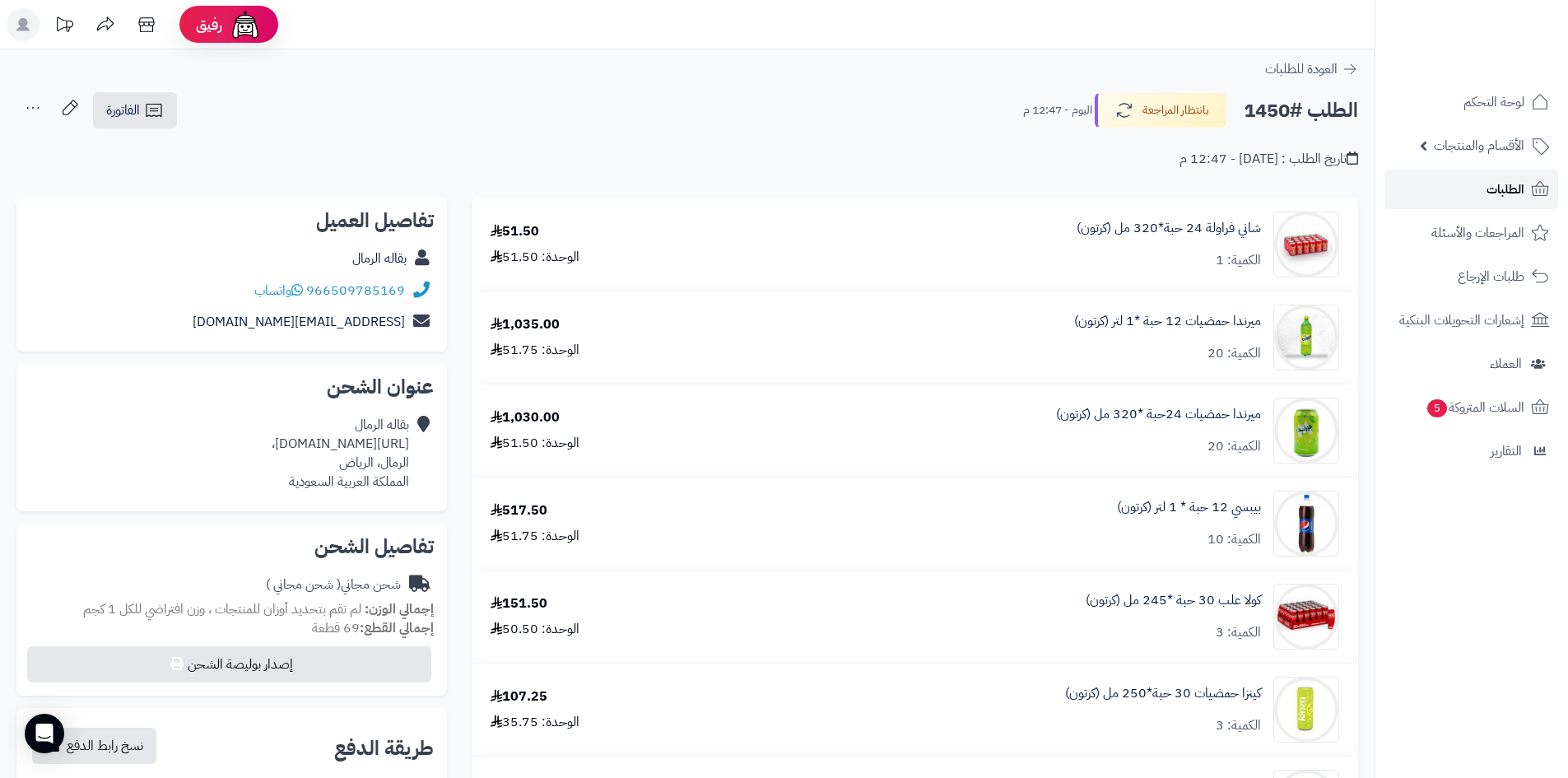
click at [1425, 191] on link "الطلبات" at bounding box center [1472, 189] width 173 height 39
click at [1472, 197] on link "الطلبات" at bounding box center [1472, 189] width 173 height 39
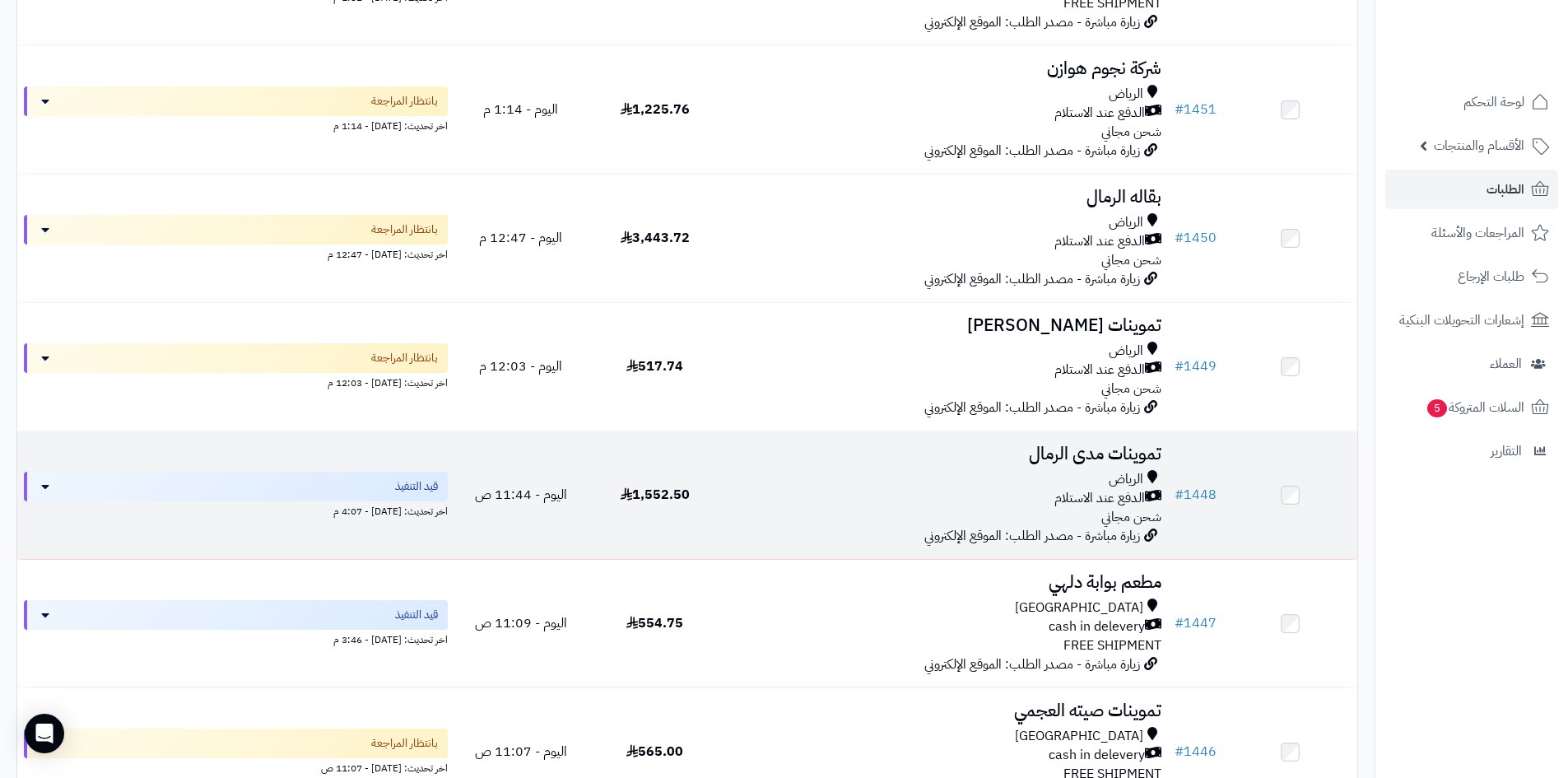
scroll to position [494, 0]
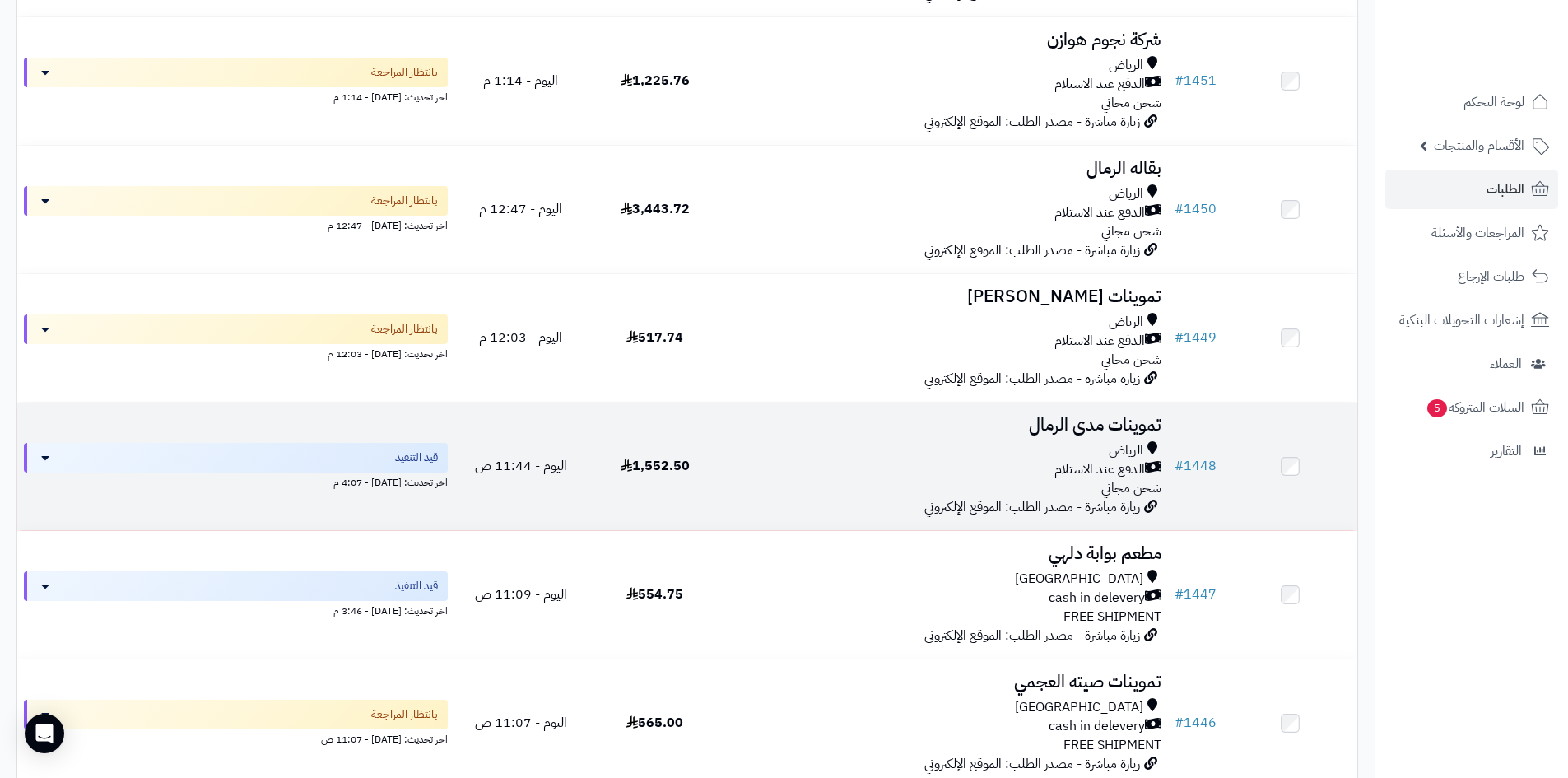
click at [871, 463] on div "الدفع عند الاستلام" at bounding box center [945, 469] width 433 height 19
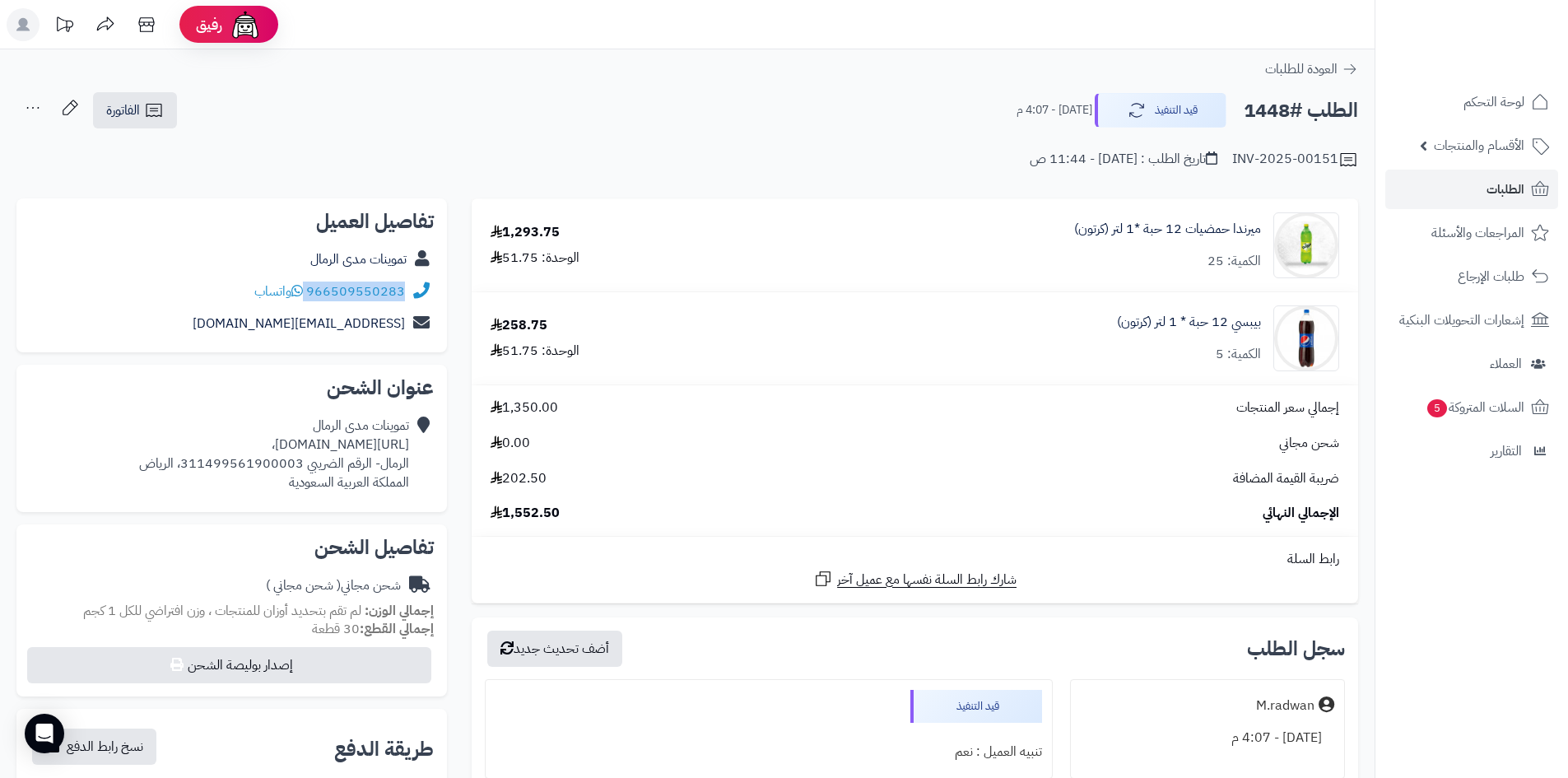
drag, startPoint x: 409, startPoint y: 288, endPoint x: 299, endPoint y: 290, distance: 110.0
click at [299, 290] on div "966509550283 واتساب" at bounding box center [231, 292] width 404 height 32
copy div "966509550283"
drag, startPoint x: 410, startPoint y: 445, endPoint x: 134, endPoint y: 438, distance: 276.1
click at [134, 438] on div "تموينات مدى الرمال [URL][DOMAIN_NAME]، الرمال- الرقم الضريبي 311499561900003، […" at bounding box center [231, 454] width 404 height 88
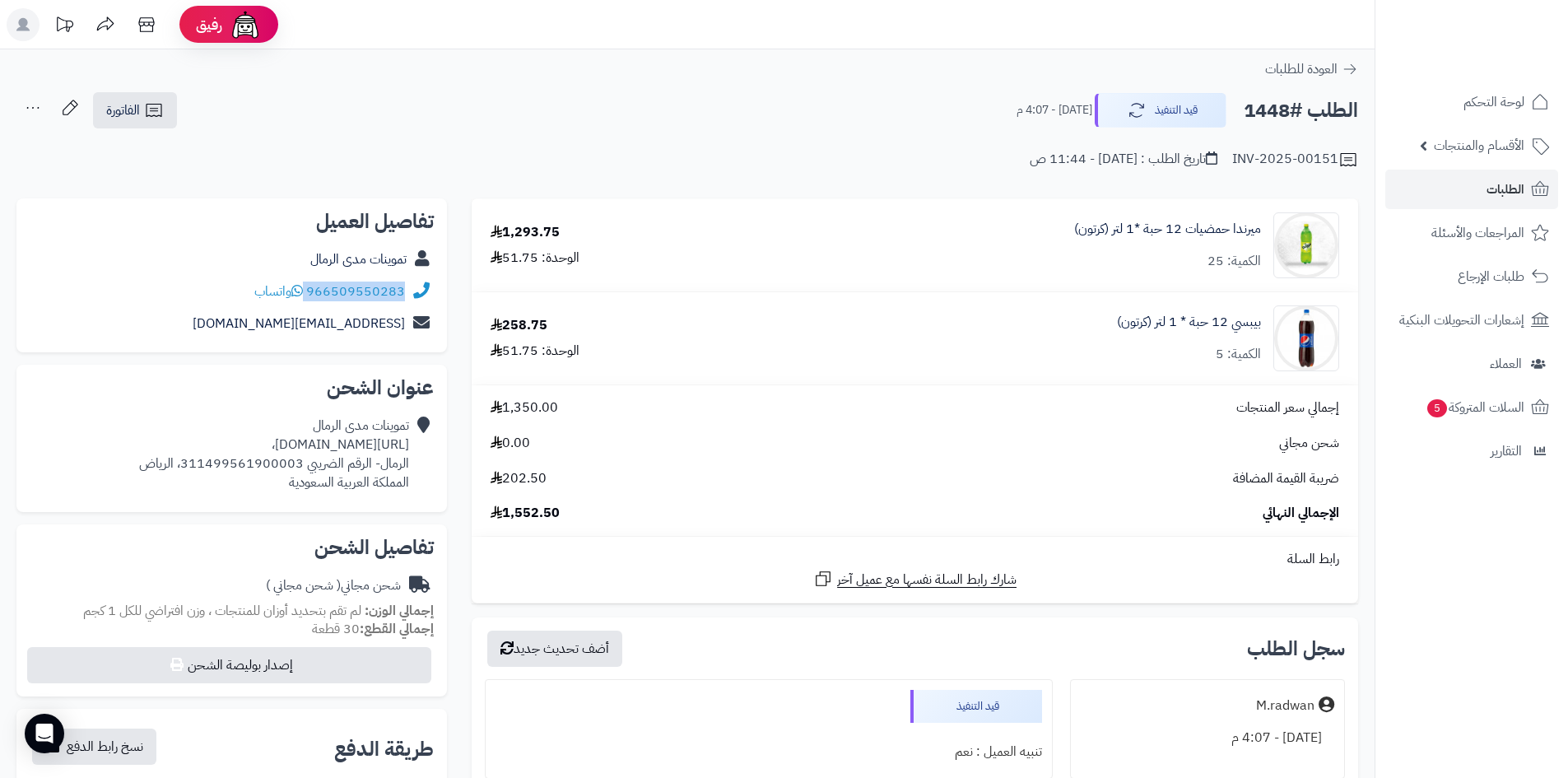
copy div "[URL][DOMAIN_NAME]"
click at [1181, 109] on button "قيد التنفيذ" at bounding box center [1160, 109] width 132 height 35
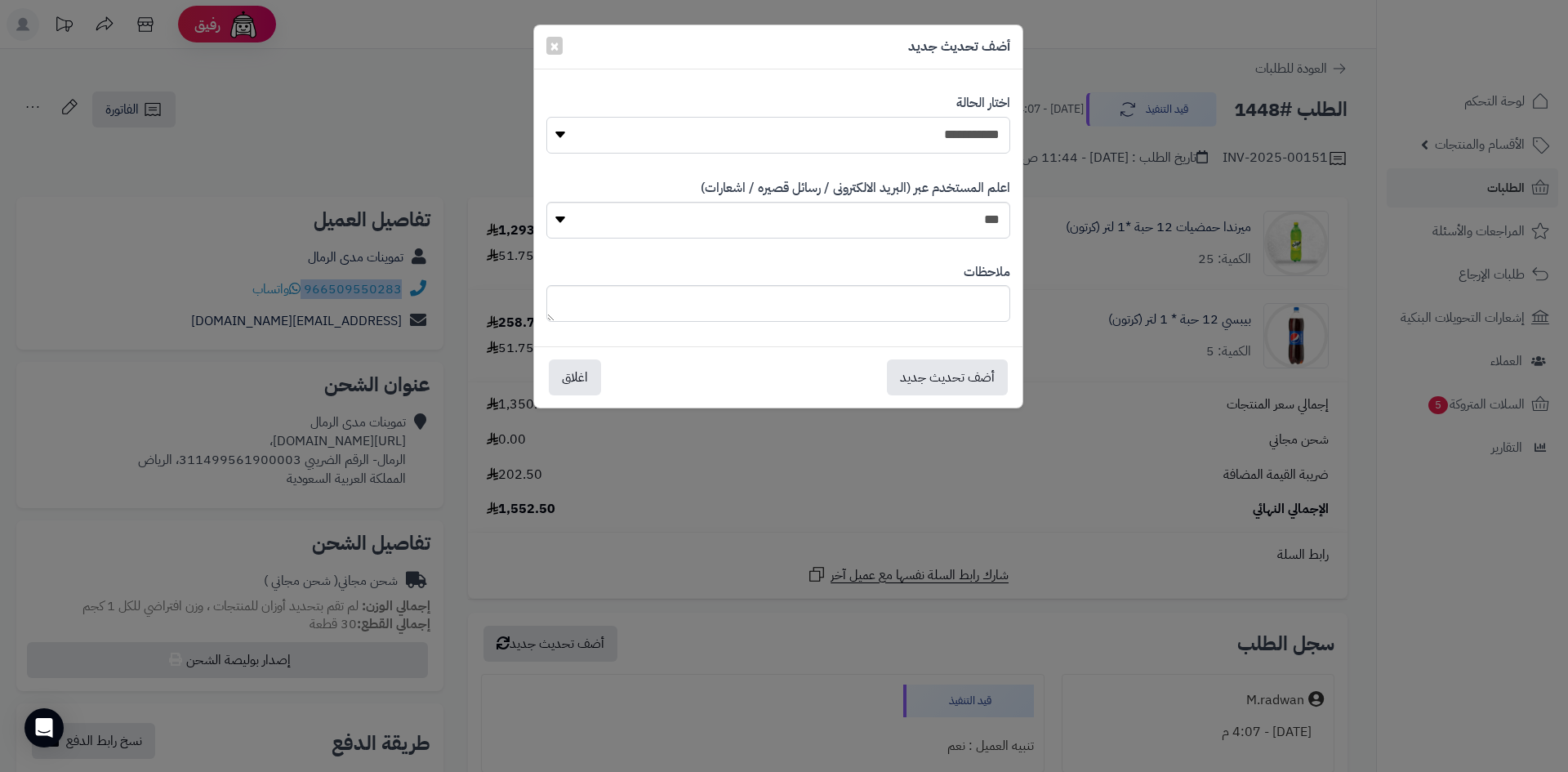
click at [955, 122] on select "**********" at bounding box center [778, 134] width 464 height 36
select select "*"
click at [546, 117] on select "**********" at bounding box center [778, 134] width 464 height 36
click at [959, 378] on button "أضف تحديث جديد" at bounding box center [947, 376] width 121 height 36
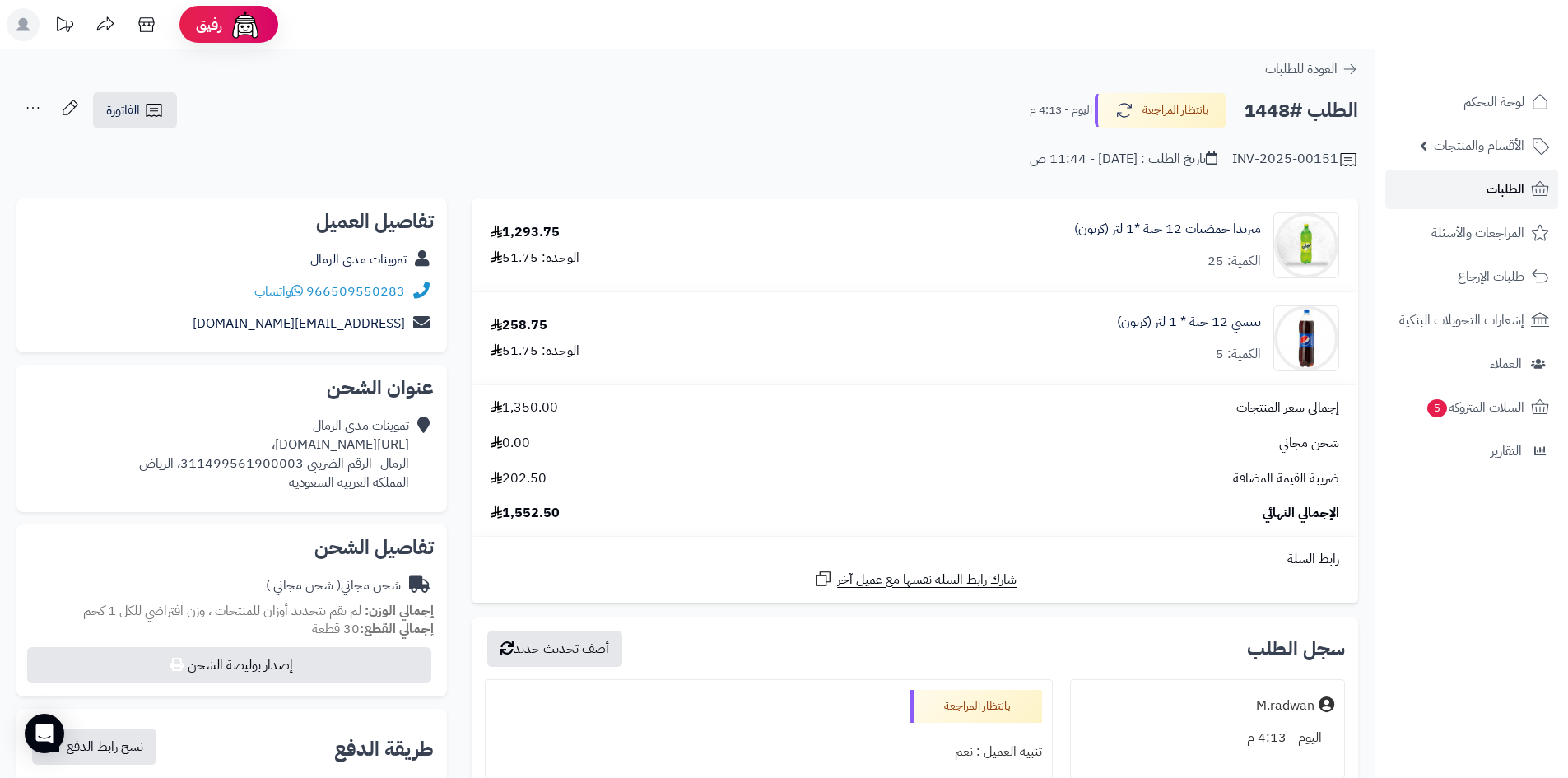
click at [1469, 193] on link "الطلبات" at bounding box center [1472, 189] width 173 height 39
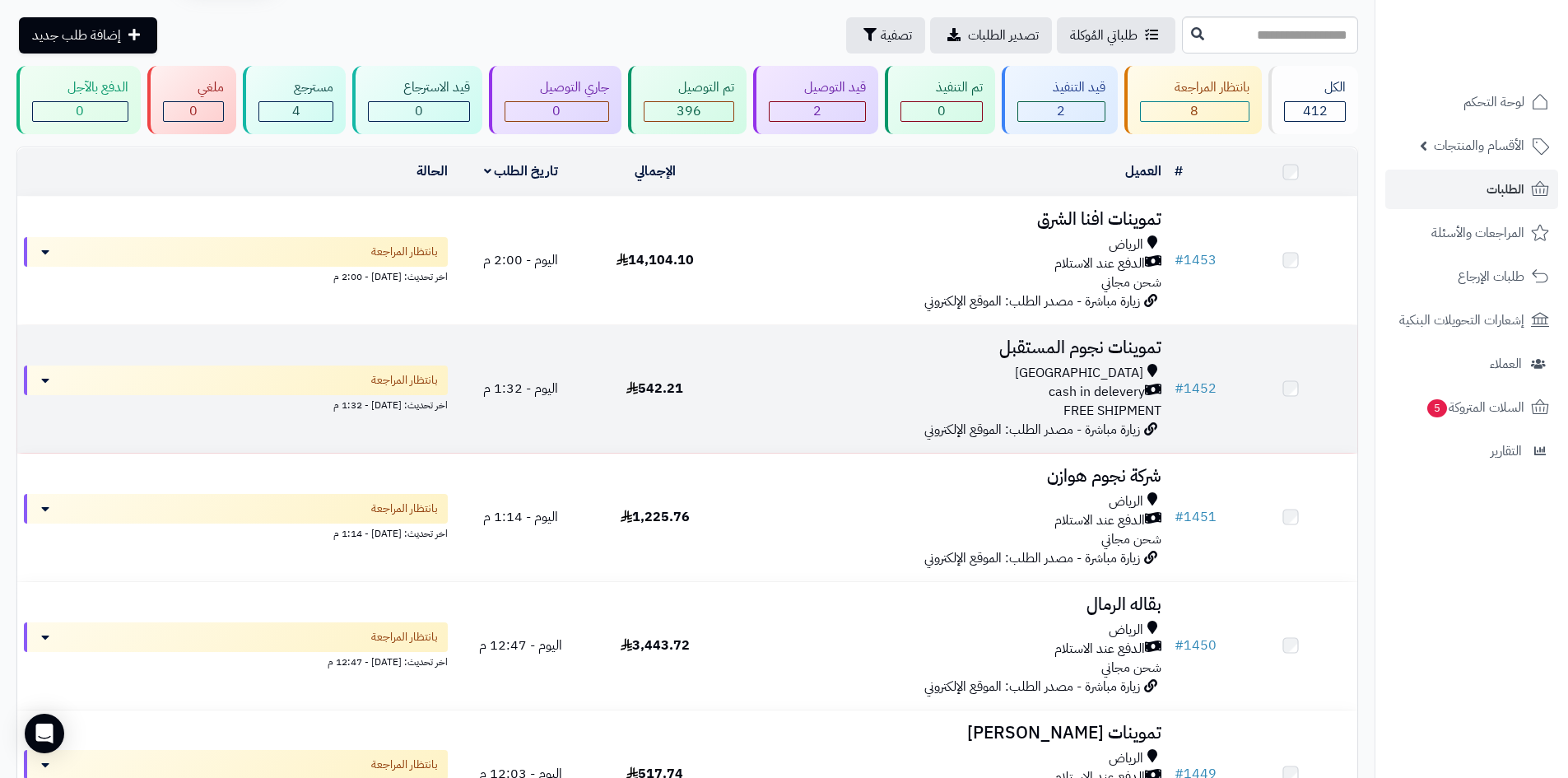
scroll to position [82, 0]
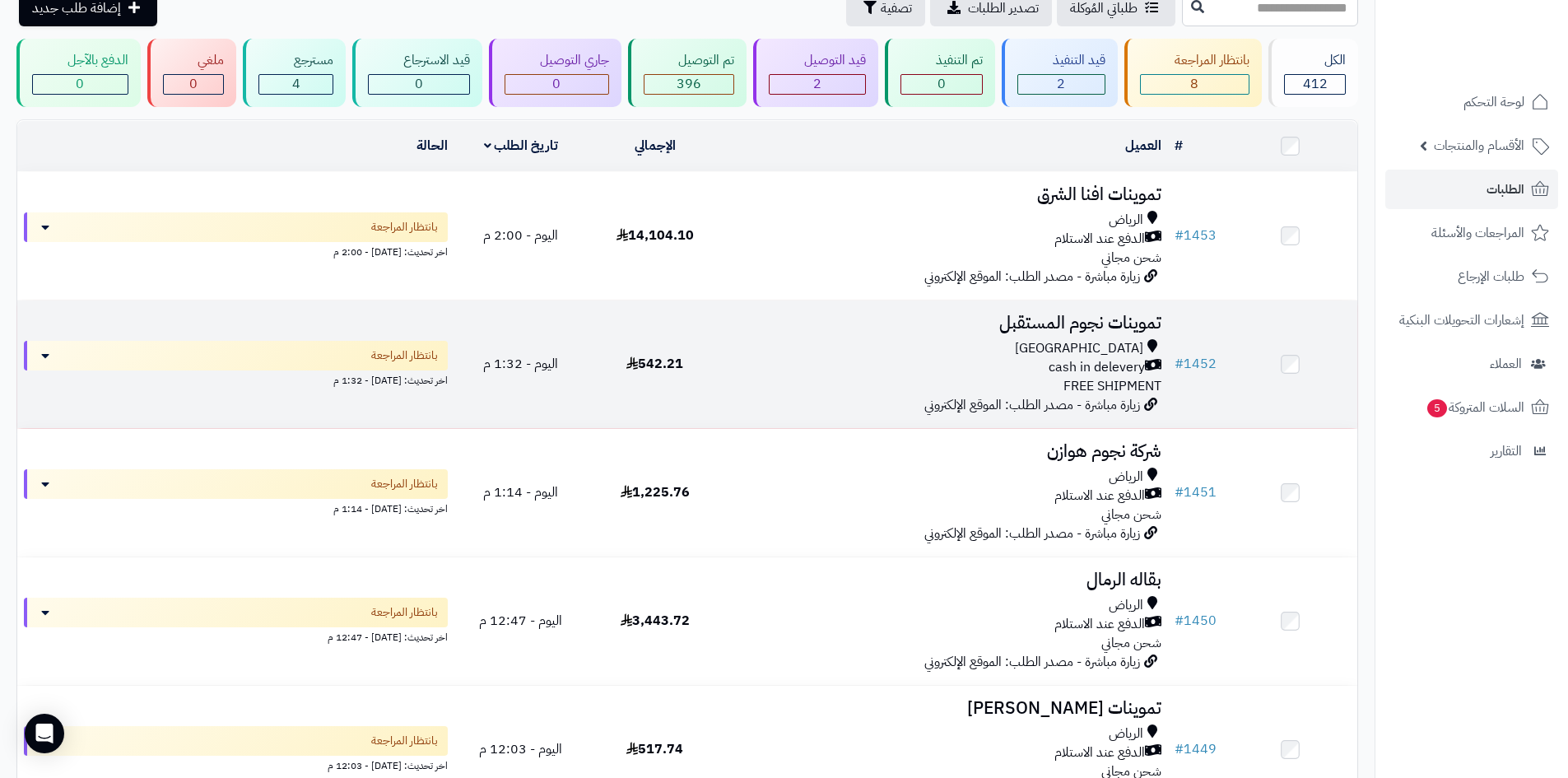
click at [904, 371] on div "cash in delevery" at bounding box center [945, 367] width 433 height 19
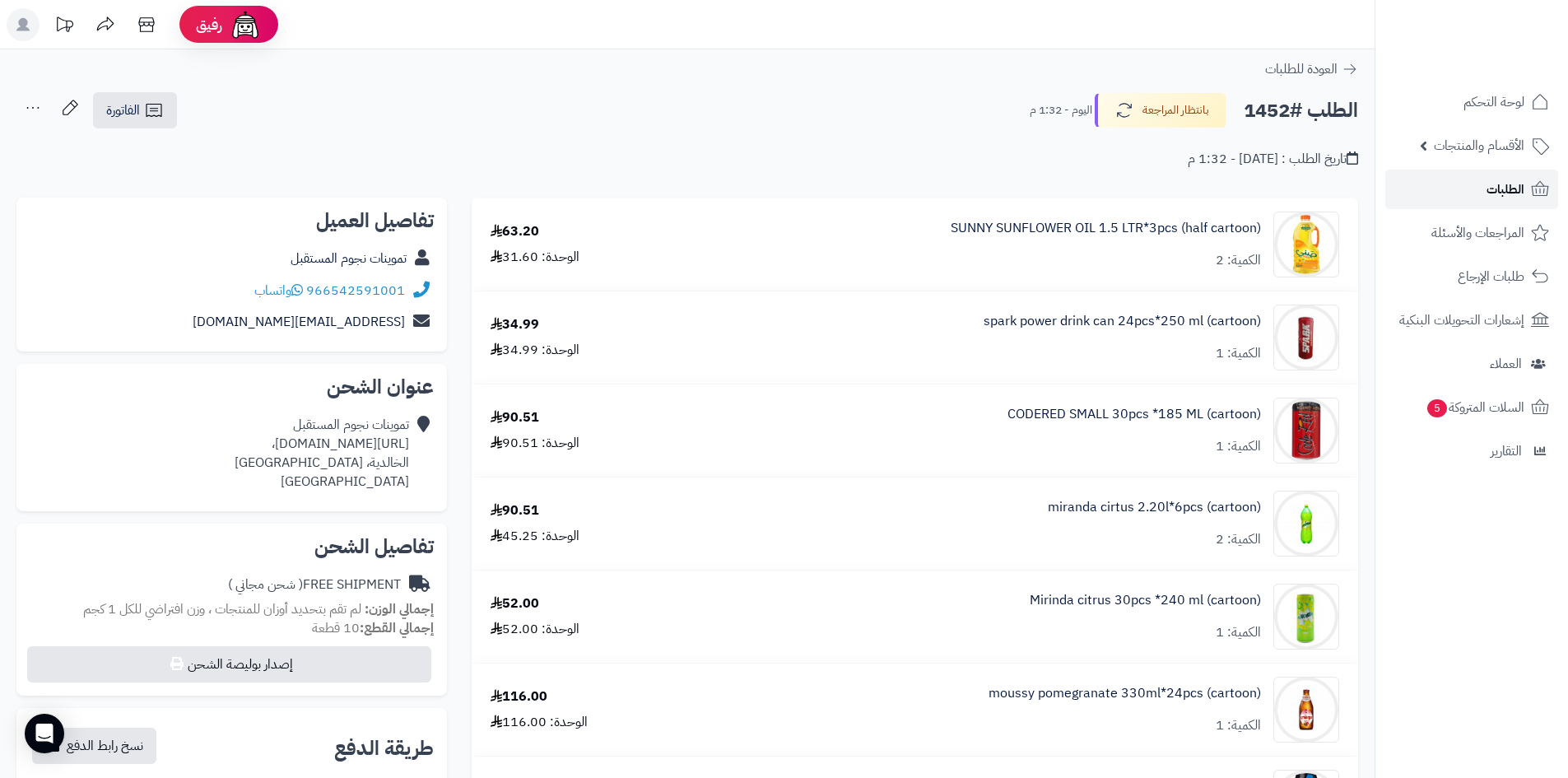
click at [1497, 186] on span "الطلبات" at bounding box center [1506, 189] width 38 height 23
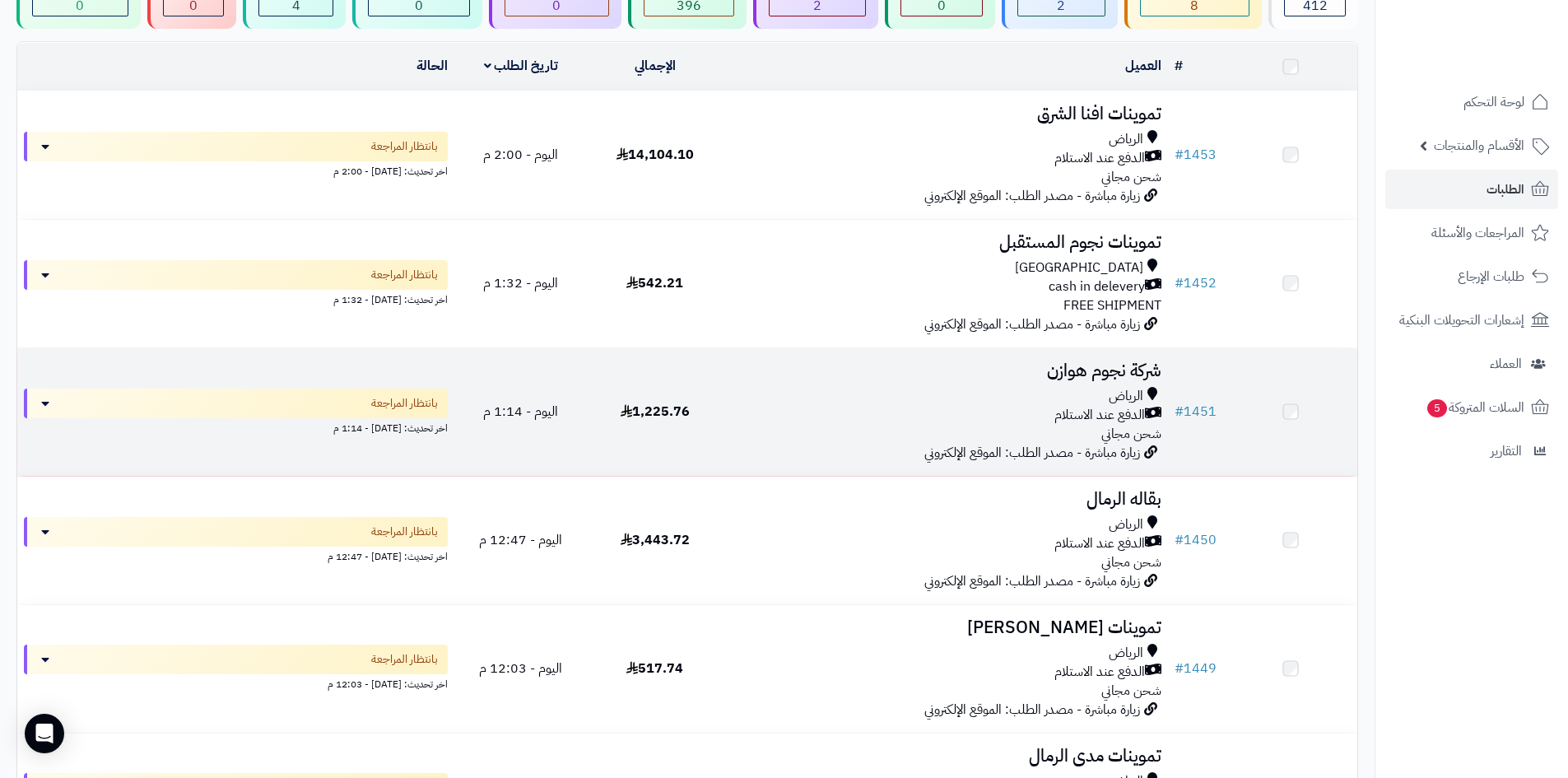
scroll to position [165, 0]
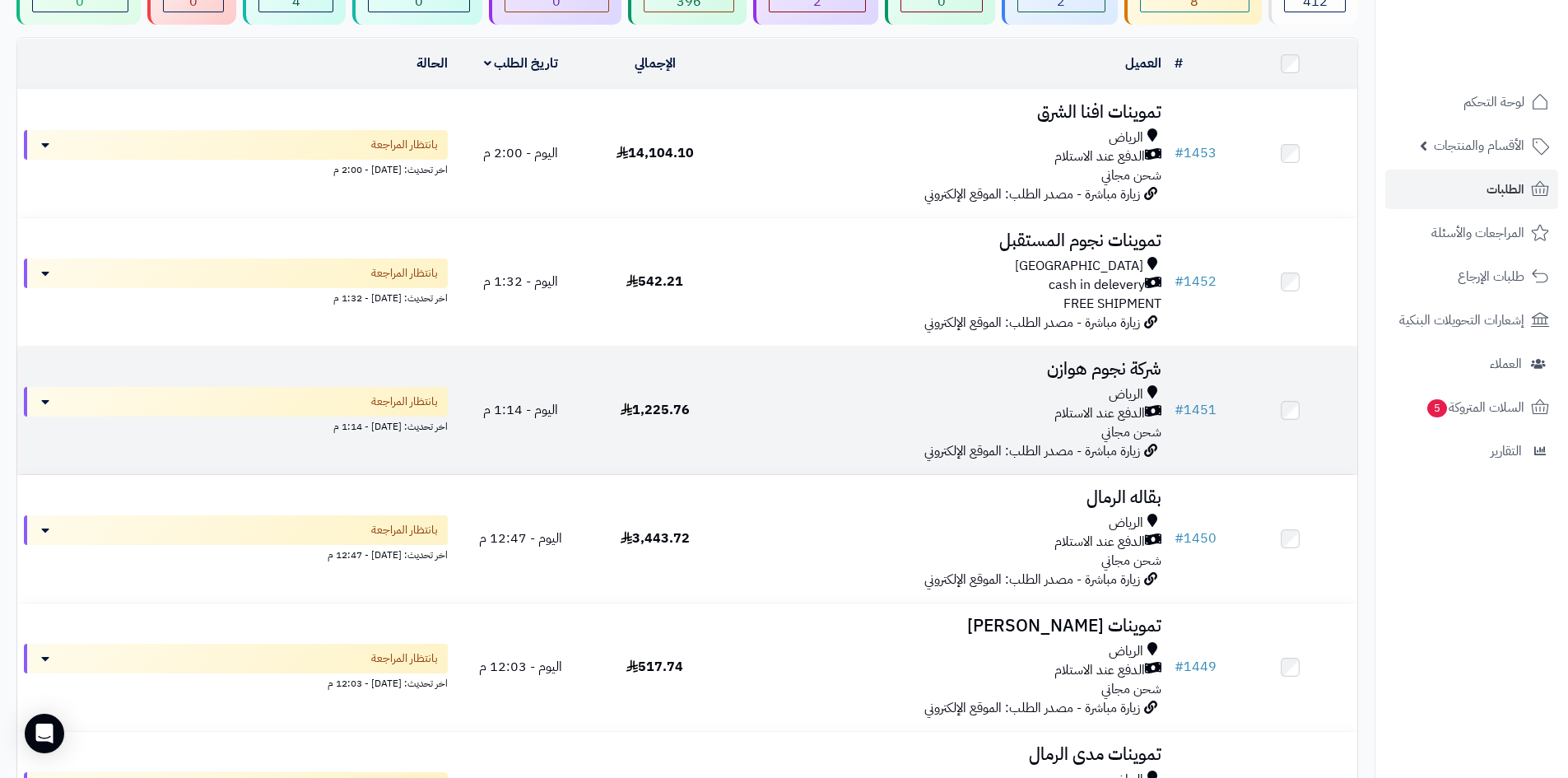
click at [1018, 401] on div "الرياض" at bounding box center [945, 394] width 433 height 19
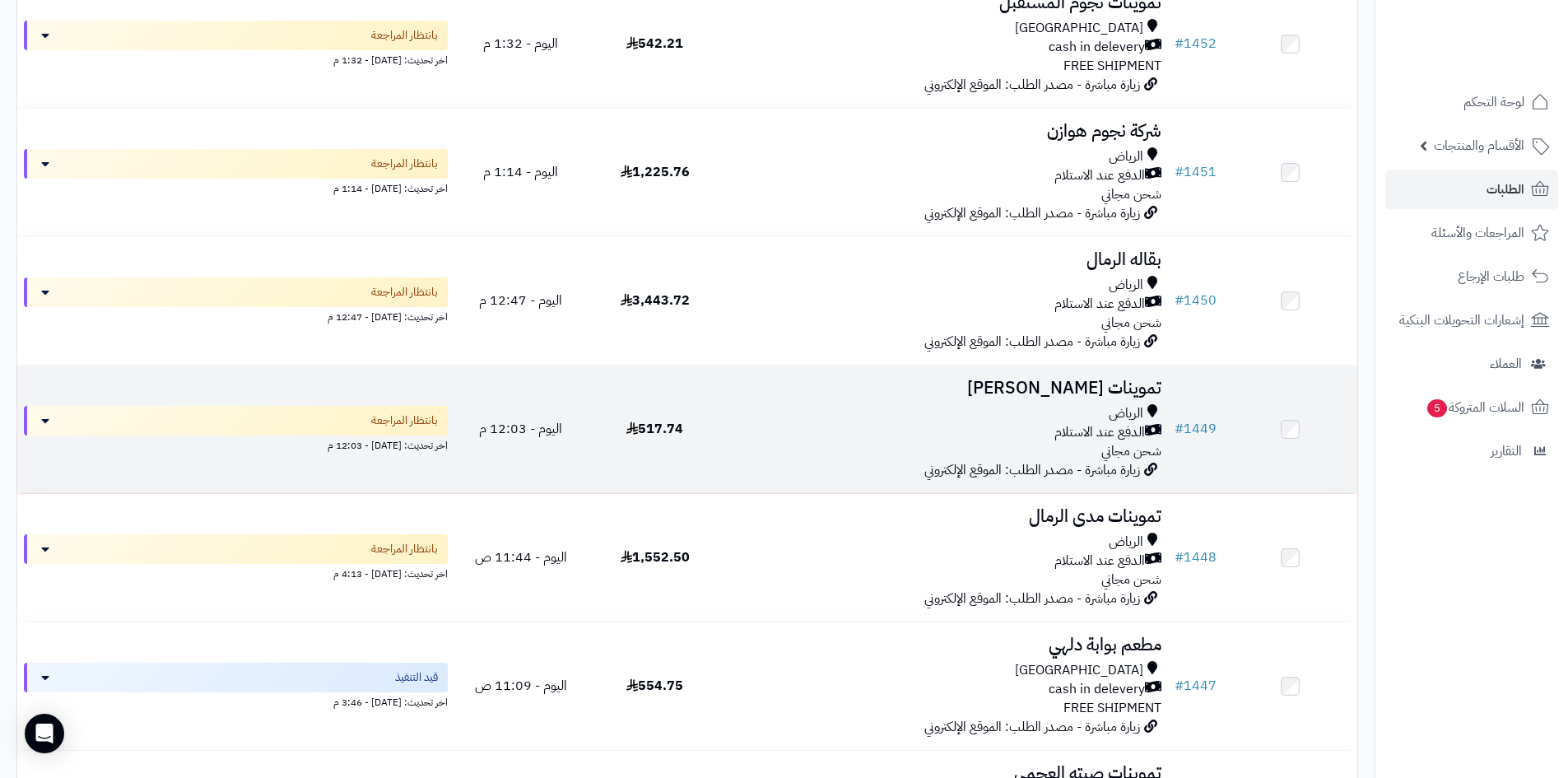
scroll to position [411, 0]
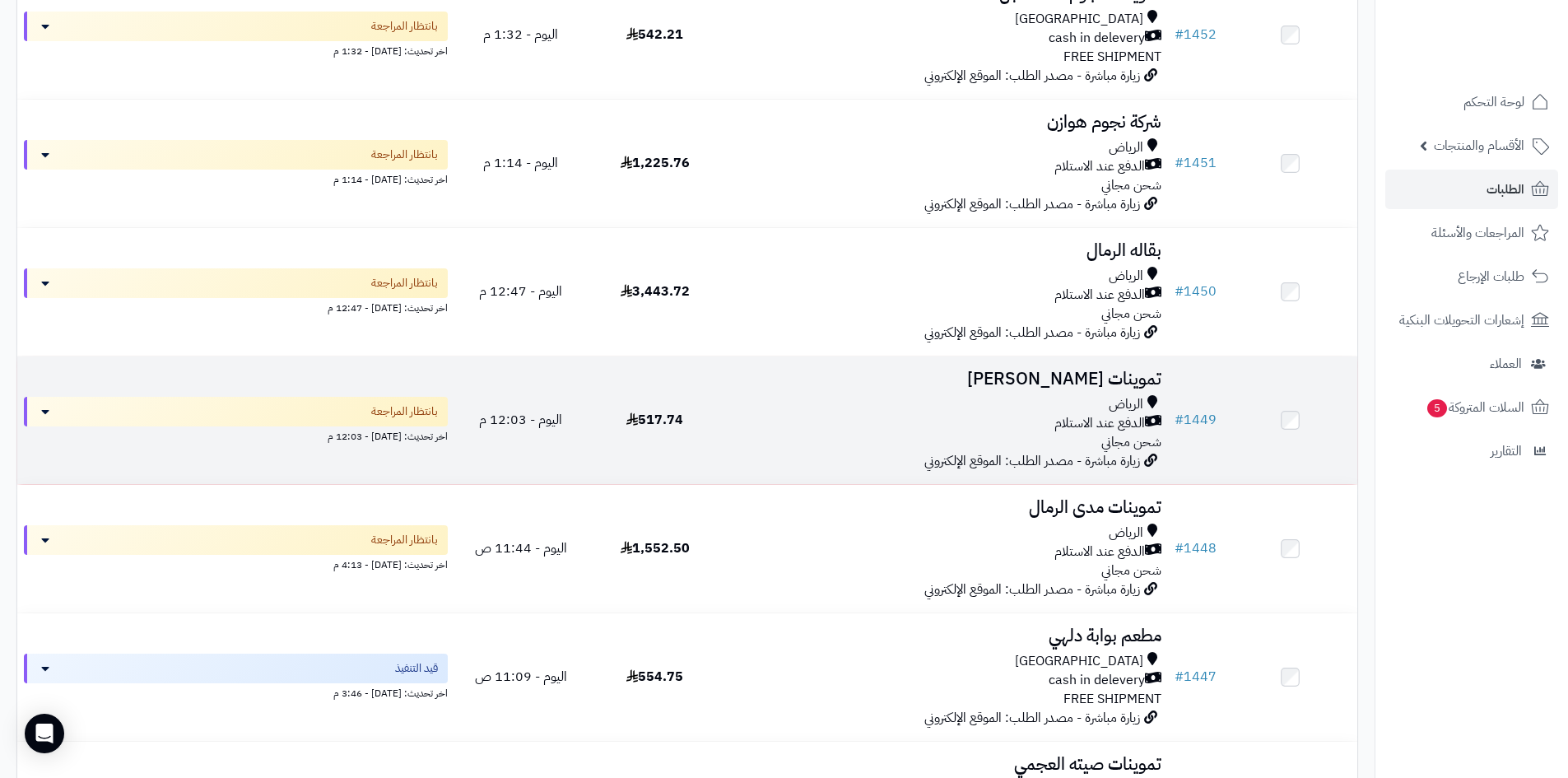
click at [993, 440] on div "الرياض الدفع عند الاستلام شحن مجاني" at bounding box center [945, 423] width 433 height 56
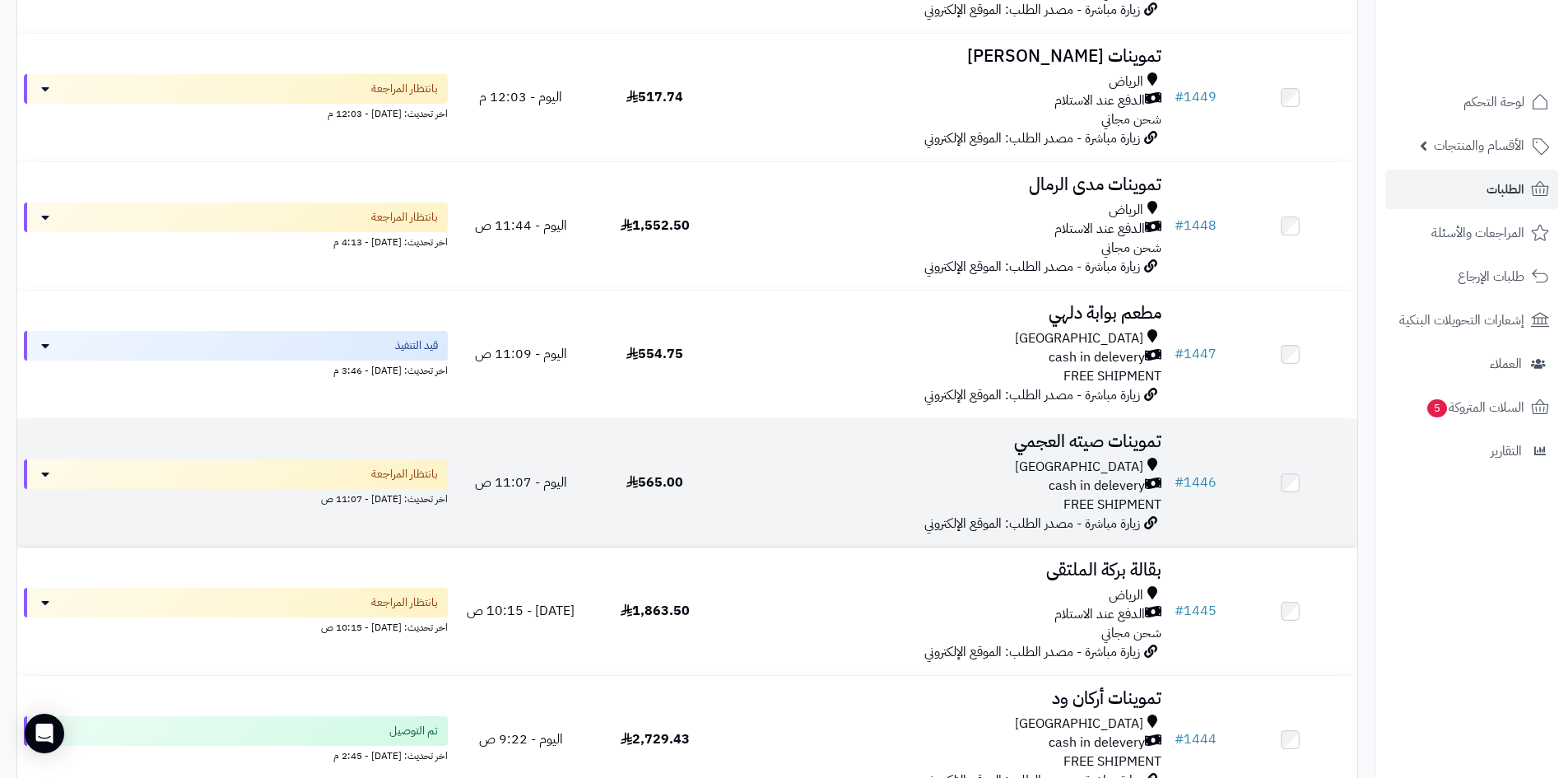
scroll to position [741, 0]
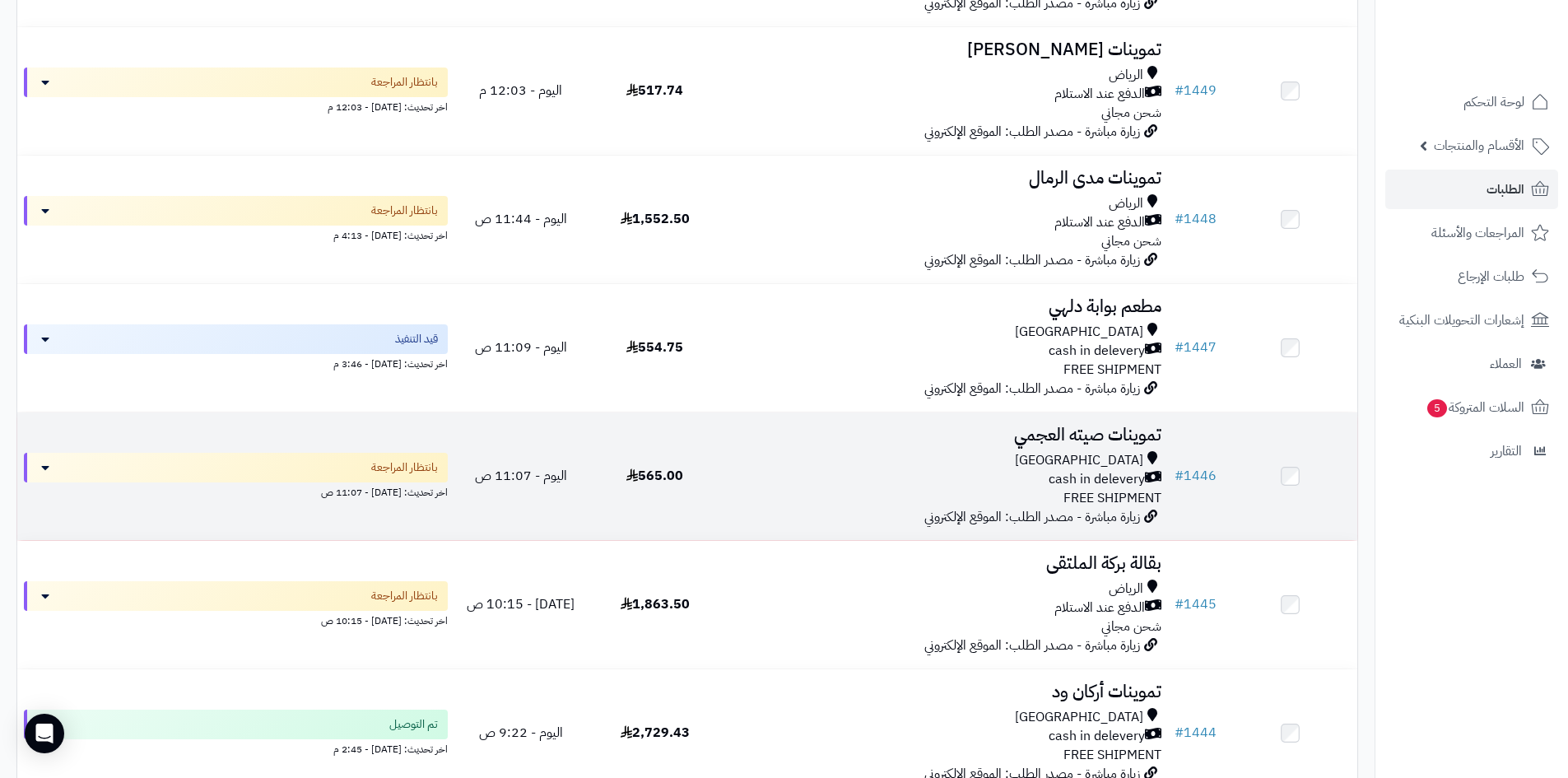
click at [919, 489] on div "Riyadh cash in delevery FREE SHIPMENT" at bounding box center [945, 479] width 433 height 56
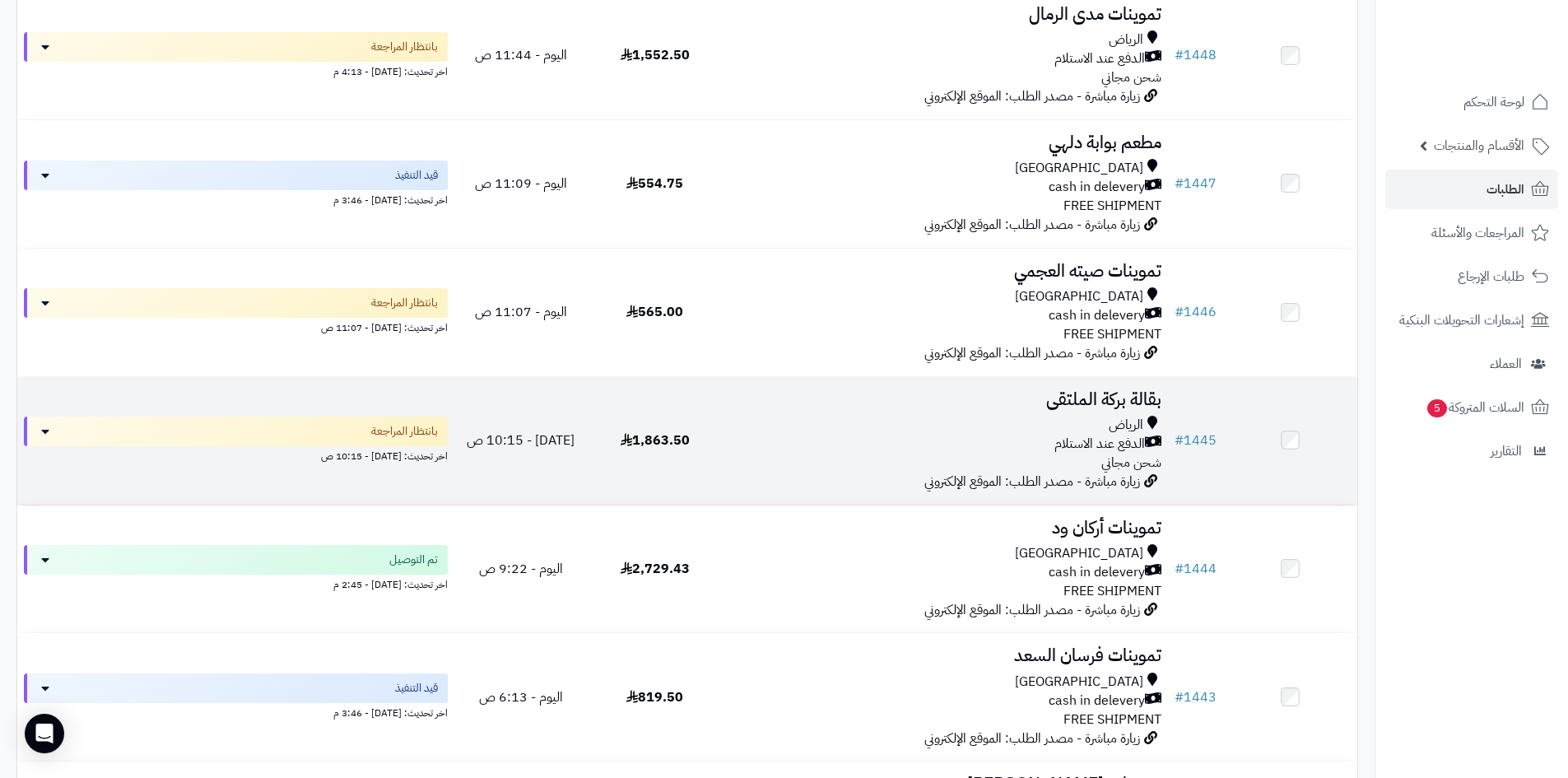
scroll to position [905, 0]
click at [911, 438] on div "الدفع عند الاستلام" at bounding box center [945, 443] width 433 height 19
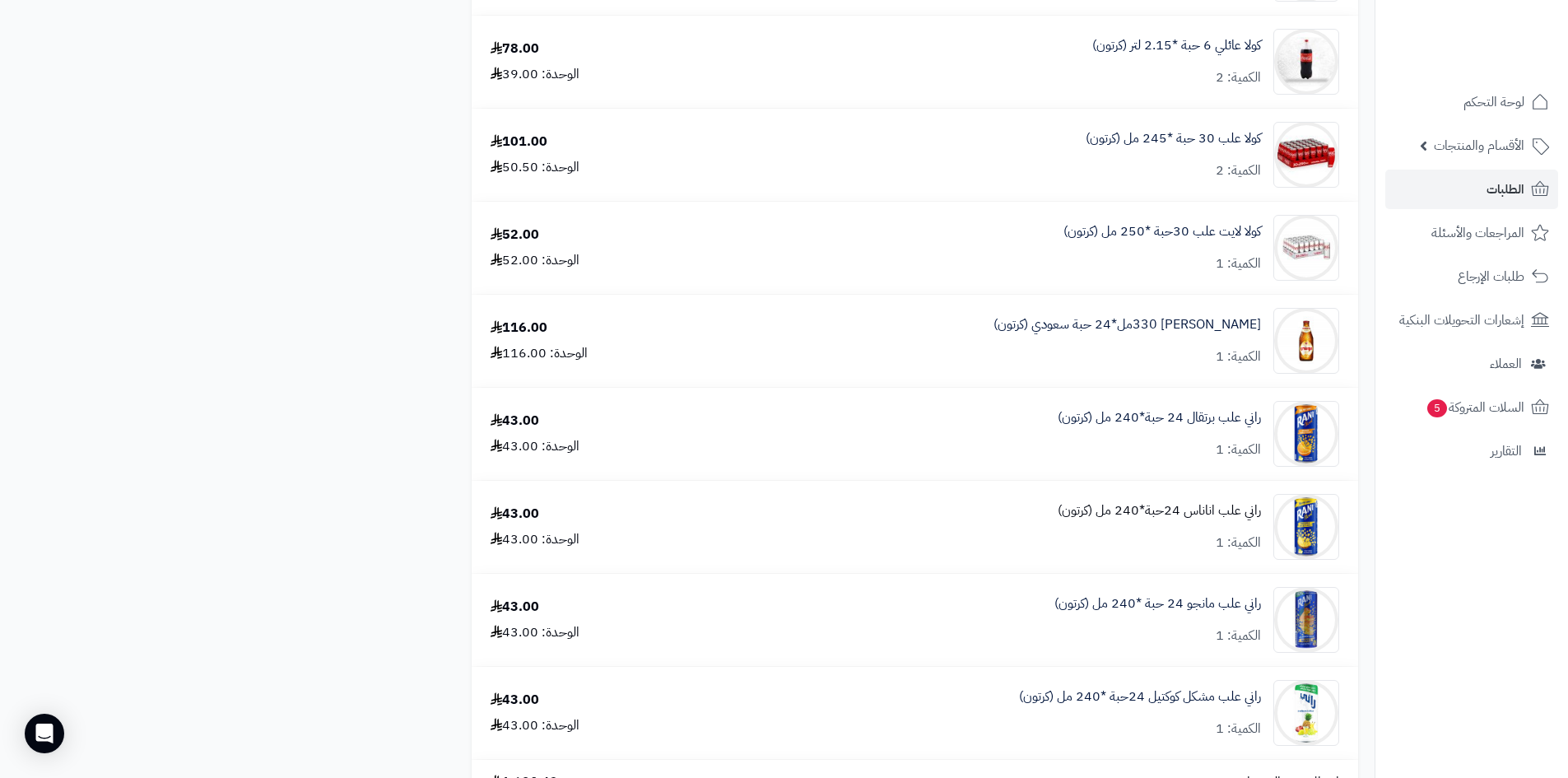
scroll to position [1975, 0]
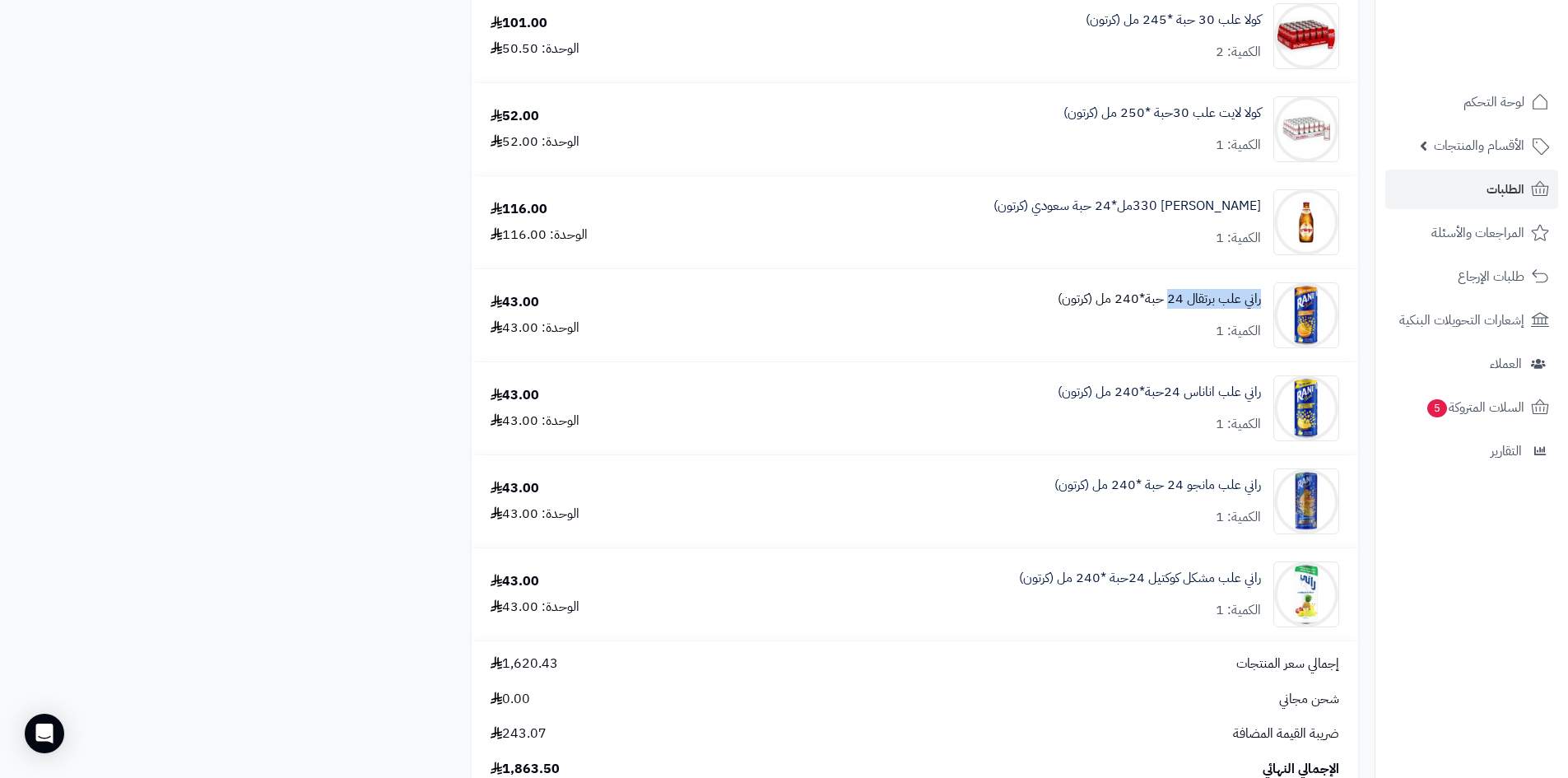
drag, startPoint x: 1263, startPoint y: 299, endPoint x: 1169, endPoint y: 303, distance: 94.1
click at [1169, 303] on div "راني علب برتقال 24 حبة*240 مل (كرتون) الكمية: 1" at bounding box center [1031, 315] width 642 height 65
copy link "راني علب برتقال 24"
drag, startPoint x: 1264, startPoint y: 390, endPoint x: 1150, endPoint y: 387, distance: 114.0
click at [1150, 387] on div "راني علب اناناس 24حبة*240 مل (كرتون) الكمية: 1" at bounding box center [1031, 408] width 642 height 65
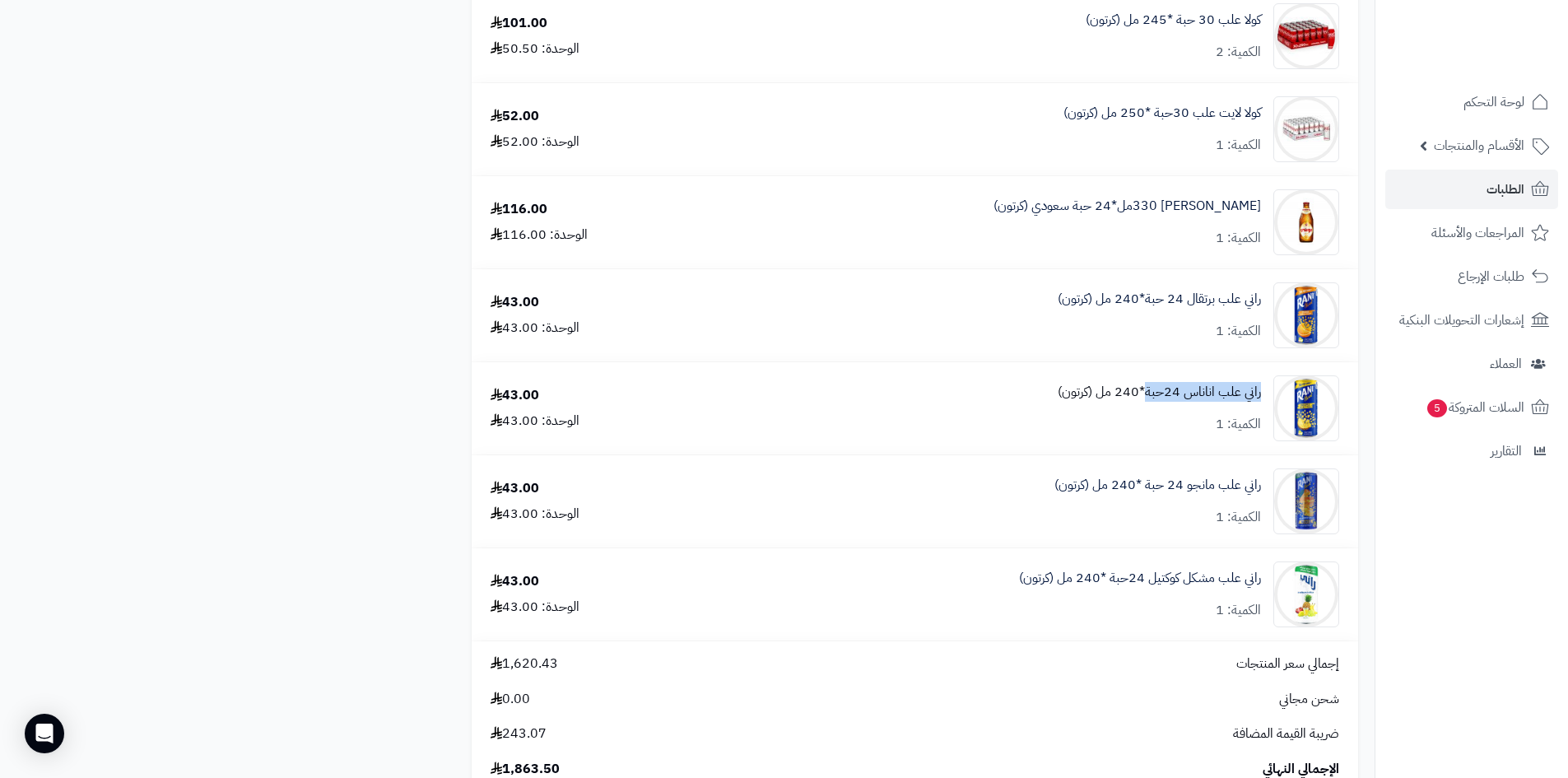
copy link "راني علب اناناس 24حبة"
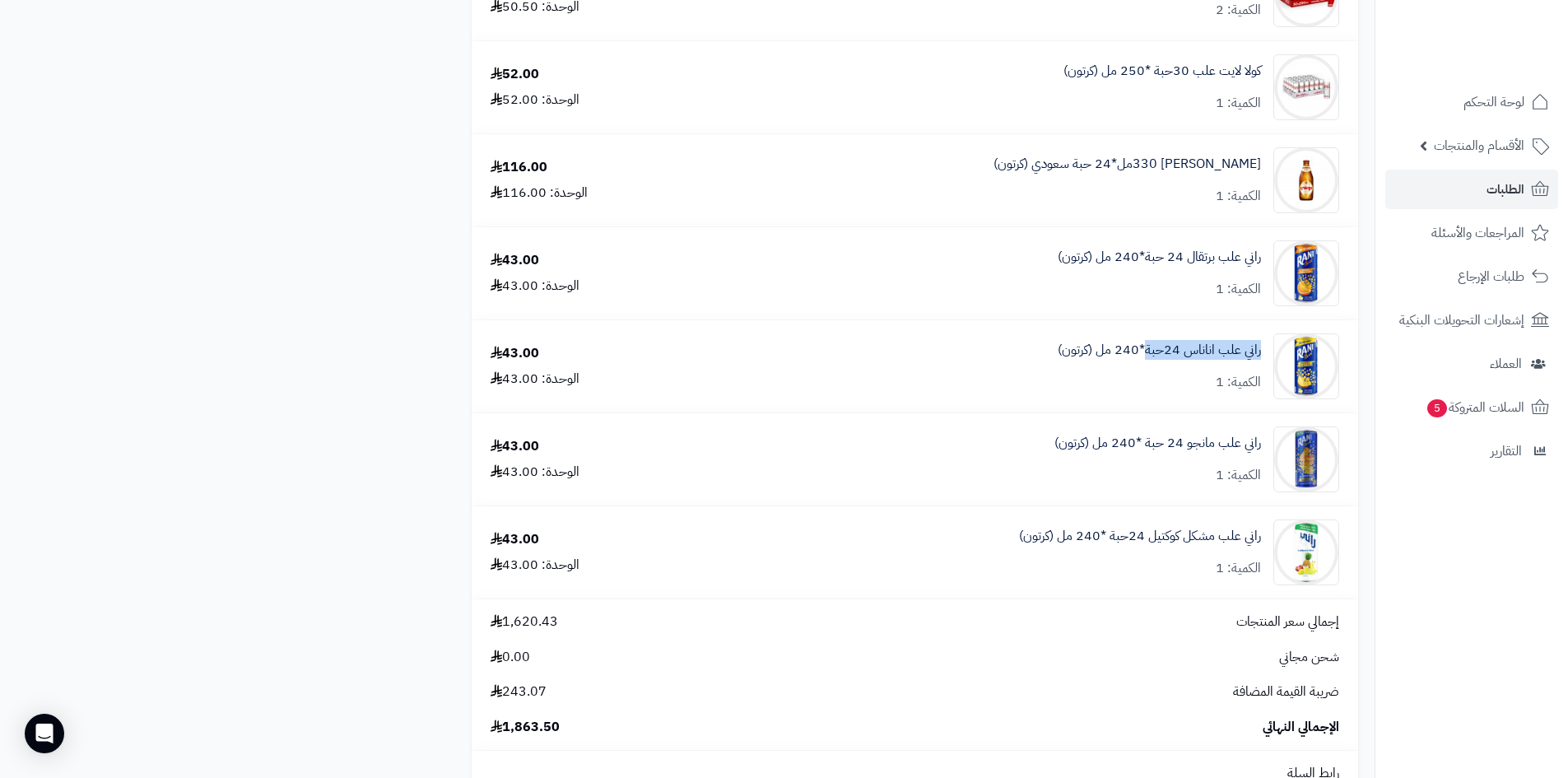
scroll to position [2140, 0]
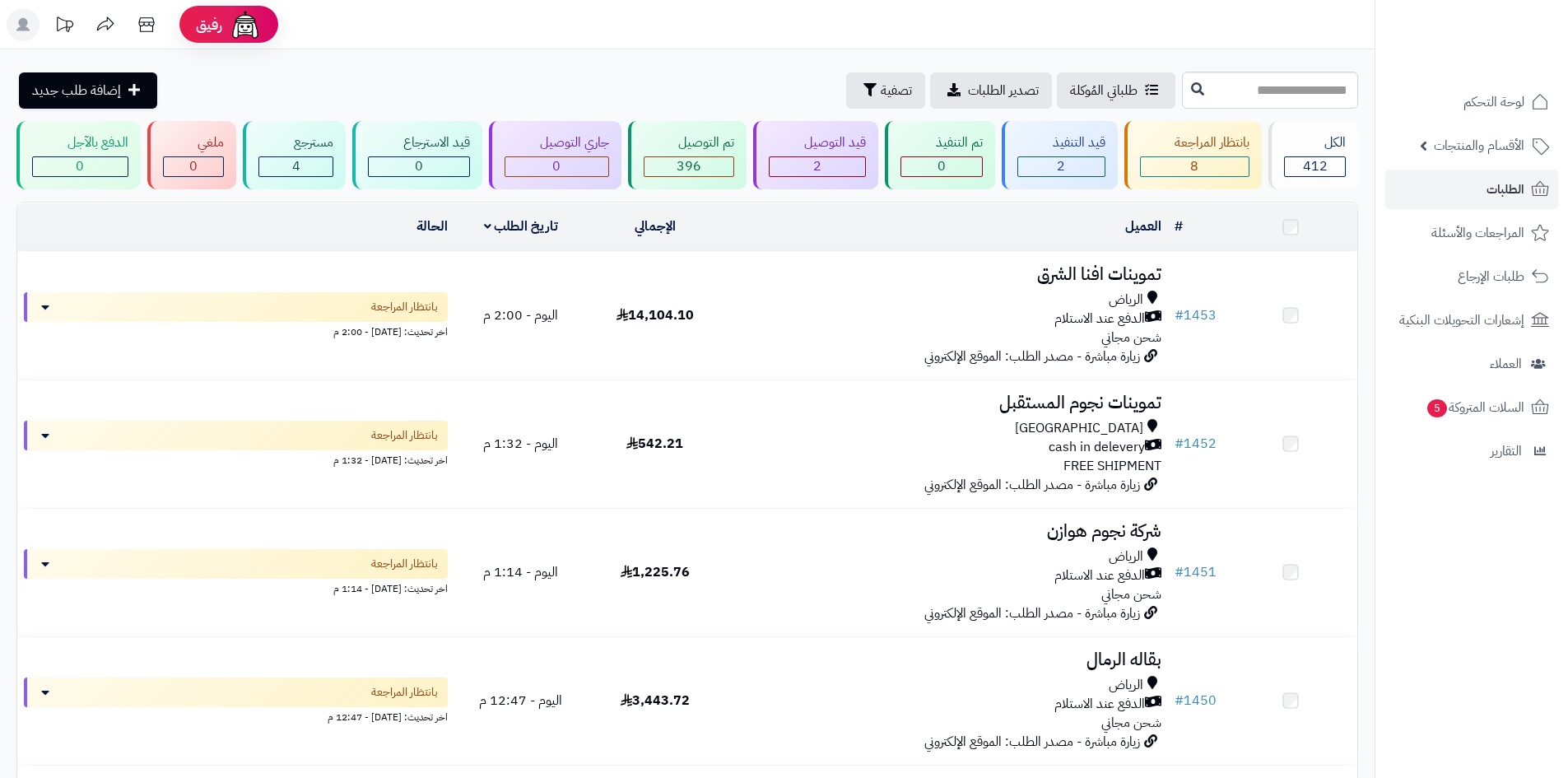
scroll to position [905, 0]
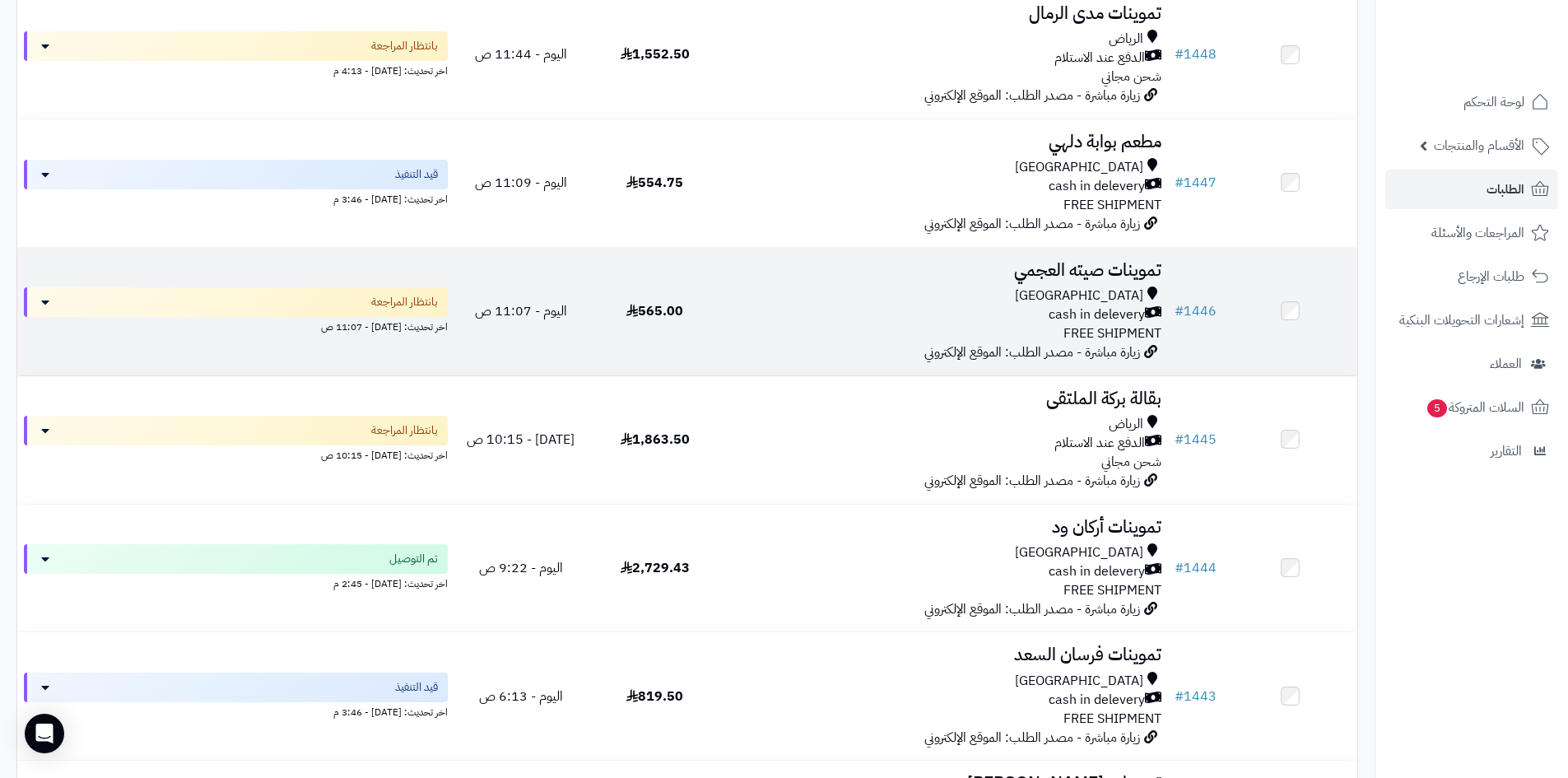
click at [838, 321] on div "Riyadh cash in delevery FREE SHIPMENT" at bounding box center [945, 315] width 433 height 56
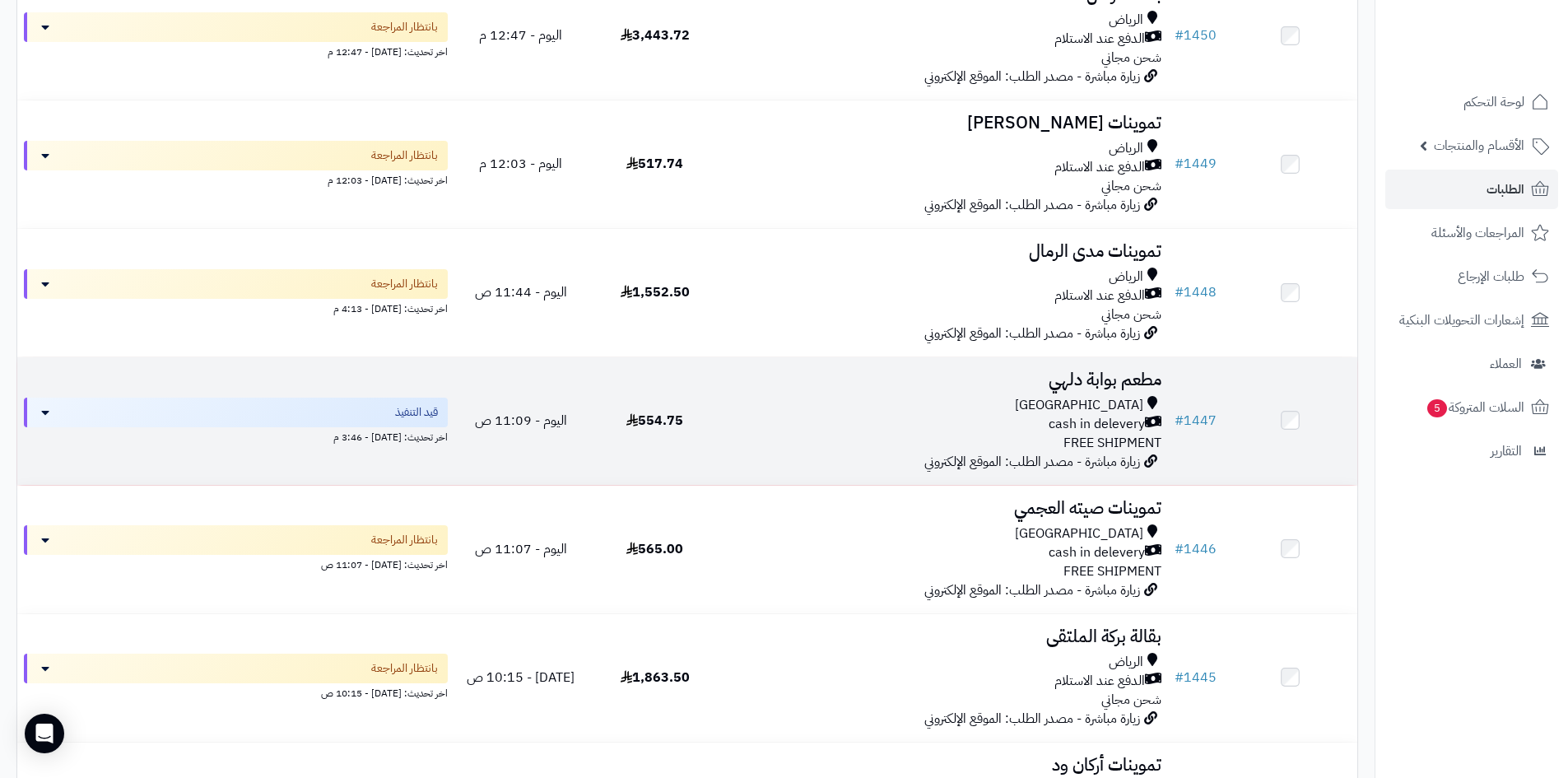
scroll to position [659, 0]
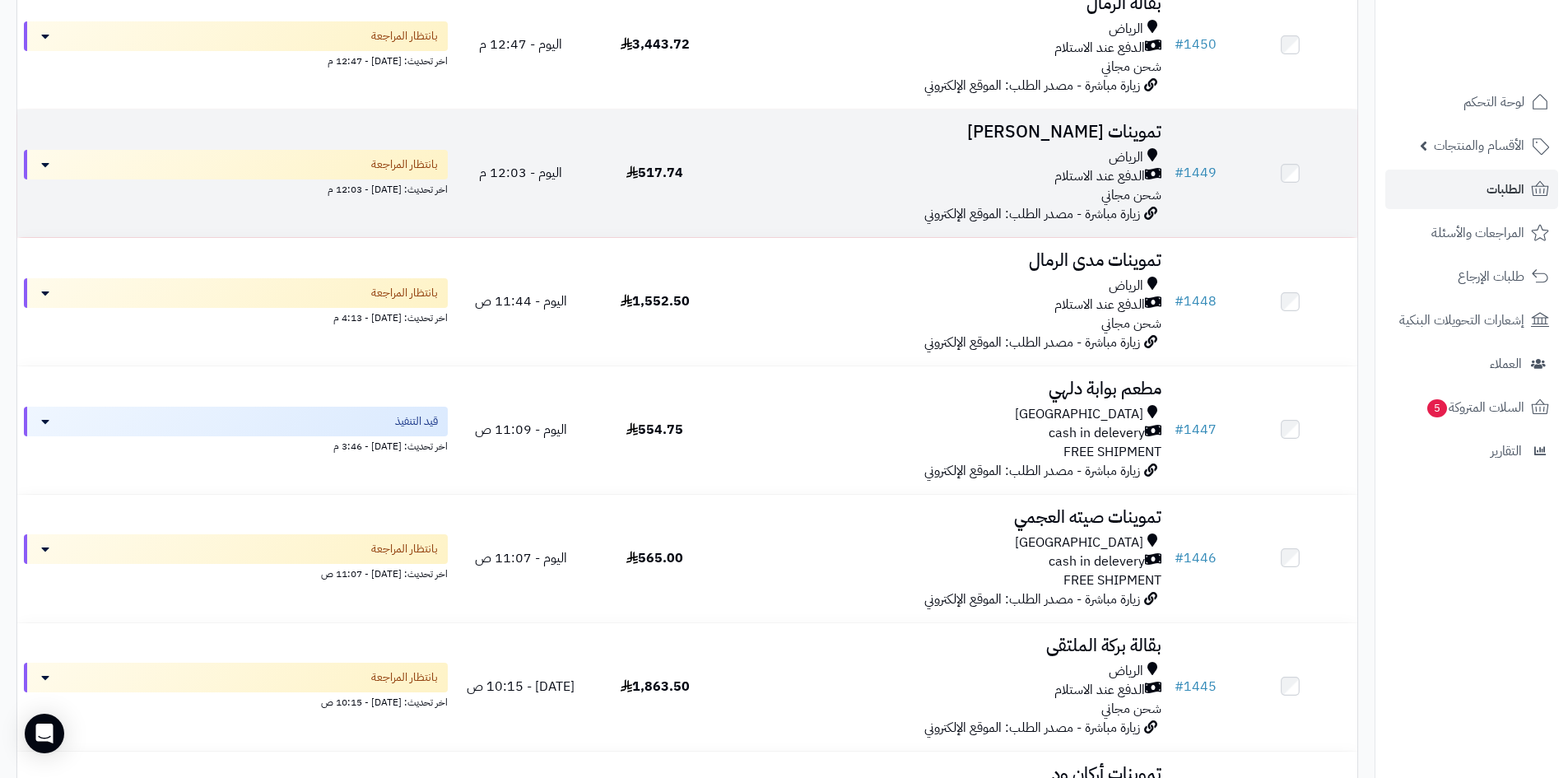
click at [862, 187] on div "[PERSON_NAME] عند الاستلام شحن مجاني" at bounding box center [945, 176] width 433 height 56
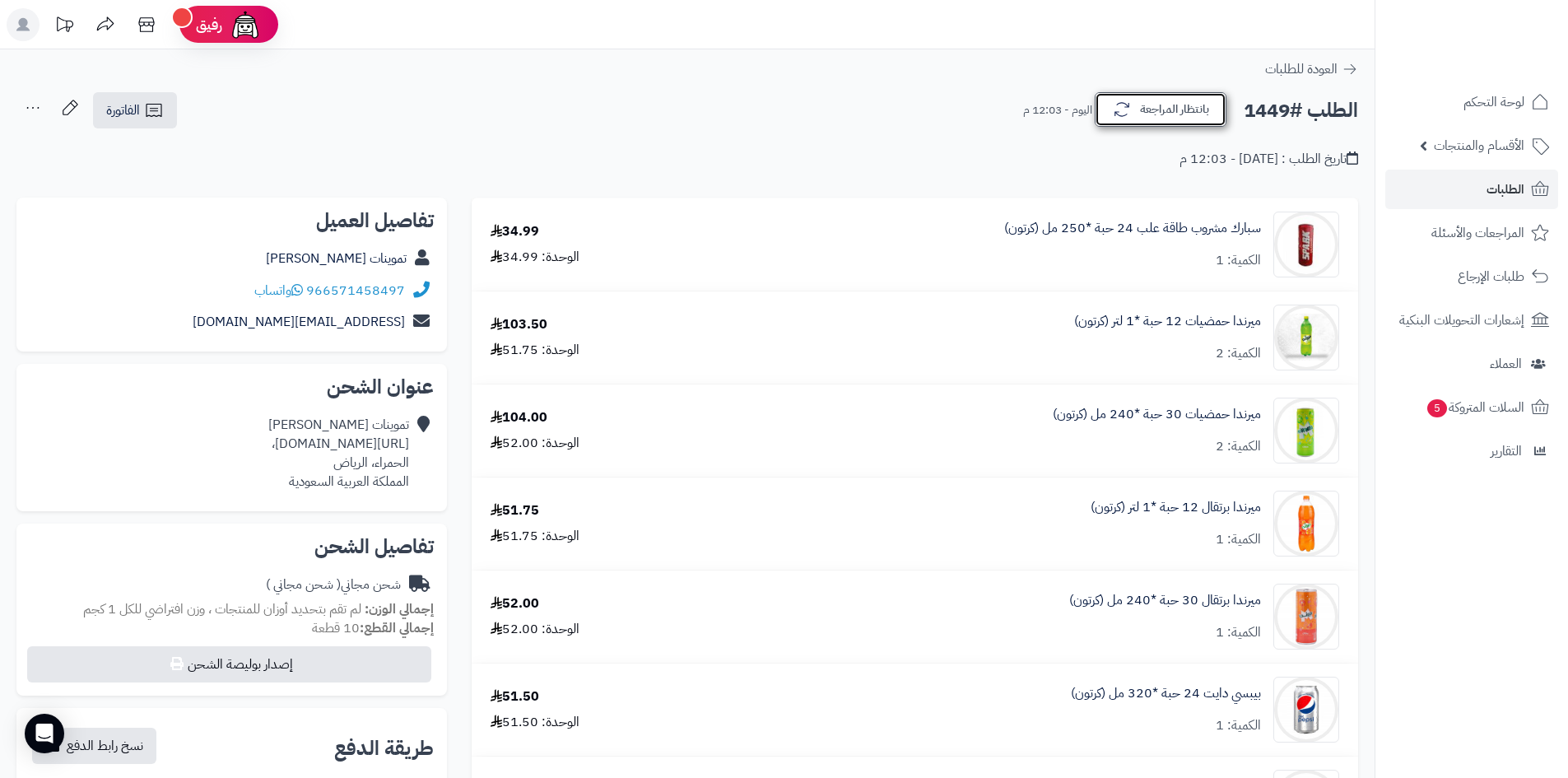
click at [1148, 116] on button "بانتظار المراجعة" at bounding box center [1160, 109] width 132 height 35
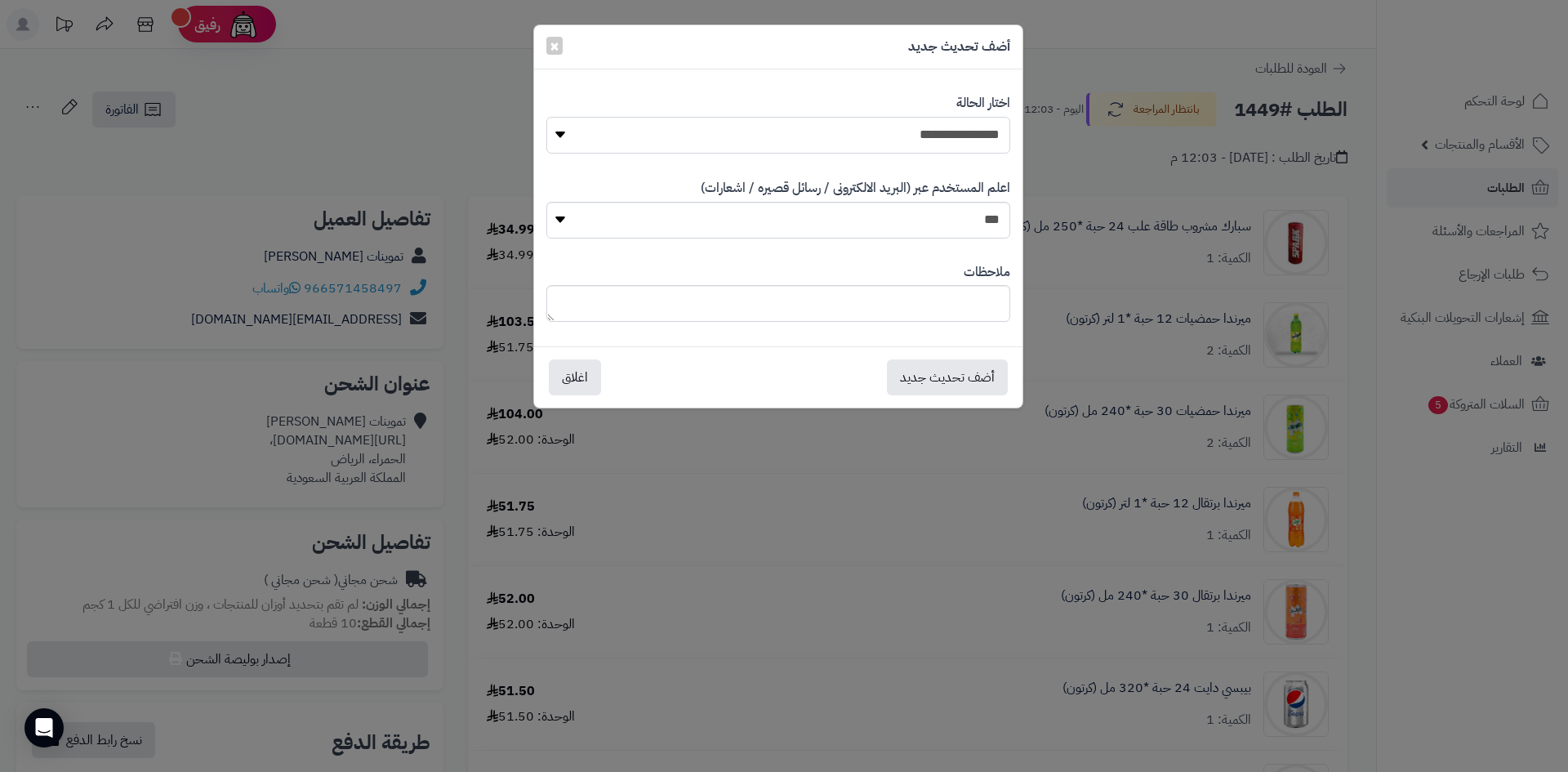
click at [953, 138] on select "**********" at bounding box center [778, 134] width 464 height 36
click at [555, 47] on span "×" at bounding box center [554, 45] width 10 height 25
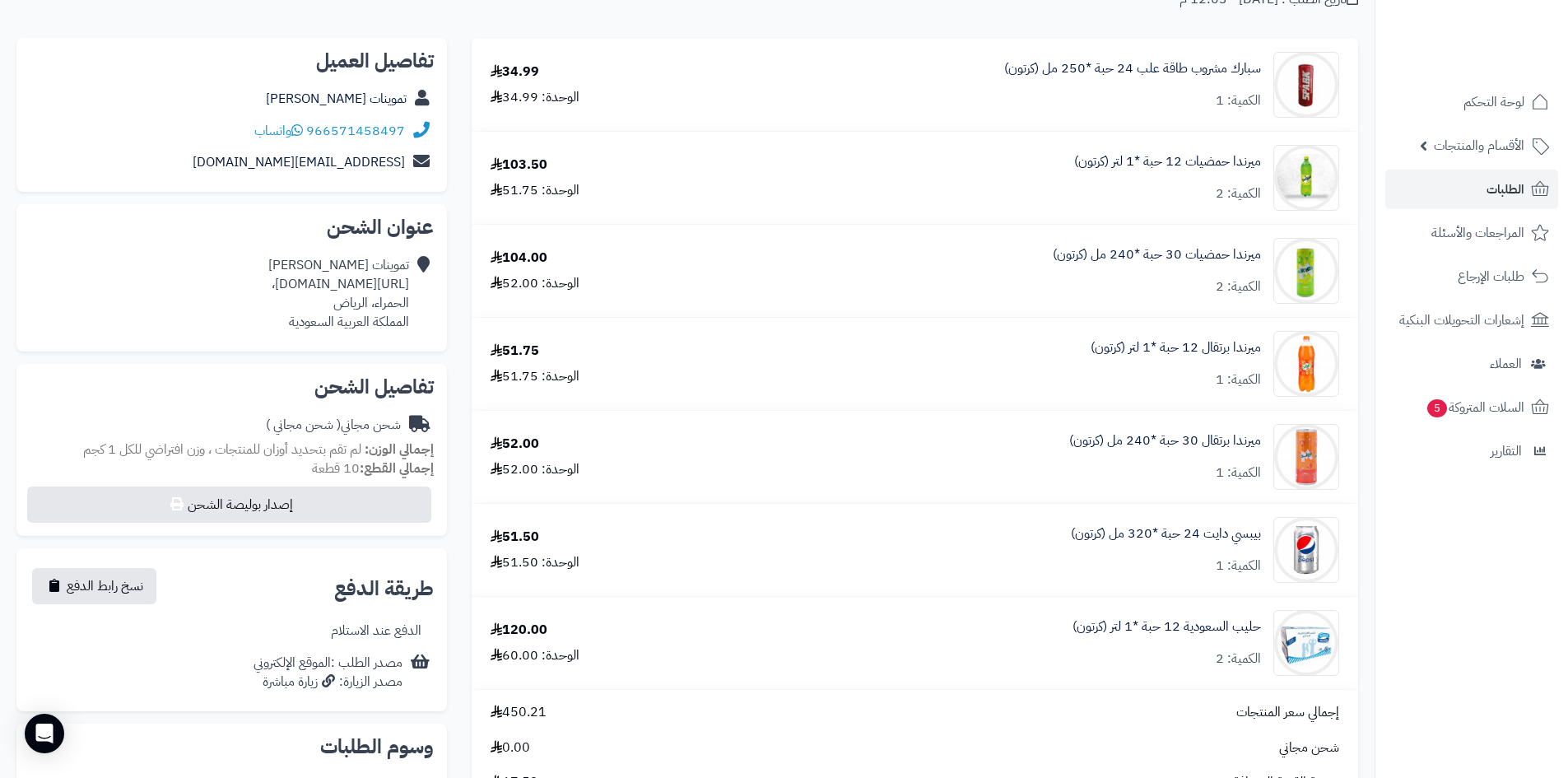
scroll to position [82, 0]
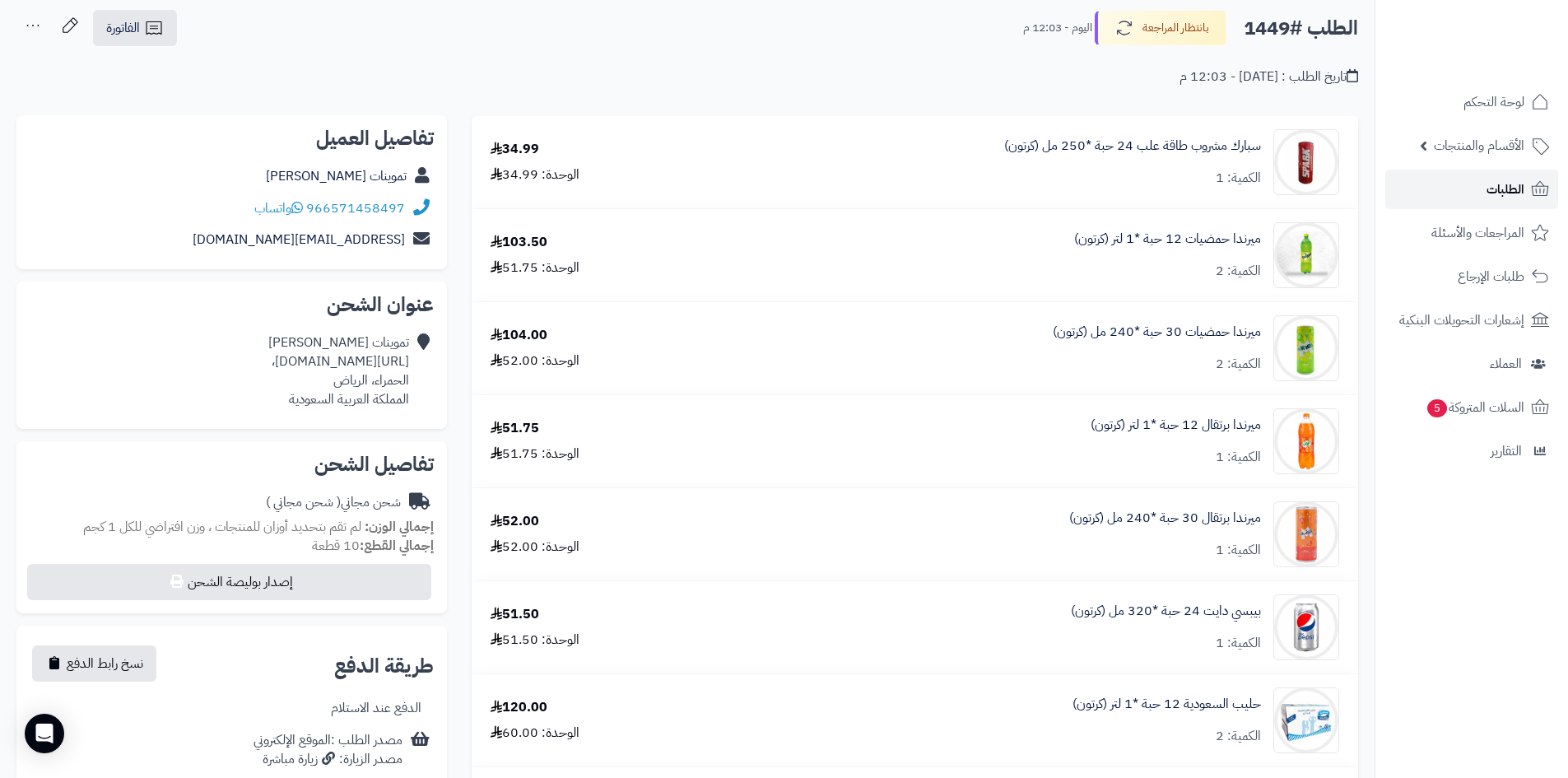
click at [1518, 192] on span "الطلبات" at bounding box center [1506, 189] width 38 height 23
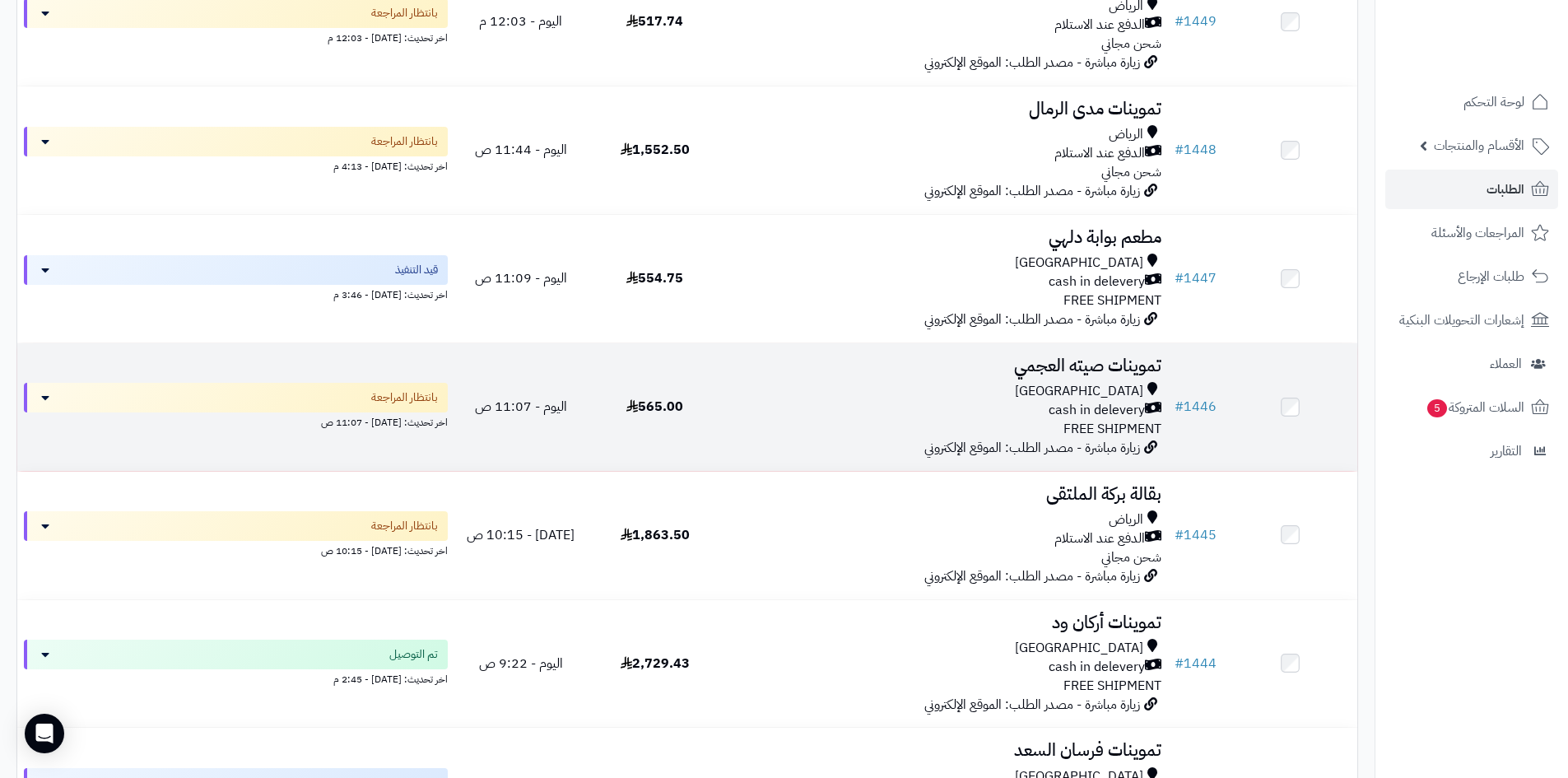
scroll to position [905, 0]
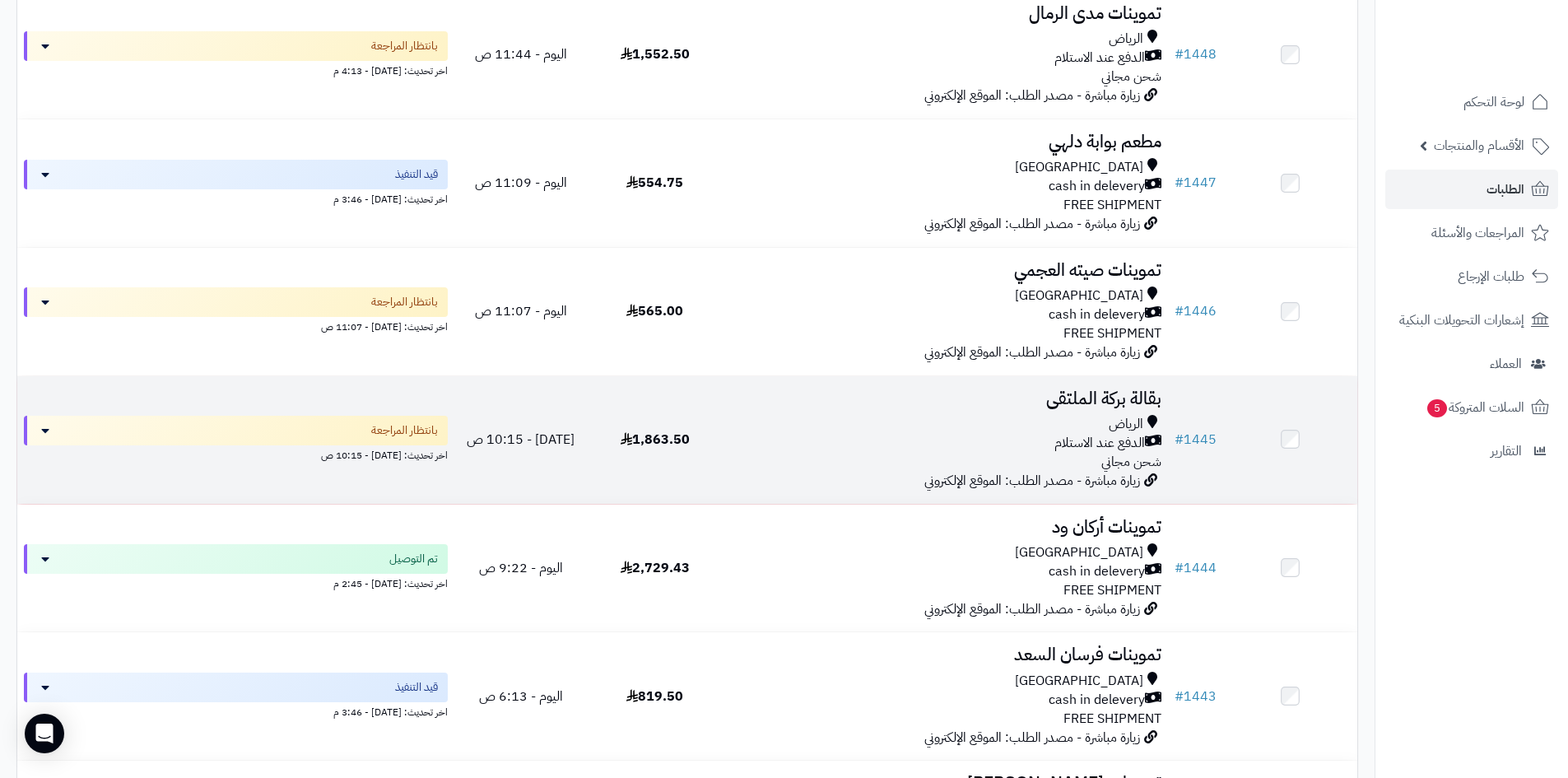
click at [929, 436] on div "الدفع عند الاستلام" at bounding box center [945, 443] width 433 height 19
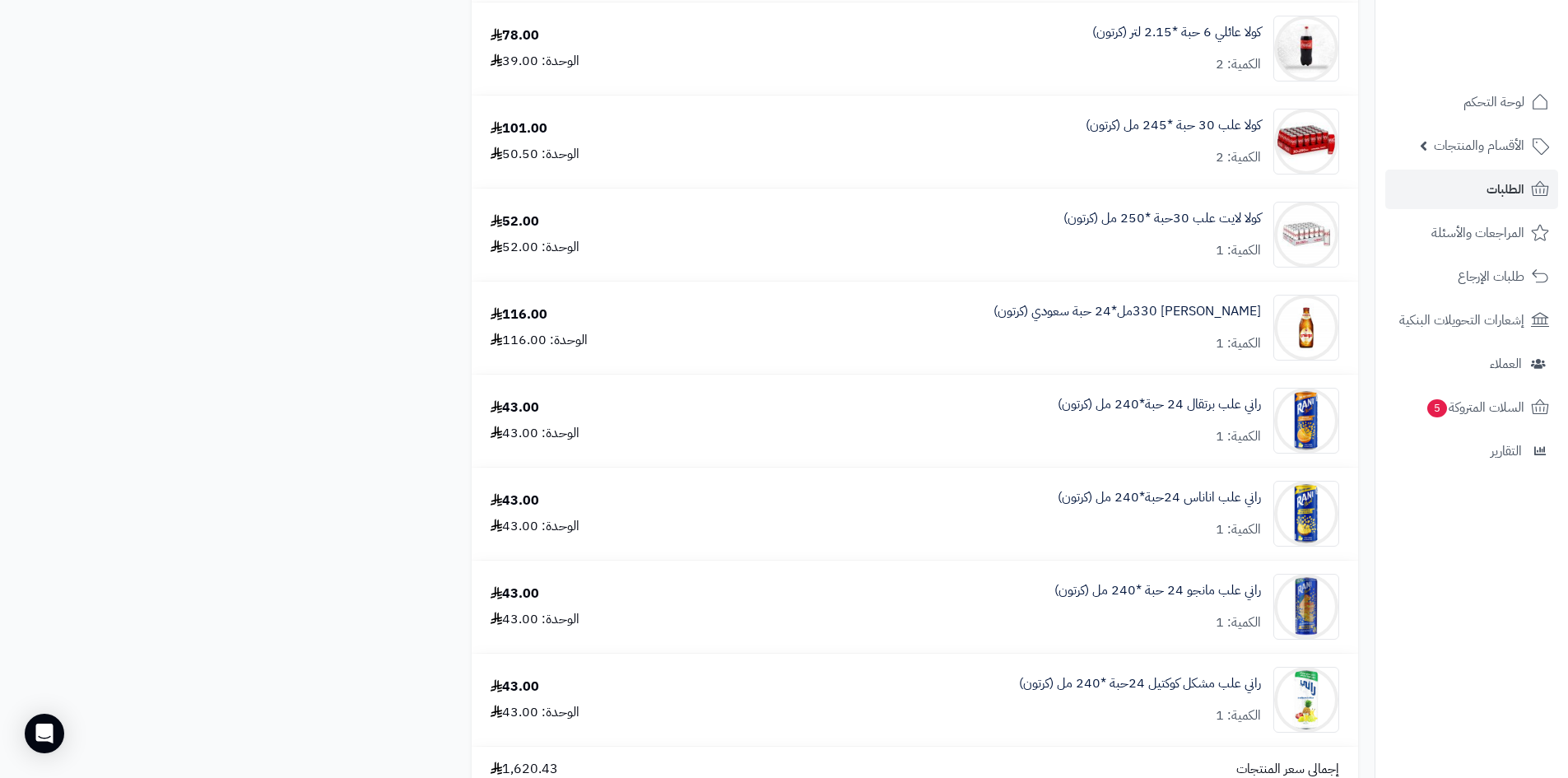
scroll to position [1893, 0]
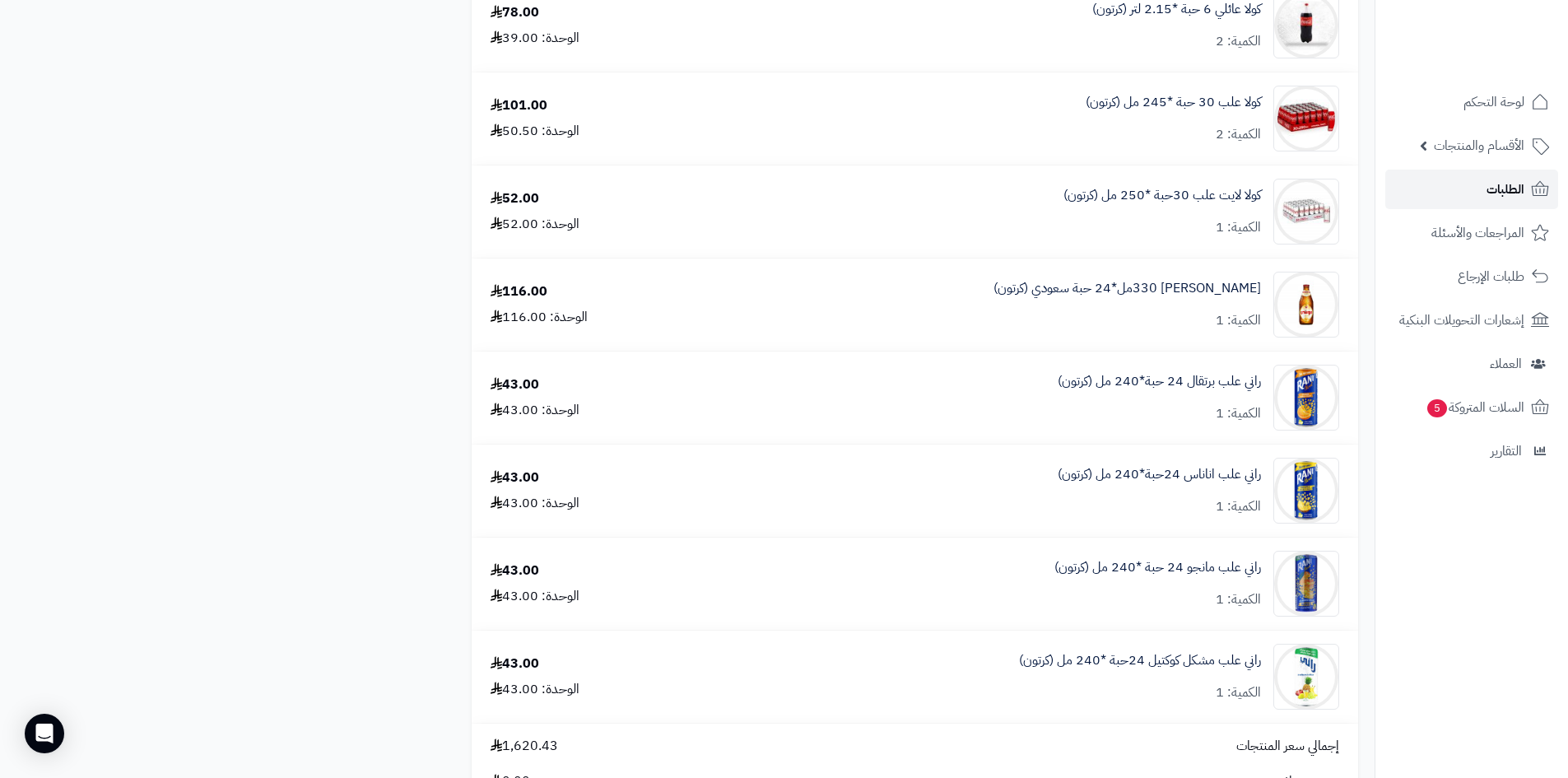
click at [1479, 176] on link "الطلبات" at bounding box center [1472, 189] width 173 height 39
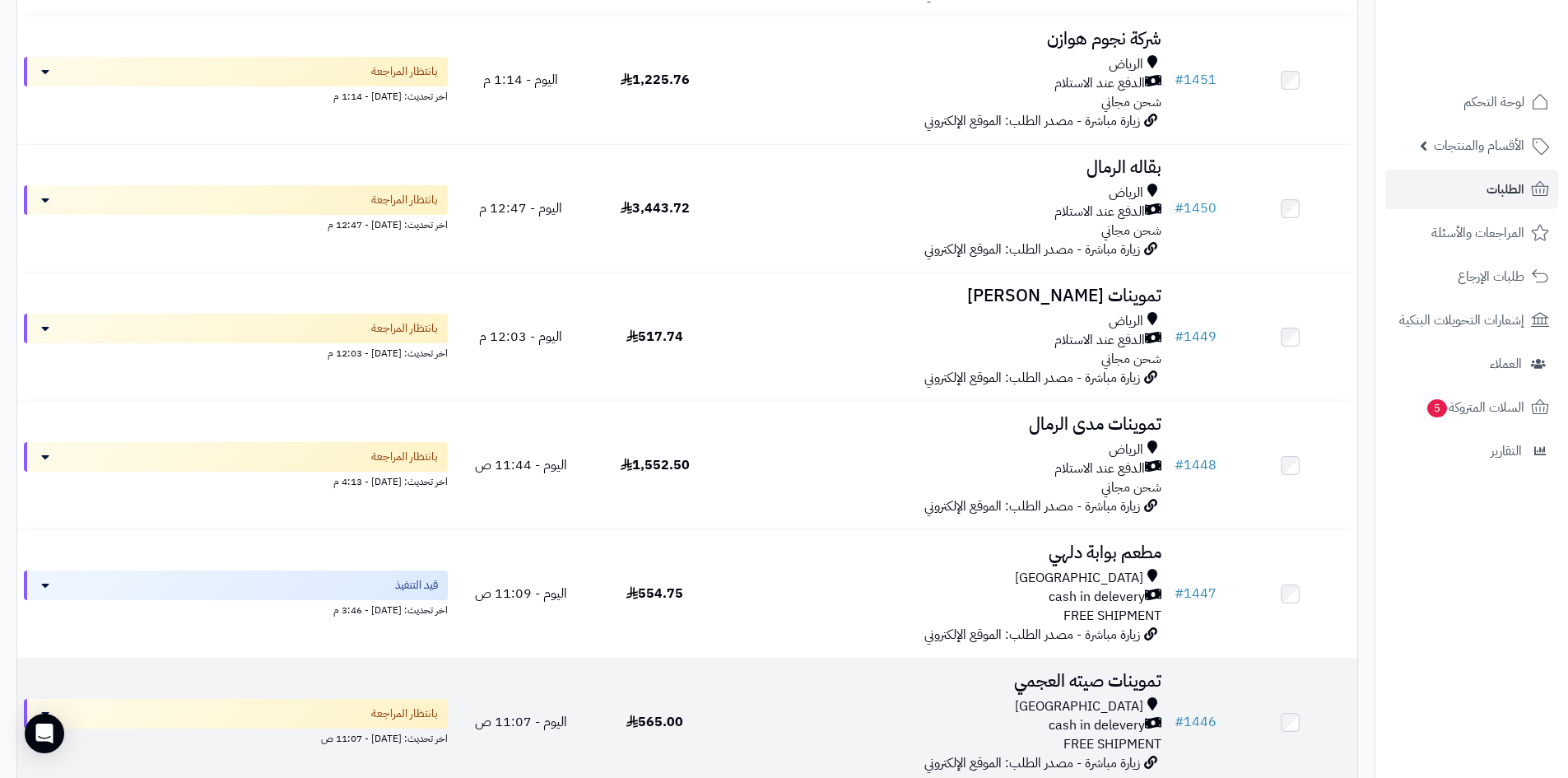
scroll to position [659, 0]
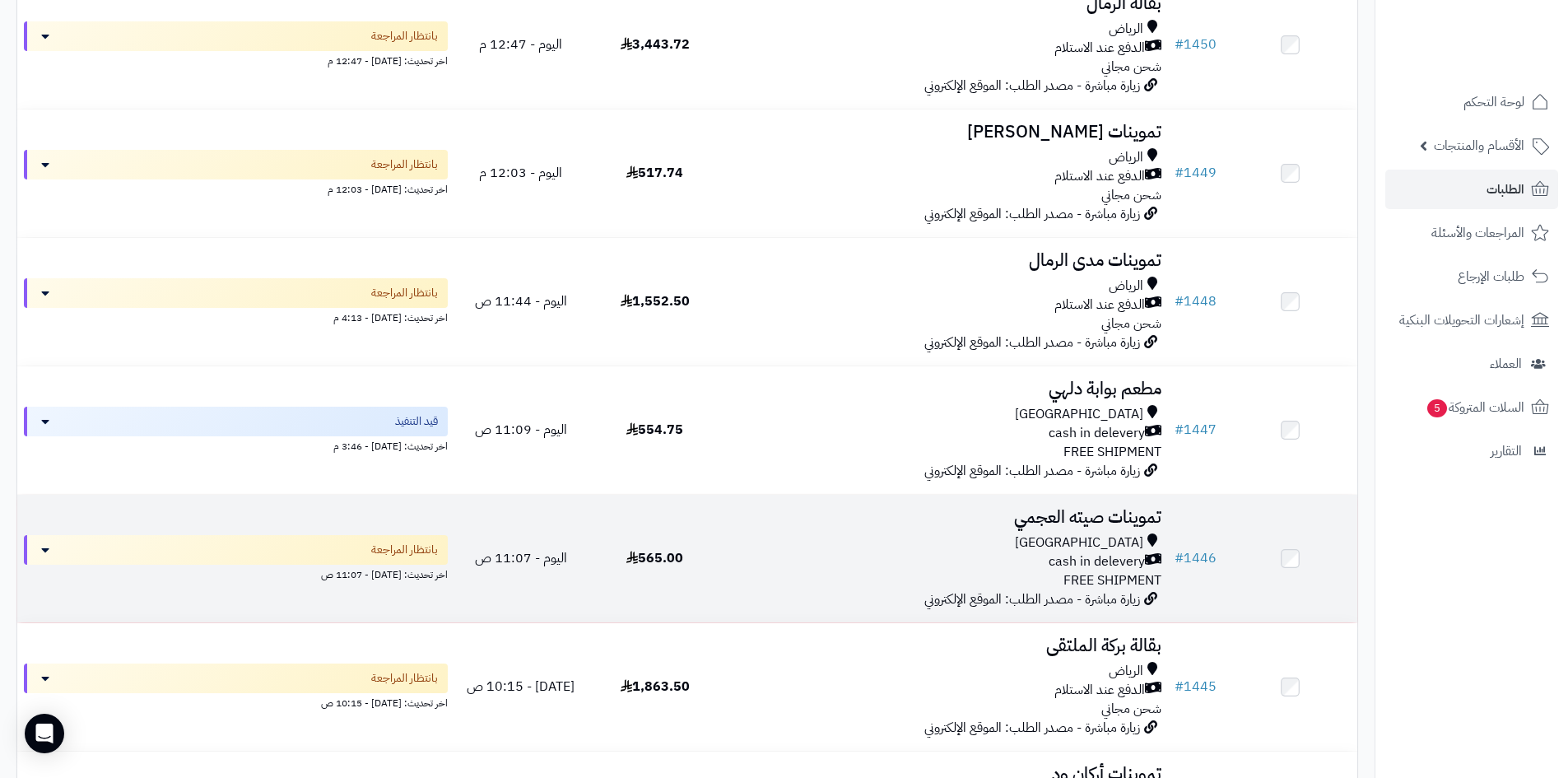
click at [942, 559] on div "cash in delevery" at bounding box center [945, 561] width 433 height 19
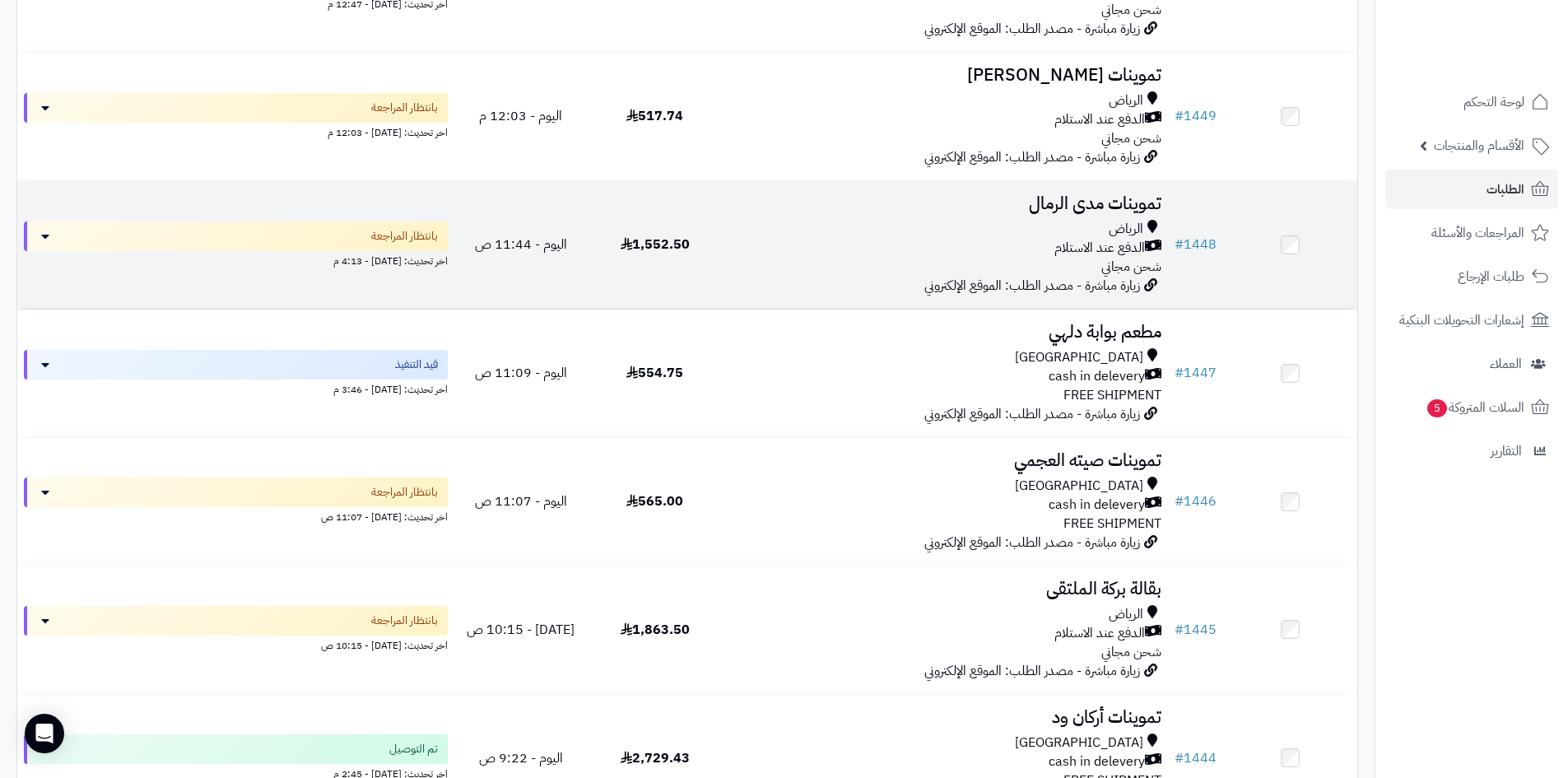
scroll to position [823, 0]
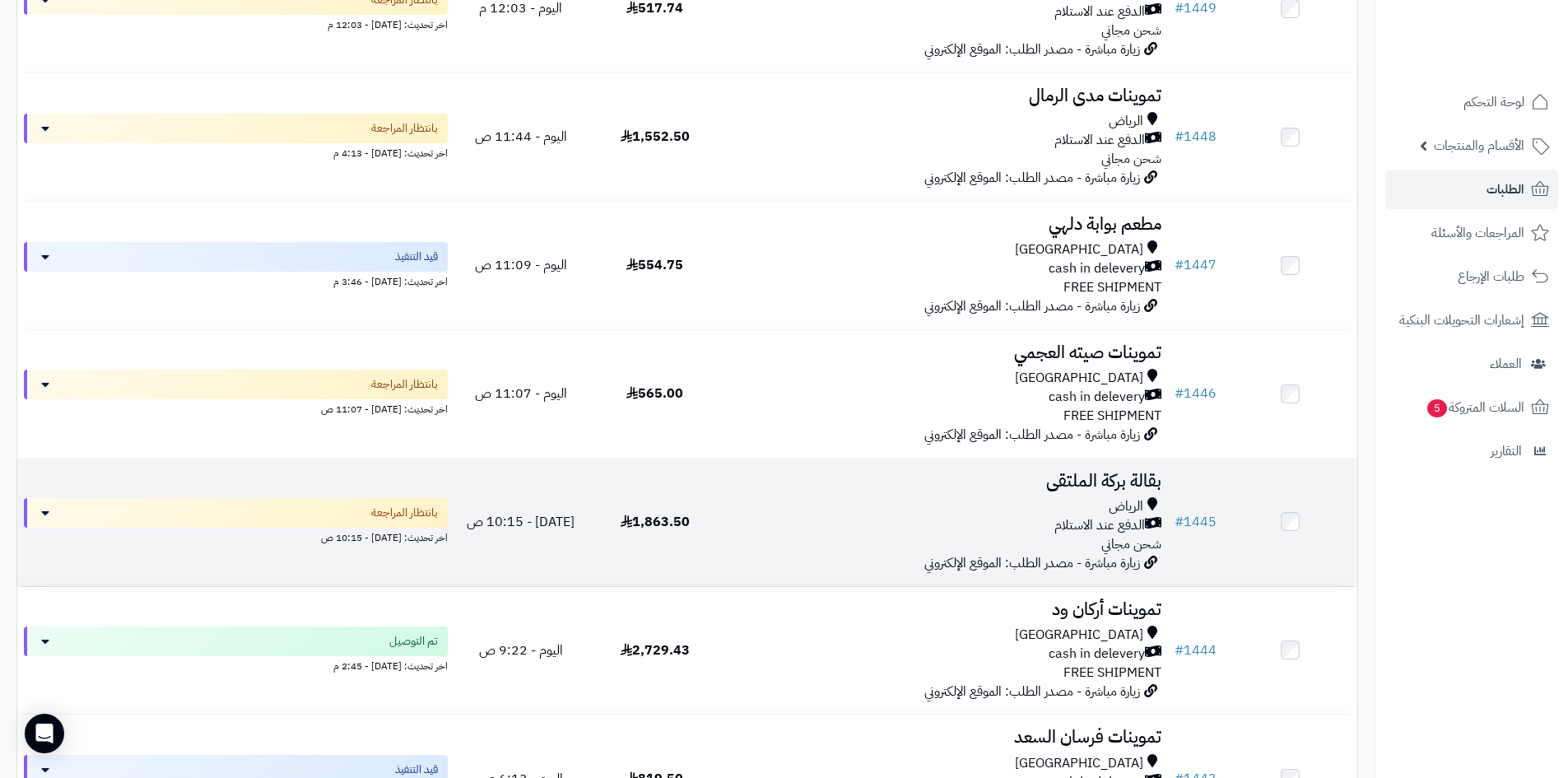
click at [793, 497] on div "الرياض" at bounding box center [945, 506] width 433 height 19
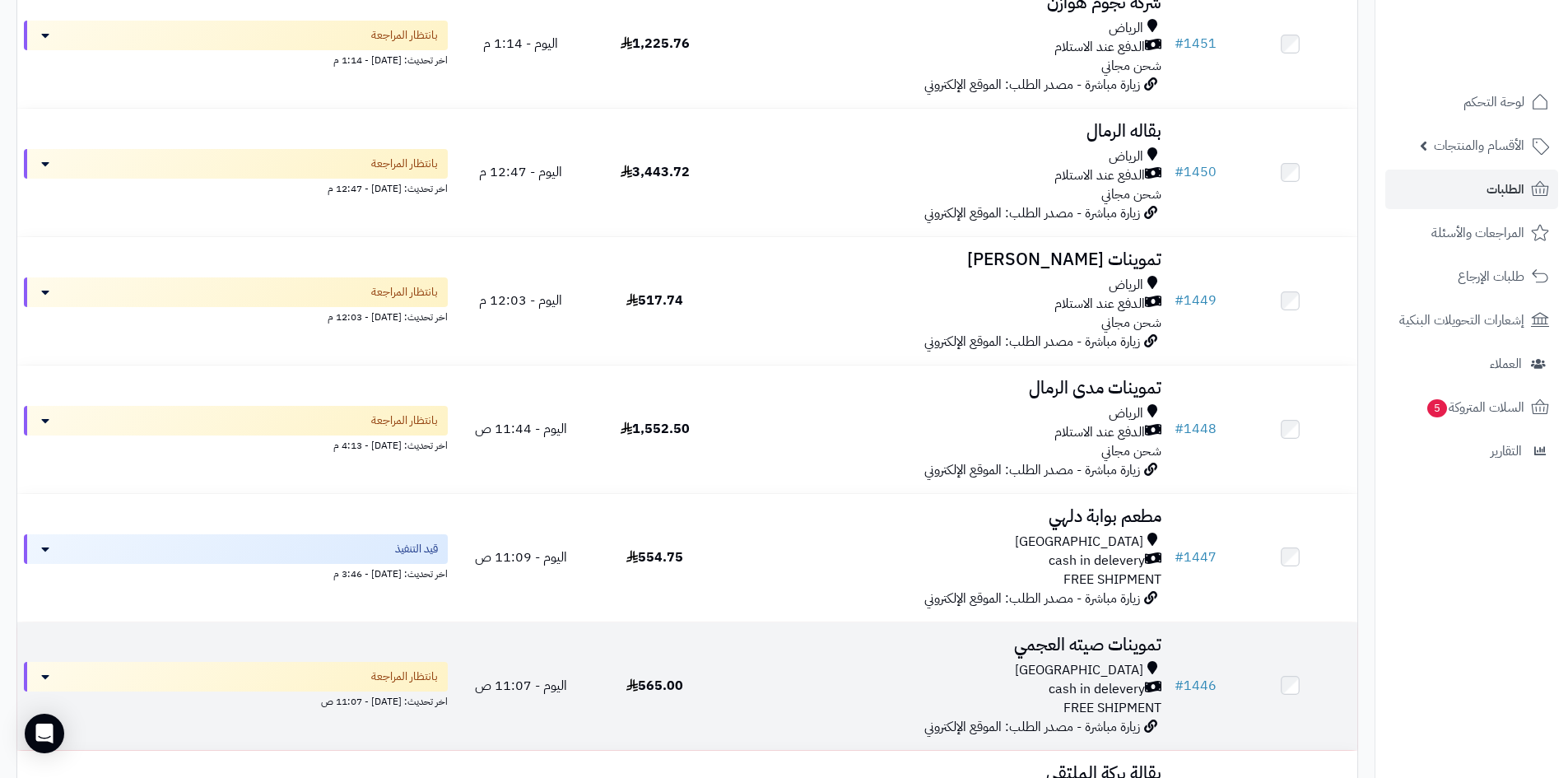
scroll to position [494, 0]
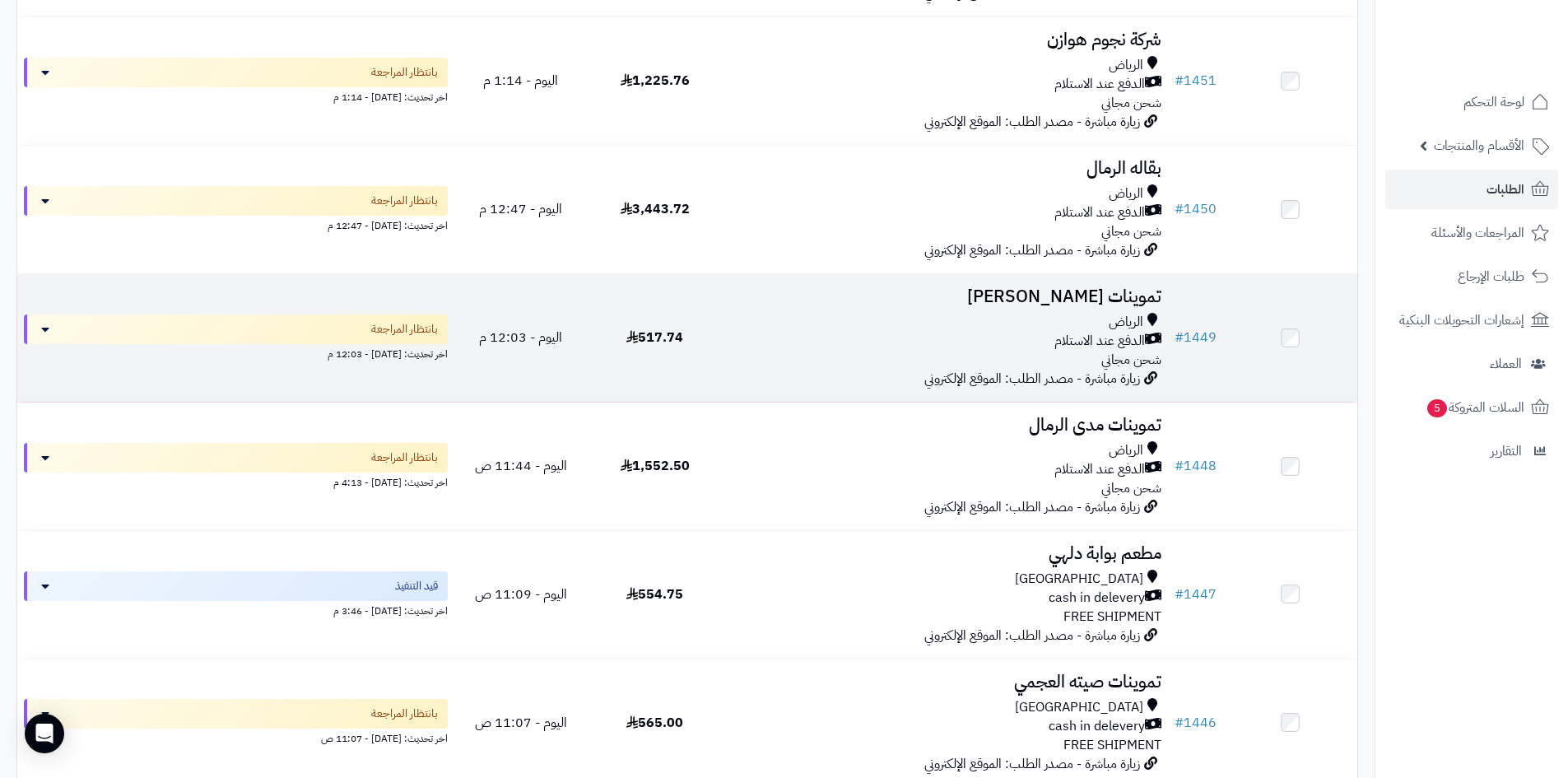
click at [852, 341] on div "الدفع عند الاستلام" at bounding box center [945, 341] width 433 height 19
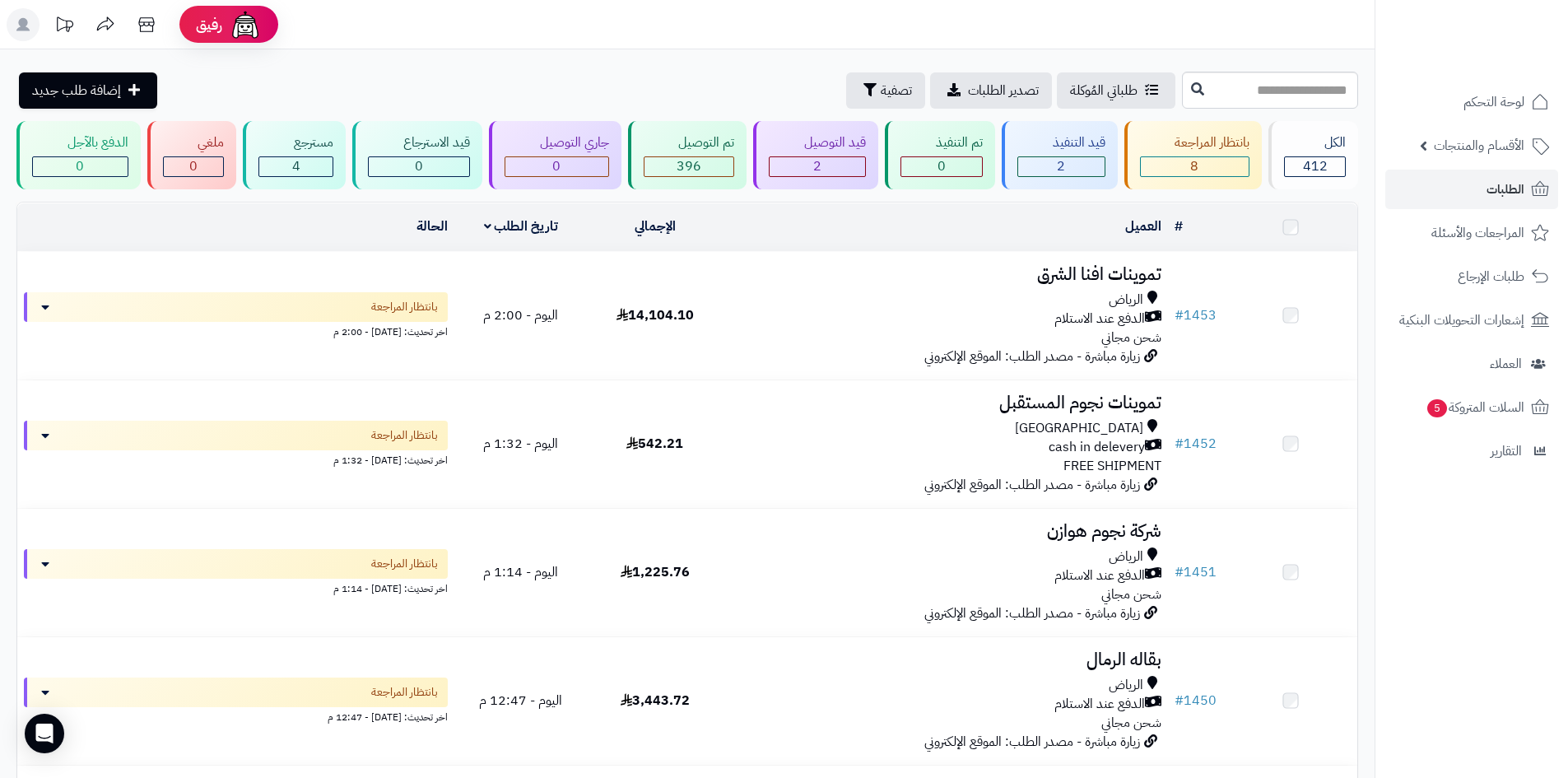
scroll to position [494, 0]
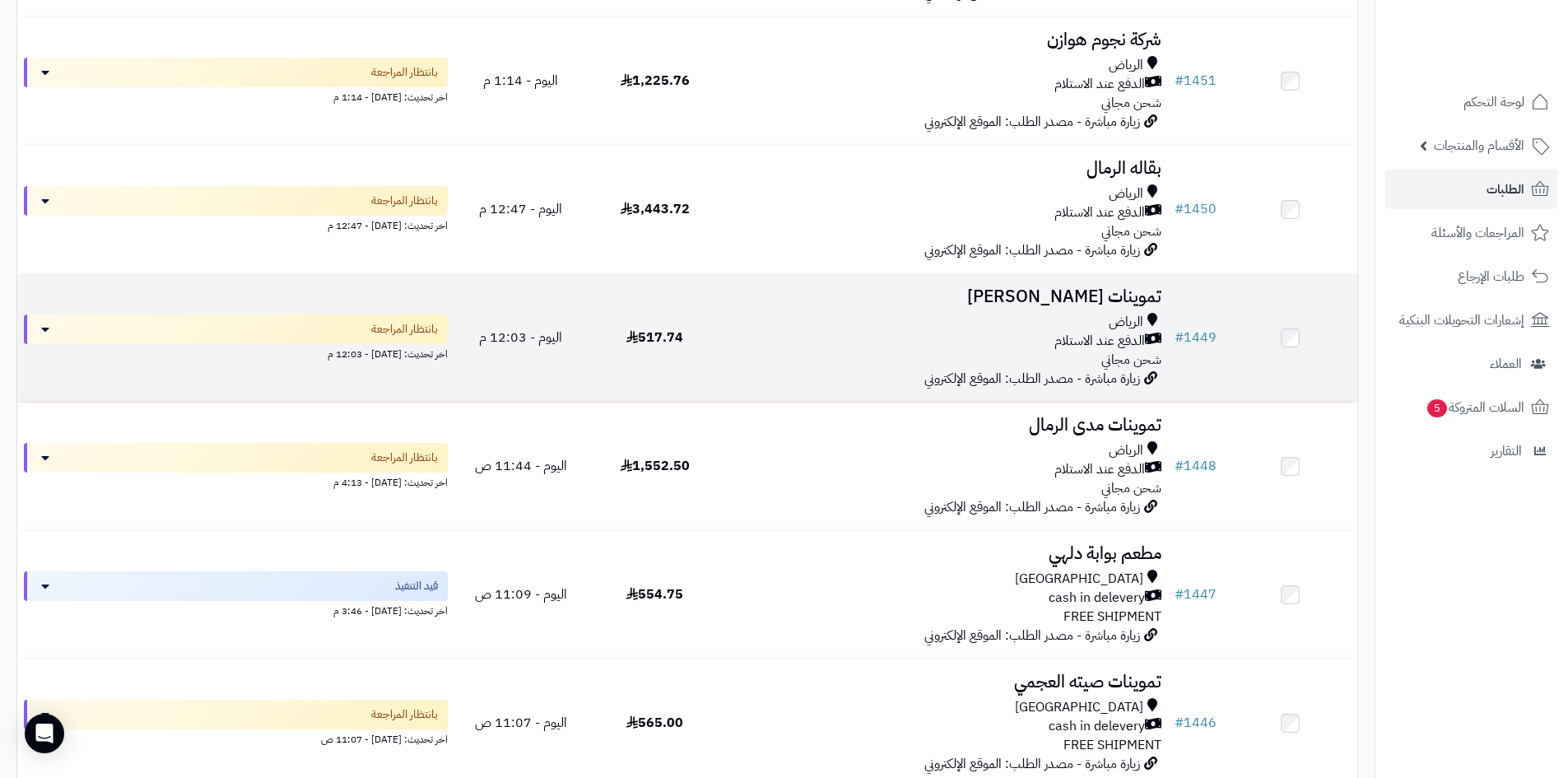
click at [893, 345] on div "الدفع عند الاستلام" at bounding box center [945, 341] width 433 height 19
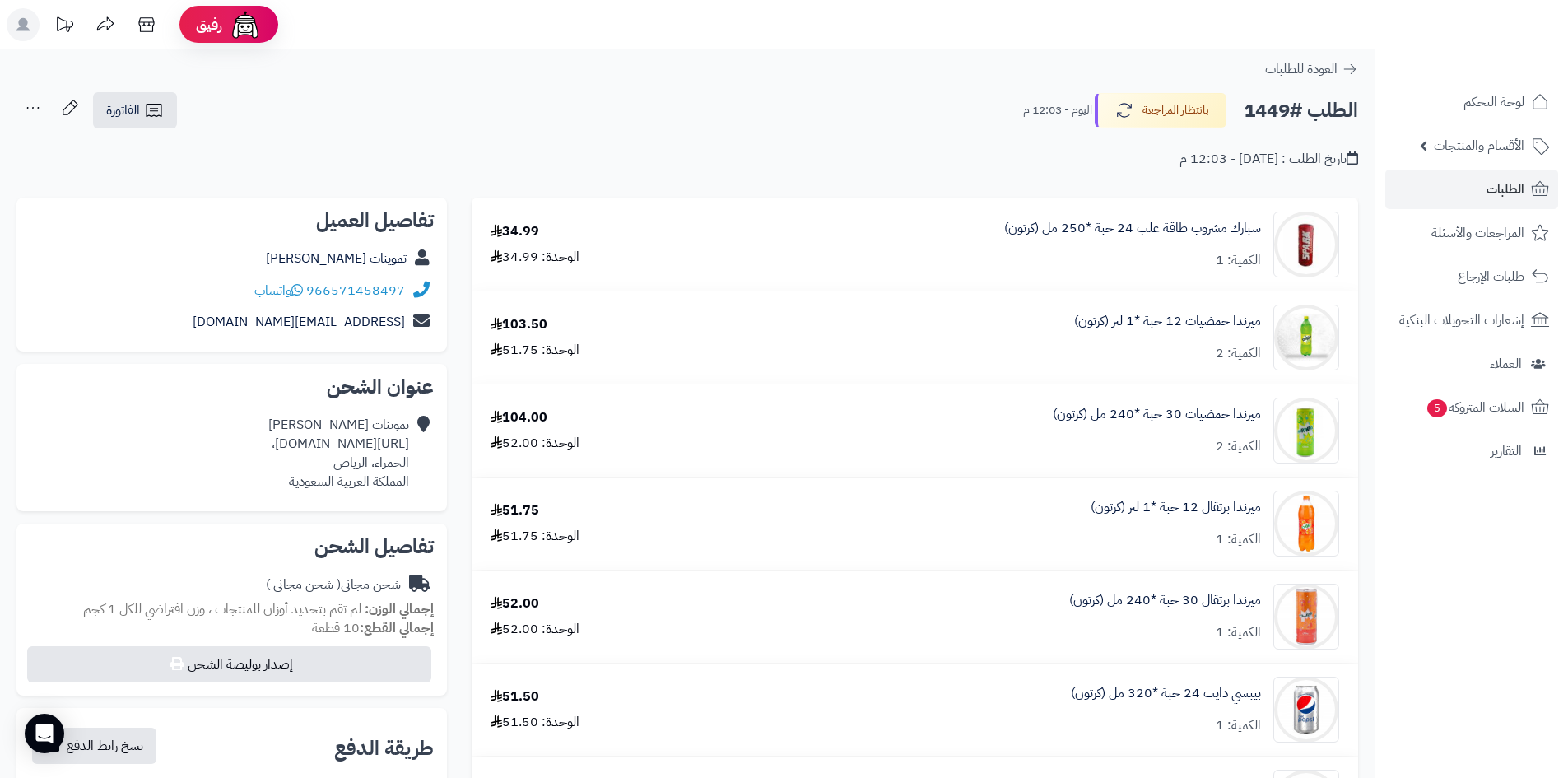
click at [183, 111] on div "الطلب #1449 بانتظار المراجعة [DATE] - 12:03 م الفاتورة طباعة الفاتورة إرسال الف…" at bounding box center [687, 110] width 1342 height 39
click at [157, 116] on icon at bounding box center [154, 110] width 20 height 20
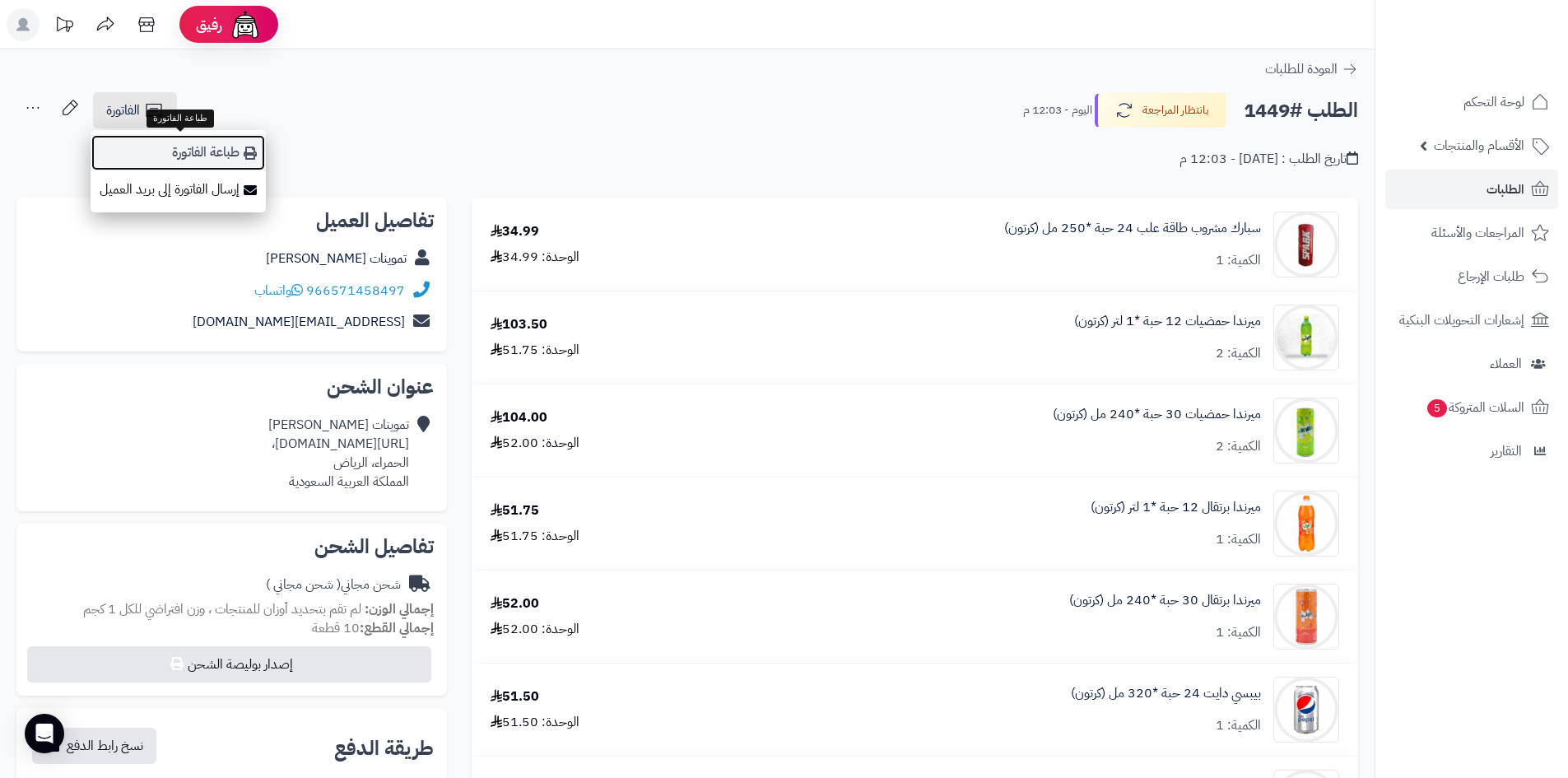
click at [217, 154] on link "طباعة الفاتورة" at bounding box center [178, 152] width 176 height 37
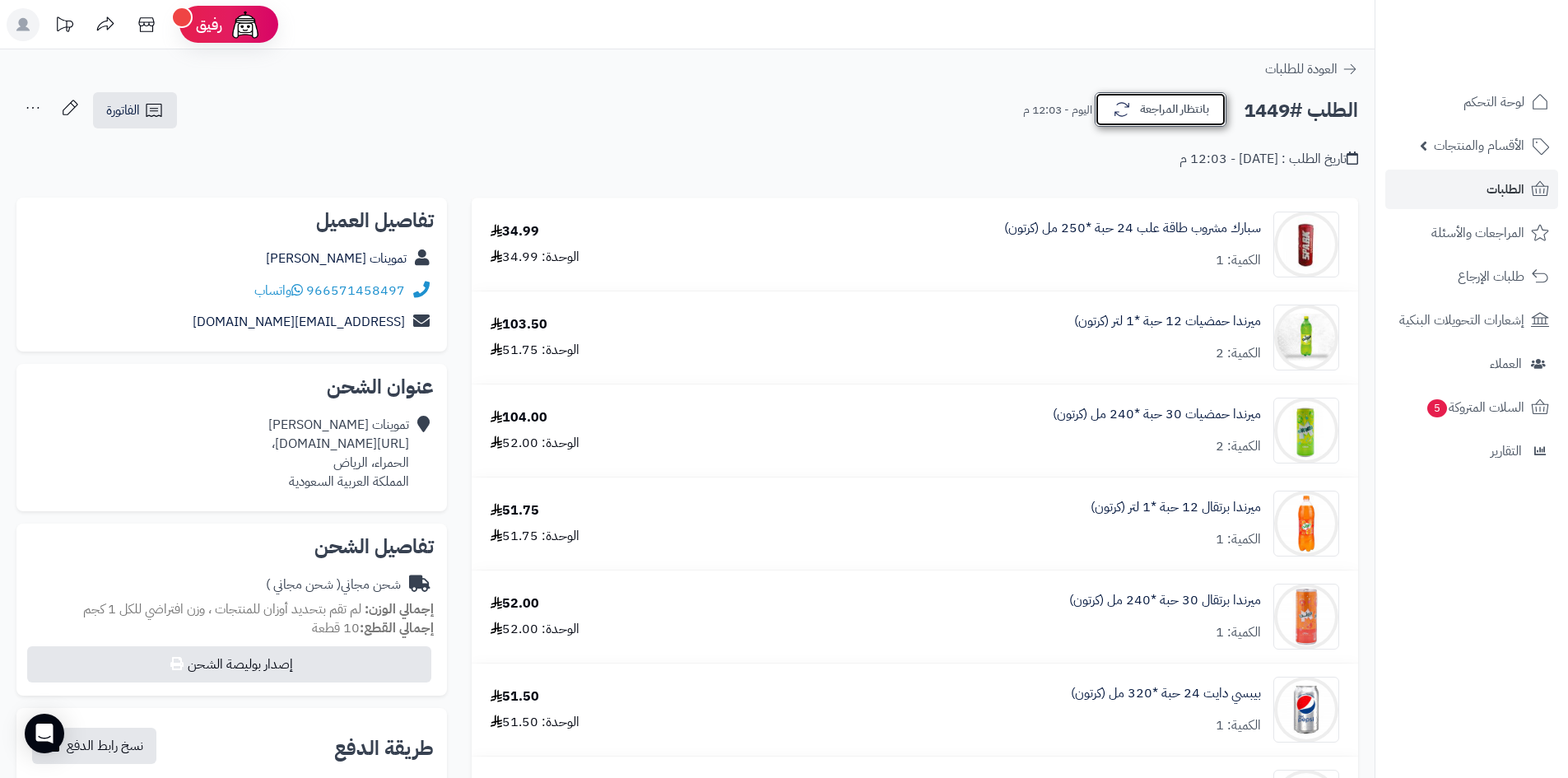
click at [1161, 113] on button "بانتظار المراجعة" at bounding box center [1160, 109] width 132 height 35
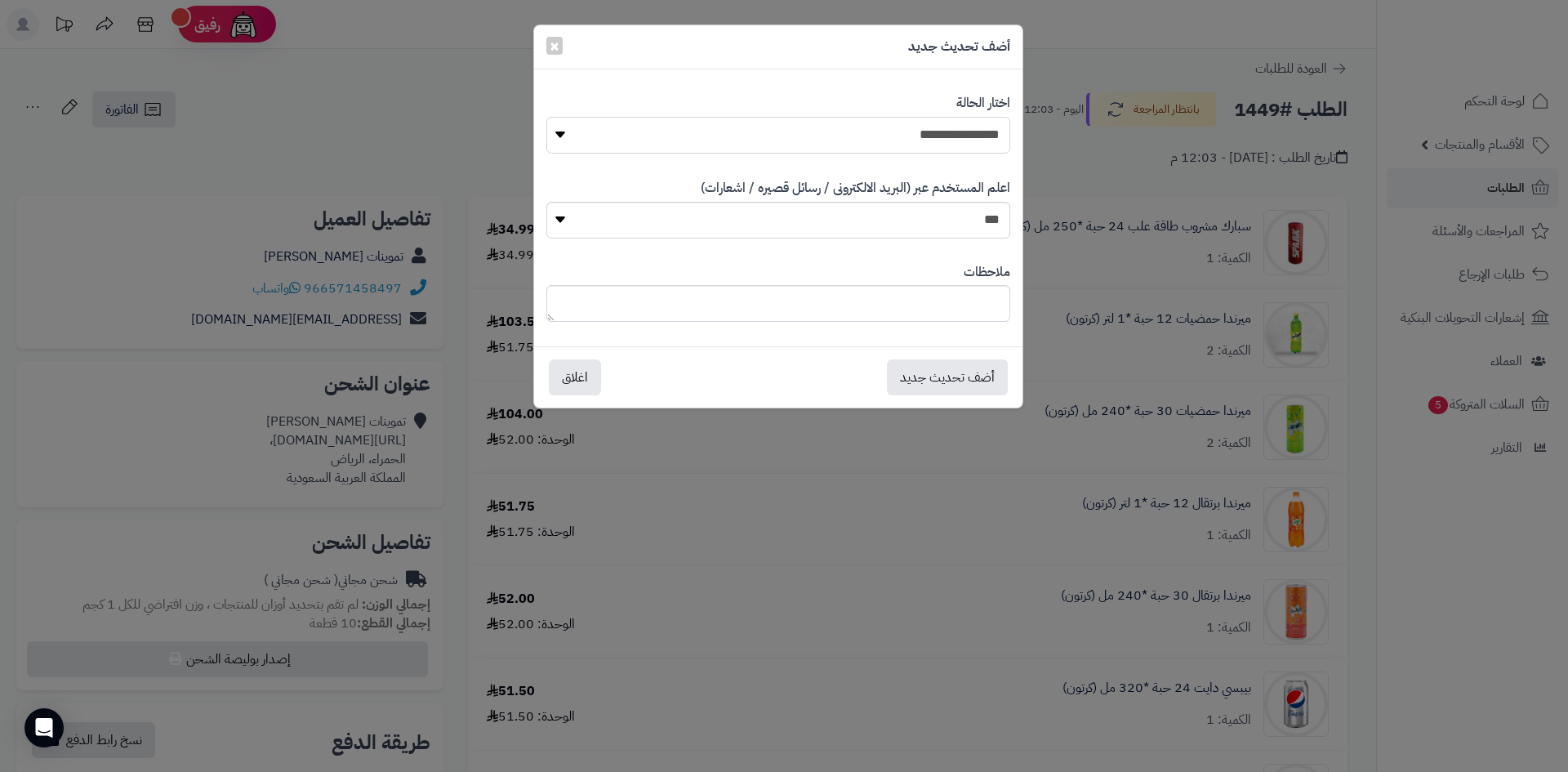
click at [848, 145] on select "**********" at bounding box center [778, 134] width 464 height 36
select select "*"
click at [546, 117] on select "**********" at bounding box center [778, 134] width 464 height 36
click at [984, 390] on button "أضف تحديث جديد" at bounding box center [947, 376] width 121 height 36
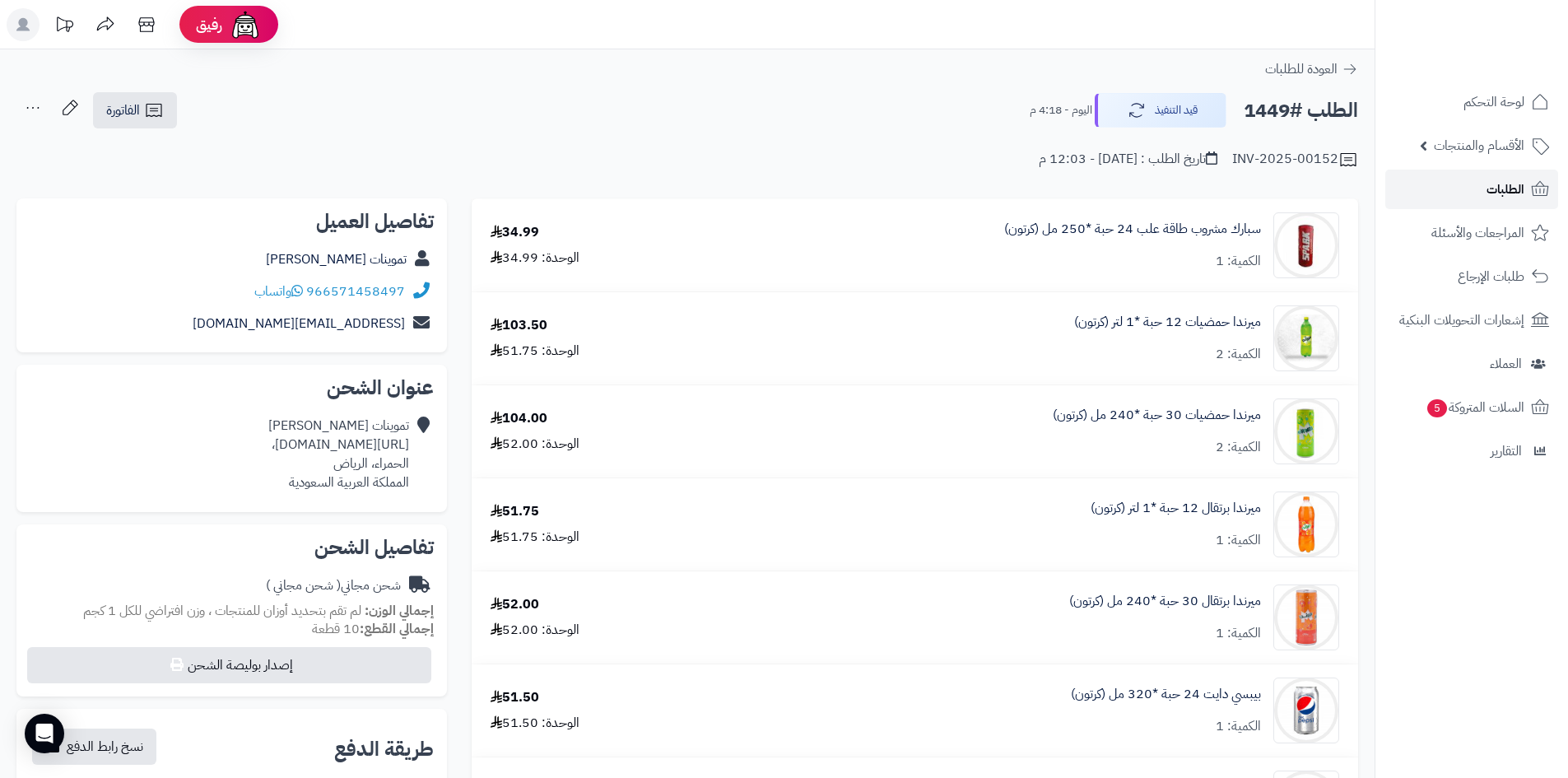
click at [1501, 189] on span "الطلبات" at bounding box center [1506, 189] width 38 height 23
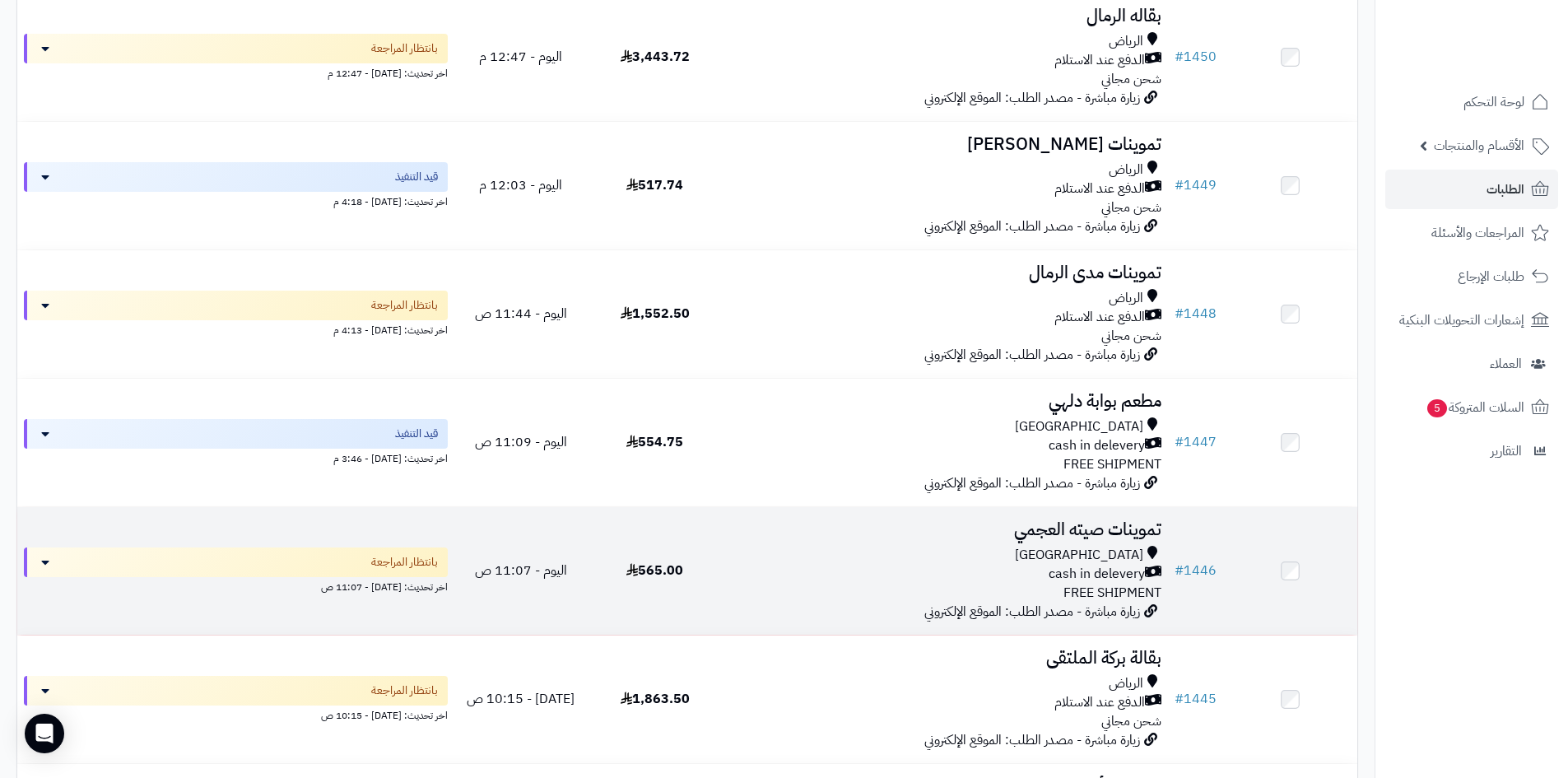
scroll to position [741, 0]
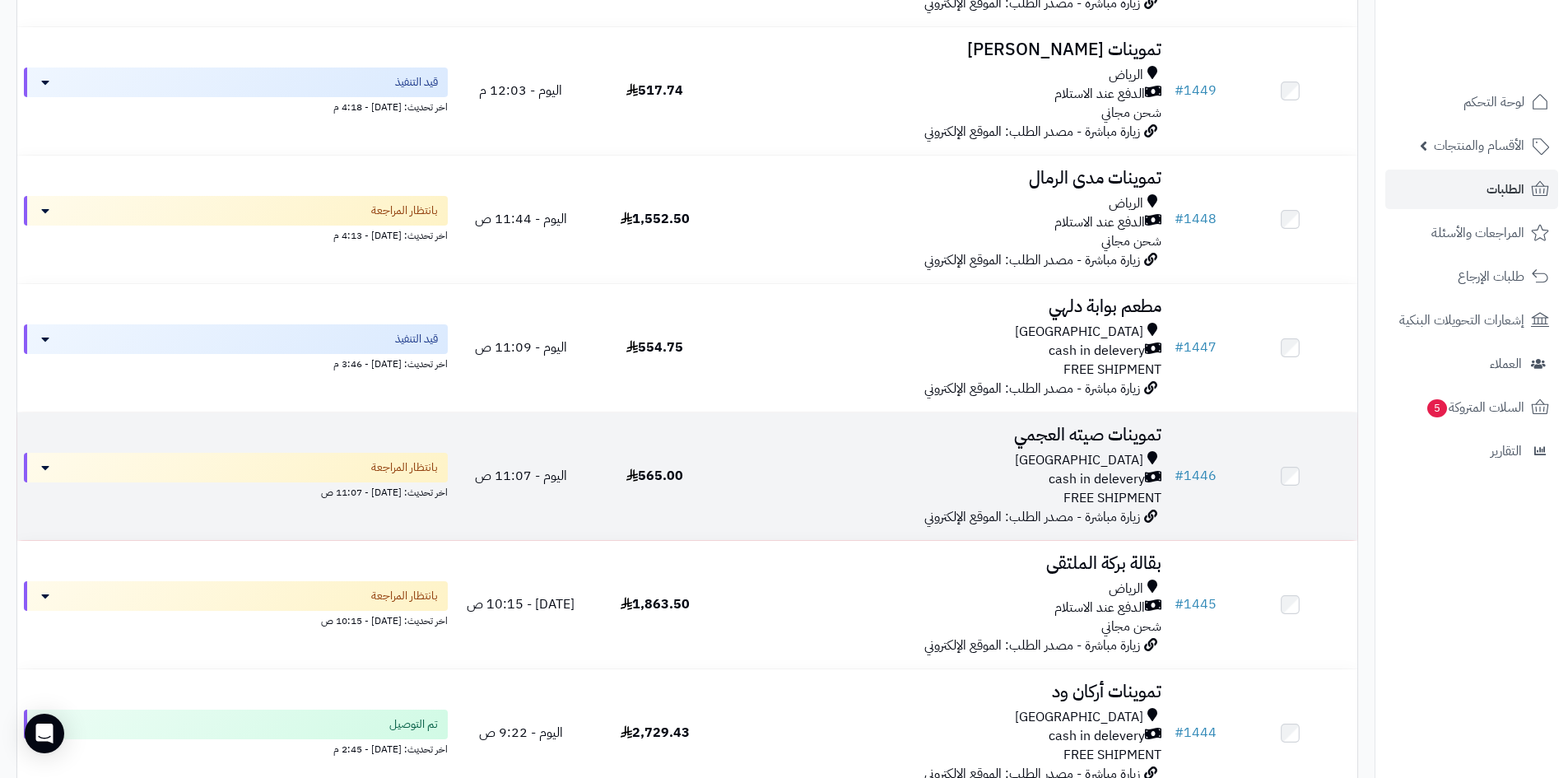
click at [864, 466] on div "Riyadh" at bounding box center [945, 460] width 433 height 19
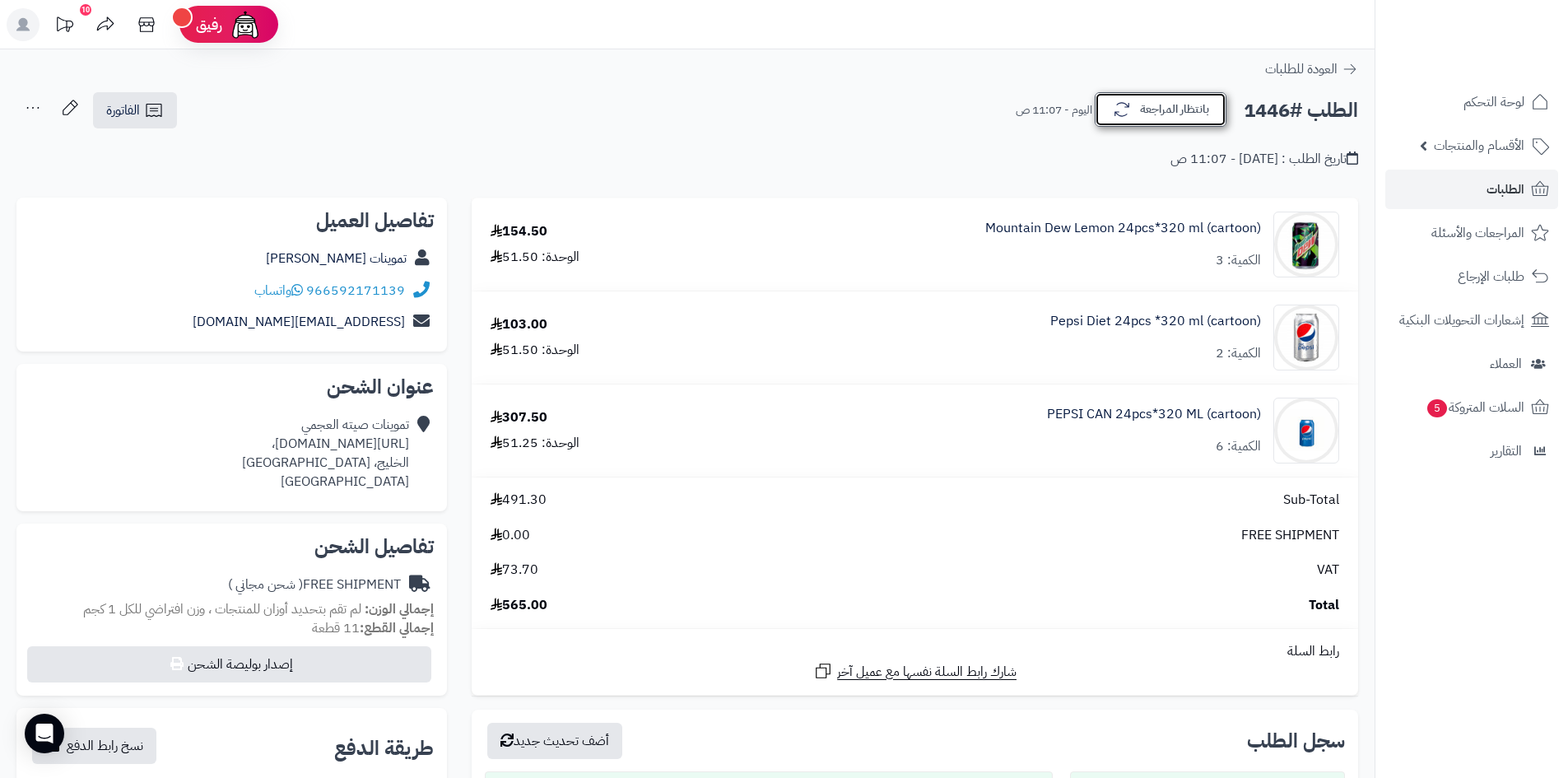
click at [1159, 125] on button "بانتظار المراجعة" at bounding box center [1160, 109] width 132 height 35
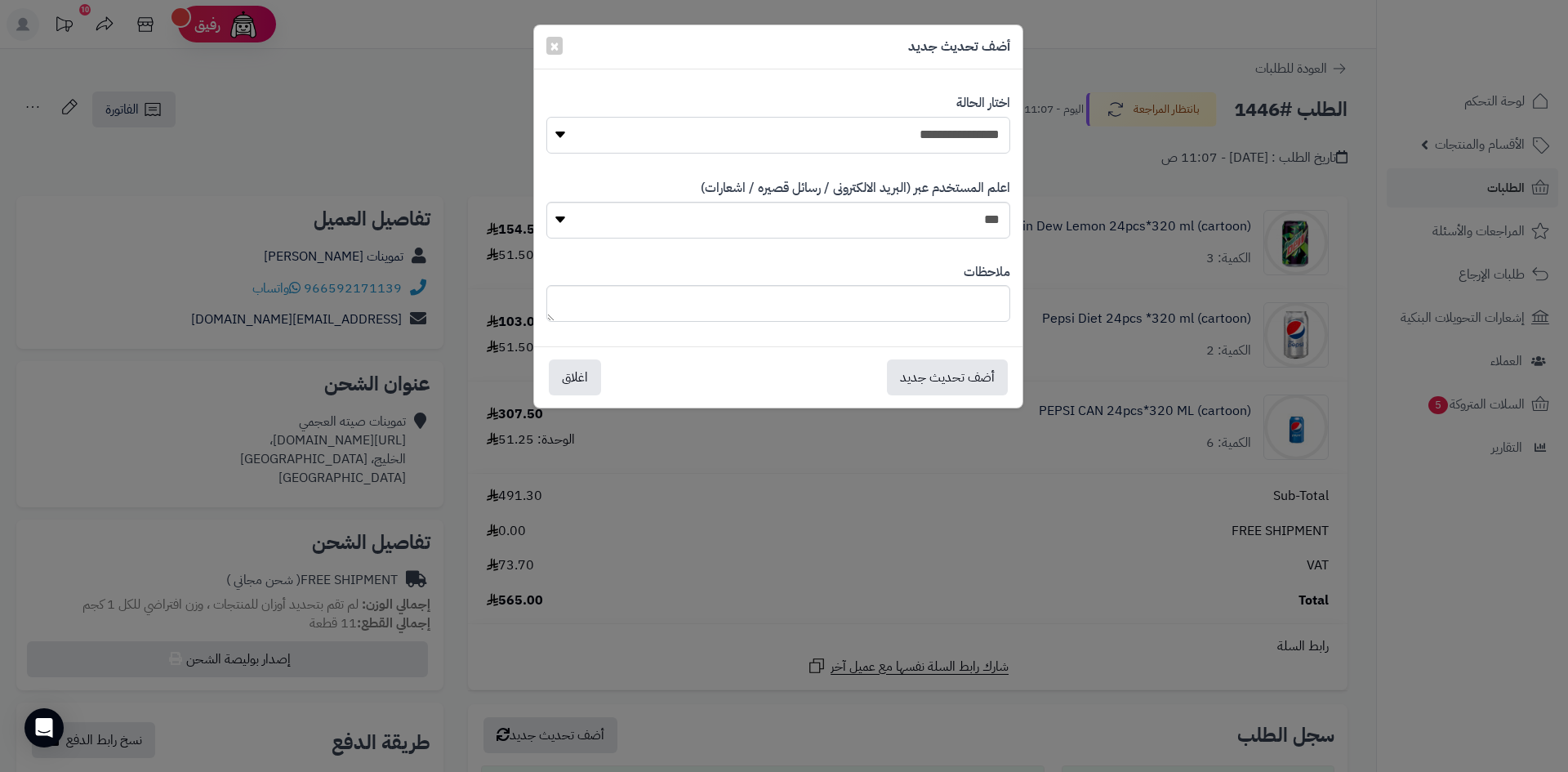
click at [938, 130] on select "**********" at bounding box center [778, 134] width 464 height 36
select select "*"
click at [546, 117] on select "**********" at bounding box center [778, 134] width 464 height 36
click at [941, 376] on button "أضف تحديث جديد" at bounding box center [947, 376] width 121 height 36
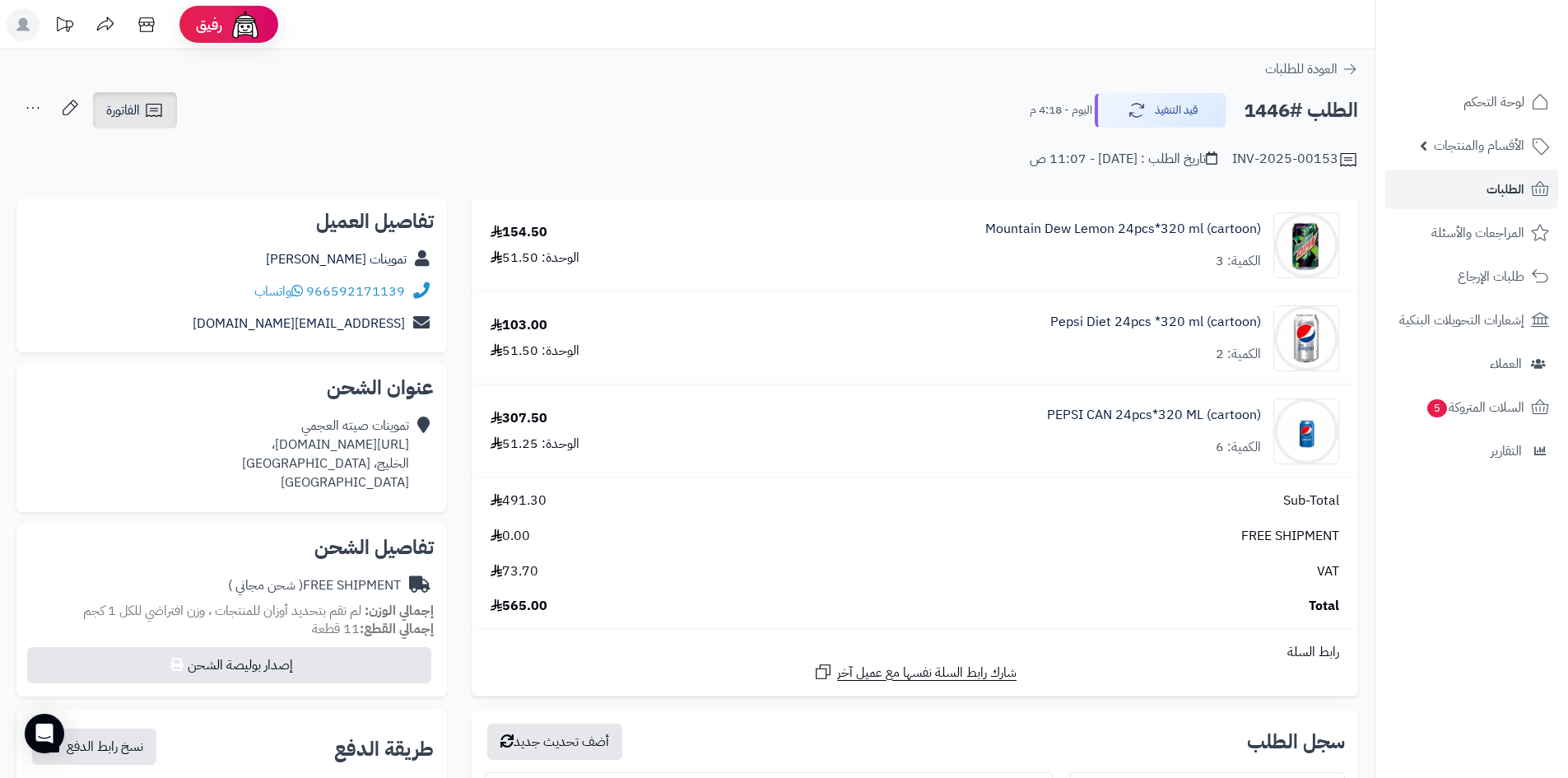
click at [143, 114] on link "الفاتورة" at bounding box center [135, 110] width 84 height 36
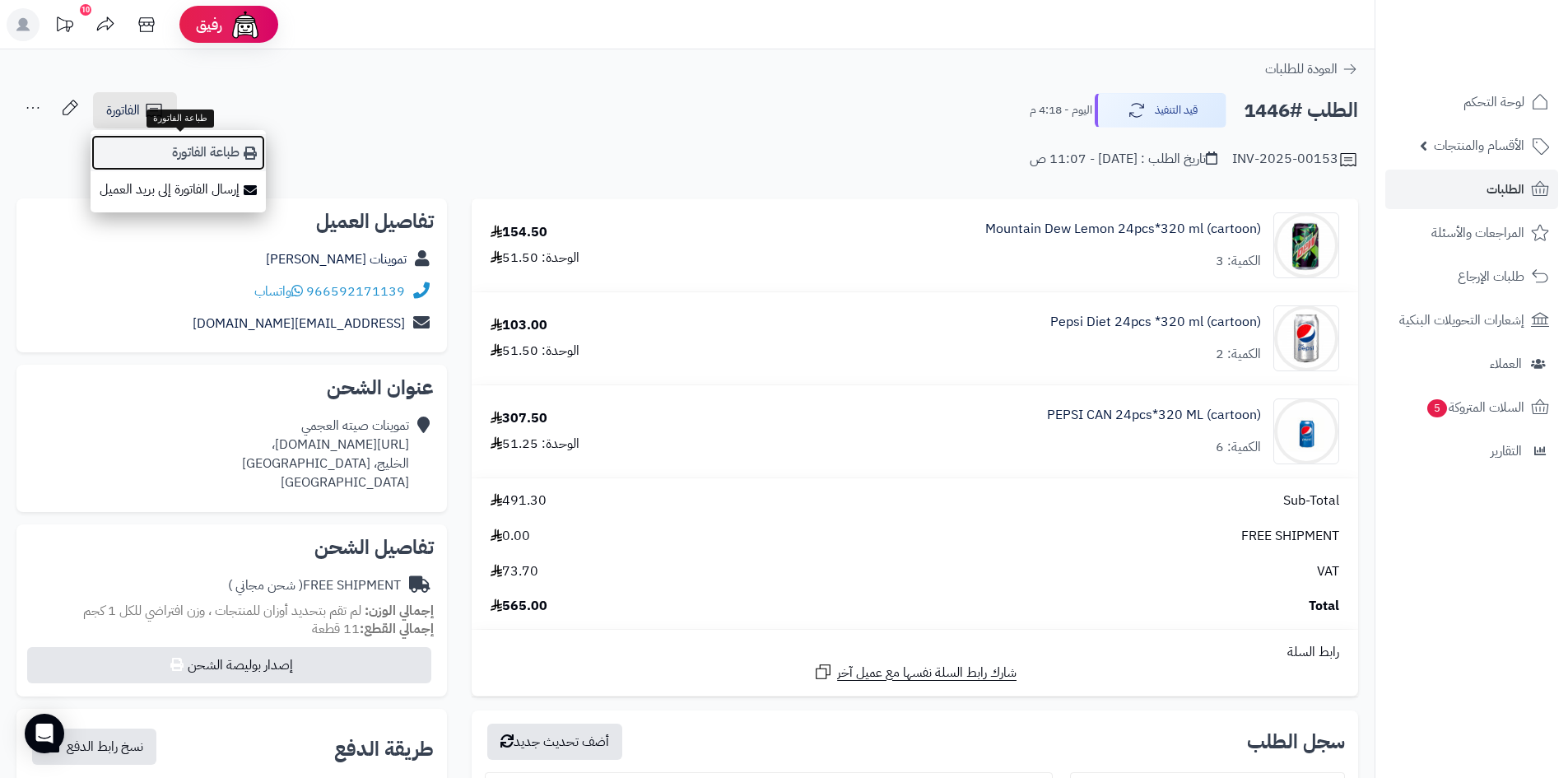
click at [213, 147] on link "طباعة الفاتورة" at bounding box center [178, 152] width 176 height 37
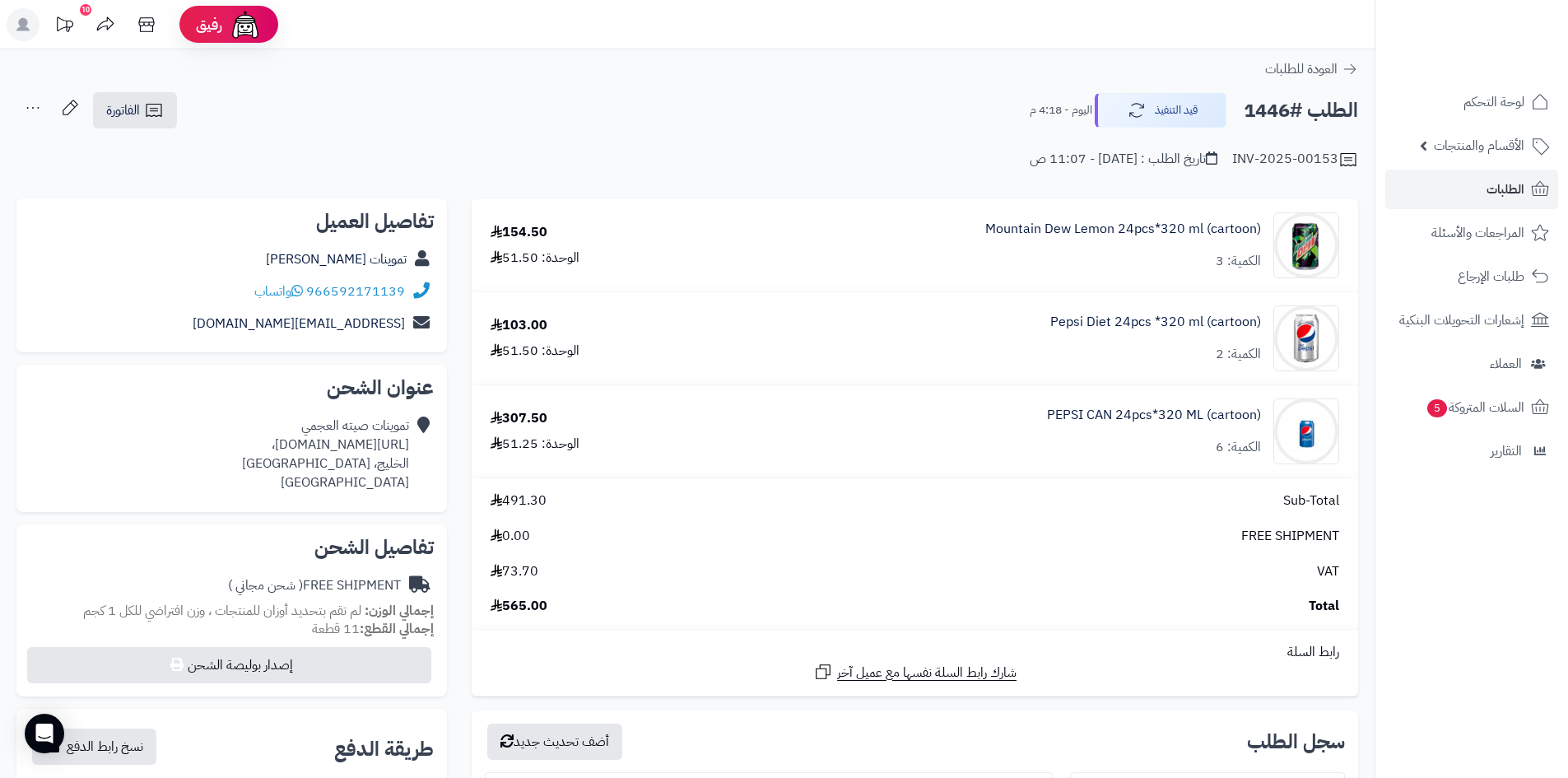
drag, startPoint x: 410, startPoint y: 442, endPoint x: 135, endPoint y: 442, distance: 275.0
click at [135, 442] on div "تموينات صيته العجمي https://maps.app.goo.gl/aa76hYs7xmaNTkJA9، الخليج، Riyadh S…" at bounding box center [231, 454] width 404 height 88
copy div "https://maps.app.goo.gl/aa76hYs7xmaNTkJA9"
drag, startPoint x: 407, startPoint y: 289, endPoint x: 312, endPoint y: 294, distance: 95.1
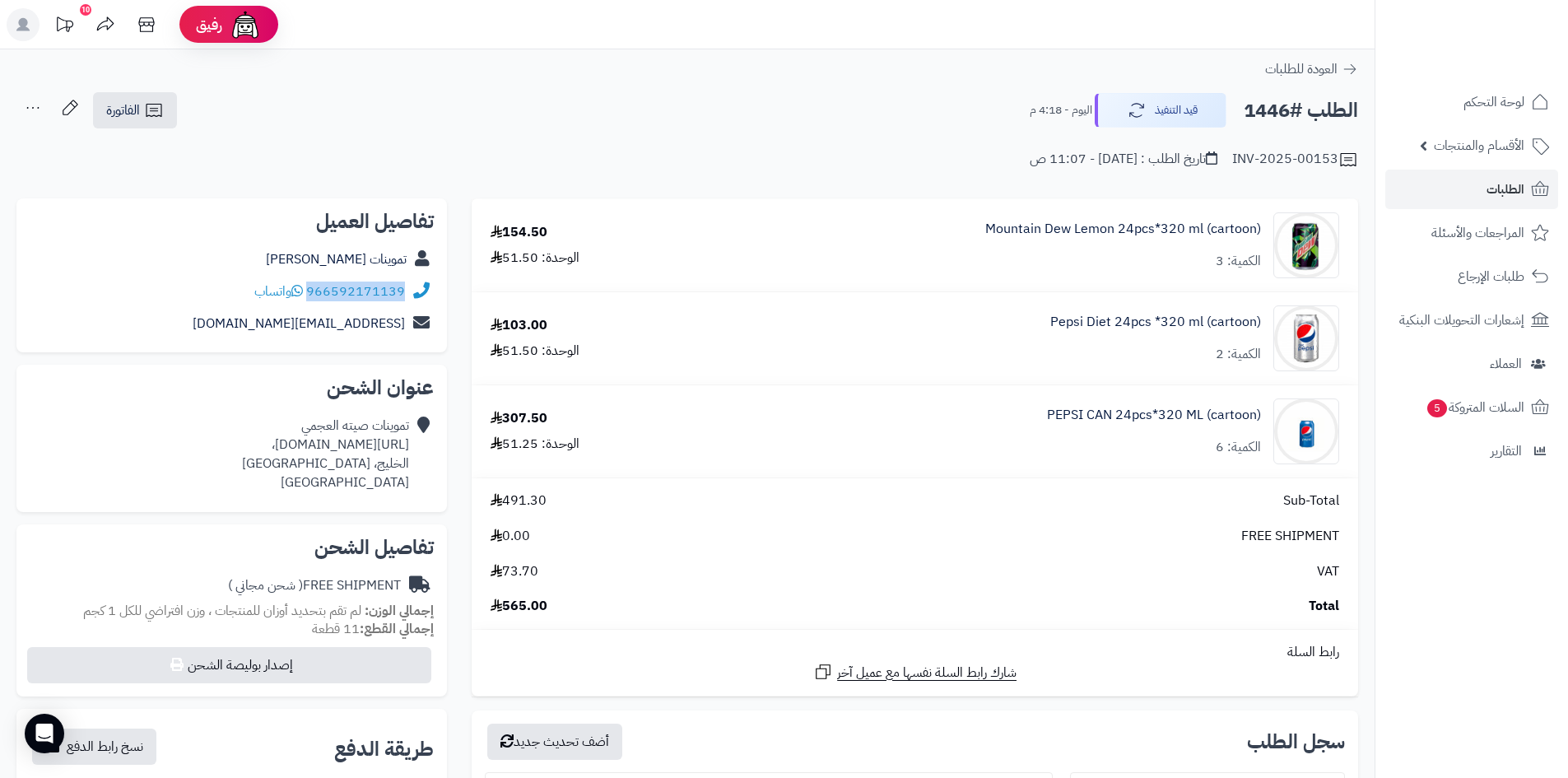
click at [312, 294] on div "966592171139 واتساب" at bounding box center [231, 292] width 404 height 32
copy link "966592171139"
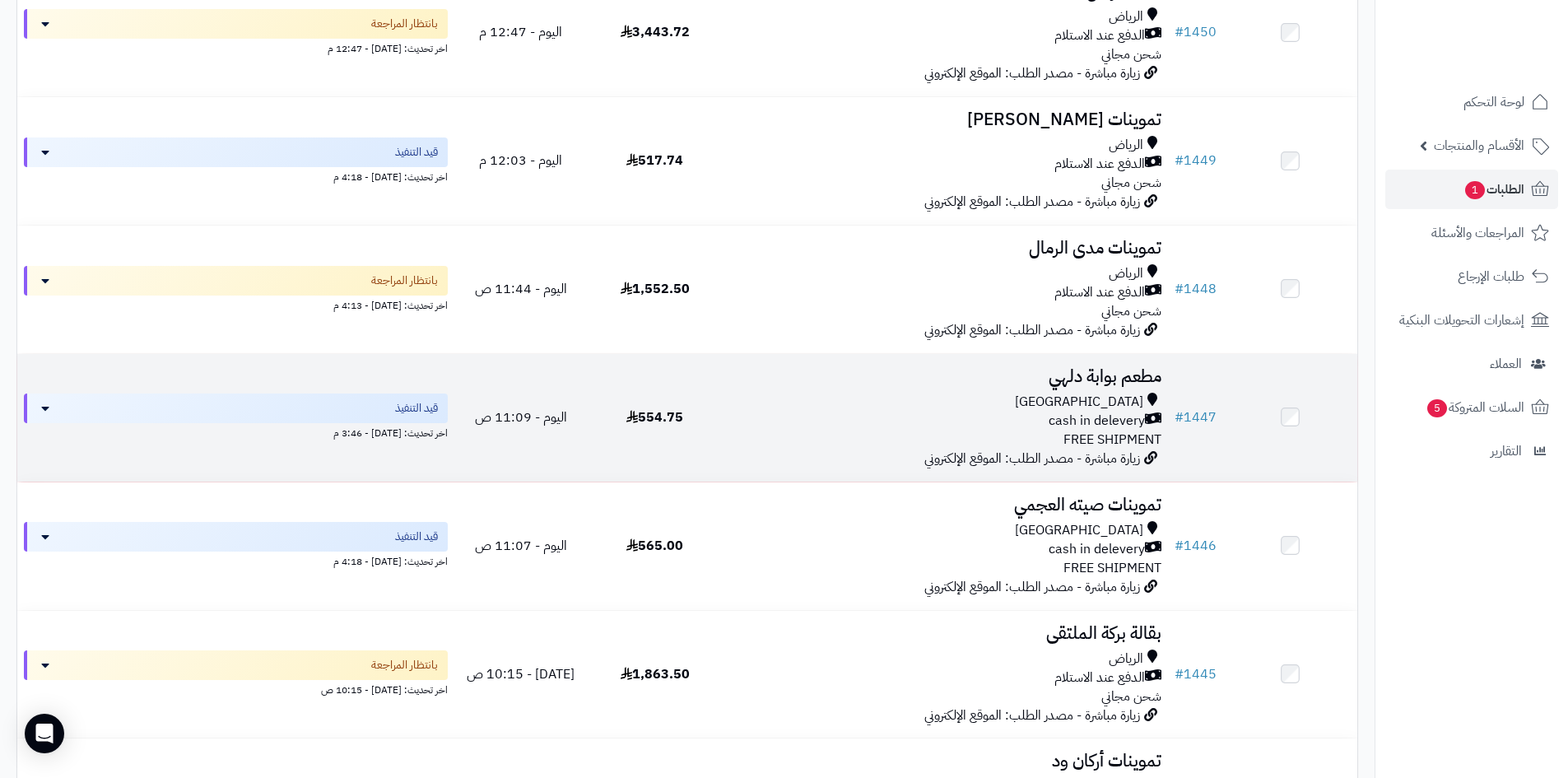
scroll to position [705, 0]
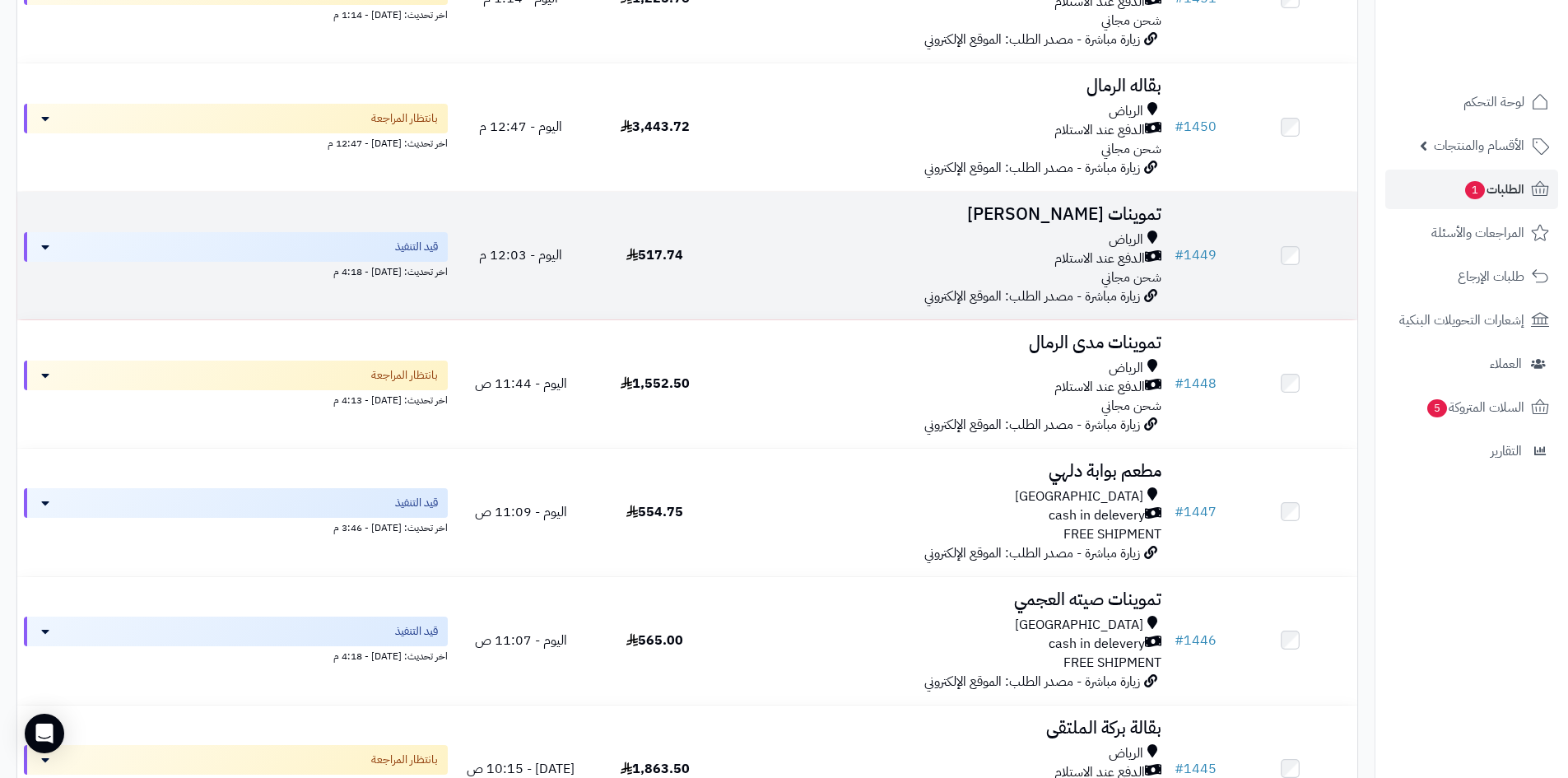
click at [905, 283] on div "[PERSON_NAME] عند الاستلام شحن مجاني" at bounding box center [945, 258] width 433 height 56
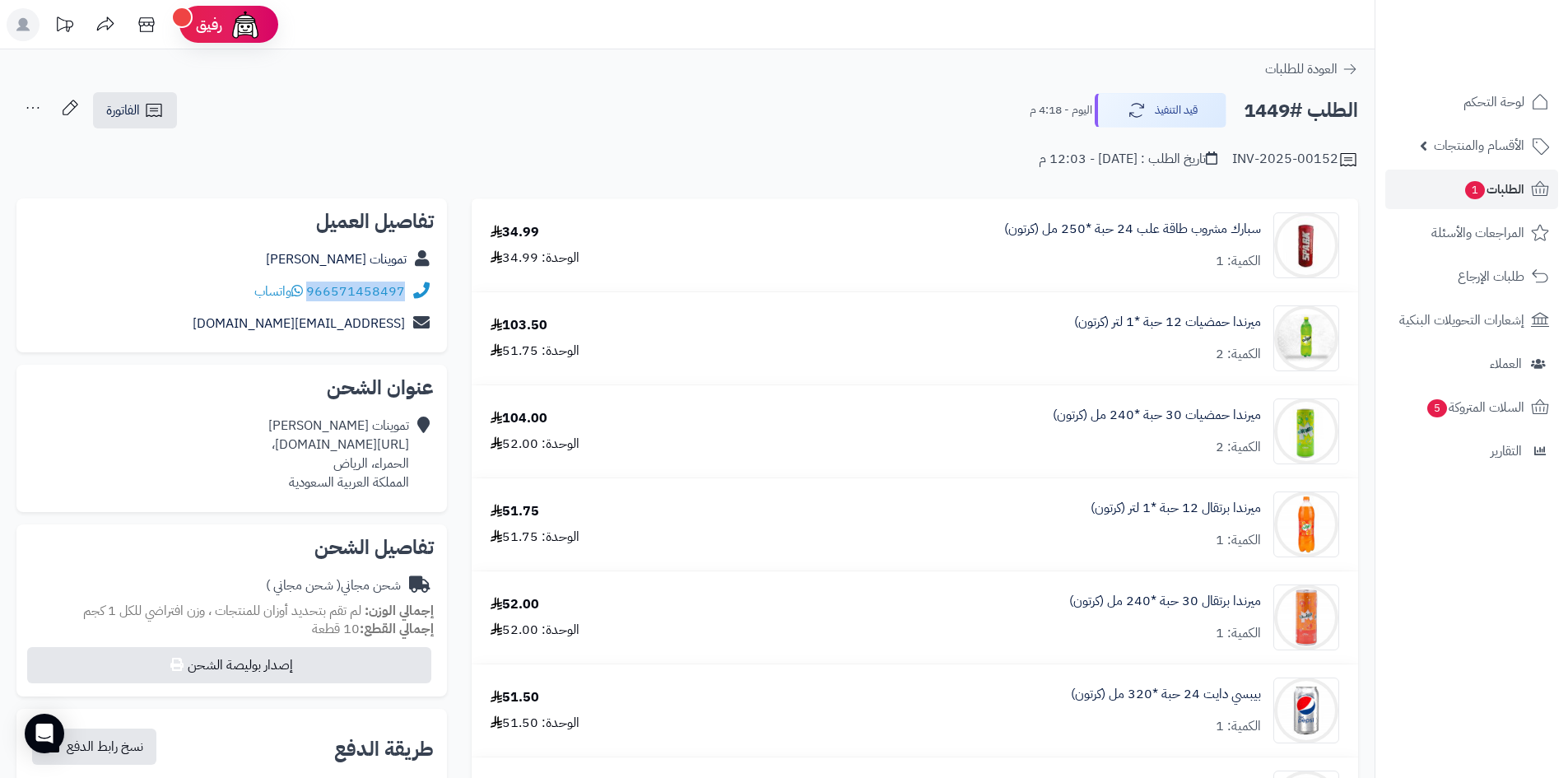
drag, startPoint x: 407, startPoint y: 282, endPoint x: 312, endPoint y: 290, distance: 95.3
click at [312, 290] on div "966571458497 واتساب" at bounding box center [231, 292] width 404 height 32
copy link "966571458497"
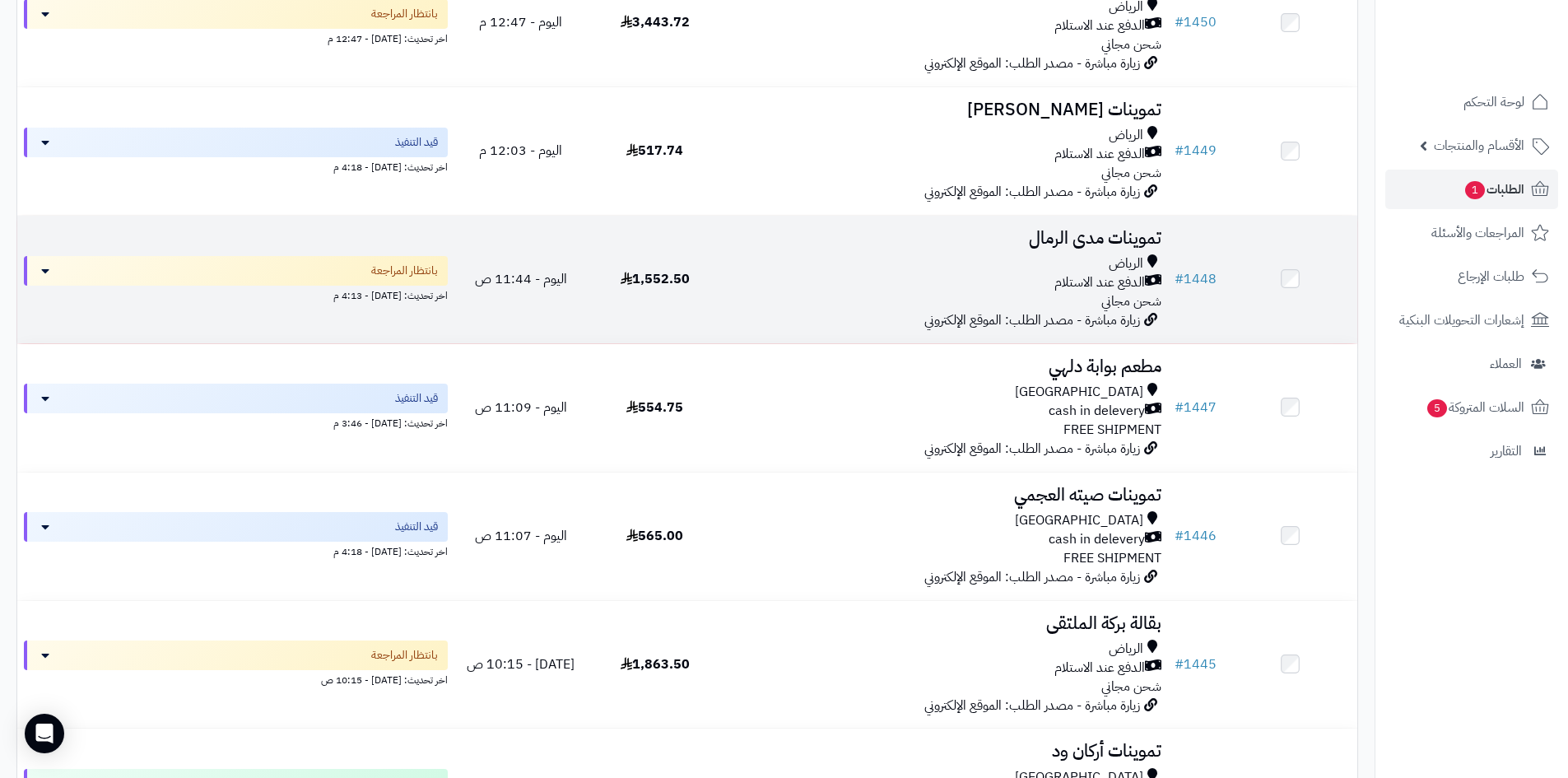
scroll to position [787, 0]
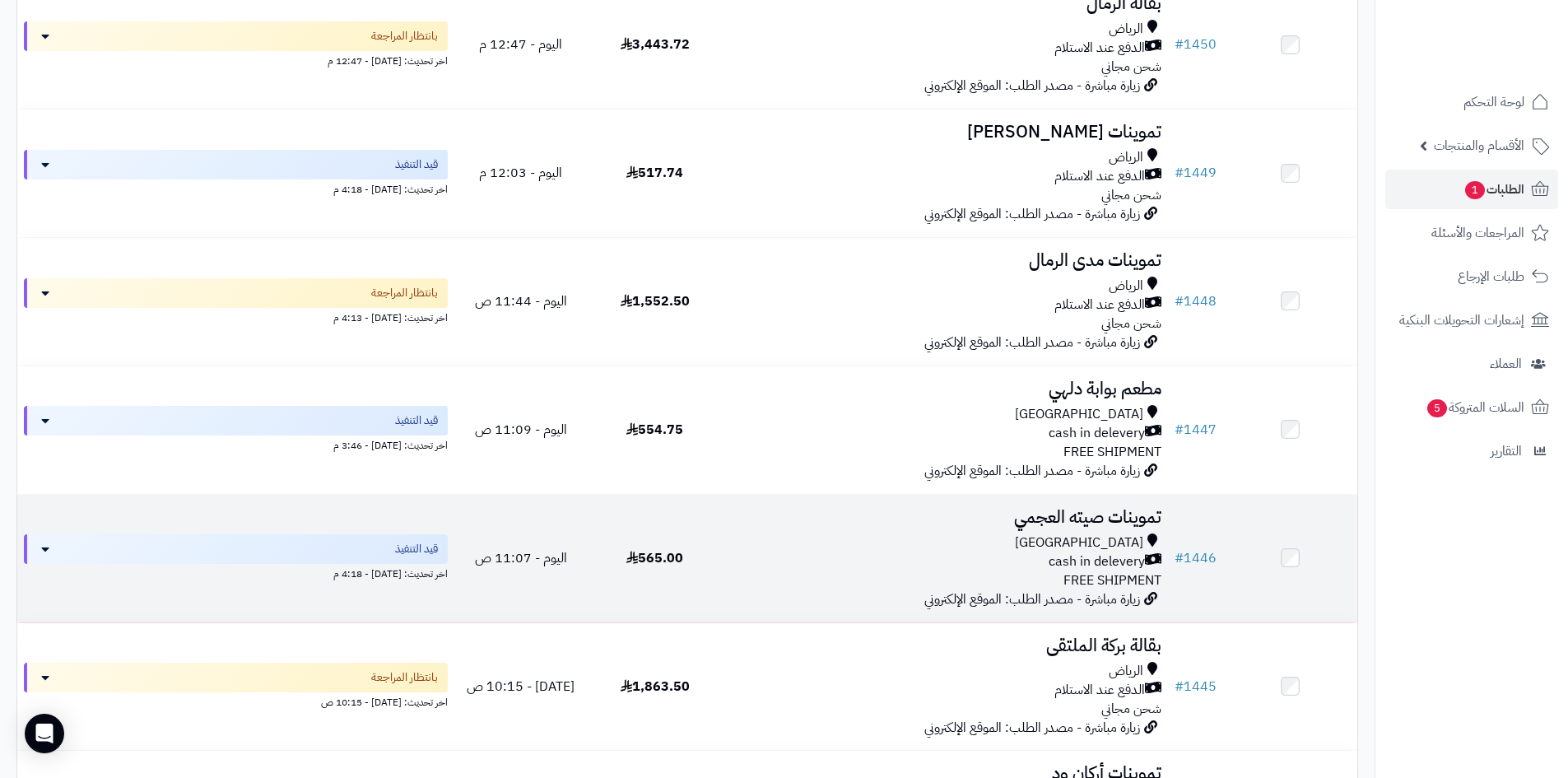
click at [836, 554] on div "cash in delevery" at bounding box center [945, 561] width 433 height 19
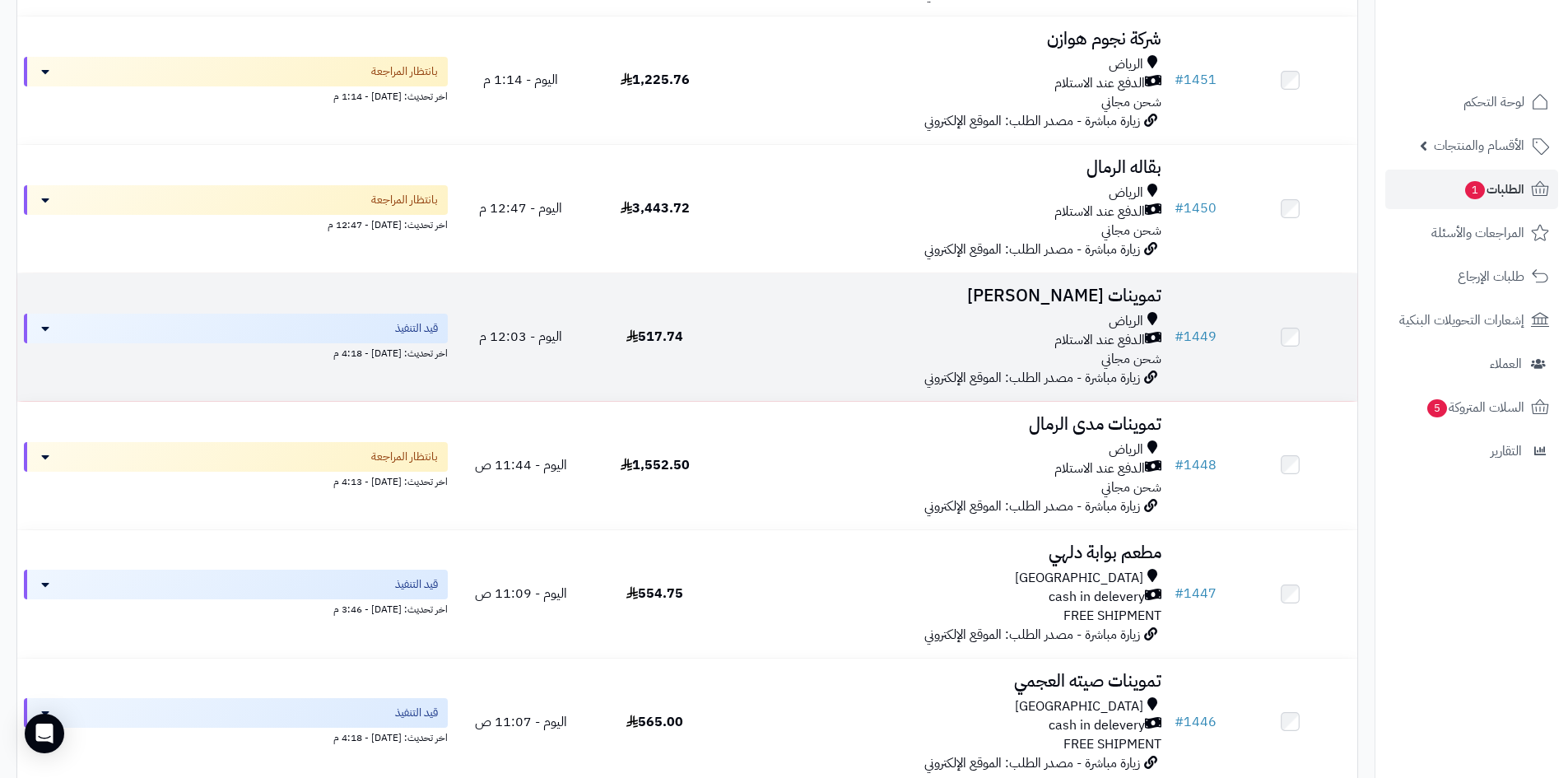
scroll to position [622, 0]
click at [852, 336] on div "الدفع عند الاستلام" at bounding box center [945, 341] width 433 height 19
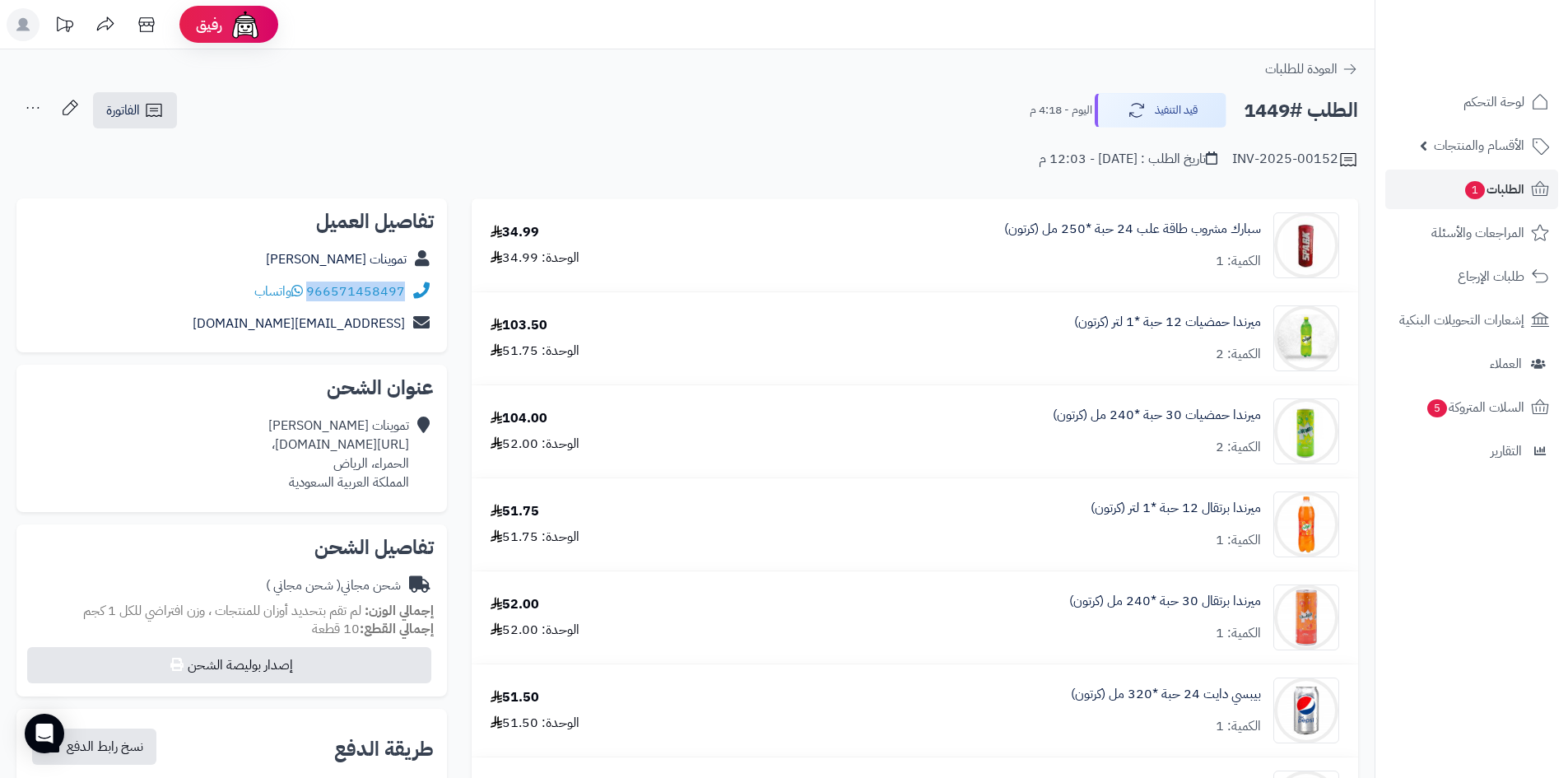
drag, startPoint x: 406, startPoint y: 281, endPoint x: 310, endPoint y: 284, distance: 96.0
click at [310, 284] on div "966571458497 واتساب" at bounding box center [231, 292] width 404 height 32
copy link "966571458497"
drag, startPoint x: 406, startPoint y: 440, endPoint x: 120, endPoint y: 440, distance: 286.0
click at [268, 440] on div "تموينات زهراء مسعود سعيد https://maps.app.goo.gl/rWc49DW4Bw6dCQQN9، الحمراء، ال…" at bounding box center [338, 454] width 141 height 75
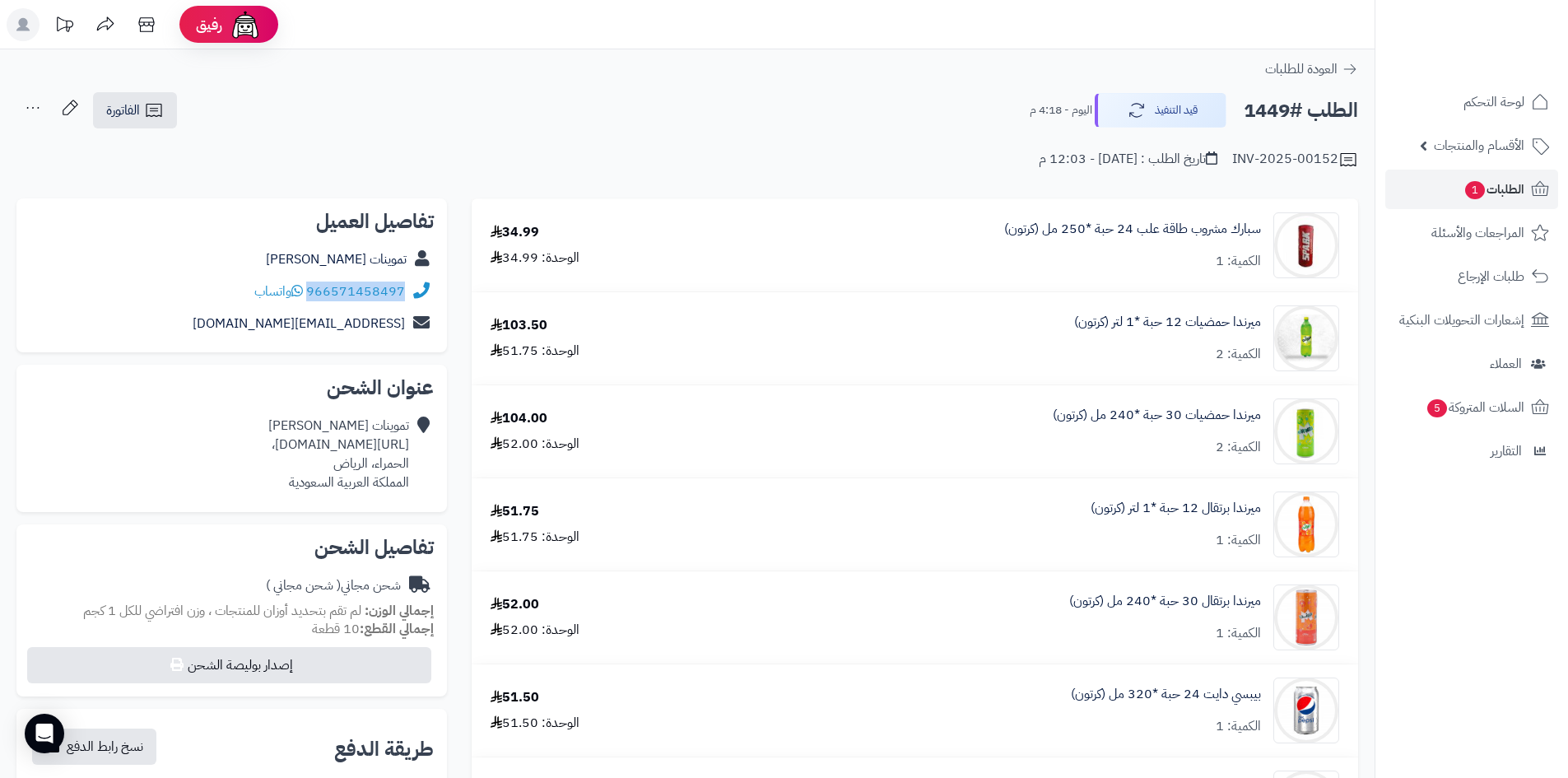
copy div "https://maps.app.goo.gl/rWc49DW4Bw6dCQQN9"
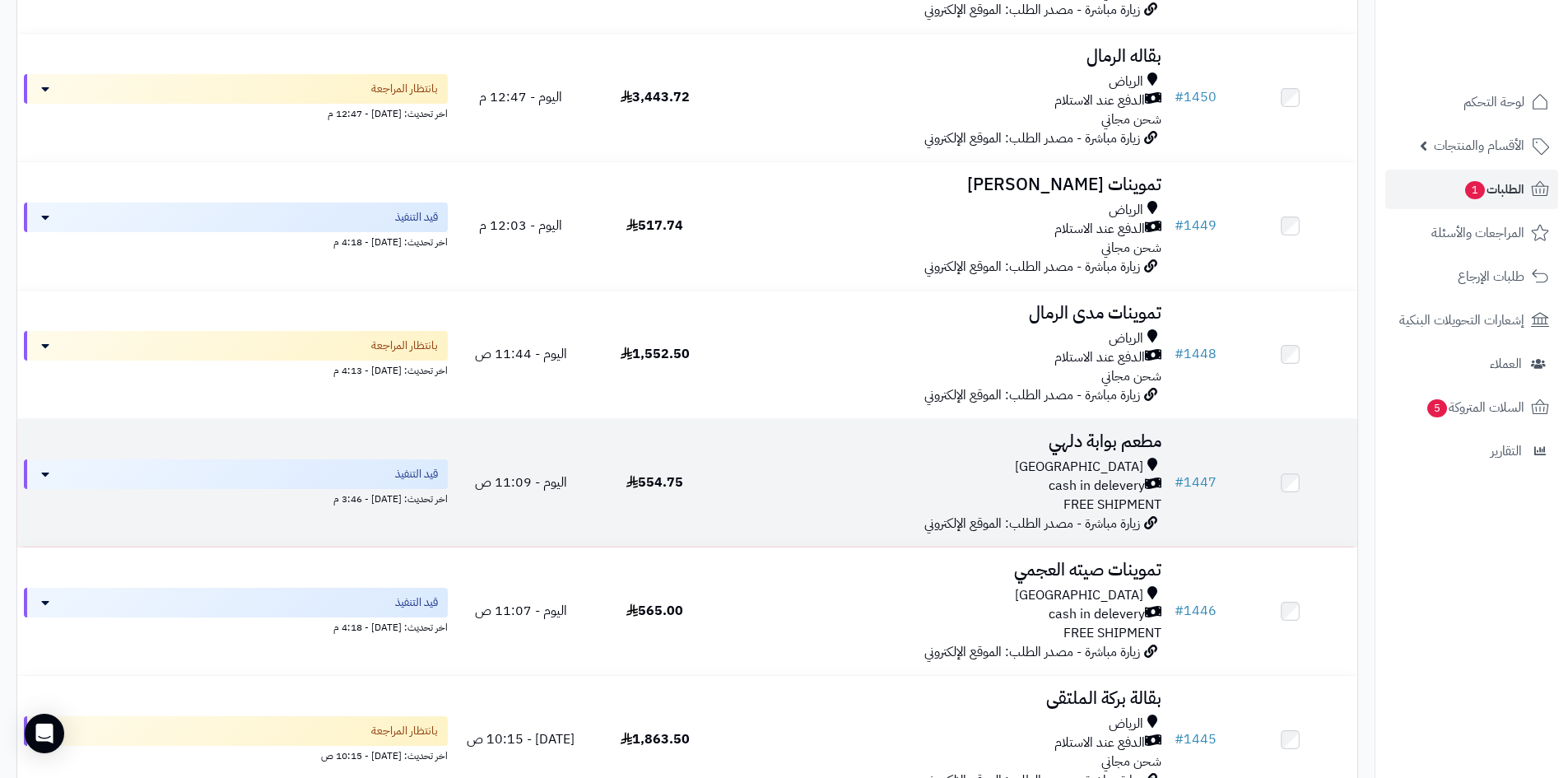
scroll to position [741, 0]
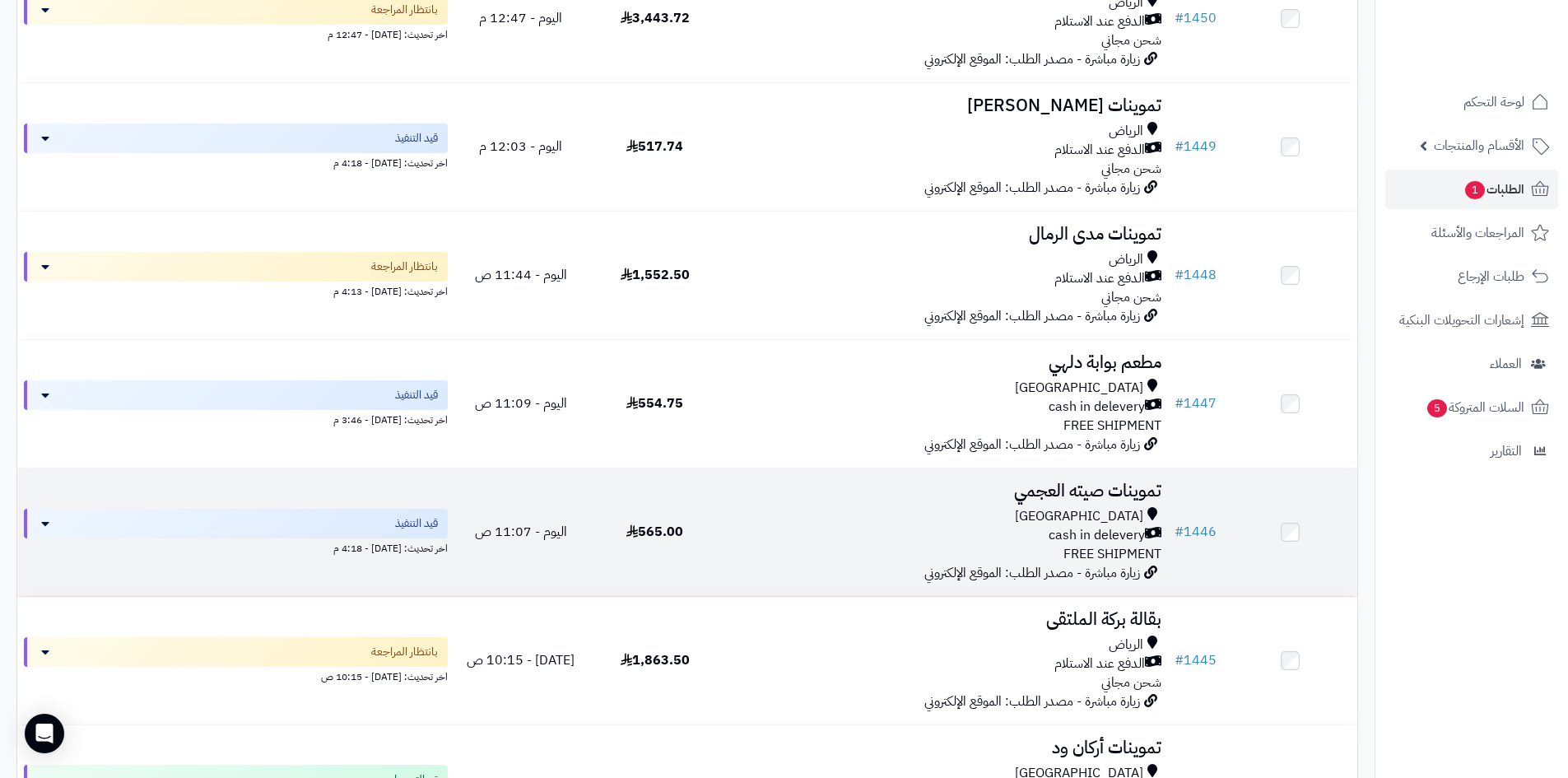
scroll to position [905, 0]
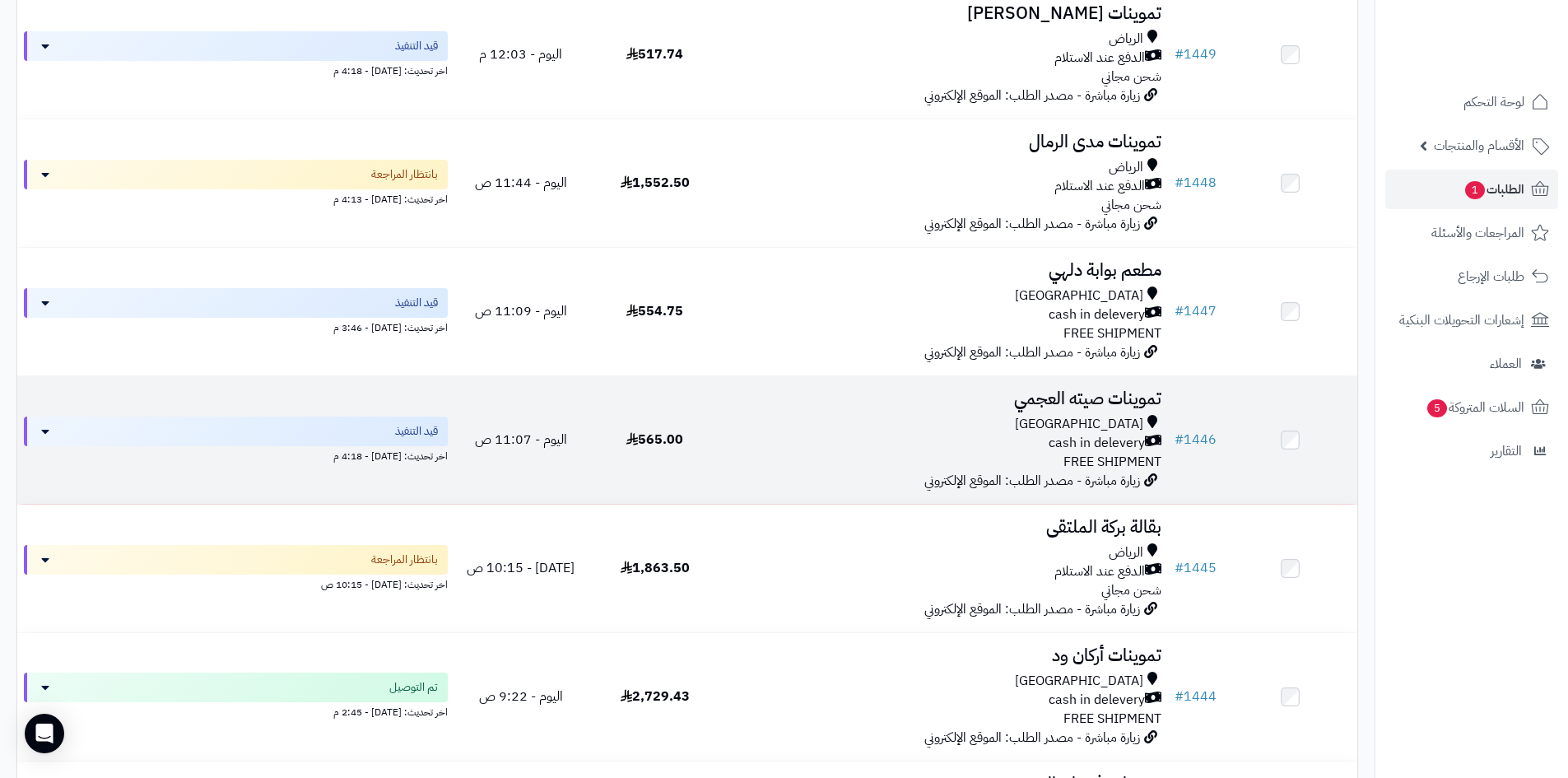
click at [818, 454] on div "Riyadh cash in delevery FREE SHIPMENT" at bounding box center [945, 443] width 433 height 56
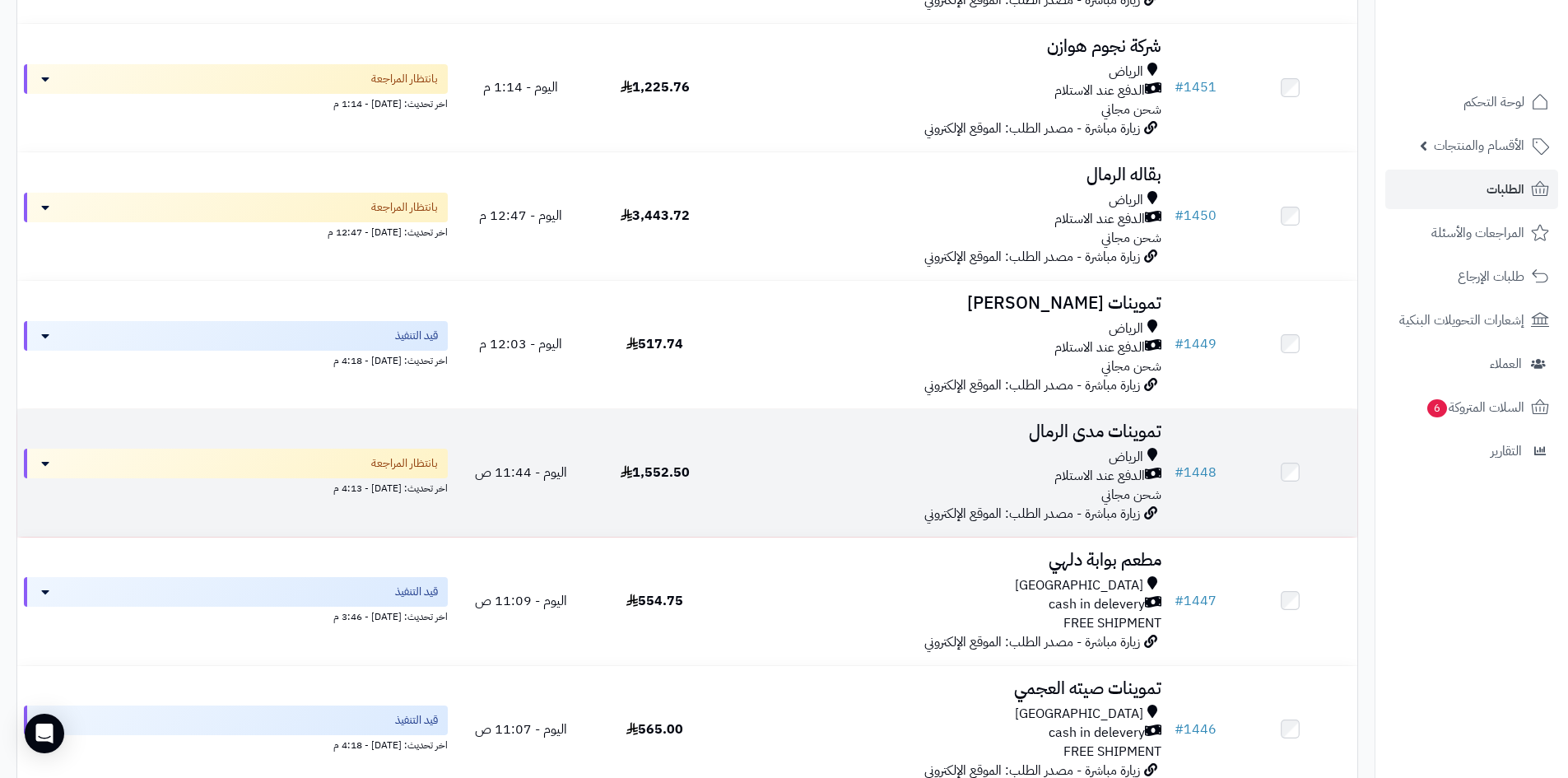
scroll to position [905, 0]
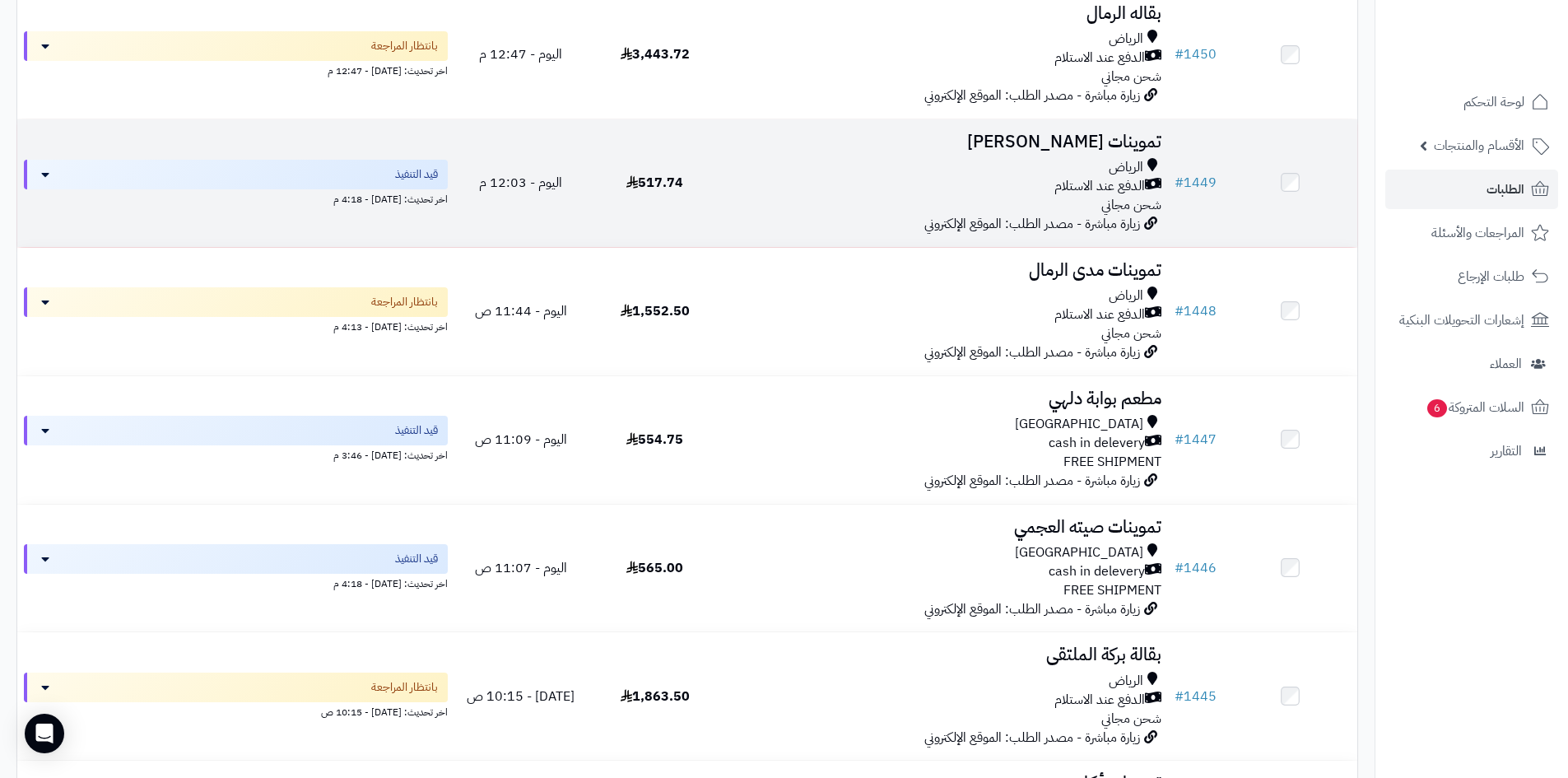
click at [874, 220] on td "تموينات زهراء [PERSON_NAME] الدفع عند الاستلام شحن مجاني زيارة مباشرة - مصدر ال…" at bounding box center [945, 183] width 446 height 127
click at [930, 182] on div "الدفع عند الاستلام" at bounding box center [945, 186] width 433 height 19
